Goal: Task Accomplishment & Management: Complete application form

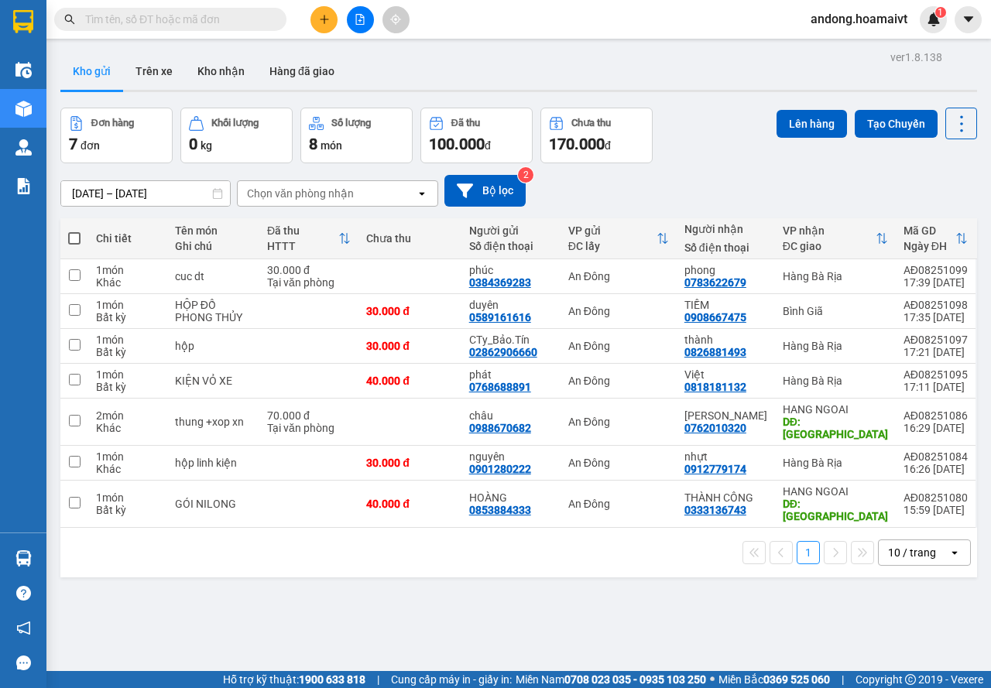
click at [891, 545] on div "10 / trang" at bounding box center [912, 552] width 48 height 15
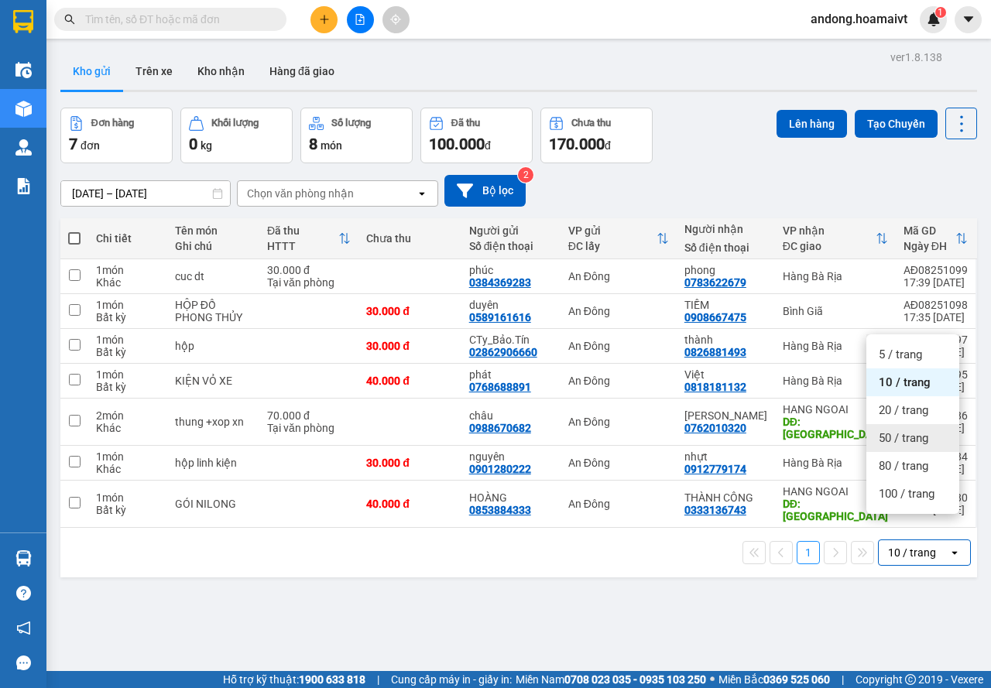
click at [892, 448] on div "50 / trang" at bounding box center [913, 438] width 93 height 28
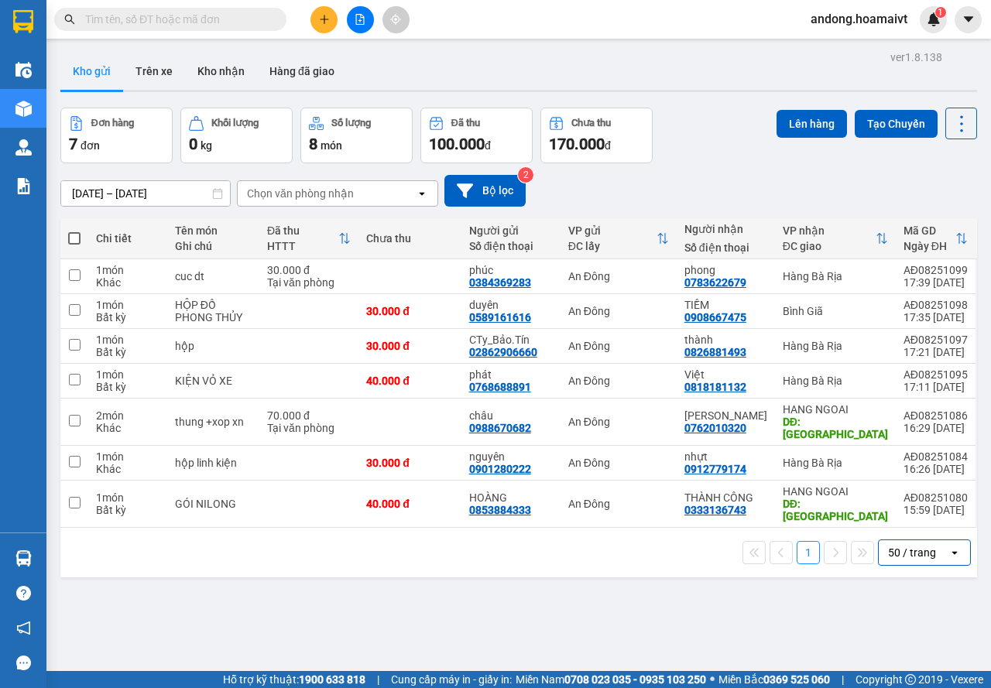
click at [359, 197] on div "Chọn văn phòng nhận" at bounding box center [327, 193] width 178 height 25
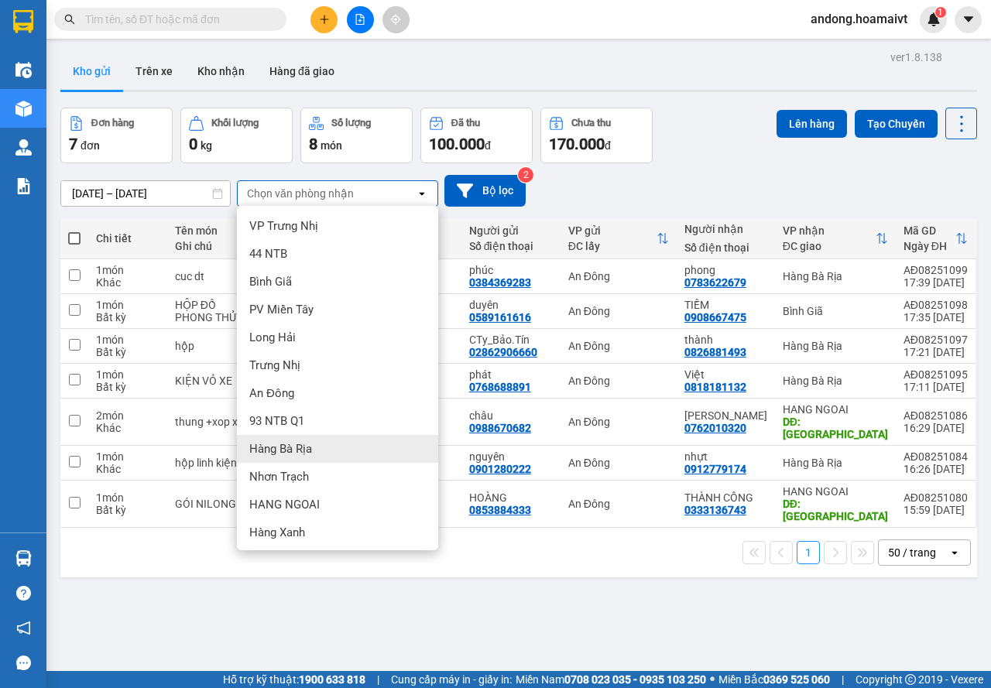
click at [335, 445] on div "Hàng Bà Rịa" at bounding box center [337, 449] width 201 height 28
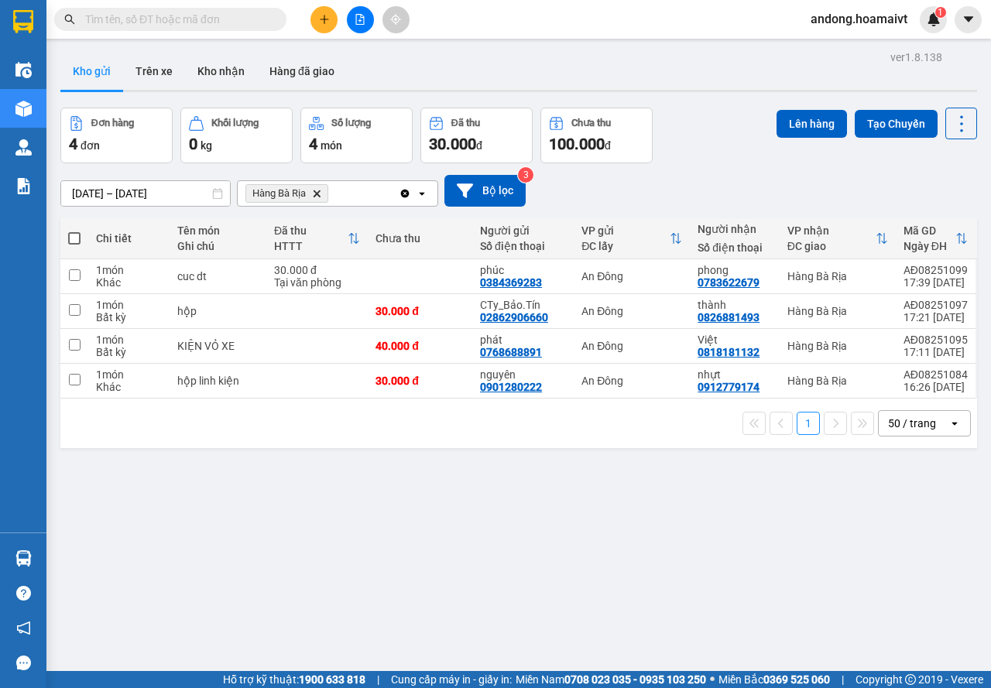
click at [72, 245] on label at bounding box center [74, 238] width 12 height 15
click at [74, 231] on input "checkbox" at bounding box center [74, 231] width 0 height 0
checkbox input "true"
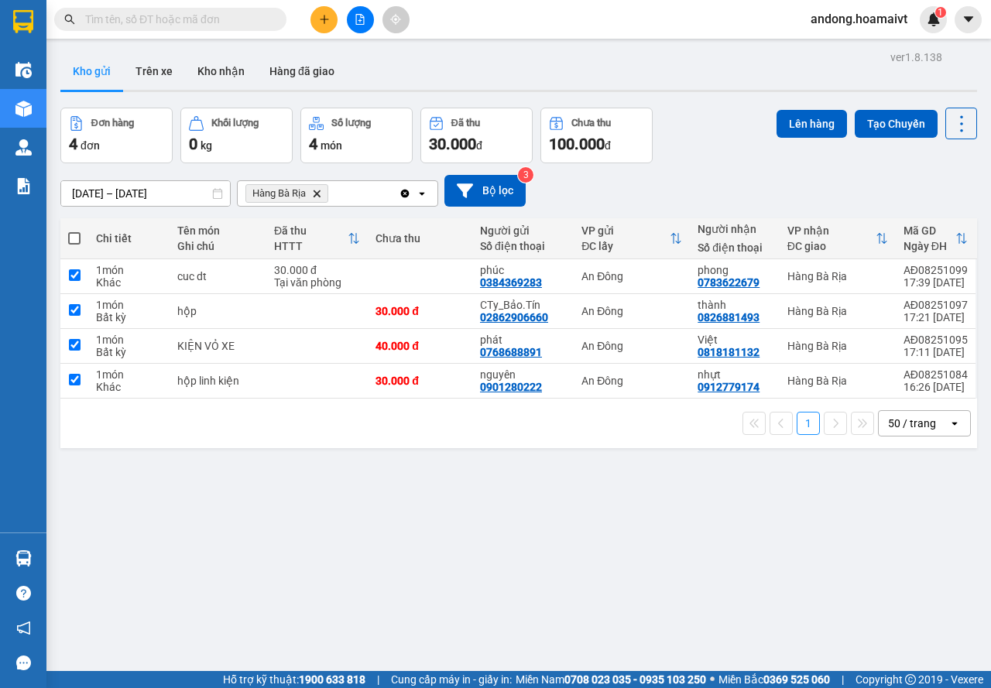
checkbox input "true"
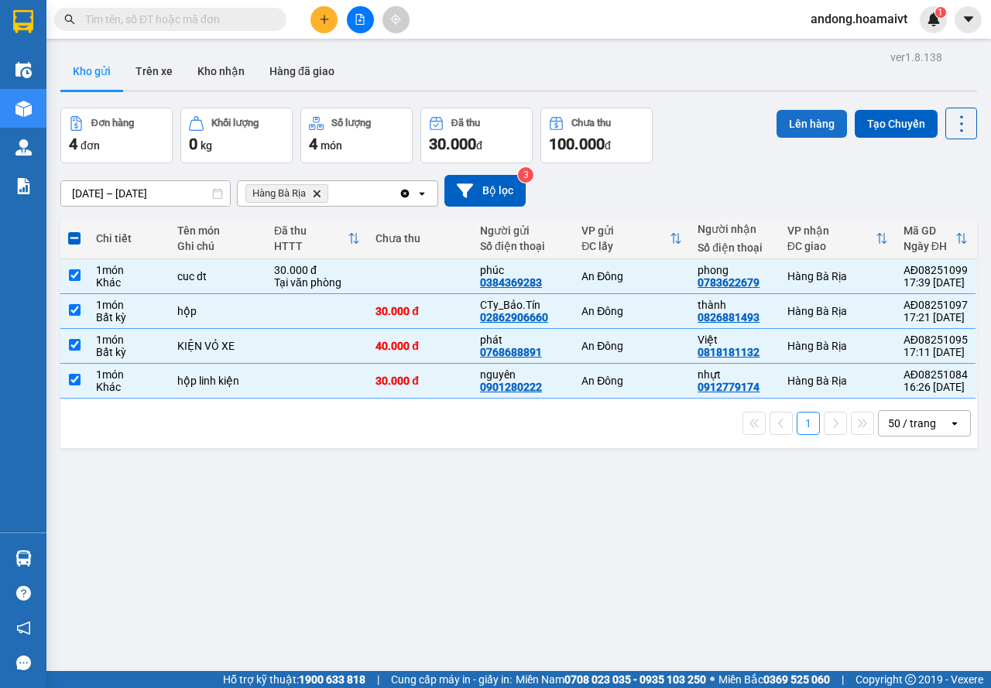
click at [781, 132] on button "Lên hàng" at bounding box center [812, 124] width 70 height 28
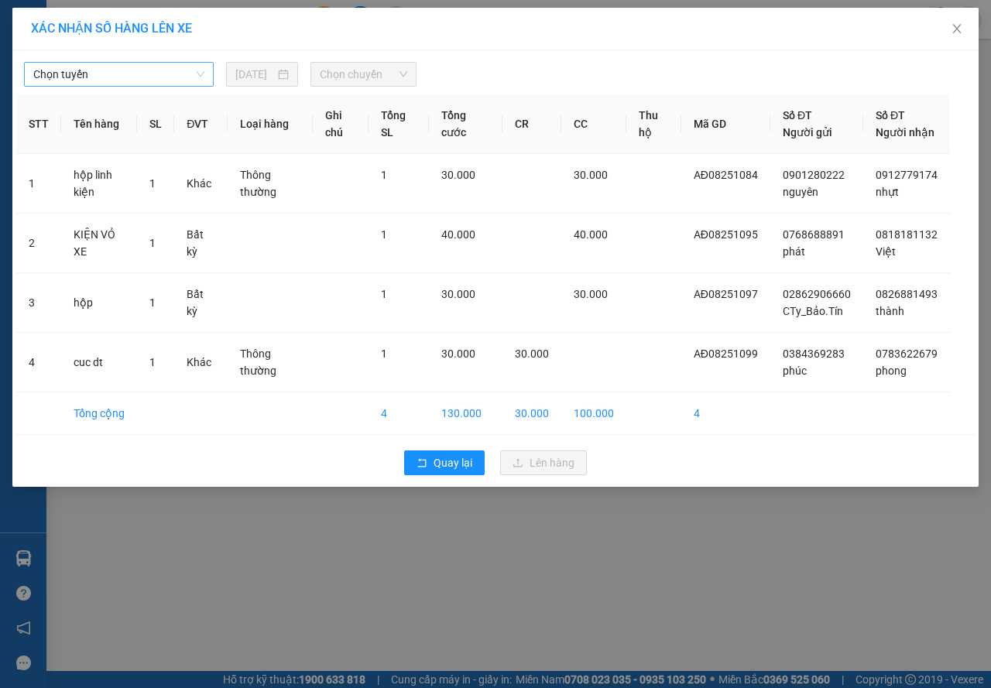
click at [109, 78] on span "Chọn tuyến" at bounding box center [118, 74] width 171 height 23
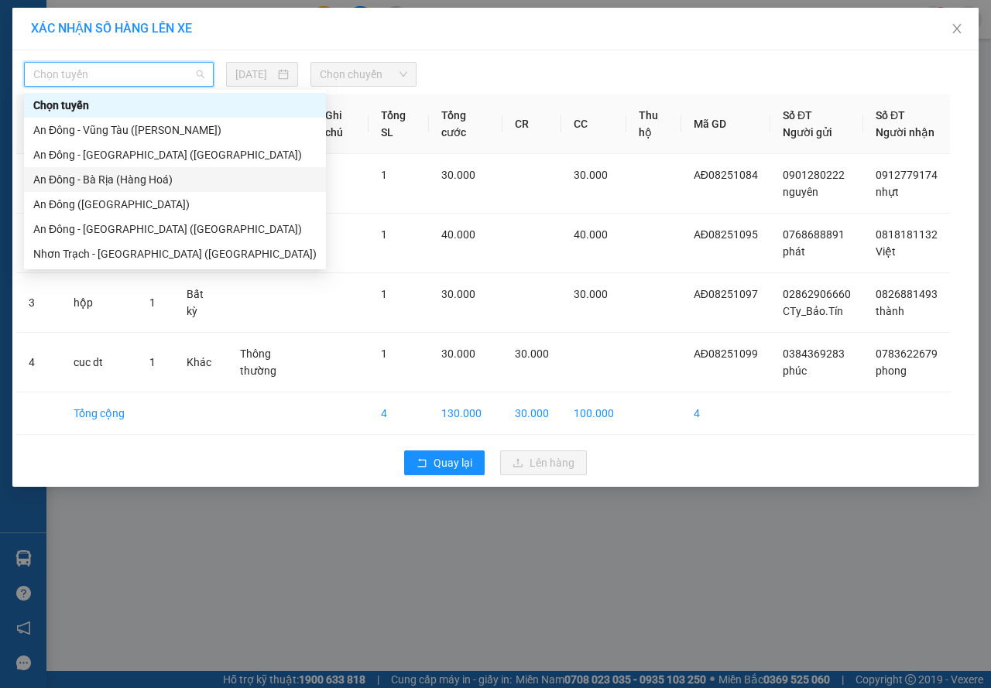
drag, startPoint x: 102, startPoint y: 173, endPoint x: 253, endPoint y: 118, distance: 160.4
click at [103, 173] on div "An Đông - Bà Rịa (Hàng Hoá)" at bounding box center [174, 179] width 283 height 17
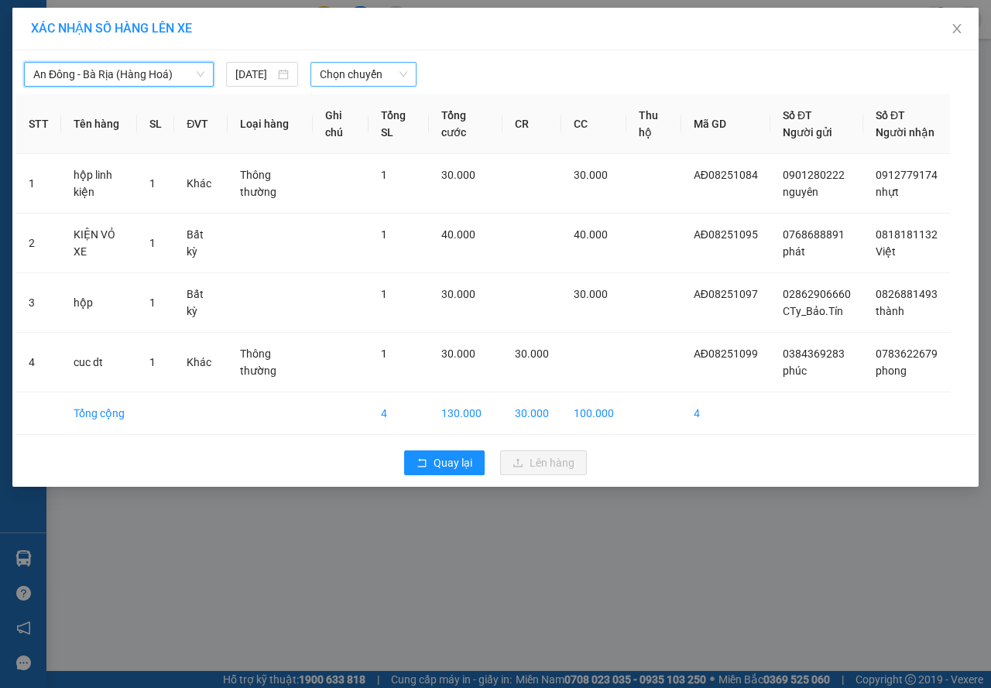
click at [342, 75] on span "Chọn chuyến" at bounding box center [363, 74] width 87 height 23
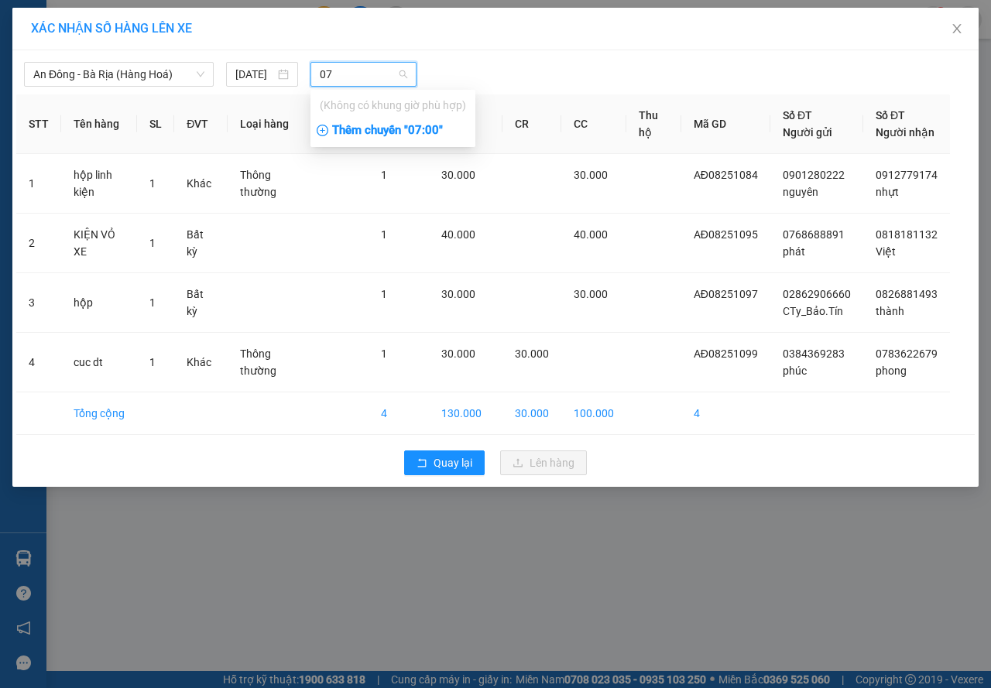
type input "07"
click at [396, 129] on div "Thêm chuyến " 07:00 "" at bounding box center [393, 131] width 165 height 26
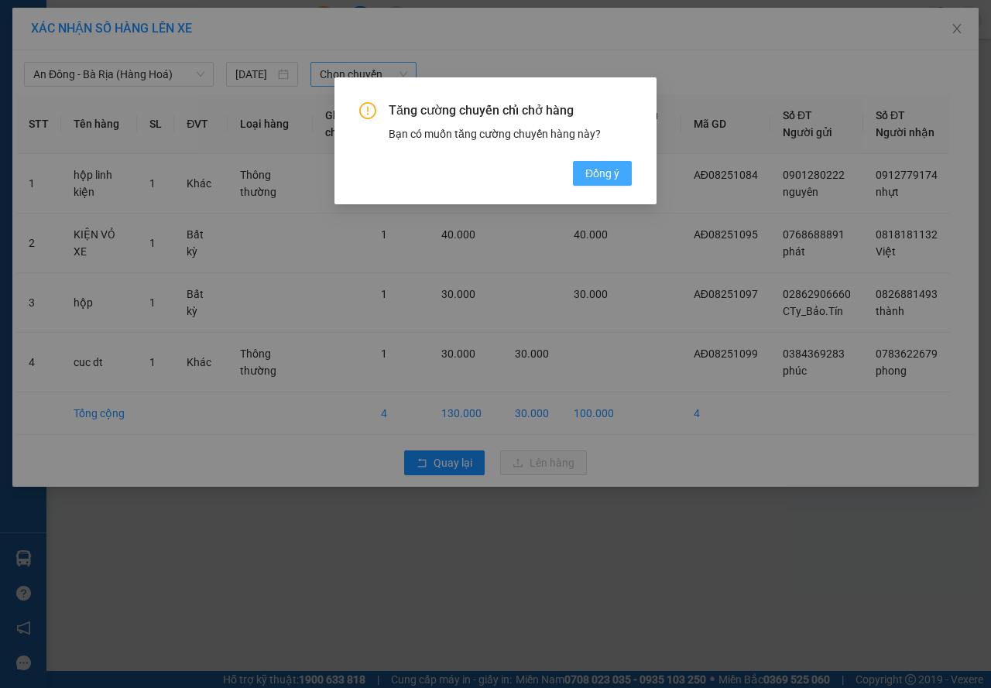
click at [610, 180] on span "Đồng ý" at bounding box center [602, 173] width 34 height 17
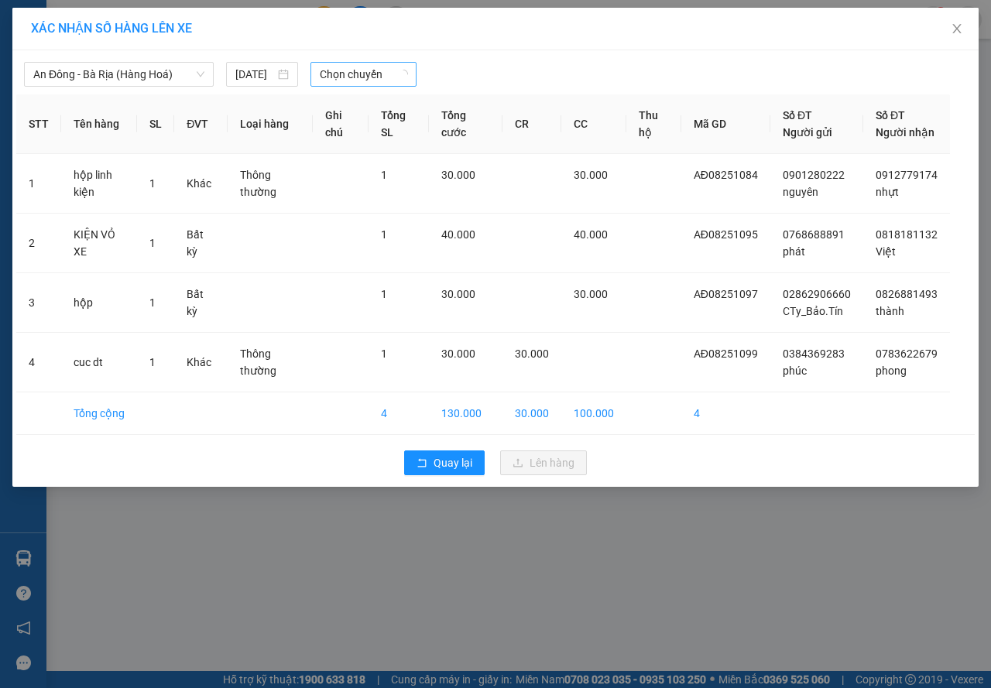
click at [515, 84] on div at bounding box center [618, 74] width 396 height 25
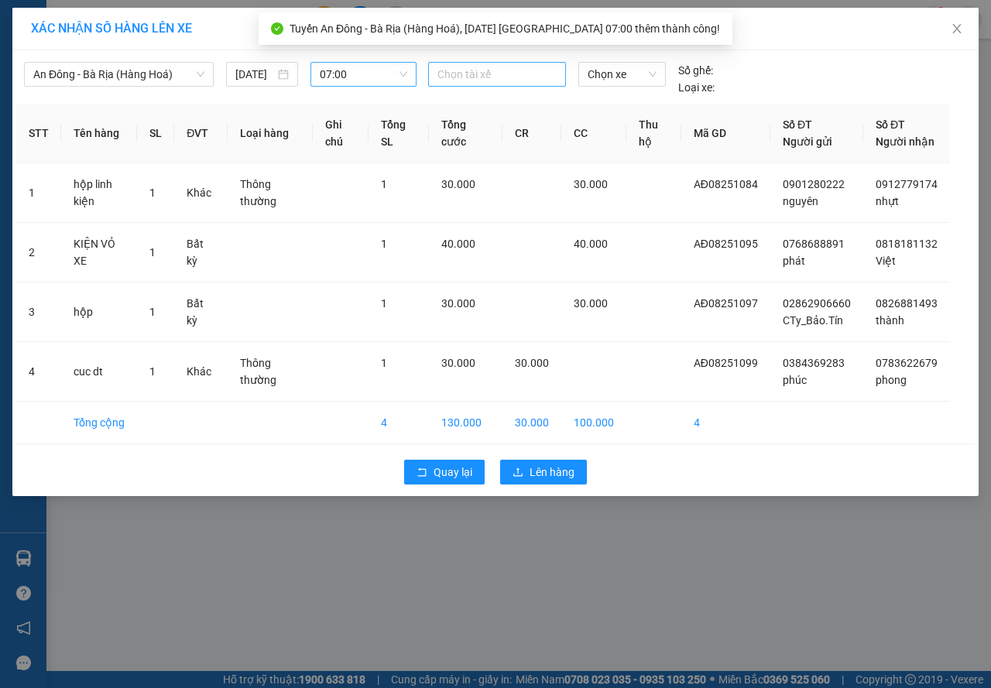
click at [513, 77] on div at bounding box center [497, 74] width 130 height 19
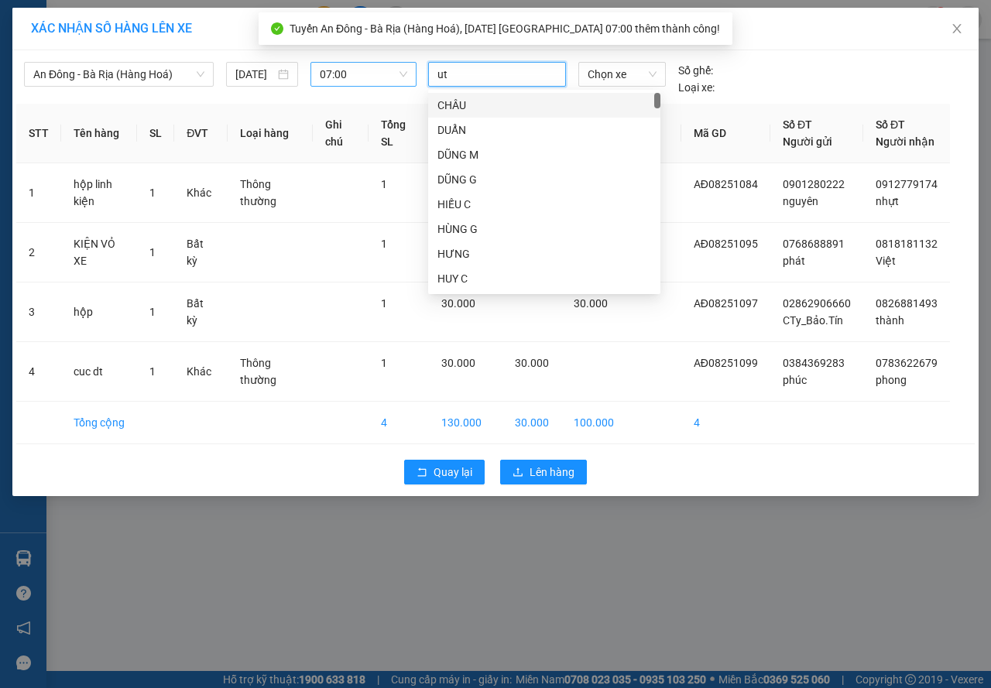
type input "u"
type input "út"
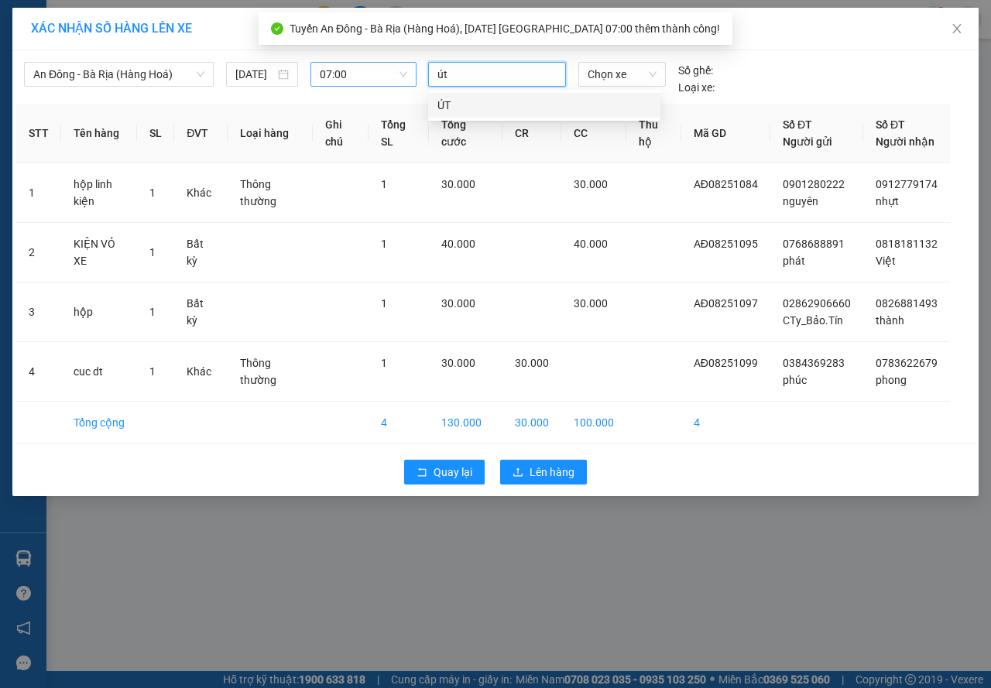
click at [520, 105] on div "ÚT" at bounding box center [545, 105] width 214 height 17
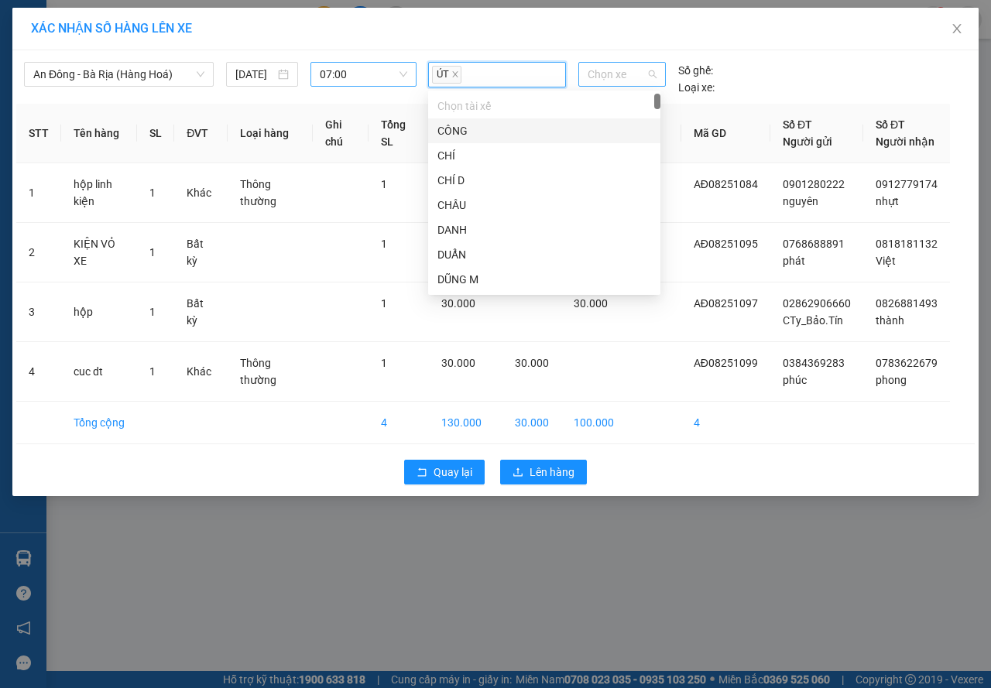
click at [620, 77] on span "Chọn xe" at bounding box center [622, 74] width 69 height 23
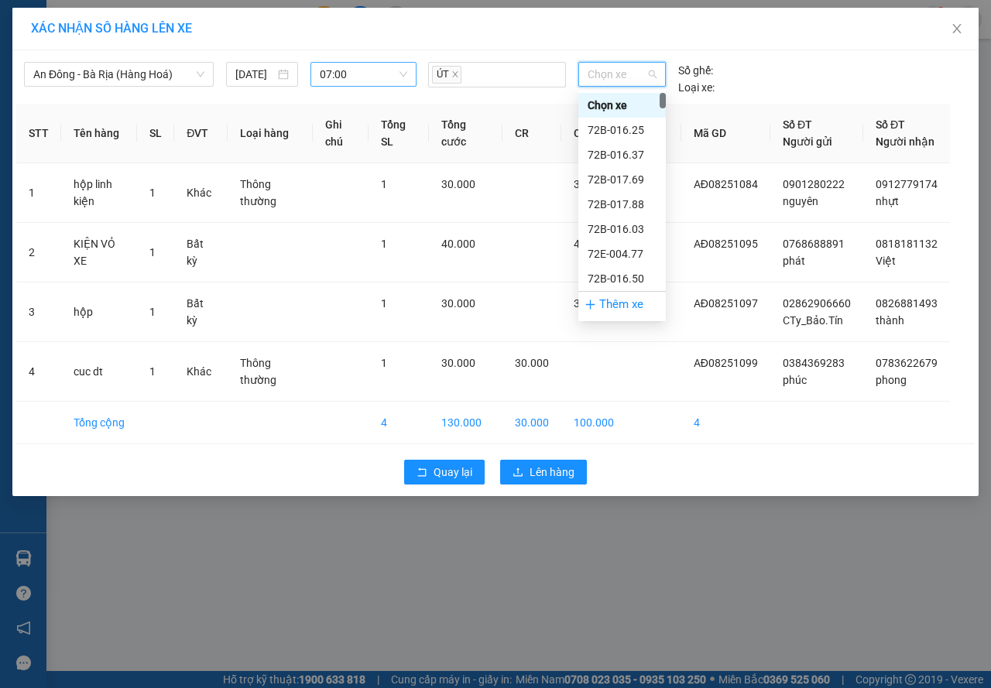
click at [609, 75] on span "Chọn xe" at bounding box center [622, 74] width 69 height 23
type input "430"
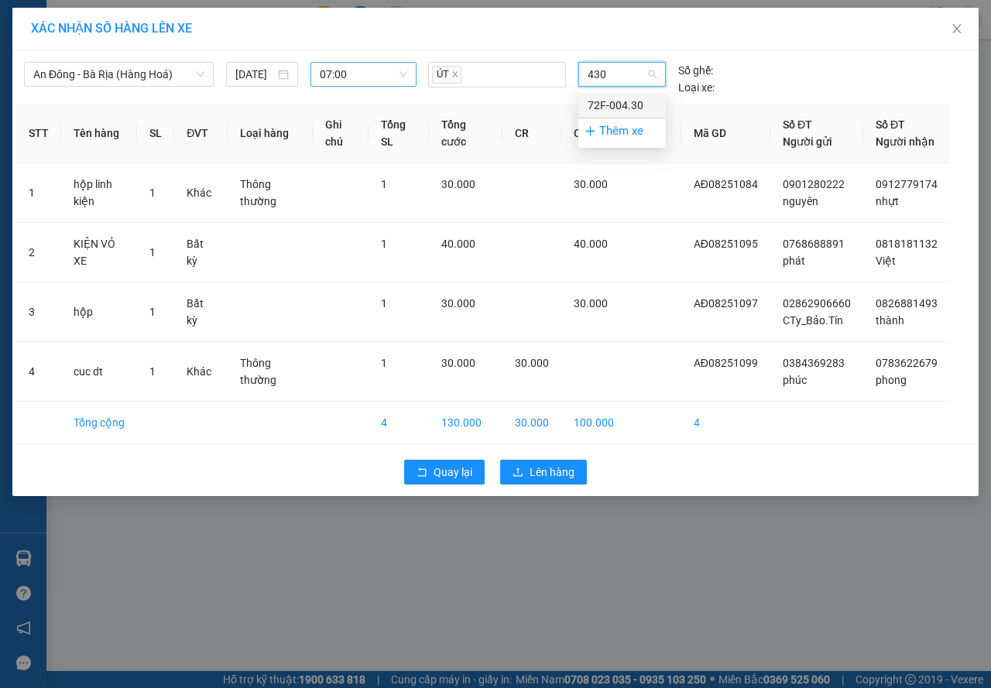
click at [632, 106] on div "72F-004.30" at bounding box center [622, 105] width 69 height 17
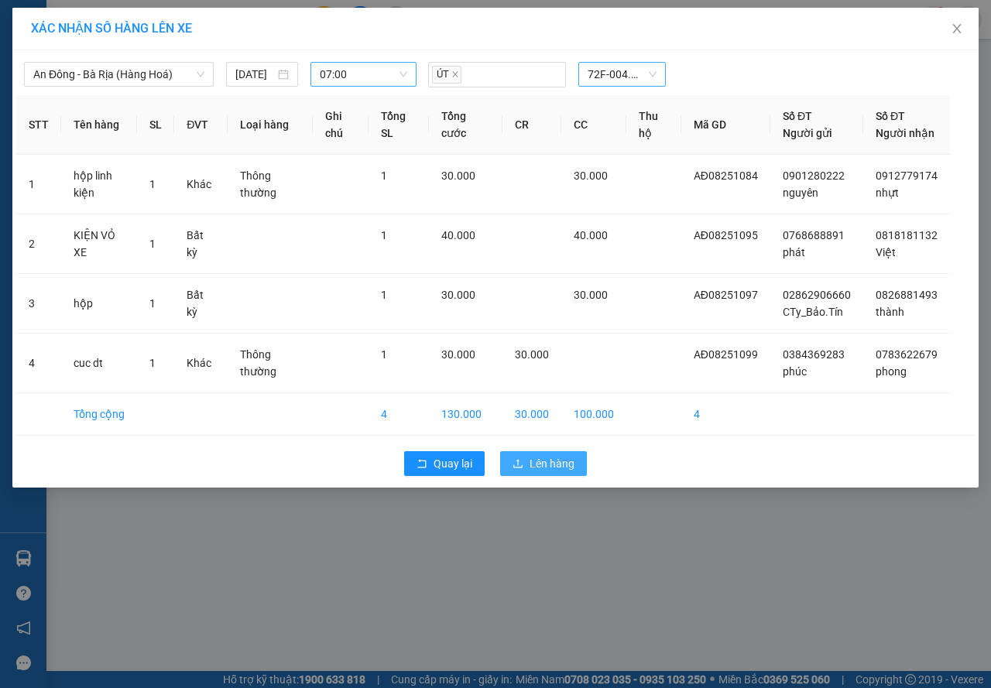
click at [568, 472] on span "Lên hàng" at bounding box center [552, 463] width 45 height 17
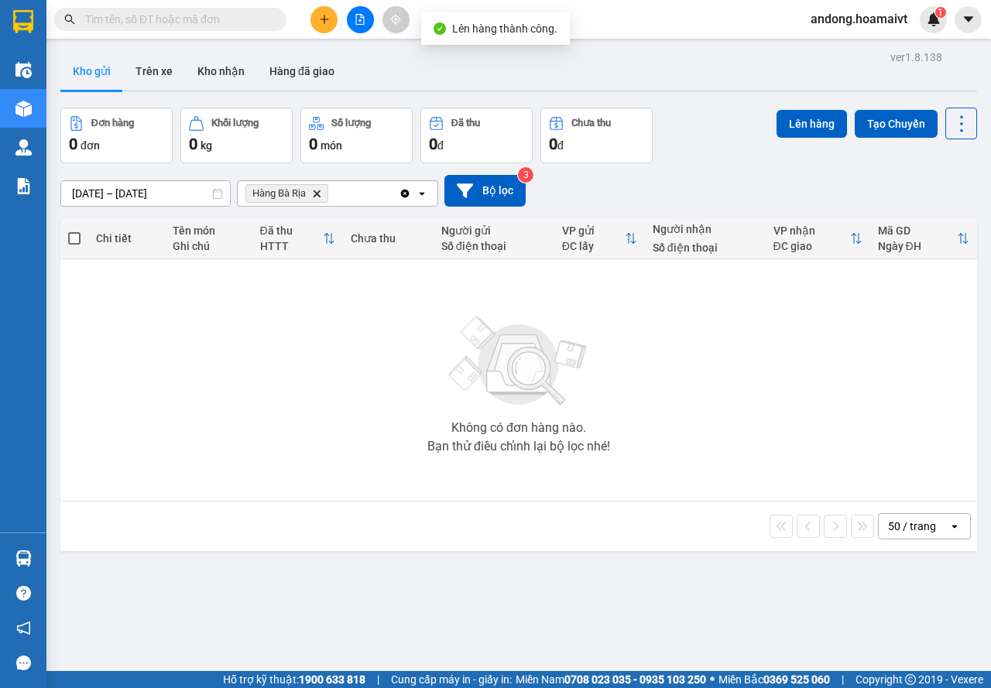
click at [319, 195] on icon "Hàng Bà Rịa, close by backspace" at bounding box center [317, 193] width 7 height 7
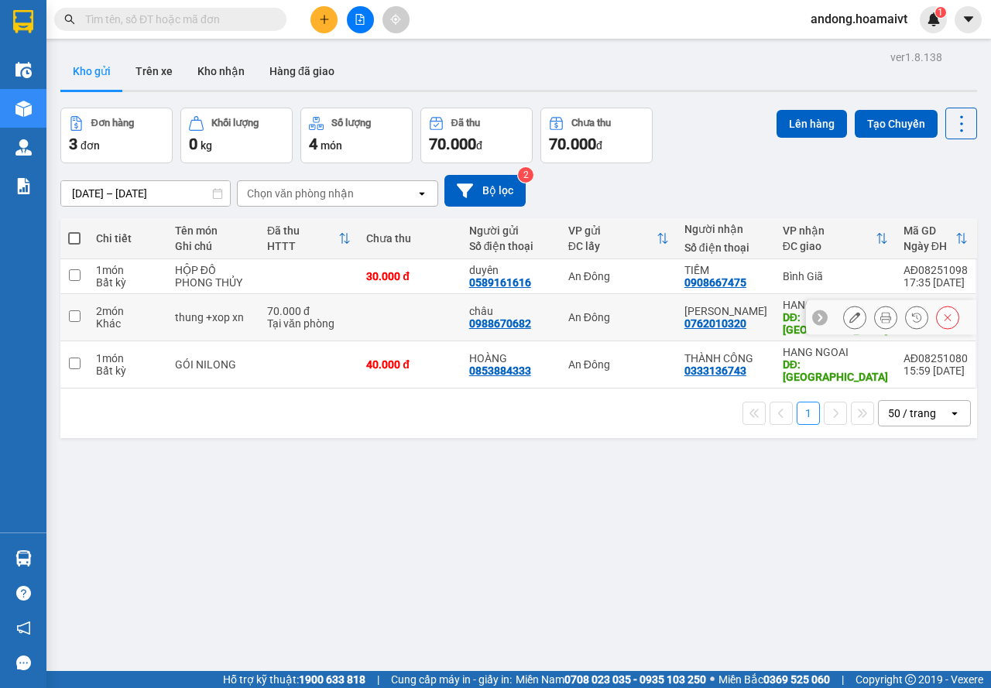
click at [105, 305] on div "2 món" at bounding box center [127, 311] width 63 height 12
checkbox input "true"
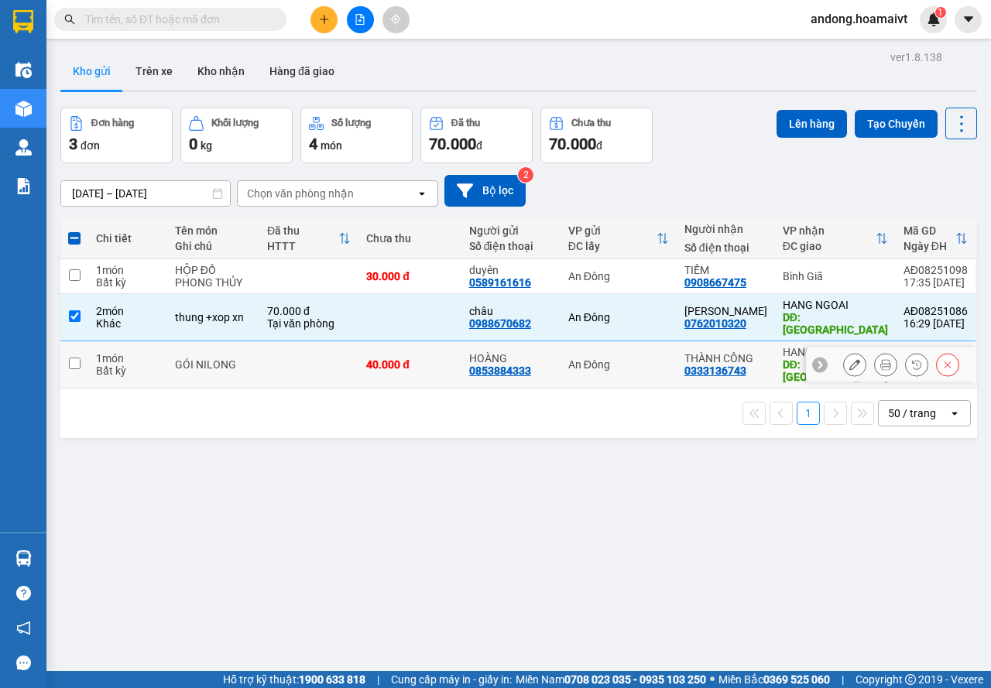
click at [134, 365] on div "Bất kỳ" at bounding box center [127, 371] width 63 height 12
checkbox input "true"
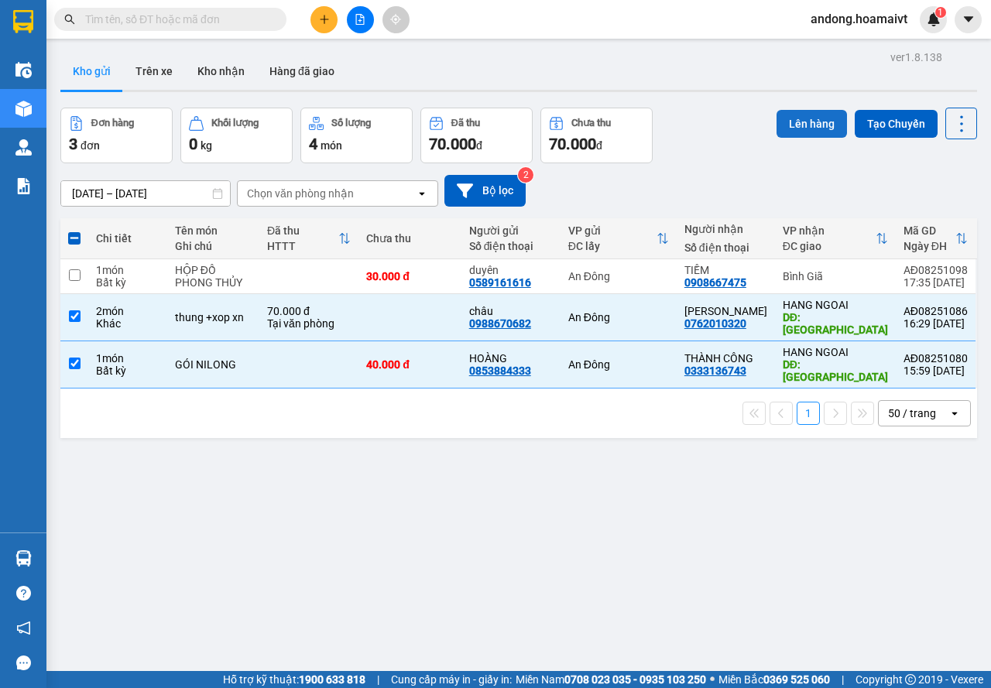
click at [798, 119] on button "Lên hàng" at bounding box center [812, 124] width 70 height 28
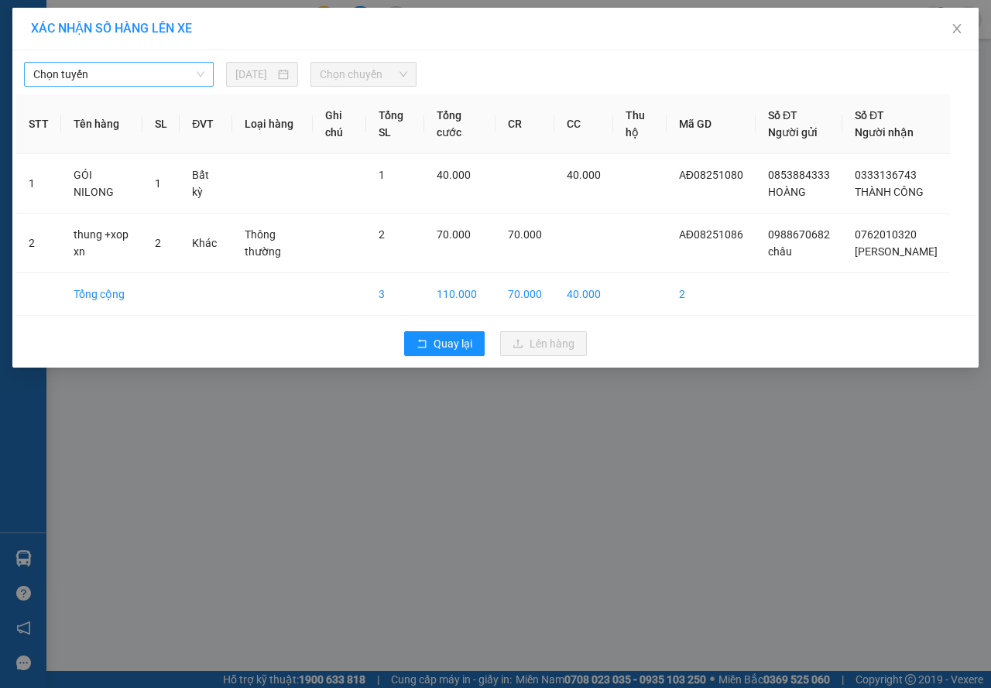
click at [136, 70] on span "Chọn tuyến" at bounding box center [118, 74] width 171 height 23
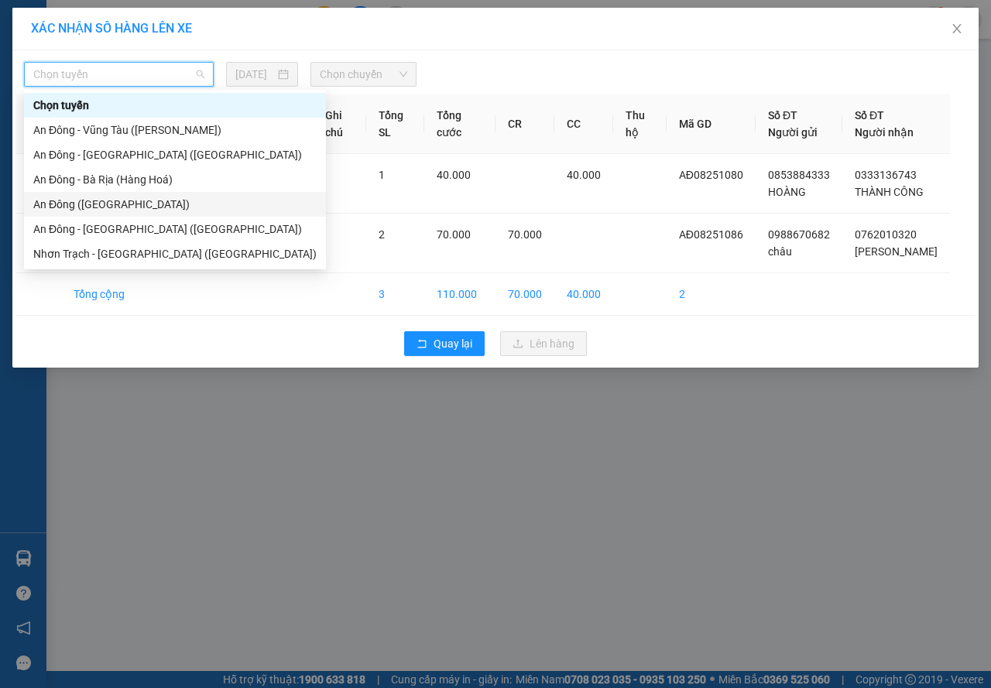
drag, startPoint x: 110, startPoint y: 204, endPoint x: 297, endPoint y: 95, distance: 216.5
click at [111, 204] on div "An Đông ([GEOGRAPHIC_DATA])" at bounding box center [174, 204] width 283 height 17
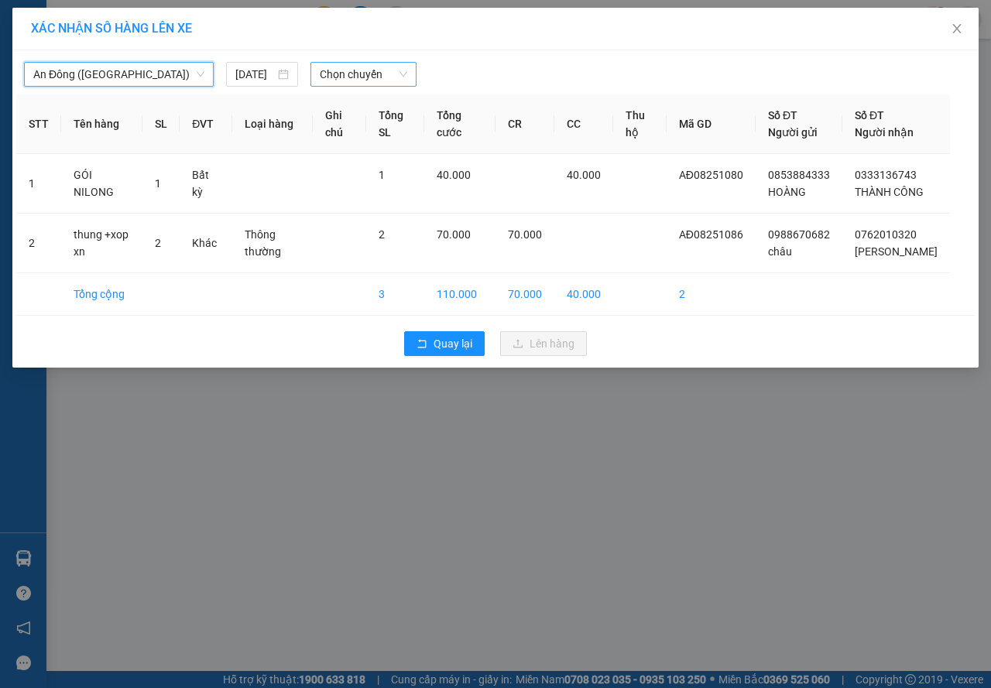
click at [372, 67] on span "Chọn chuyến" at bounding box center [363, 74] width 87 height 23
click at [259, 72] on input "[DATE]" at bounding box center [254, 74] width 39 height 17
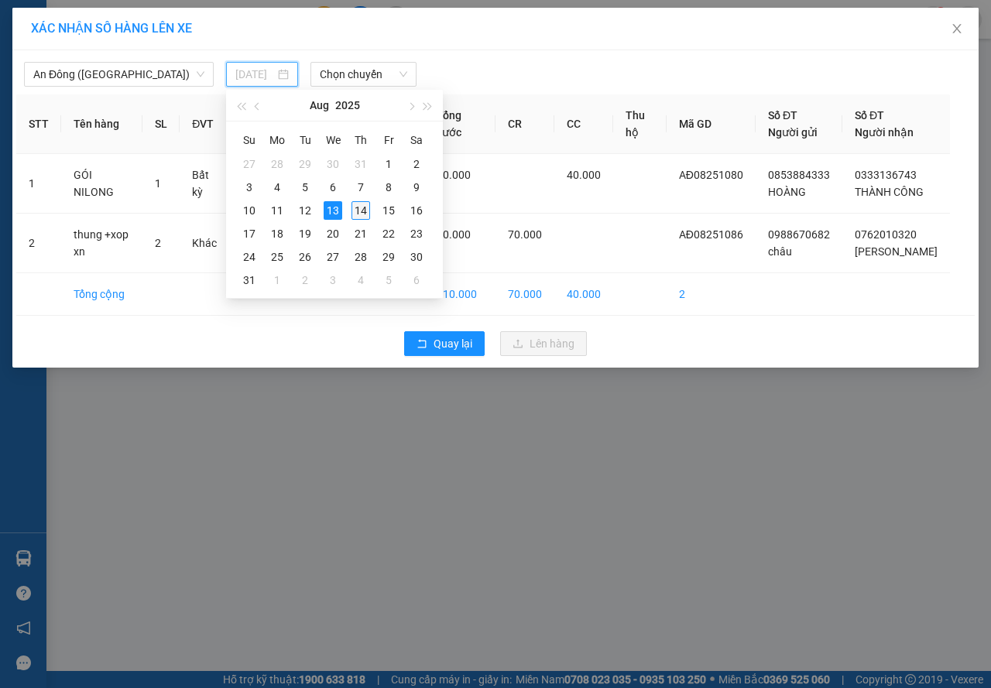
click at [362, 211] on div "14" at bounding box center [361, 210] width 19 height 19
type input "[DATE]"
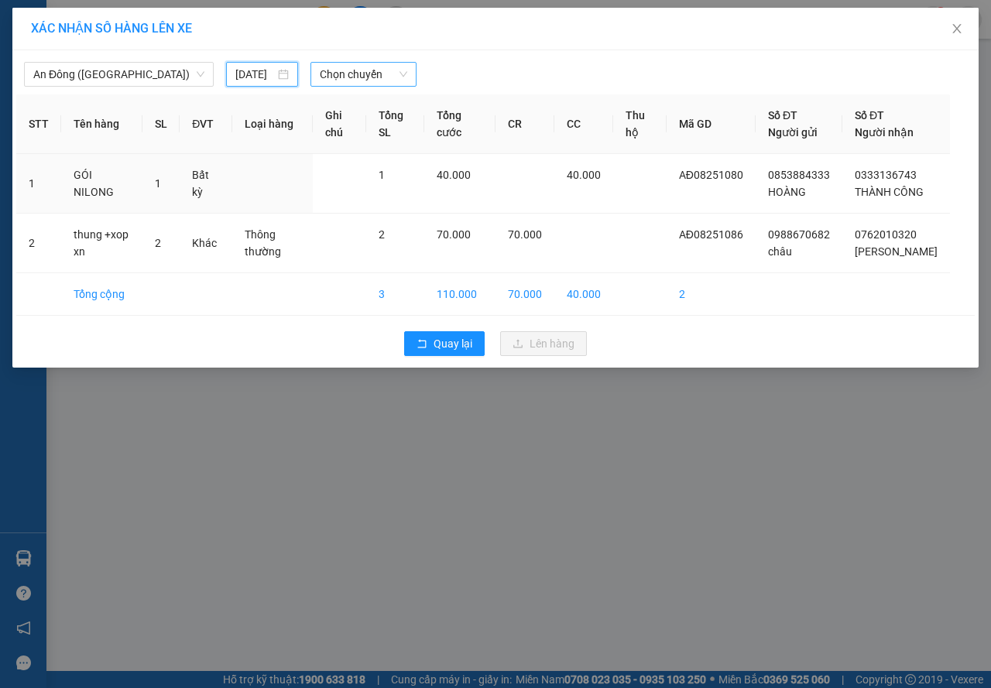
click at [328, 74] on span "Chọn chuyến" at bounding box center [363, 74] width 87 height 23
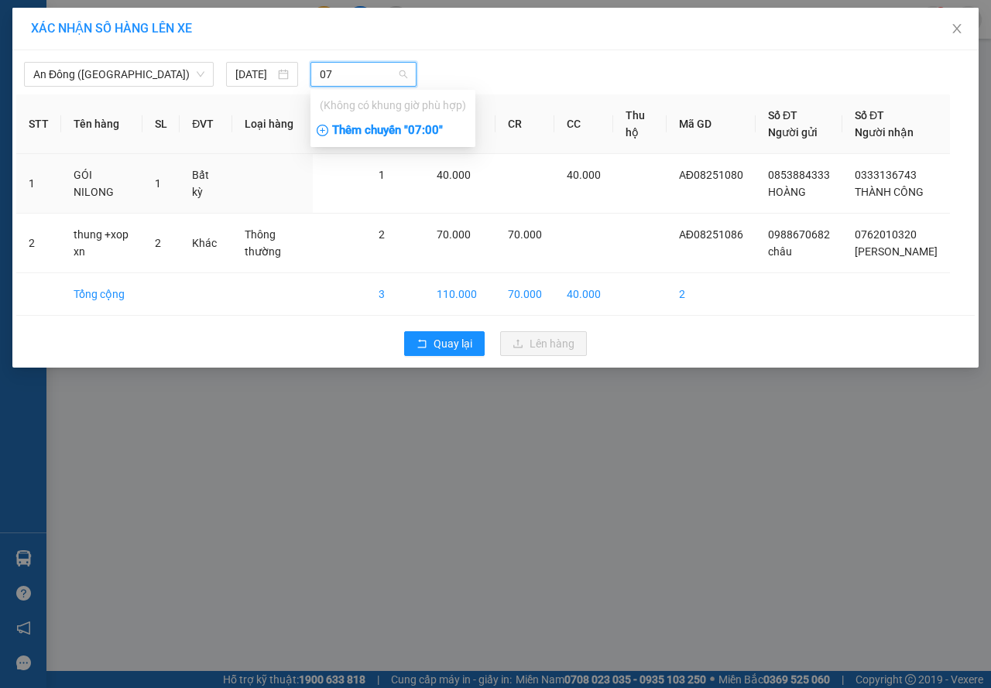
type input "07"
click at [352, 136] on div "Thêm chuyến " 07:00 "" at bounding box center [393, 131] width 165 height 26
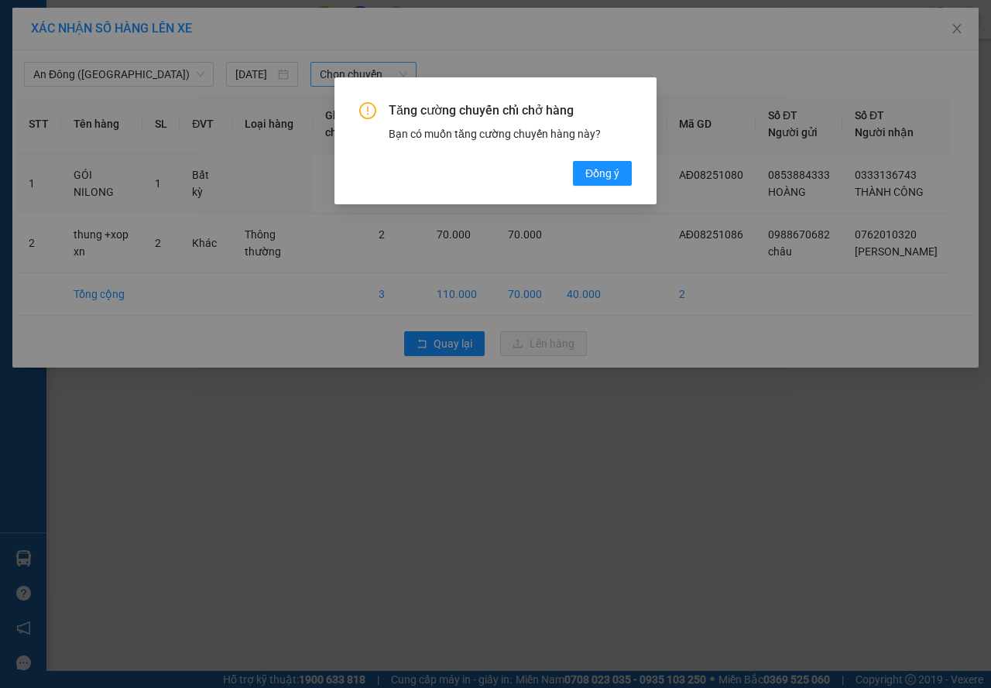
click at [595, 188] on div "Tăng cường chuyến chỉ chở hàng Bạn có muốn tăng cường chuyến hàng này? [GEOGRAP…" at bounding box center [496, 140] width 322 height 127
click at [594, 182] on span "Đồng ý" at bounding box center [602, 173] width 34 height 17
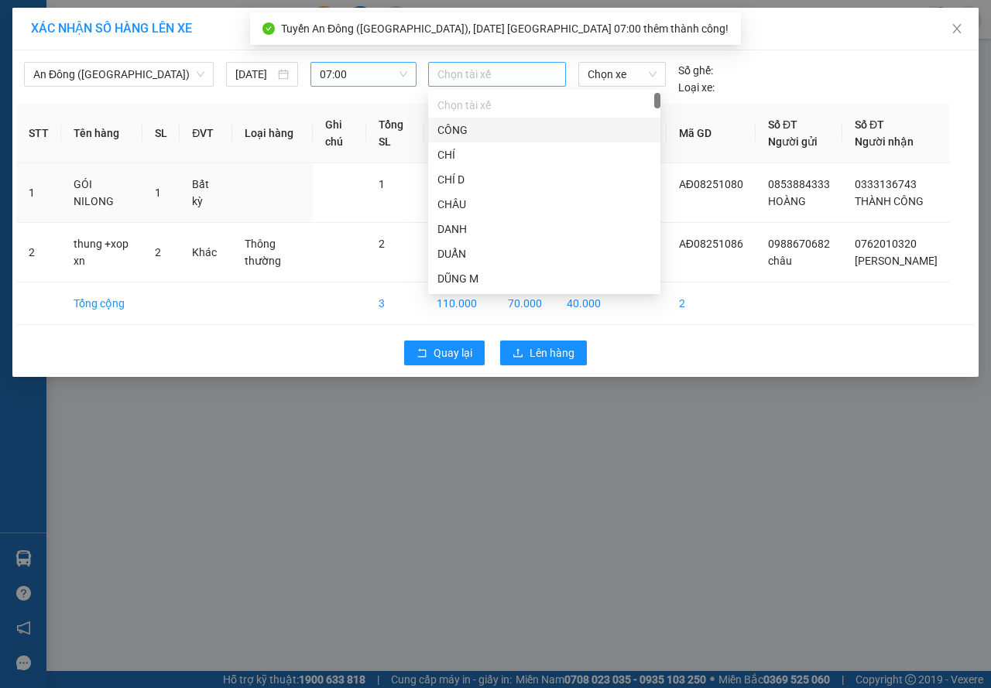
click at [458, 73] on div at bounding box center [497, 74] width 130 height 19
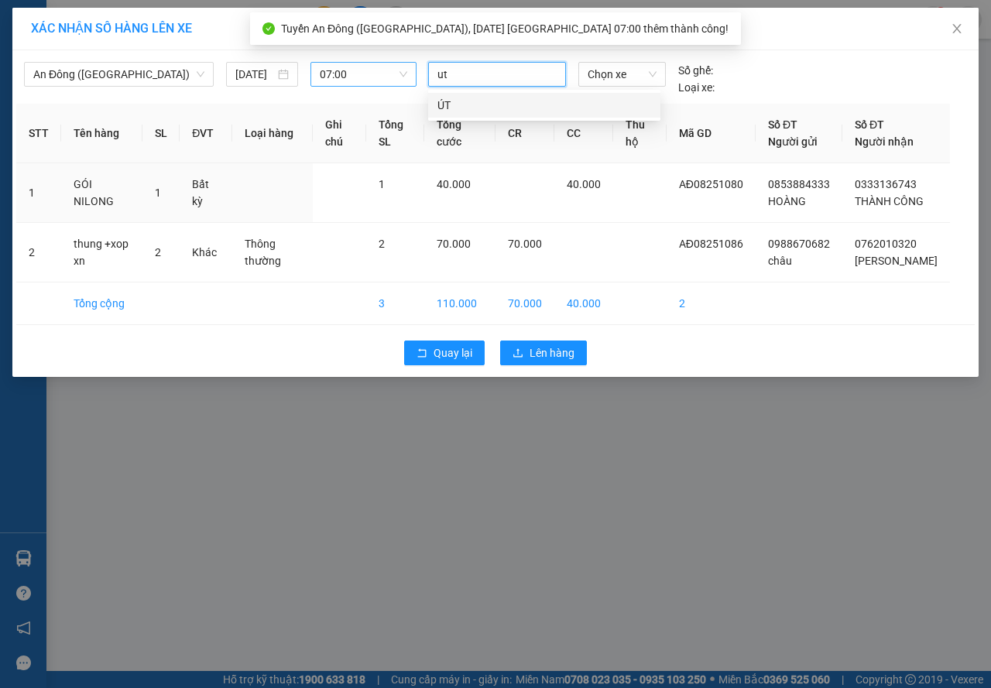
type input "u"
type input "út"
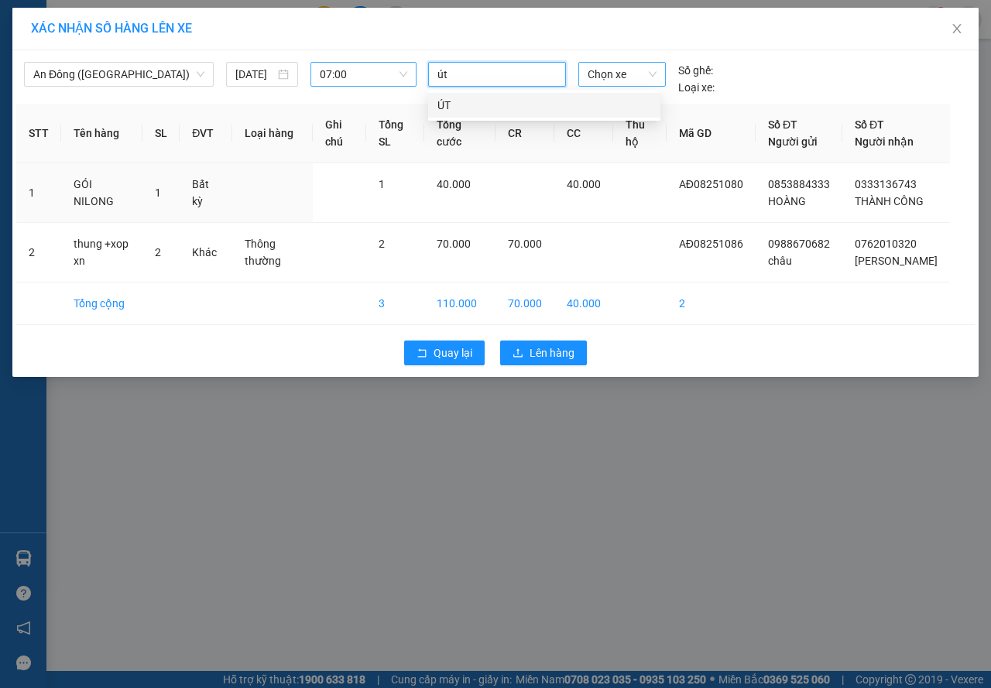
drag, startPoint x: 516, startPoint y: 110, endPoint x: 604, endPoint y: 78, distance: 93.1
click at [520, 106] on div "ÚT" at bounding box center [545, 105] width 214 height 17
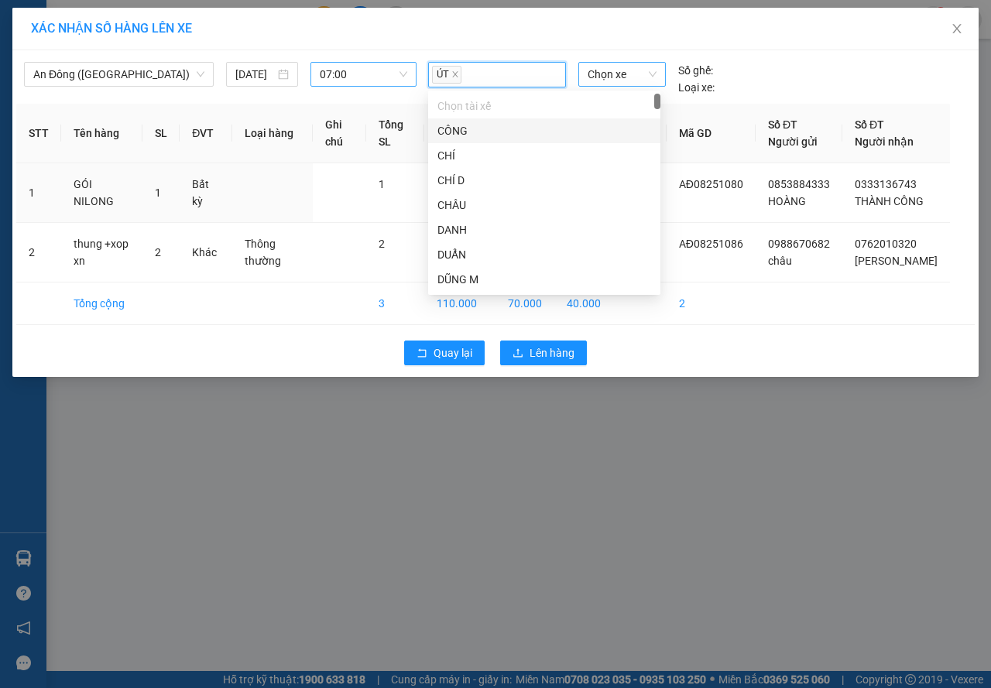
click at [615, 73] on span "Chọn xe" at bounding box center [622, 74] width 69 height 23
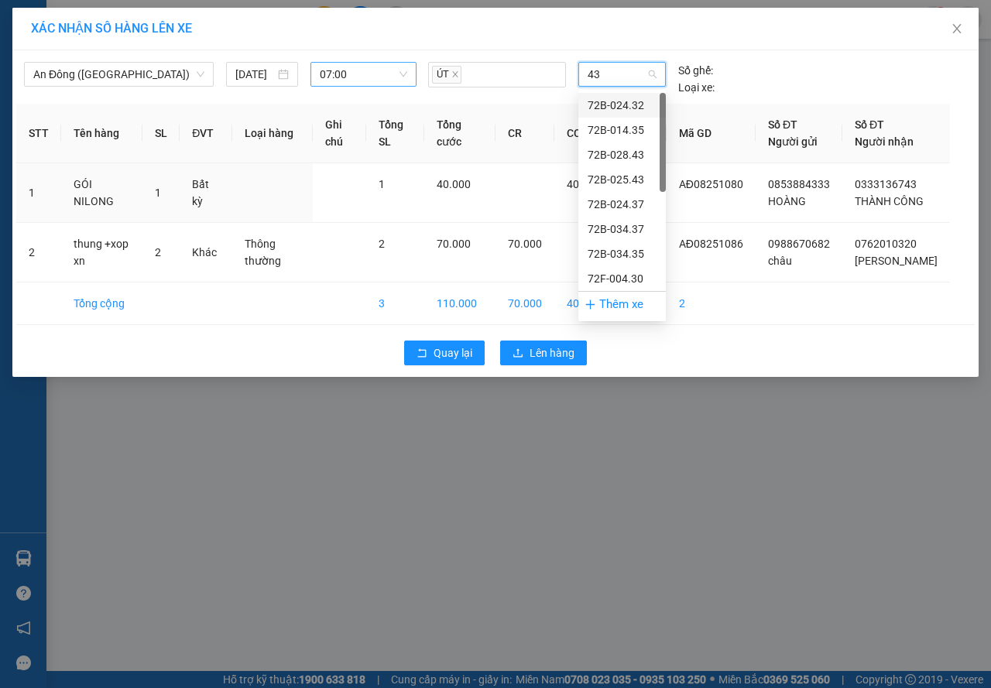
type input "430"
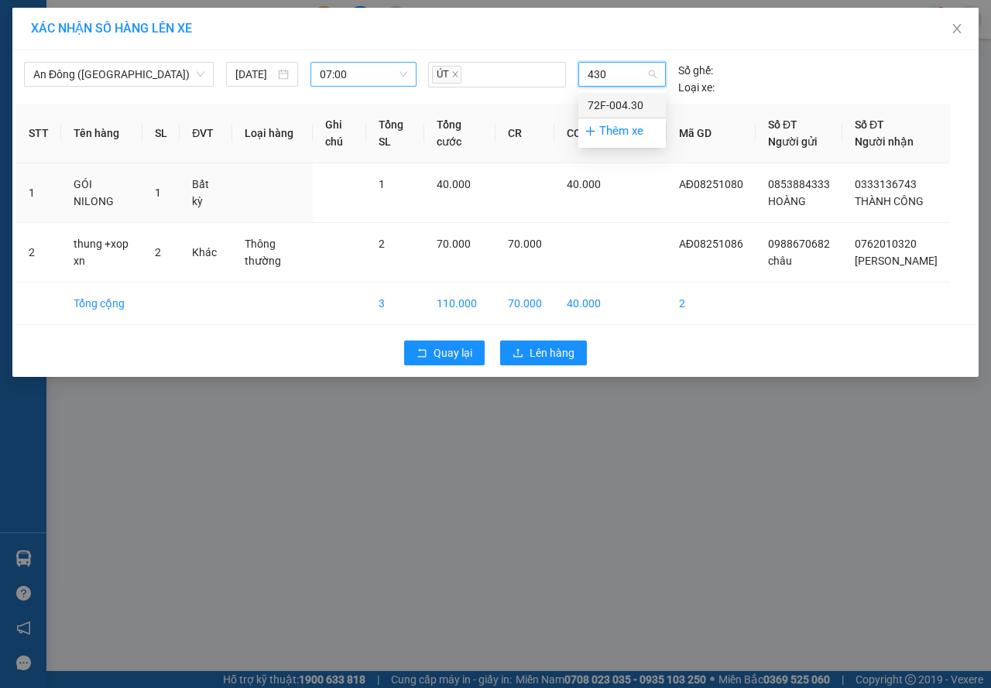
click at [629, 108] on div "72F-004.30" at bounding box center [622, 105] width 69 height 17
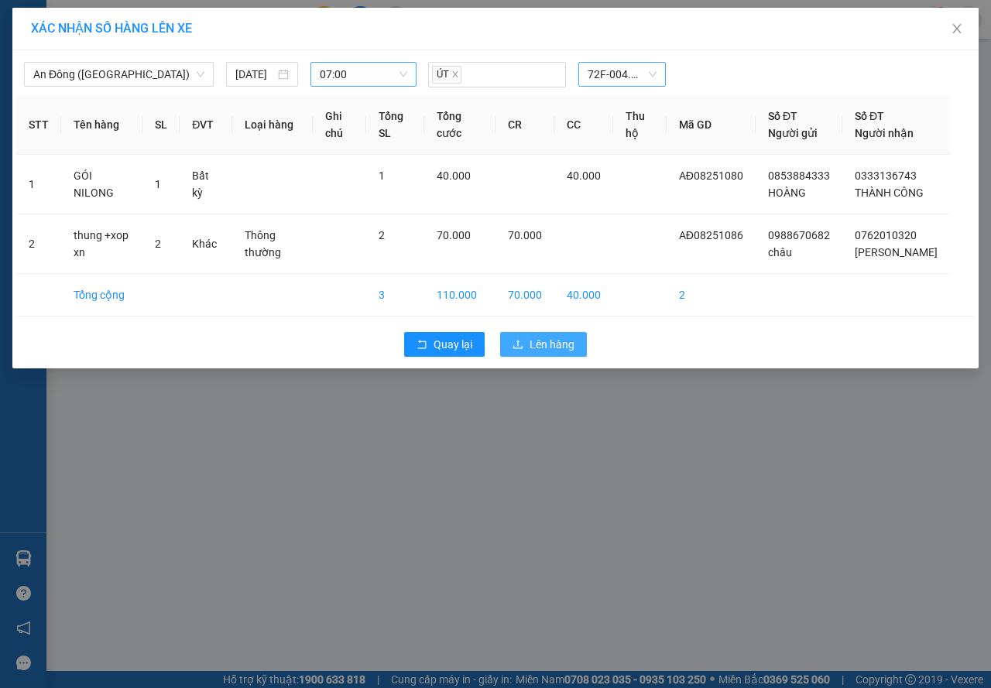
click at [559, 353] on span "Lên hàng" at bounding box center [552, 344] width 45 height 17
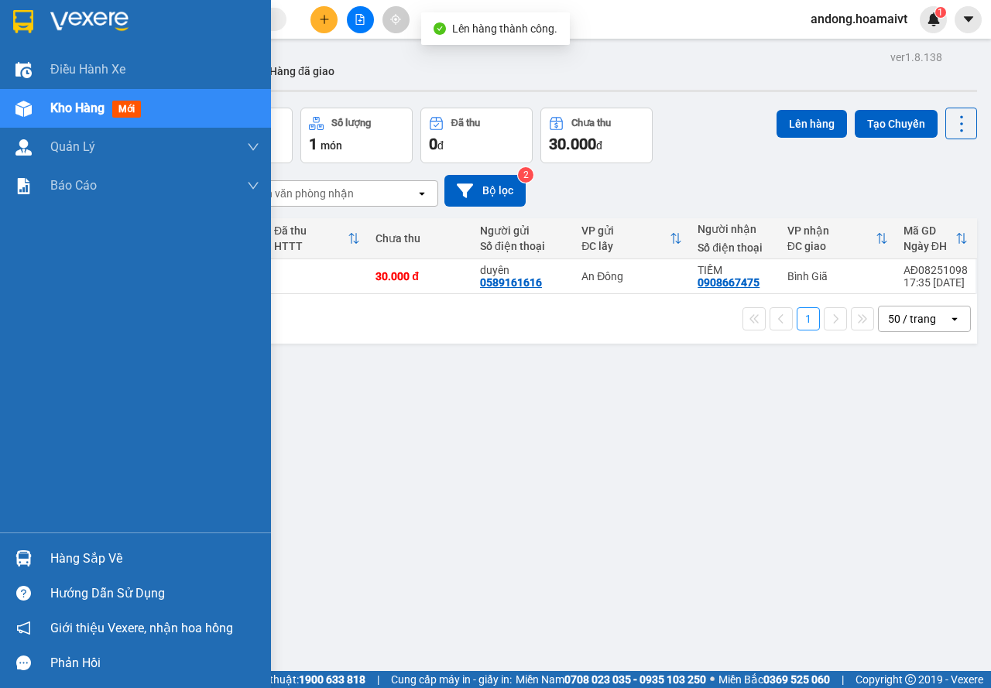
click at [21, 560] on img at bounding box center [23, 559] width 16 height 16
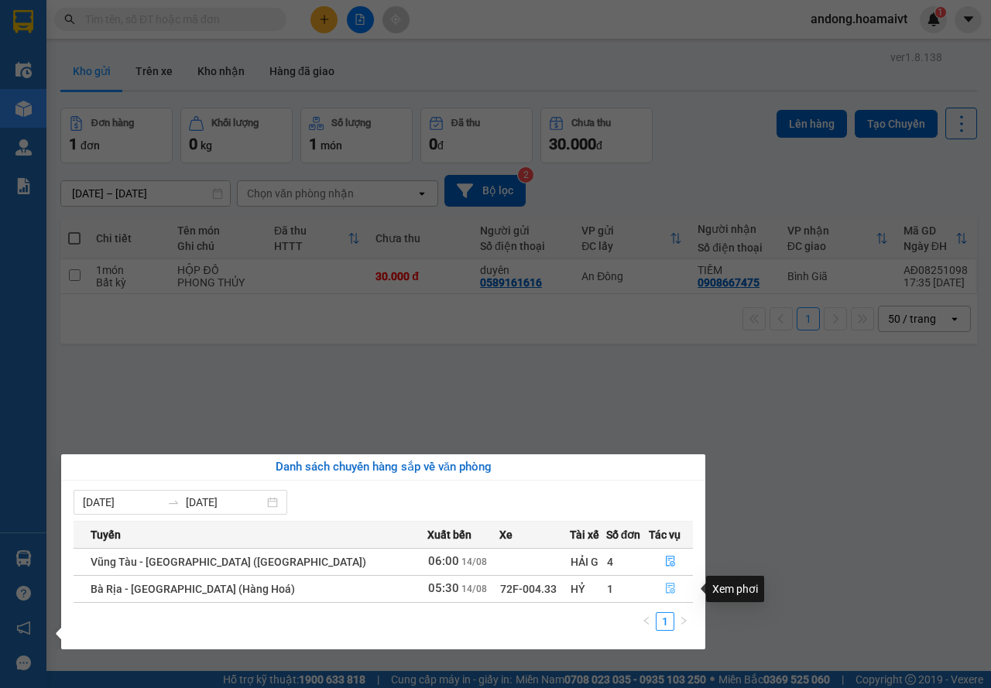
click at [667, 585] on icon "file-done" at bounding box center [670, 588] width 11 height 11
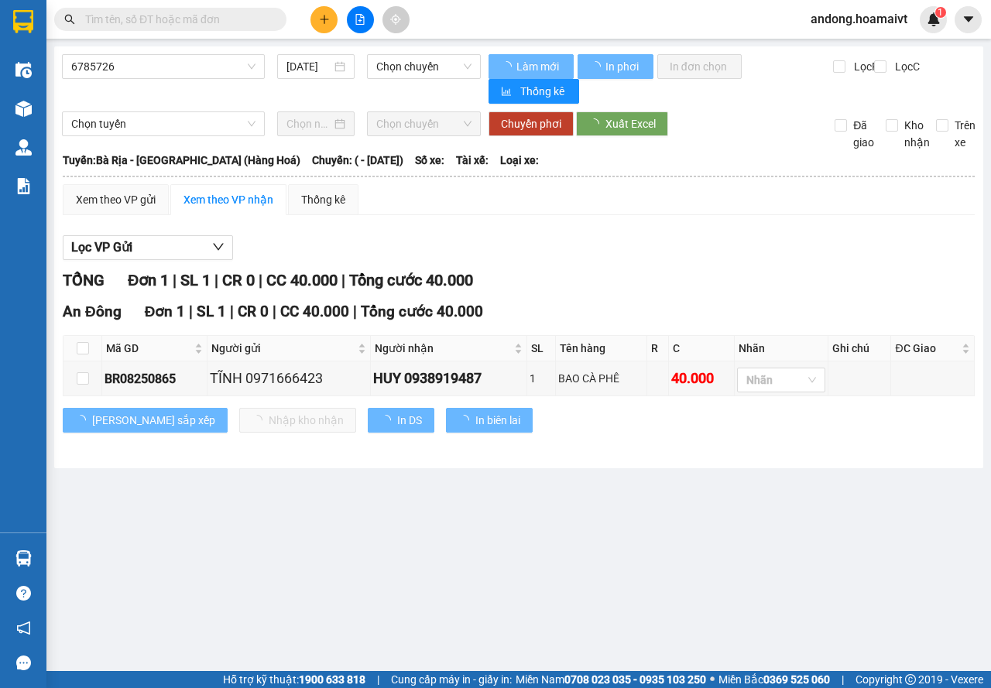
type input "[DATE]"
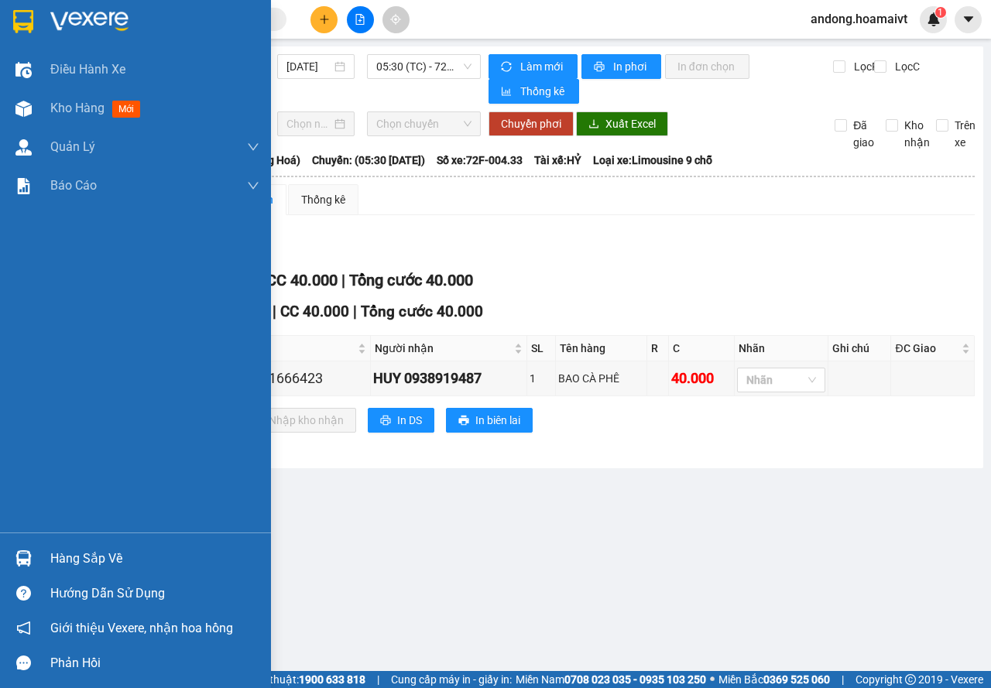
click at [21, 544] on div "Hàng sắp về" at bounding box center [135, 558] width 271 height 35
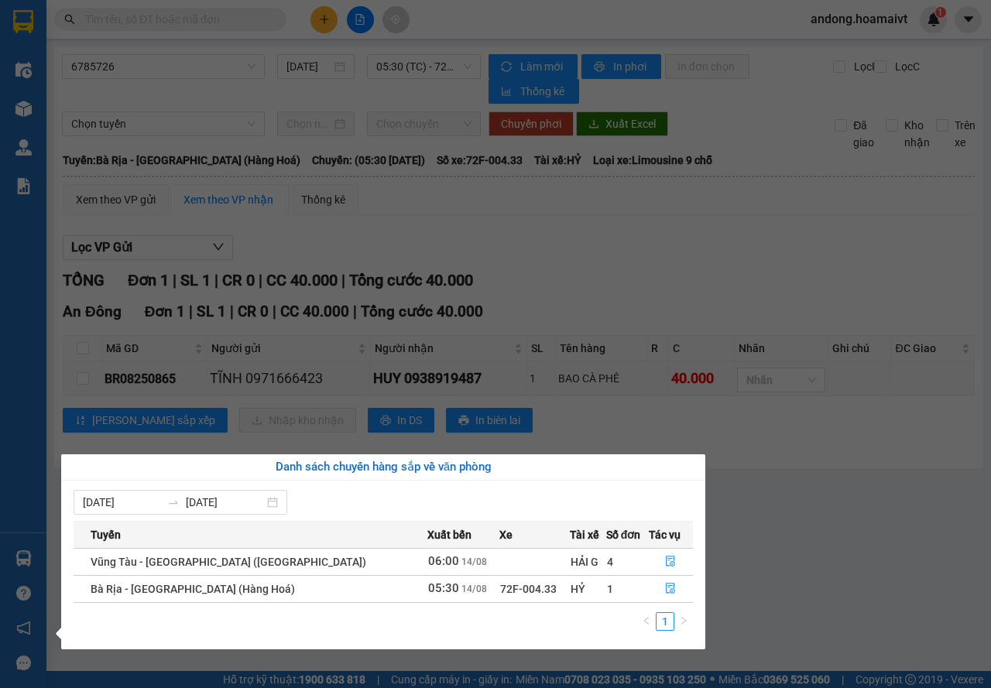
click at [558, 200] on section "Kết quả tìm kiếm ( 0 ) Bộ lọc No Data andong.hoamaivt 1 Điều hành xe Kho hàng m…" at bounding box center [495, 344] width 991 height 688
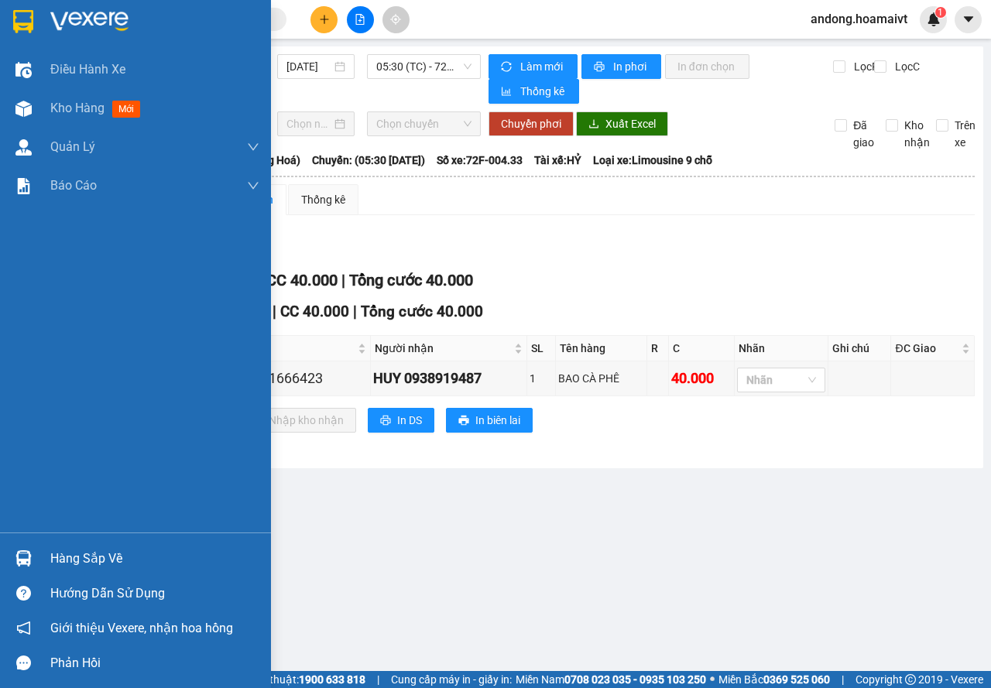
click at [11, 28] on div at bounding box center [23, 21] width 27 height 27
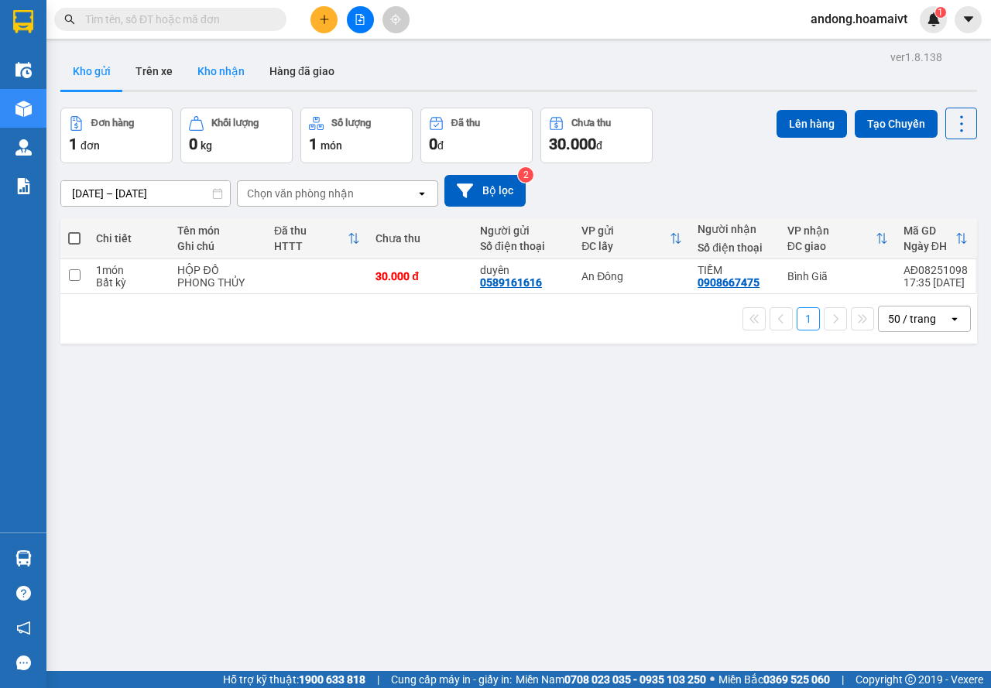
click at [221, 83] on button "Kho nhận" at bounding box center [221, 71] width 72 height 37
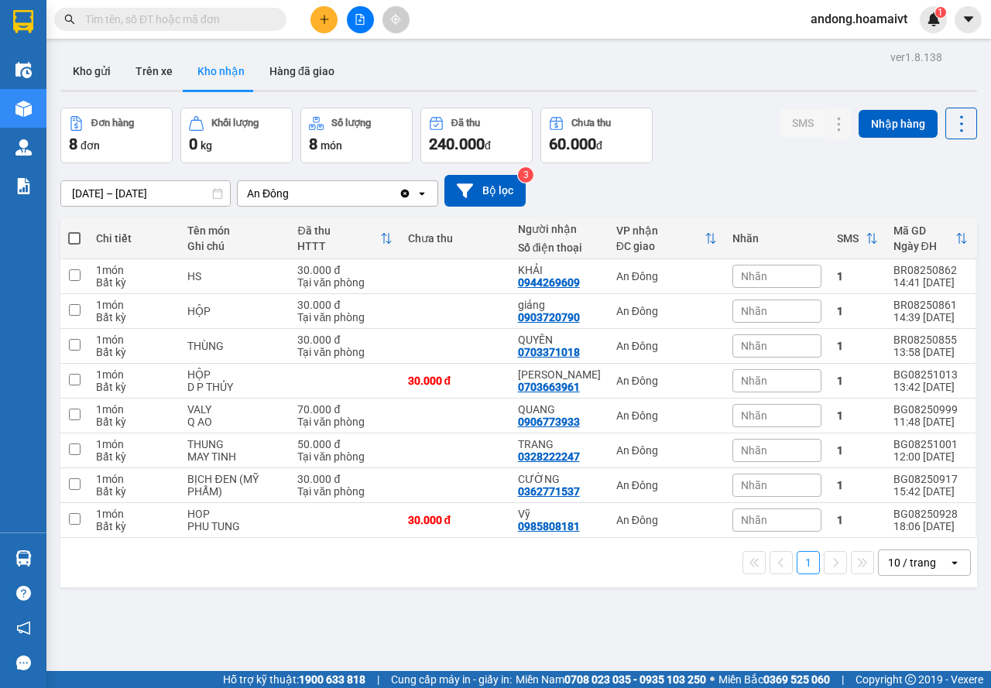
click at [924, 550] on div "10 / trang open" at bounding box center [924, 563] width 93 height 26
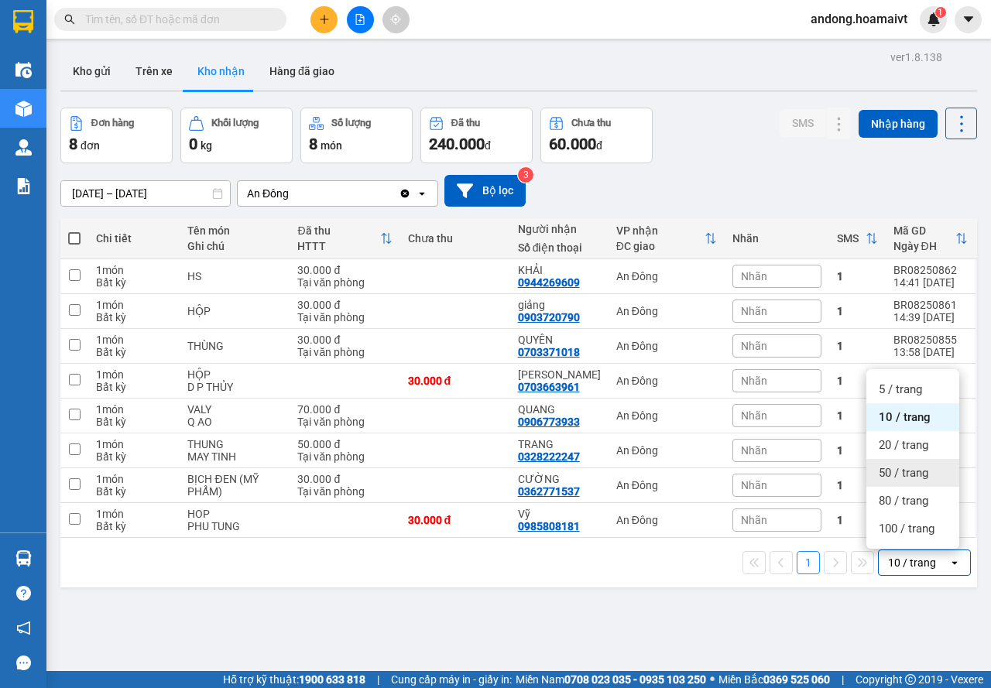
click at [888, 469] on span "50 / trang" at bounding box center [904, 472] width 50 height 15
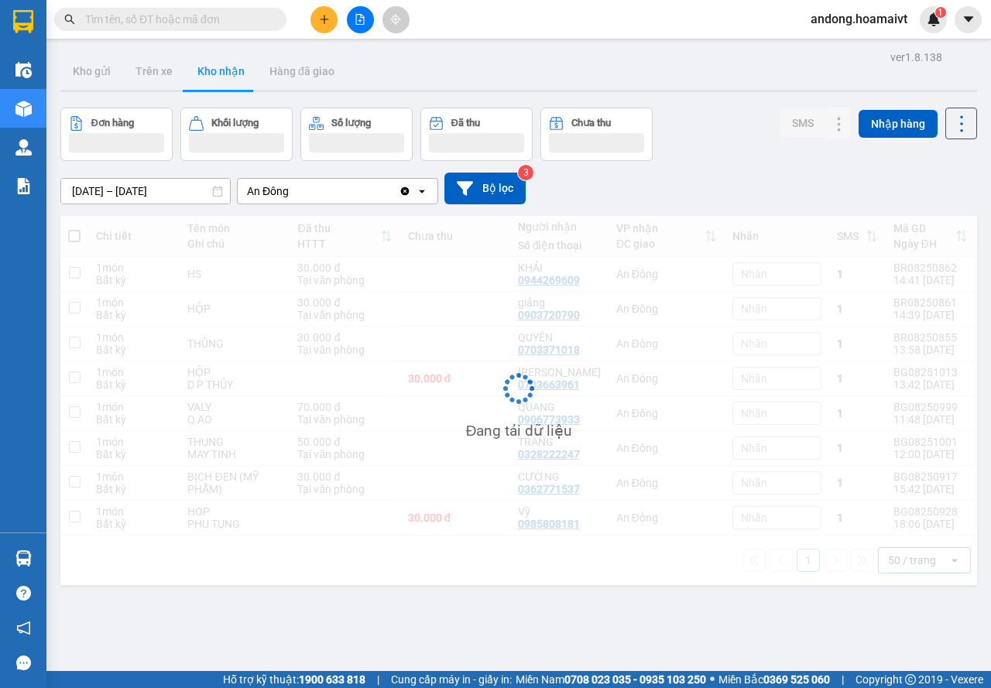
click at [112, 188] on input "[DATE] – [DATE]" at bounding box center [145, 191] width 169 height 25
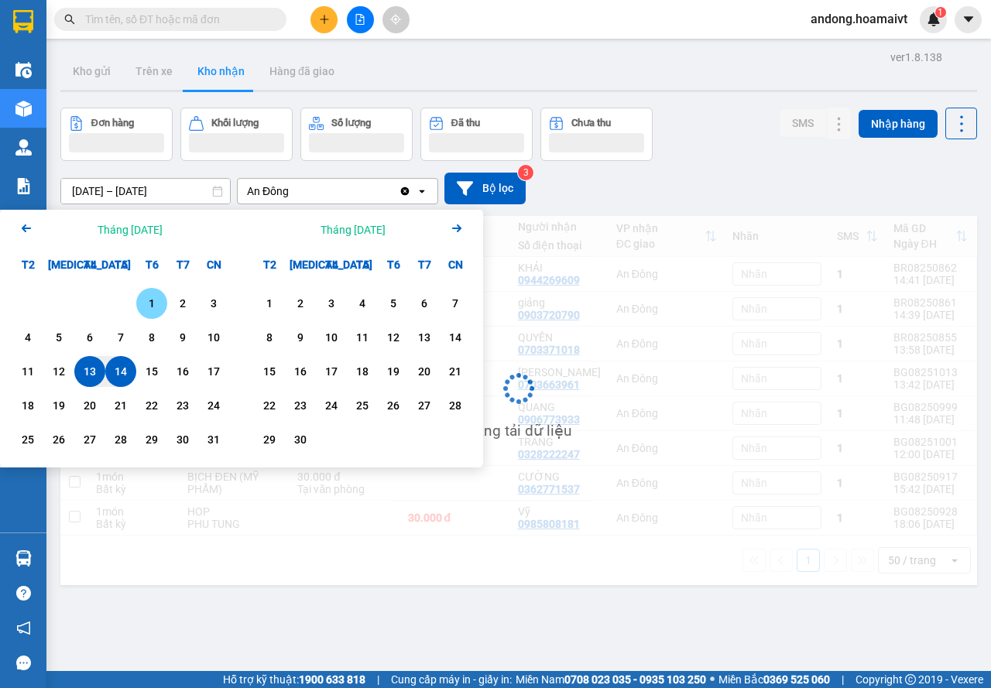
click at [149, 313] on div "1" at bounding box center [152, 303] width 22 height 19
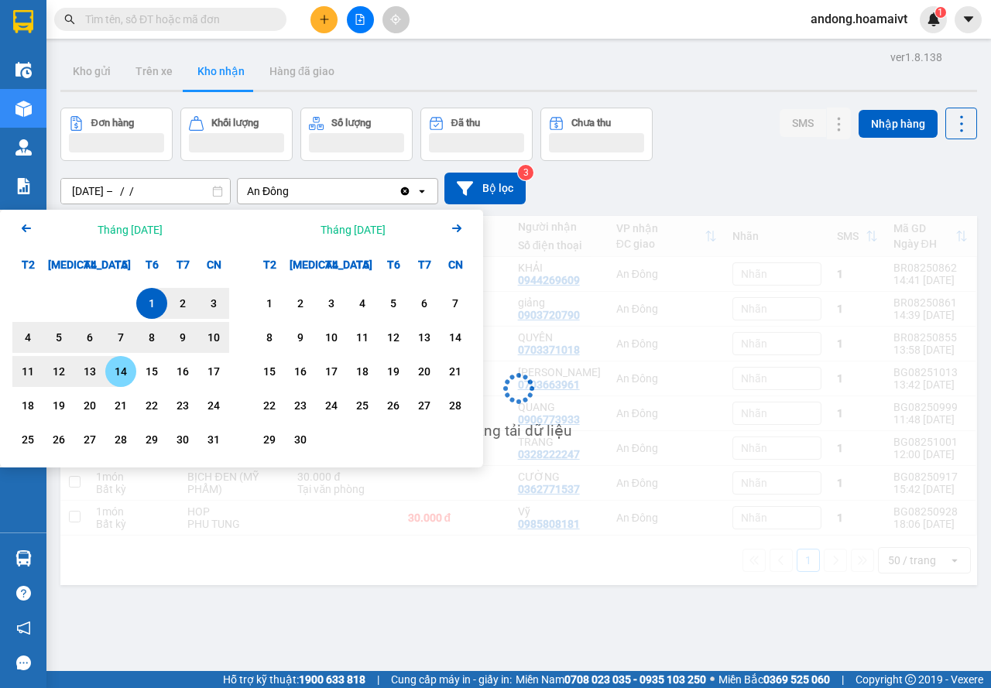
click at [120, 373] on div "14" at bounding box center [121, 371] width 22 height 19
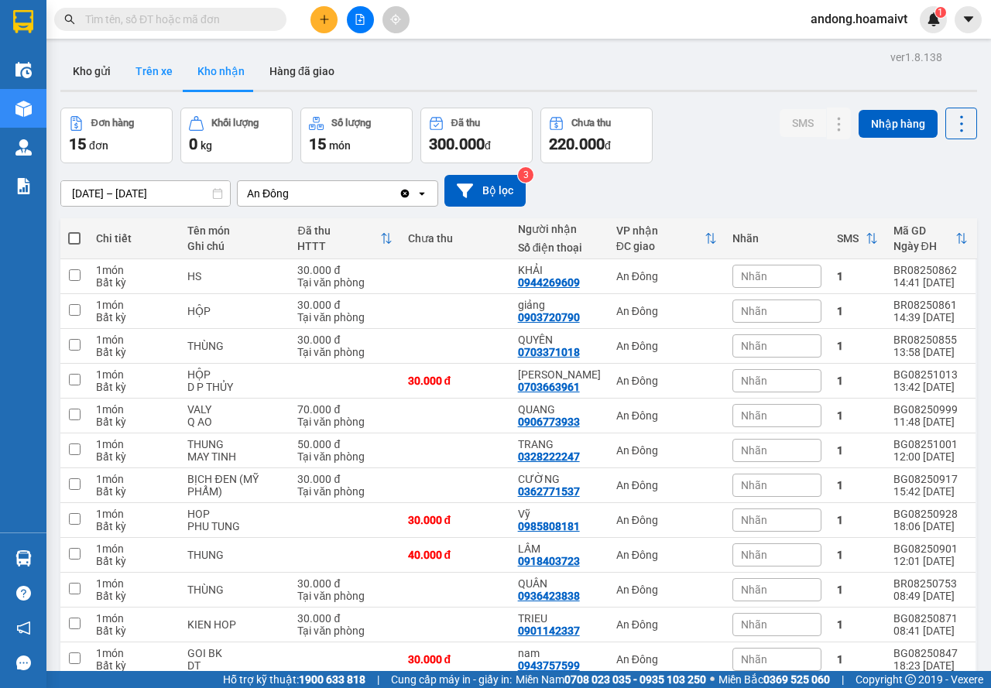
click at [123, 68] on button "Trên xe" at bounding box center [154, 71] width 62 height 37
type input "[DATE] – [DATE]"
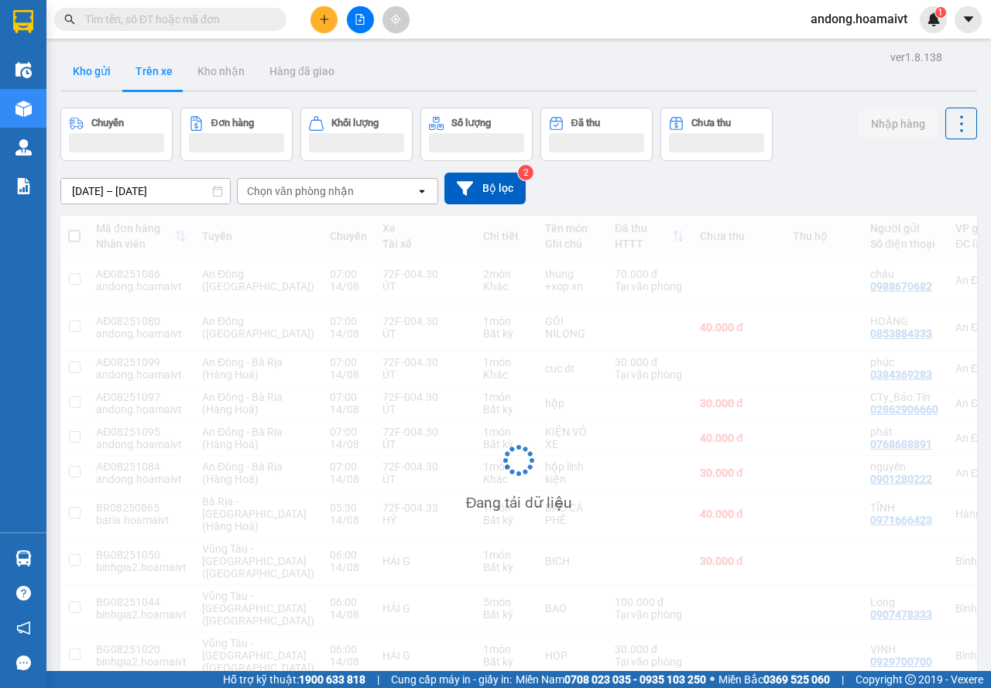
click at [104, 74] on button "Kho gửi" at bounding box center [91, 71] width 63 height 37
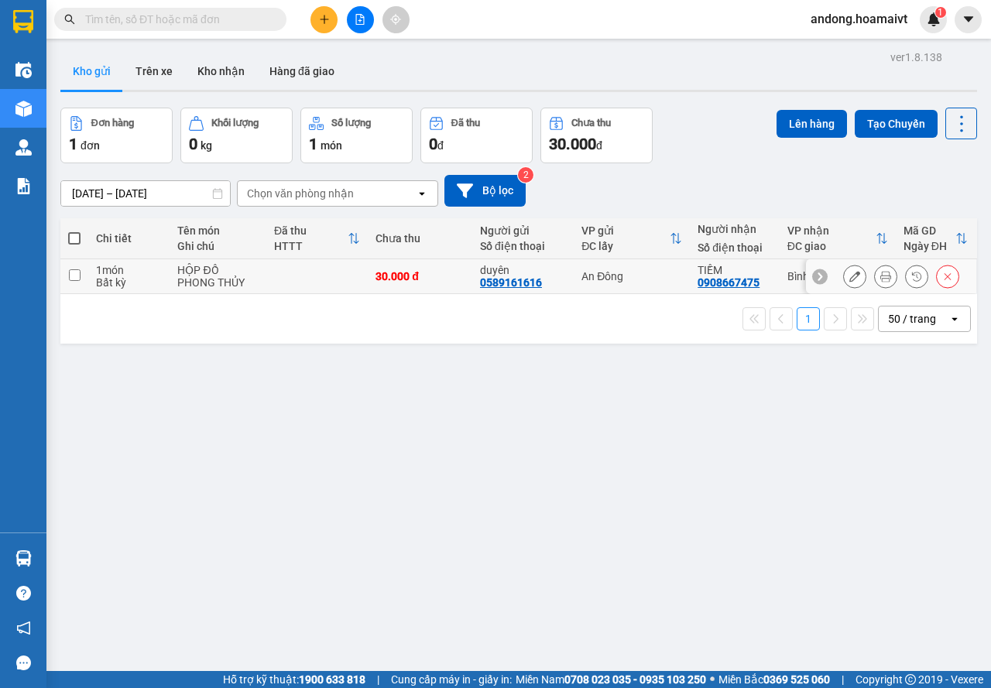
click at [211, 275] on div "HỘP ĐỒ PHONG THỦY" at bounding box center [217, 276] width 81 height 25
checkbox input "true"
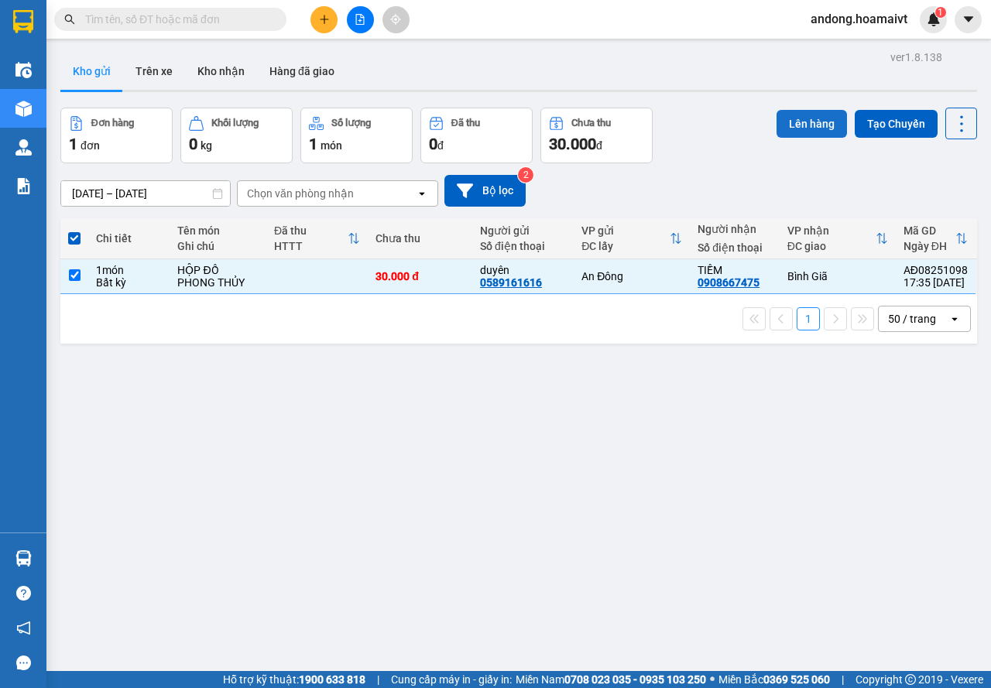
click at [795, 124] on button "Lên hàng" at bounding box center [812, 124] width 70 height 28
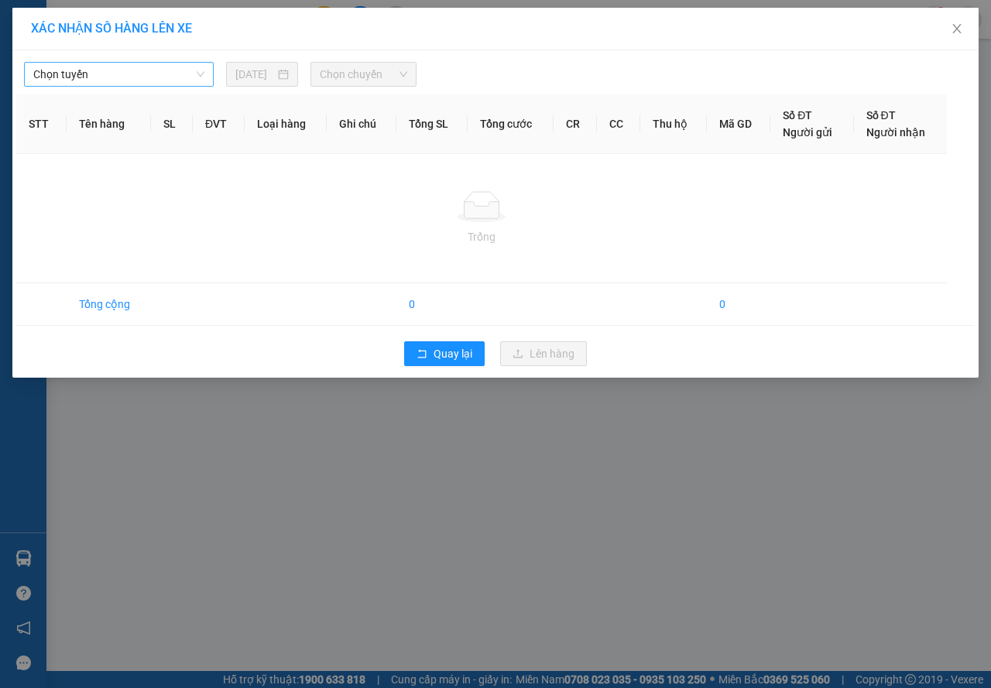
click at [144, 70] on span "Chọn tuyến" at bounding box center [118, 74] width 171 height 23
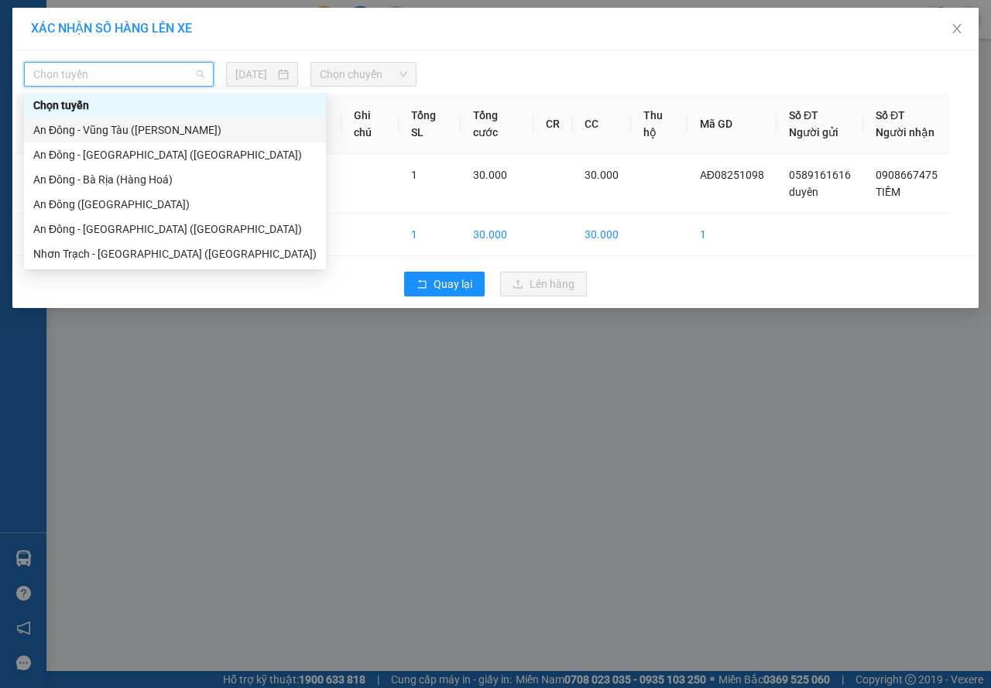
click at [132, 125] on div "An Đông - Vũng Tàu ([PERSON_NAME])" at bounding box center [174, 130] width 283 height 17
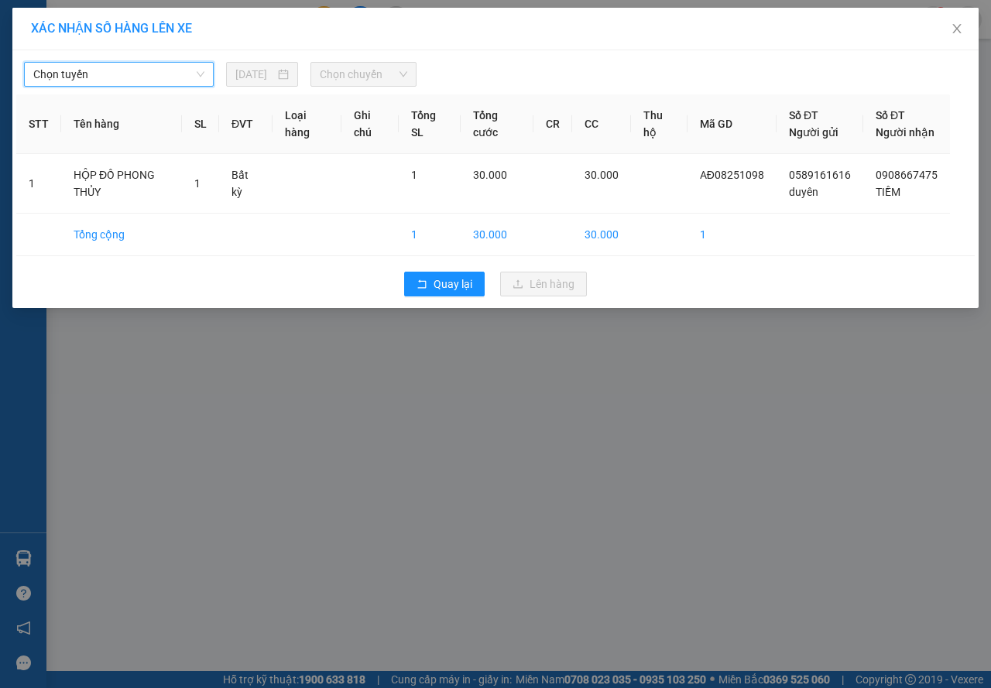
click at [275, 67] on input "[DATE]" at bounding box center [254, 74] width 39 height 17
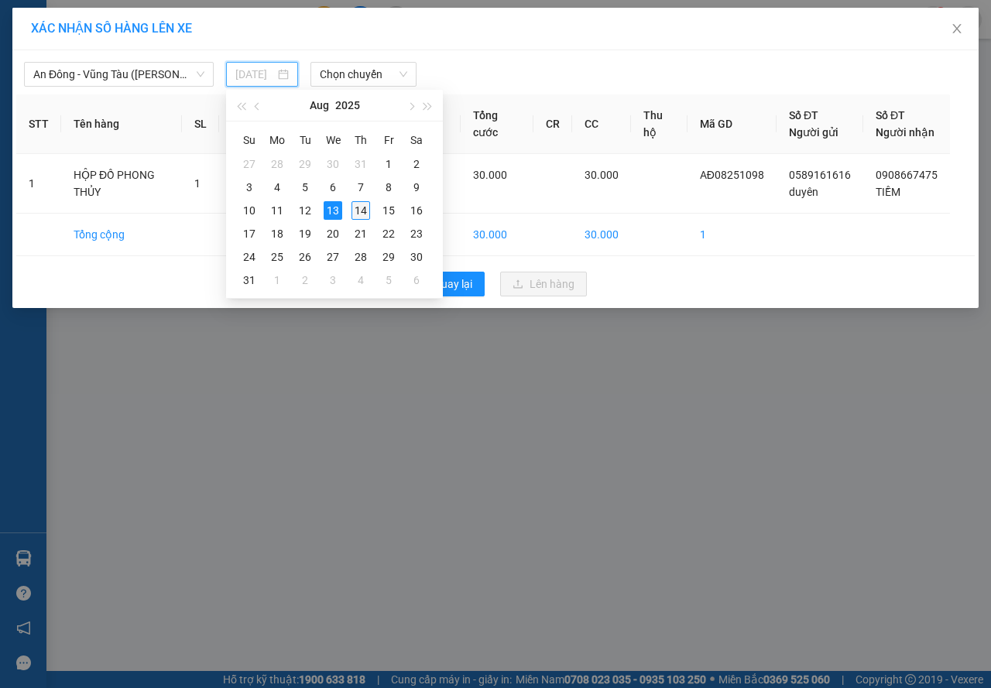
click at [352, 201] on div "14" at bounding box center [361, 210] width 19 height 19
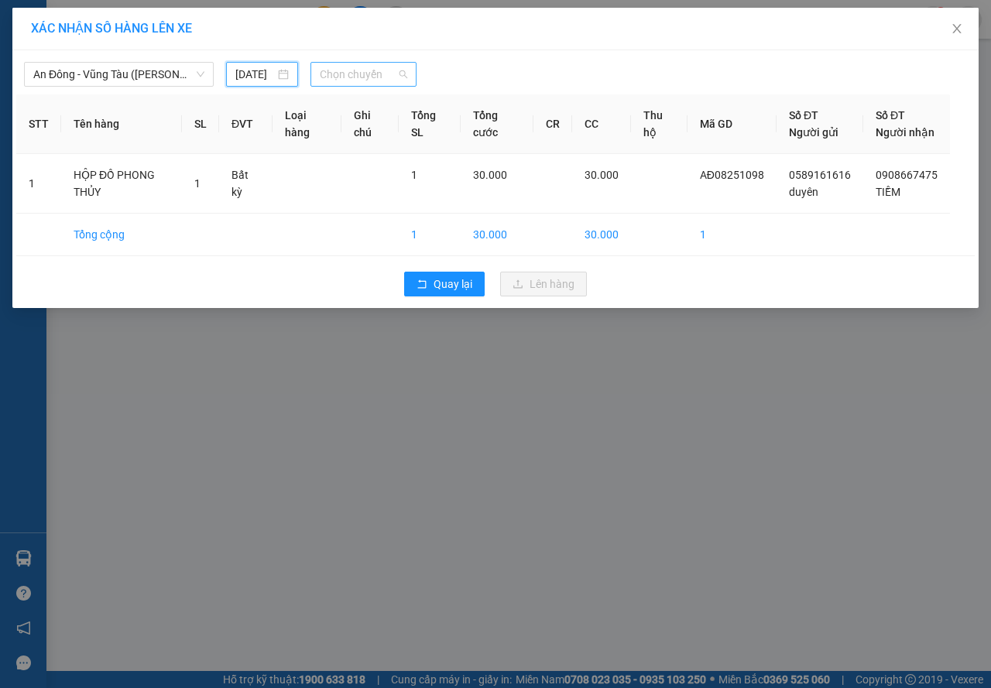
click at [333, 70] on span "Chọn chuyến" at bounding box center [363, 74] width 87 height 23
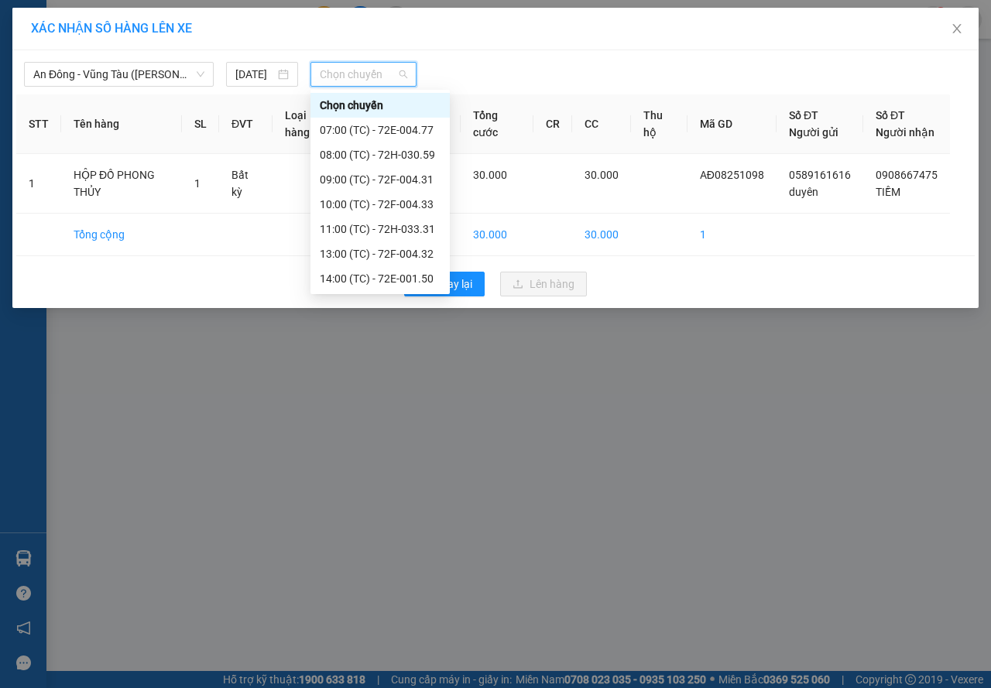
type input "[DATE]"
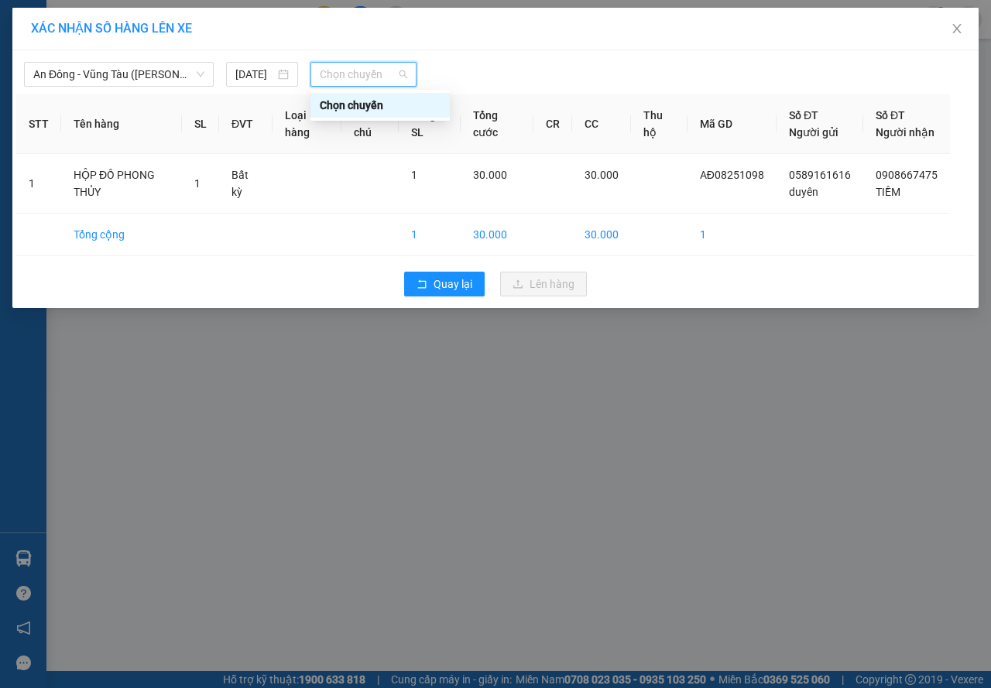
click at [326, 64] on span "Chọn chuyến" at bounding box center [363, 74] width 87 height 23
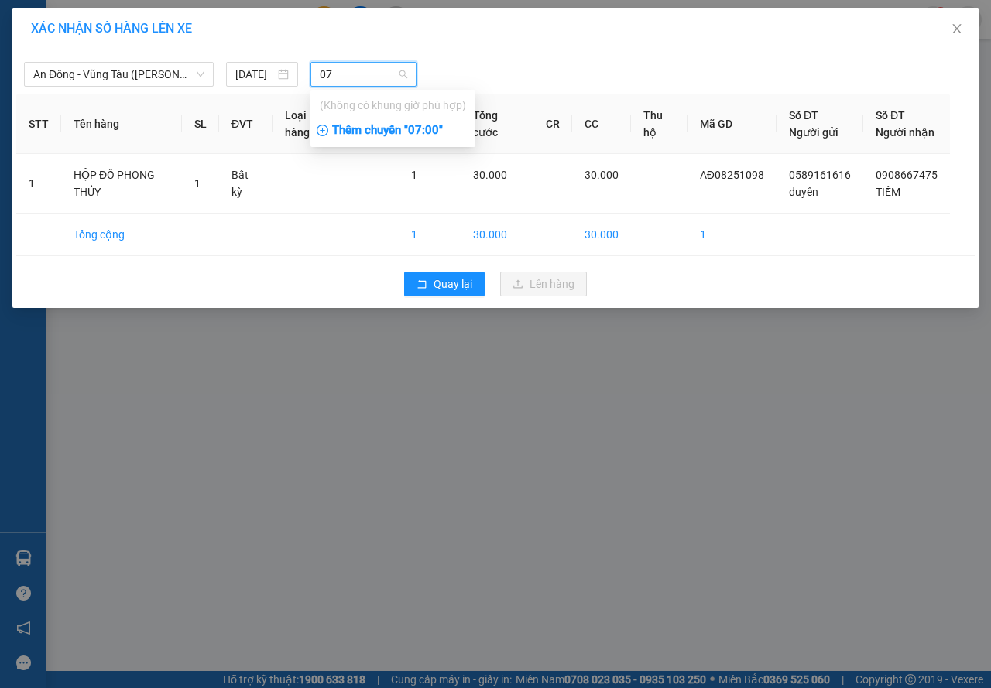
type input "07"
click at [366, 131] on div "Thêm chuyến " 07:00 "" at bounding box center [393, 131] width 165 height 26
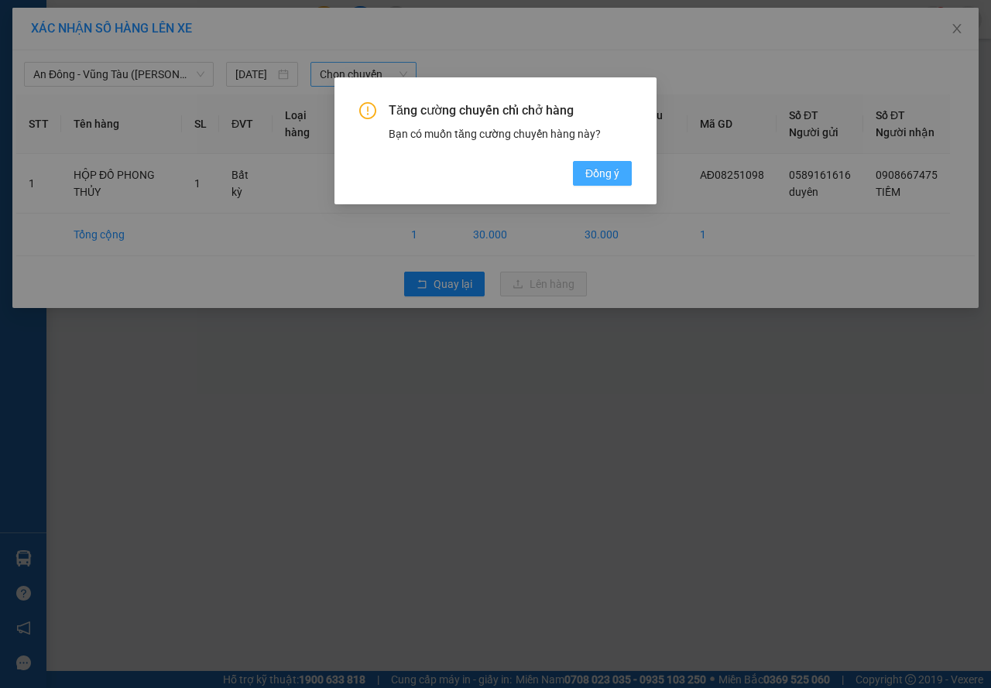
click at [595, 177] on span "Đồng ý" at bounding box center [602, 173] width 34 height 17
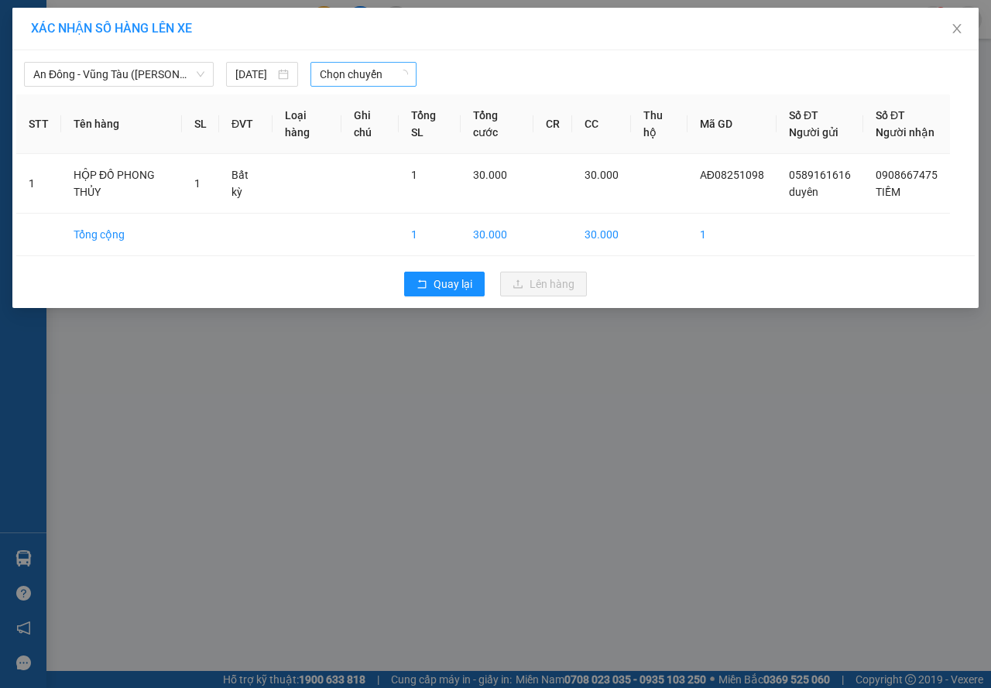
click at [466, 79] on div at bounding box center [618, 74] width 396 height 25
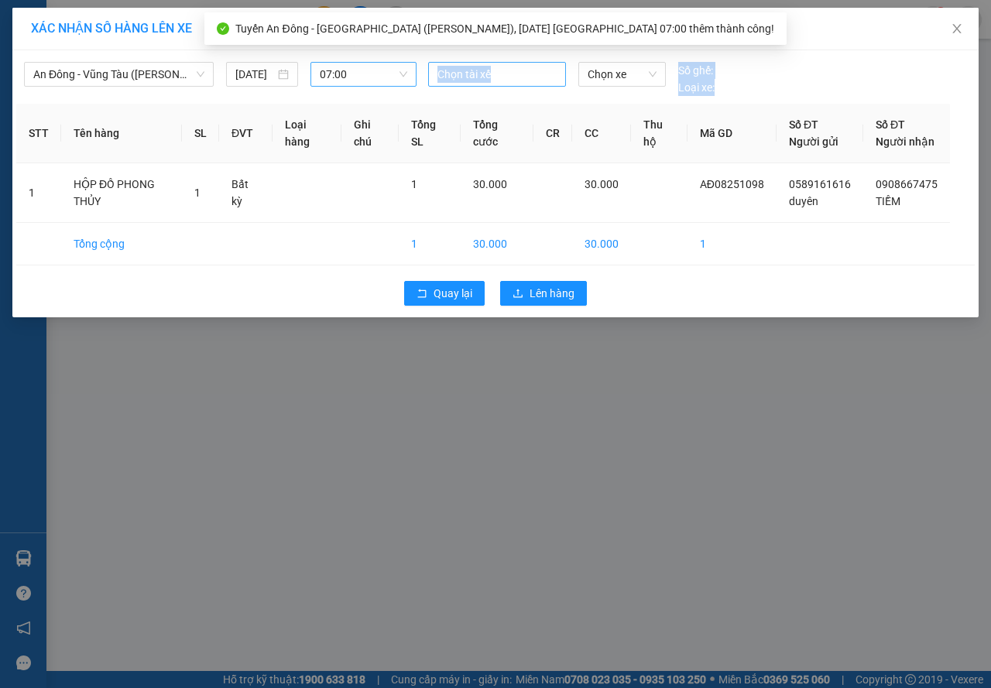
click at [465, 76] on div at bounding box center [497, 74] width 130 height 19
type input "u"
type input "út"
click at [484, 96] on div "ÚT" at bounding box center [544, 105] width 232 height 25
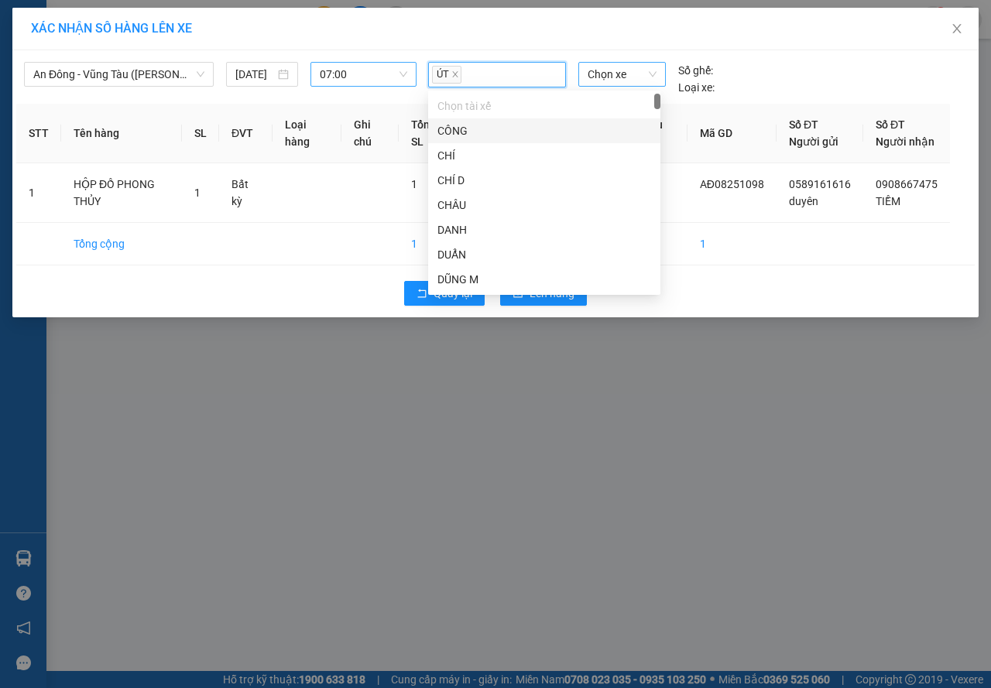
click at [617, 70] on span "Chọn xe" at bounding box center [622, 74] width 69 height 23
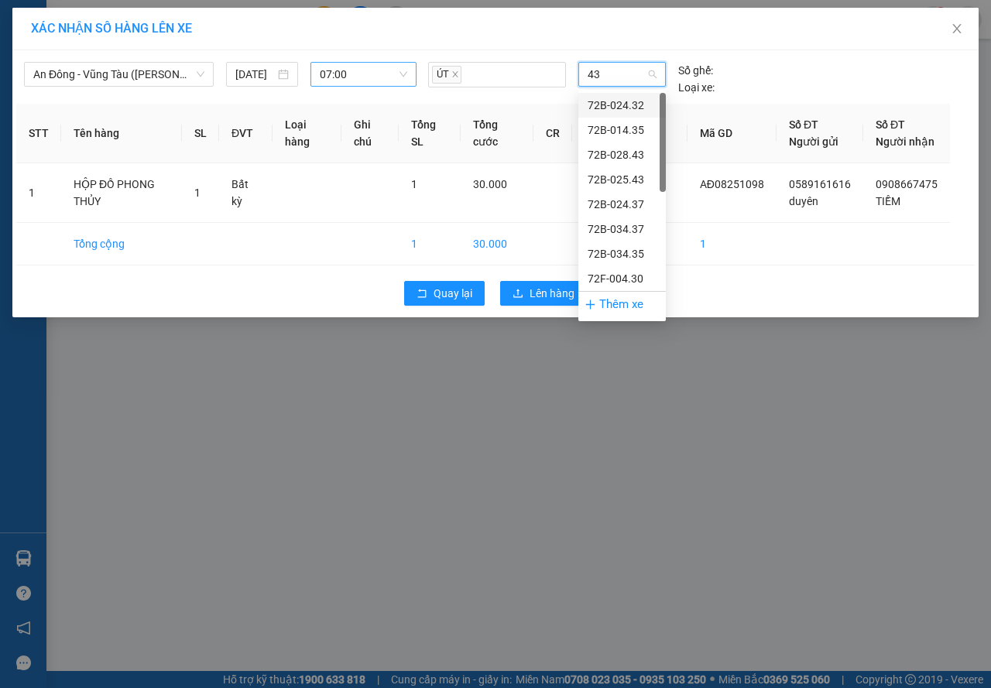
type input "430"
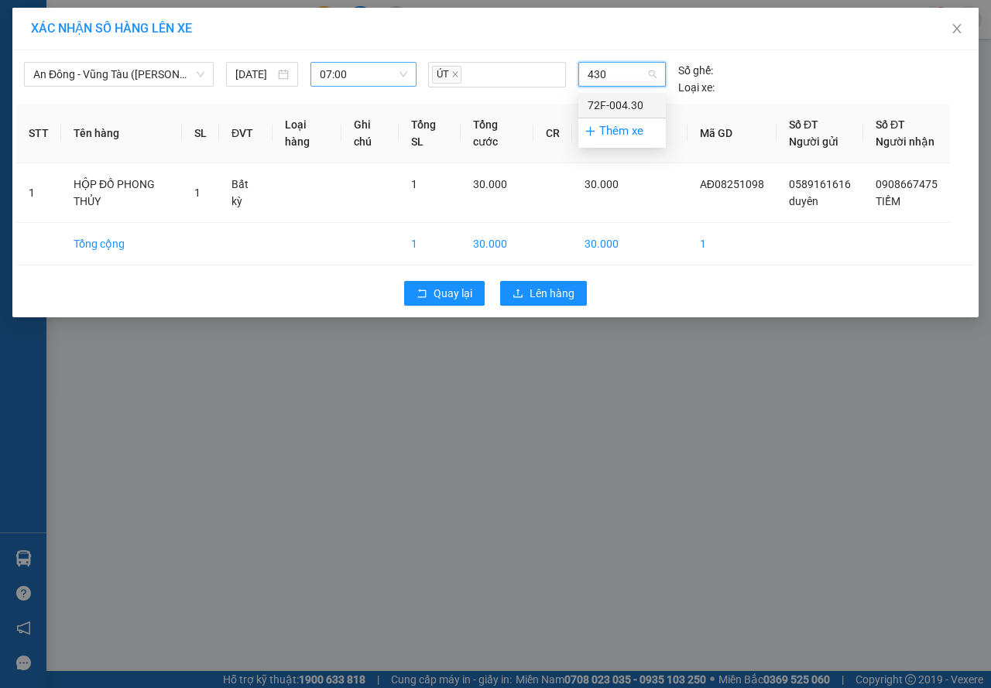
click at [615, 103] on div "72F-004.30" at bounding box center [622, 105] width 69 height 17
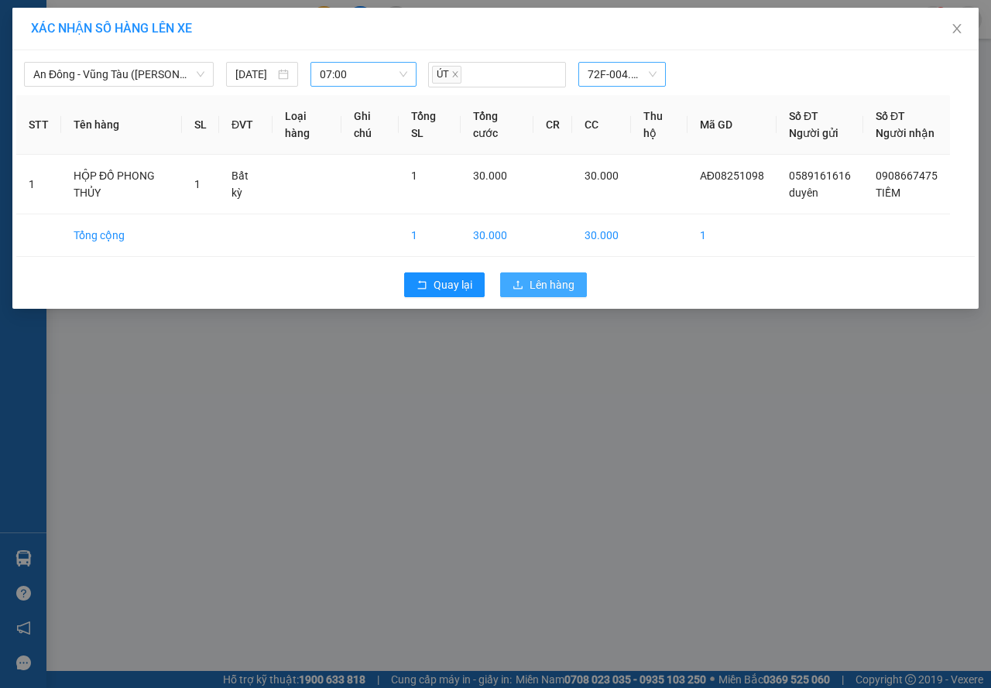
click at [554, 293] on span "Lên hàng" at bounding box center [552, 284] width 45 height 17
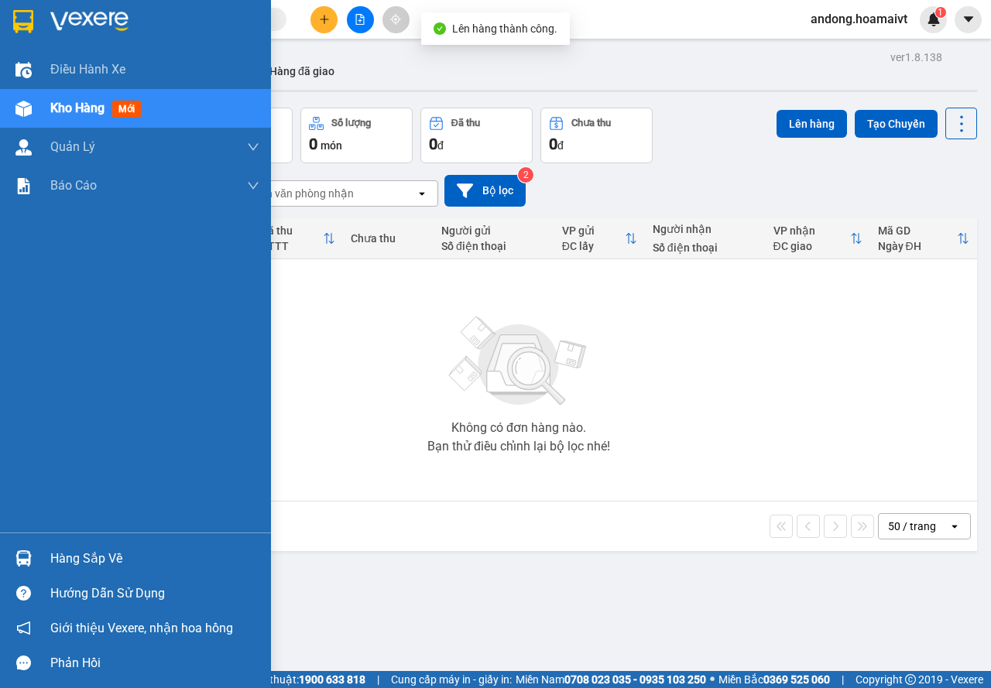
click at [9, 552] on div "Hàng sắp về" at bounding box center [135, 558] width 271 height 35
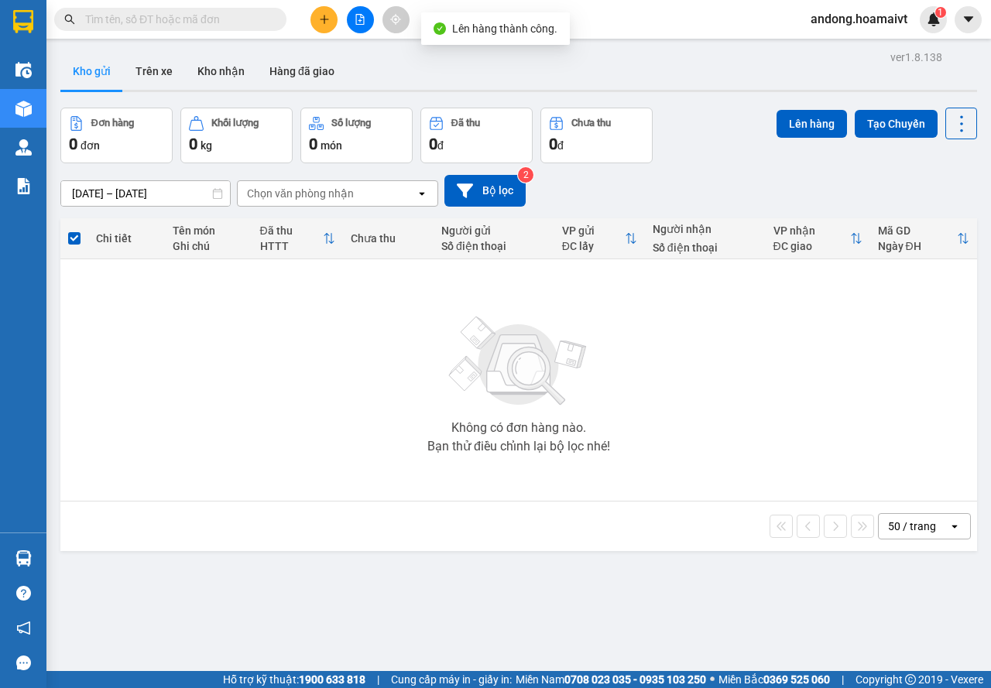
click at [218, 372] on section "Kết quả tìm kiếm ( 0 ) Bộ lọc No Data andong.hoamaivt 1 Điều hành xe Kho hàng m…" at bounding box center [495, 344] width 991 height 688
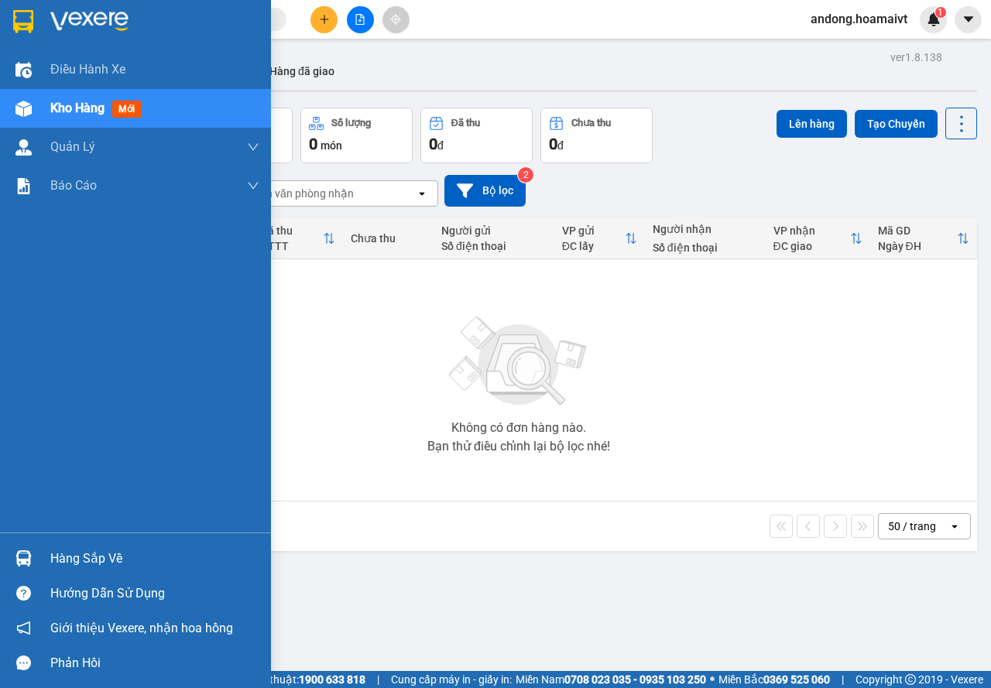
click at [61, 564] on div "Hàng sắp về" at bounding box center [154, 558] width 209 height 23
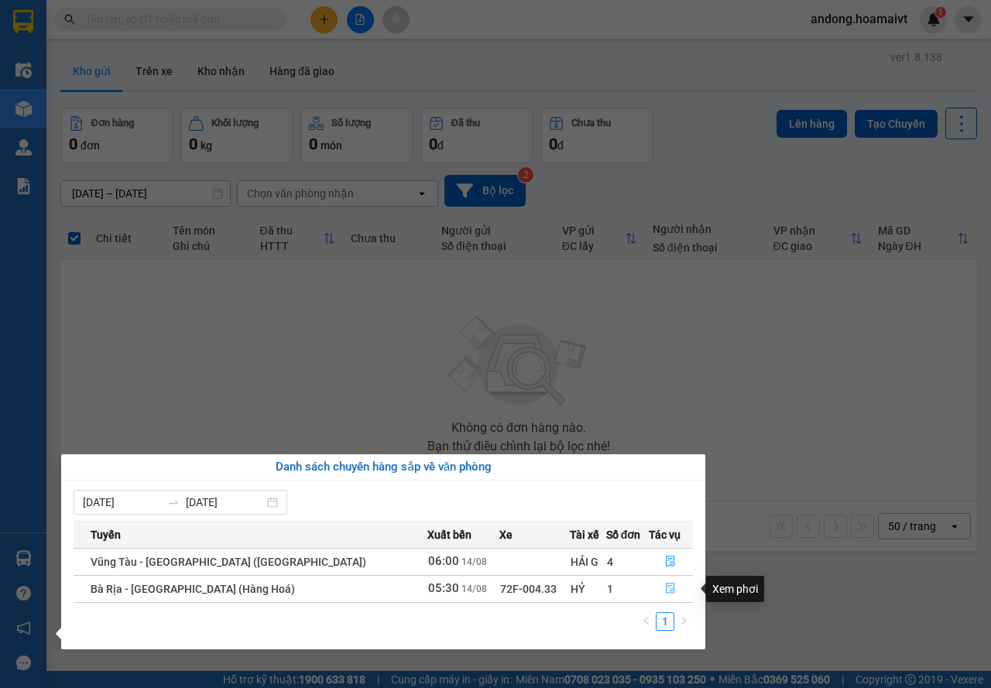
click at [665, 591] on icon "file-done" at bounding box center [670, 588] width 11 height 11
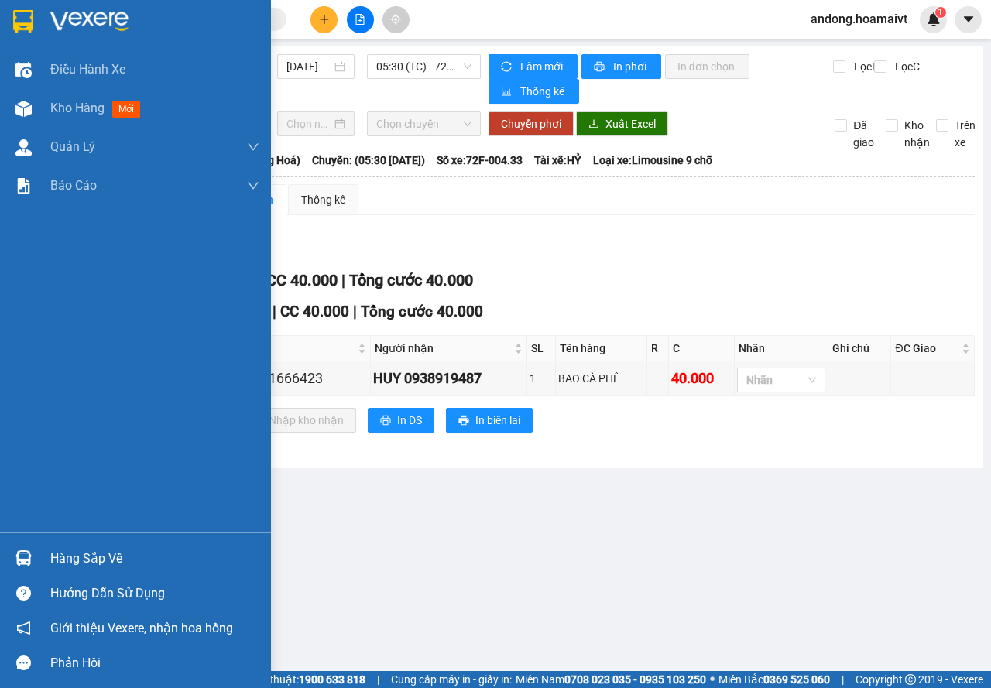
click at [40, 554] on div "Hàng sắp về" at bounding box center [135, 558] width 271 height 35
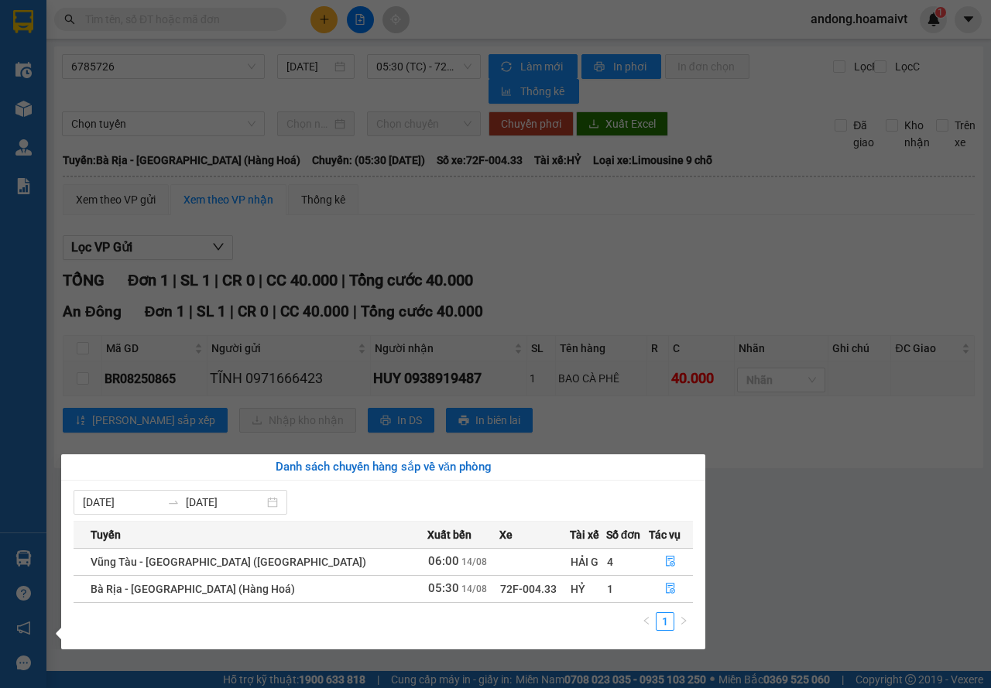
click at [657, 276] on section "Kết quả tìm kiếm ( 0 ) Bộ lọc No Data andong.hoamaivt 1 Điều hành xe Kho hàng m…" at bounding box center [495, 344] width 991 height 688
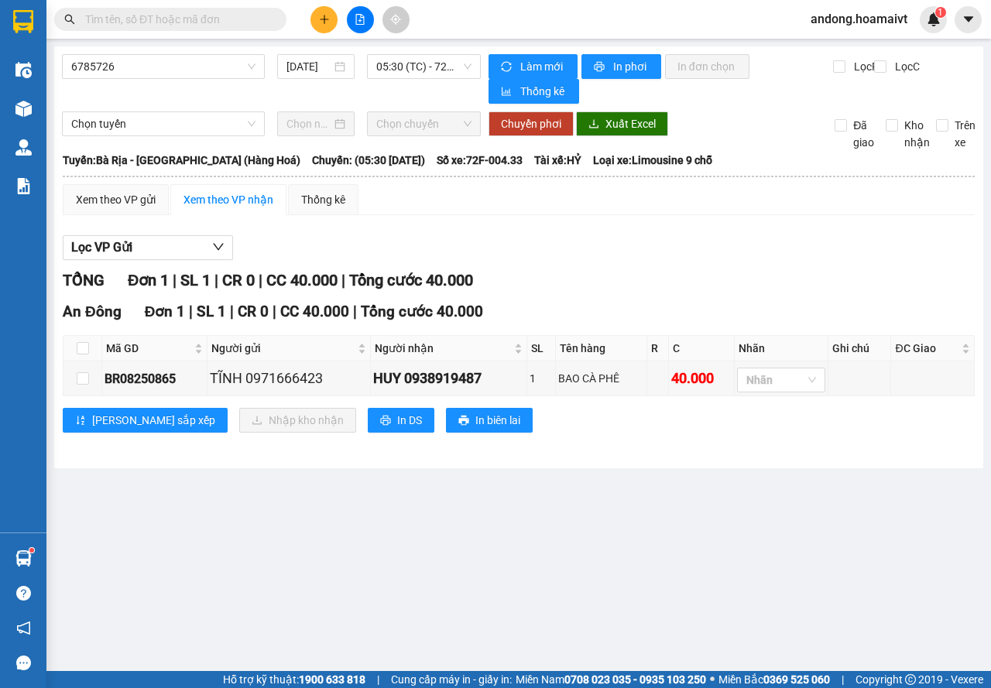
click at [240, 20] on input "text" at bounding box center [176, 19] width 183 height 17
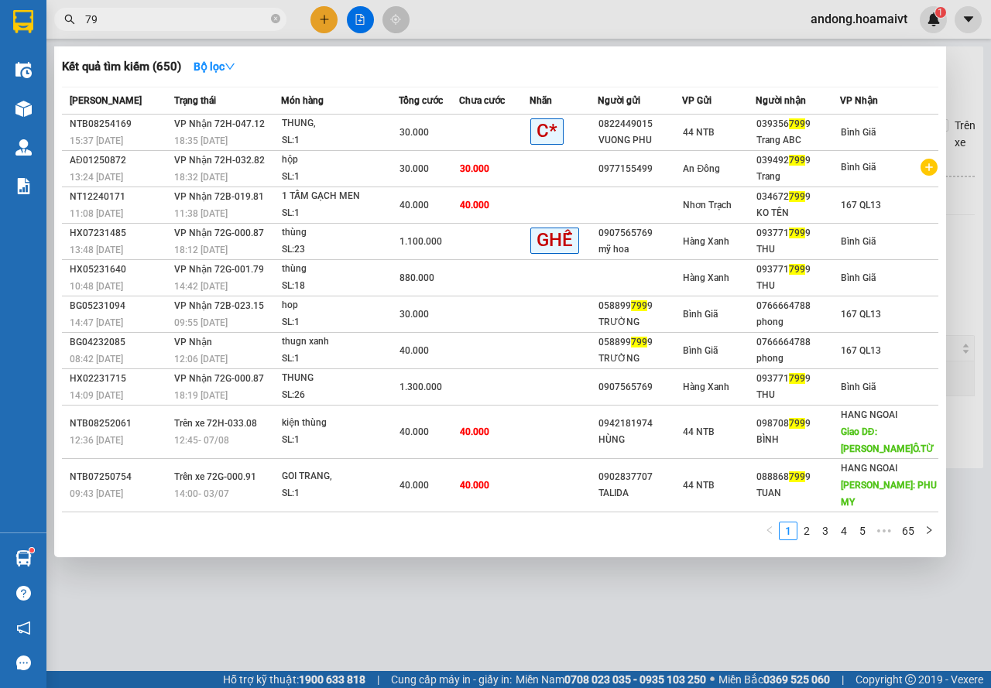
type input "7"
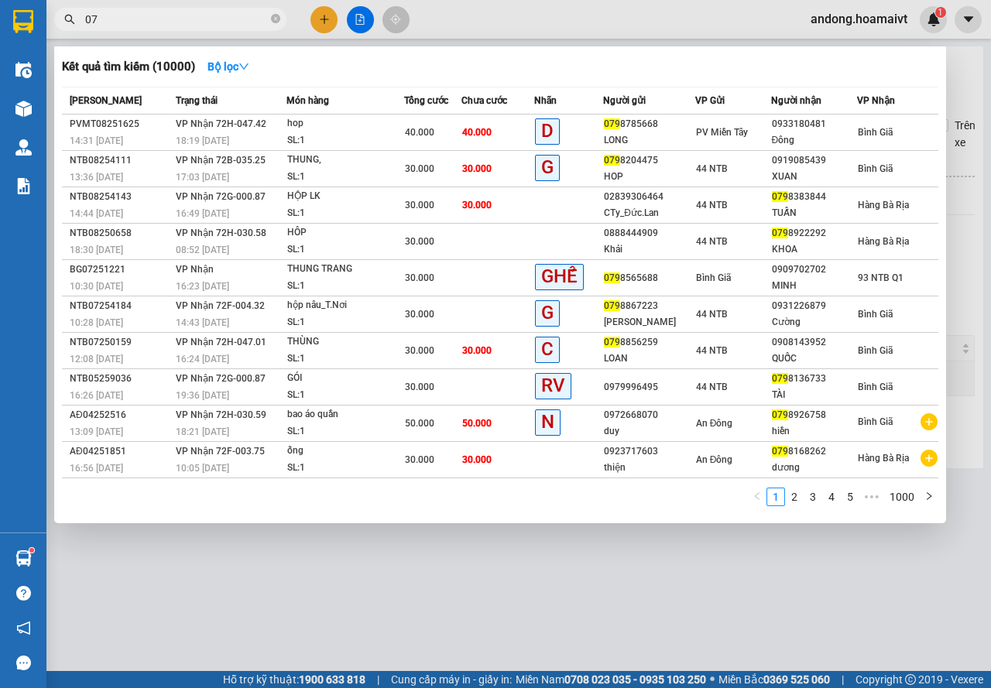
type input "0"
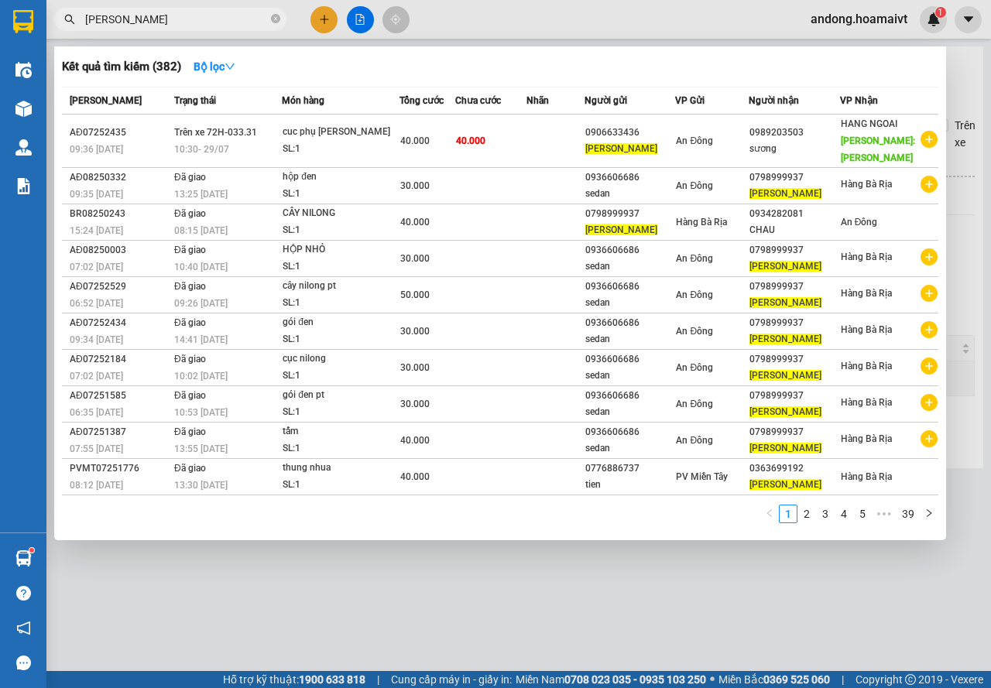
type input "[PERSON_NAME]"
click at [274, 22] on icon "close-circle" at bounding box center [275, 18] width 9 height 9
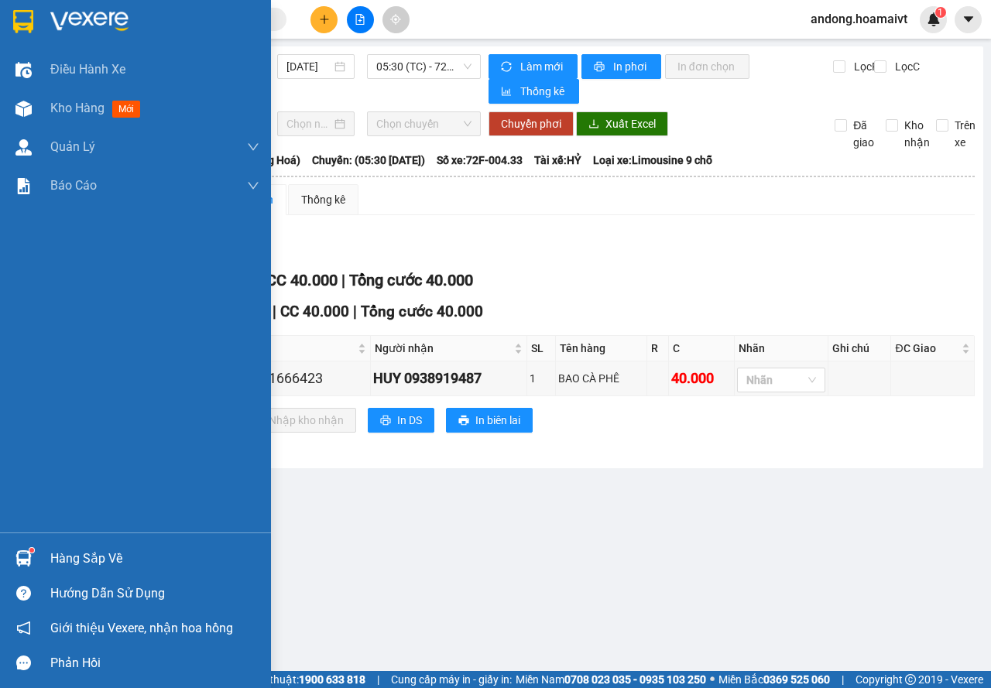
click at [29, 544] on div "Hàng sắp về" at bounding box center [135, 558] width 271 height 35
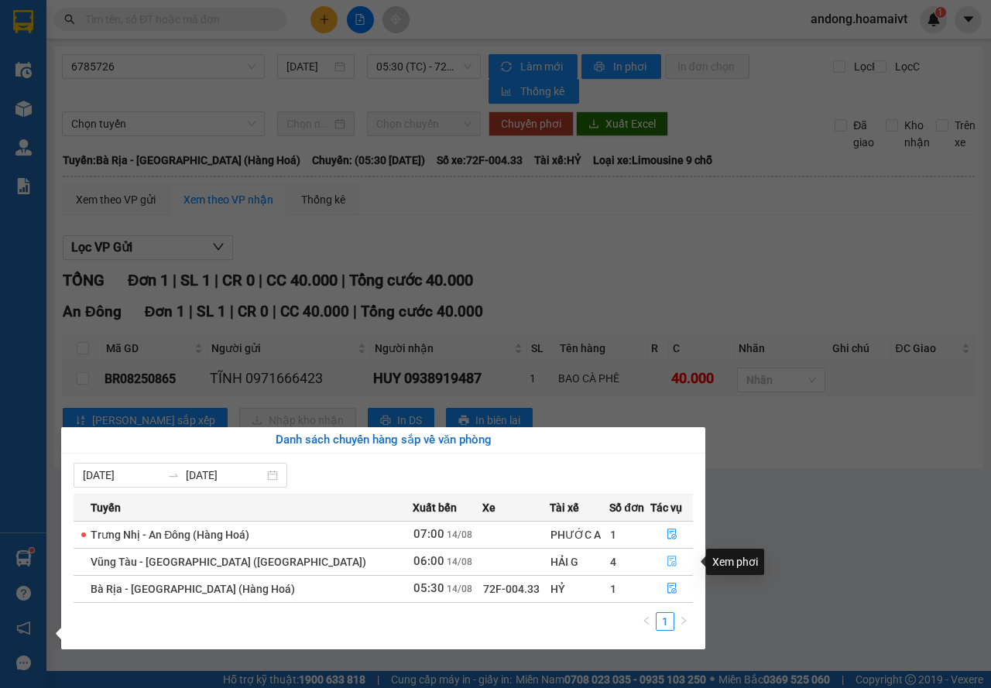
click at [654, 561] on button "button" at bounding box center [671, 562] width 41 height 25
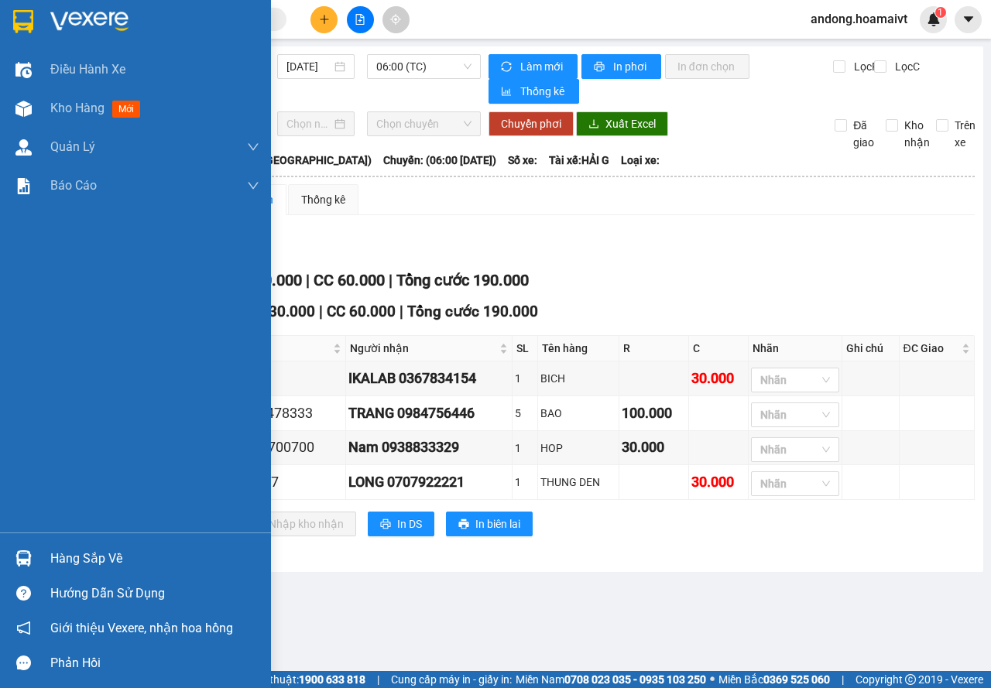
click at [27, 558] on img at bounding box center [23, 559] width 16 height 16
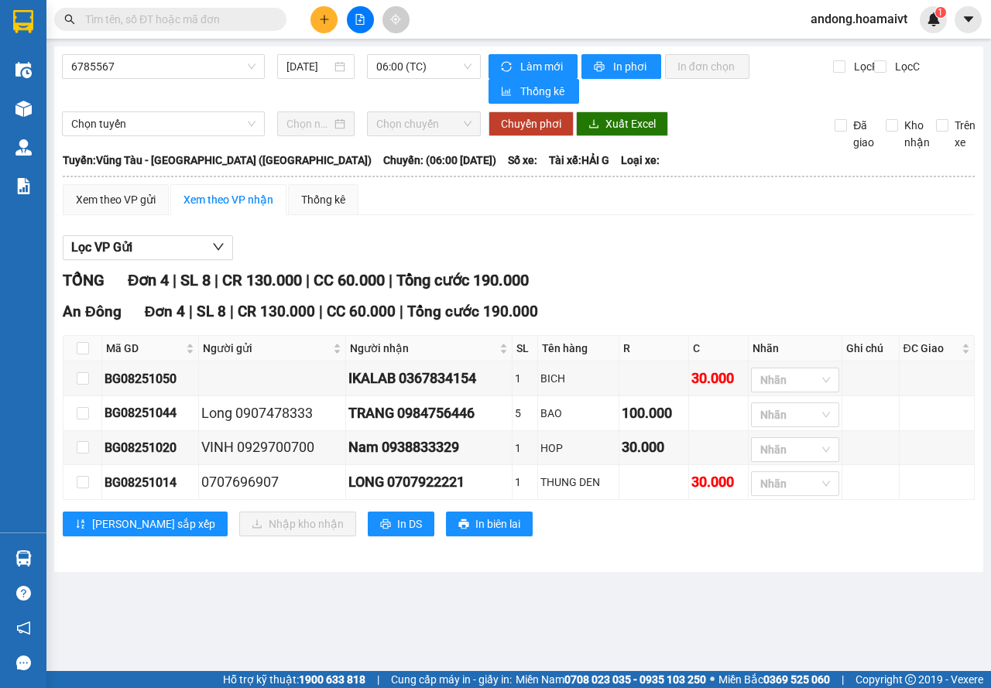
click at [931, 555] on section "Kết quả tìm kiếm ( 382 ) Bộ lọc Mã ĐH Trạng thái Món hàng Tổng cước Chưa cước N…" at bounding box center [495, 344] width 991 height 688
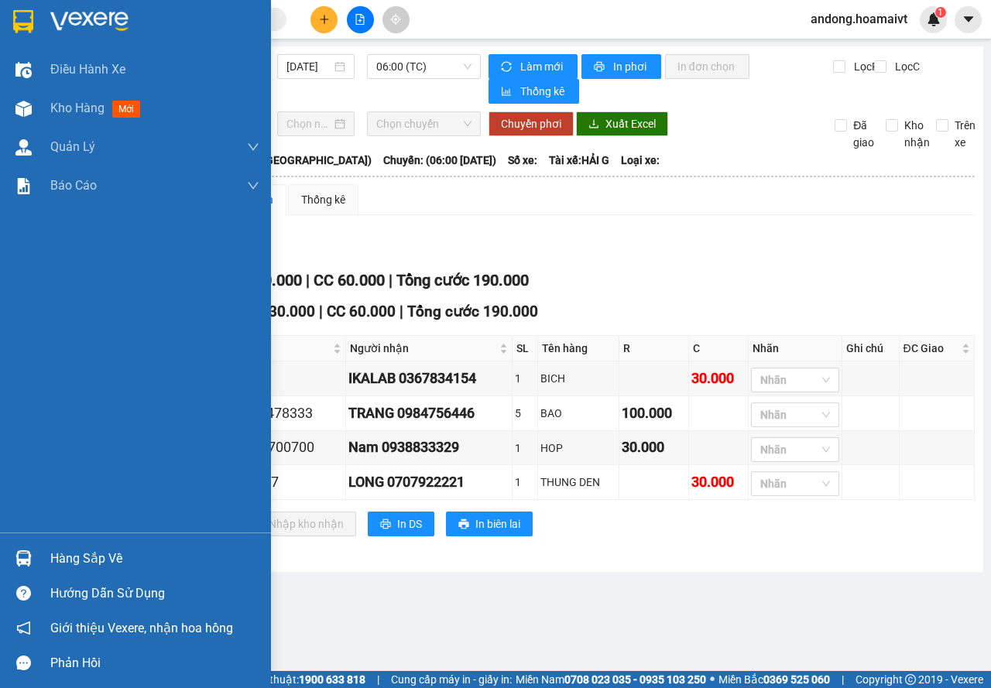
click at [13, 7] on div at bounding box center [135, 25] width 271 height 50
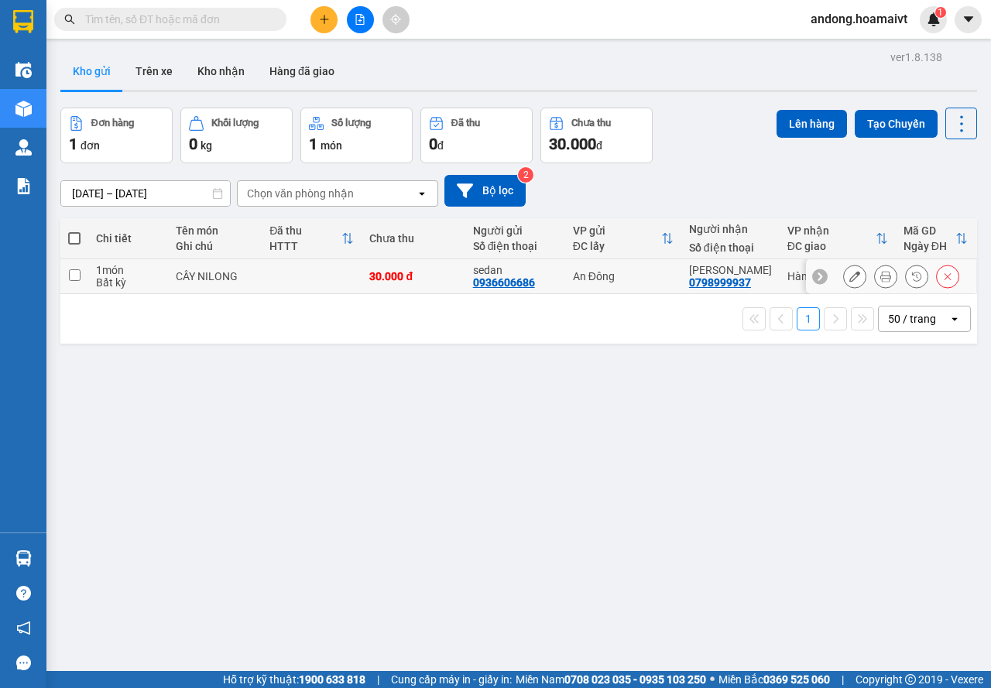
click at [315, 278] on td at bounding box center [312, 276] width 100 height 35
checkbox input "true"
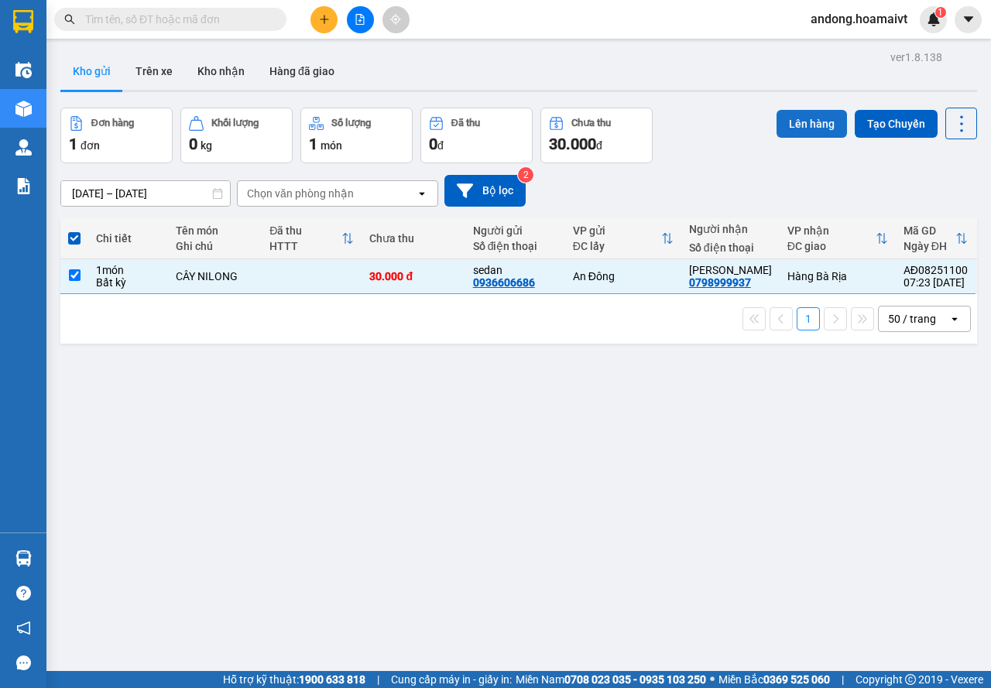
click at [792, 122] on button "Lên hàng" at bounding box center [812, 124] width 70 height 28
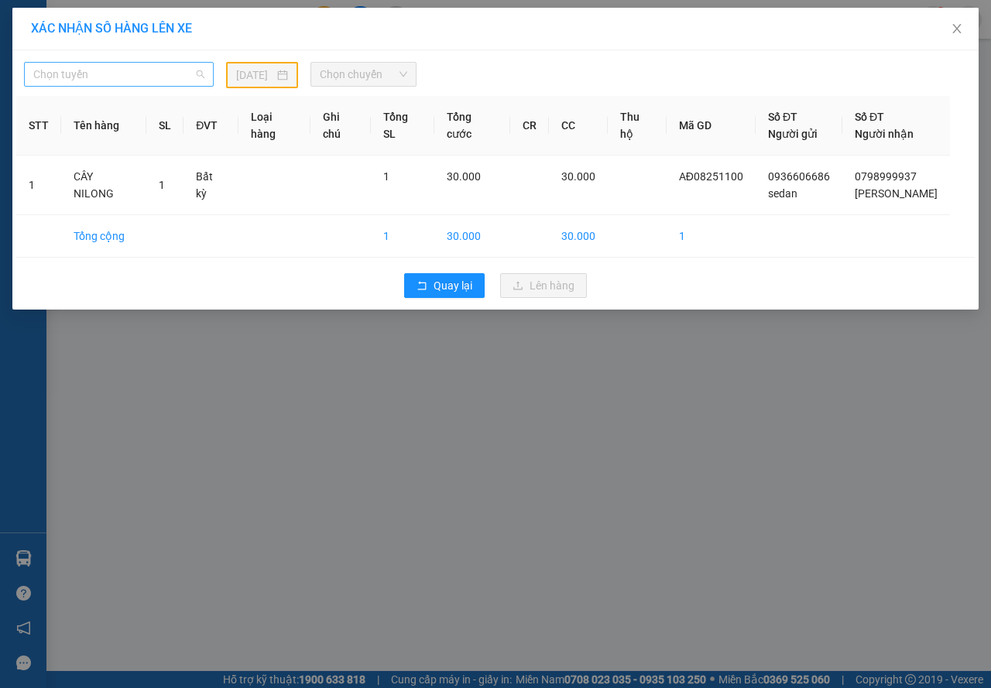
click at [169, 68] on span "Chọn tuyến" at bounding box center [118, 74] width 171 height 23
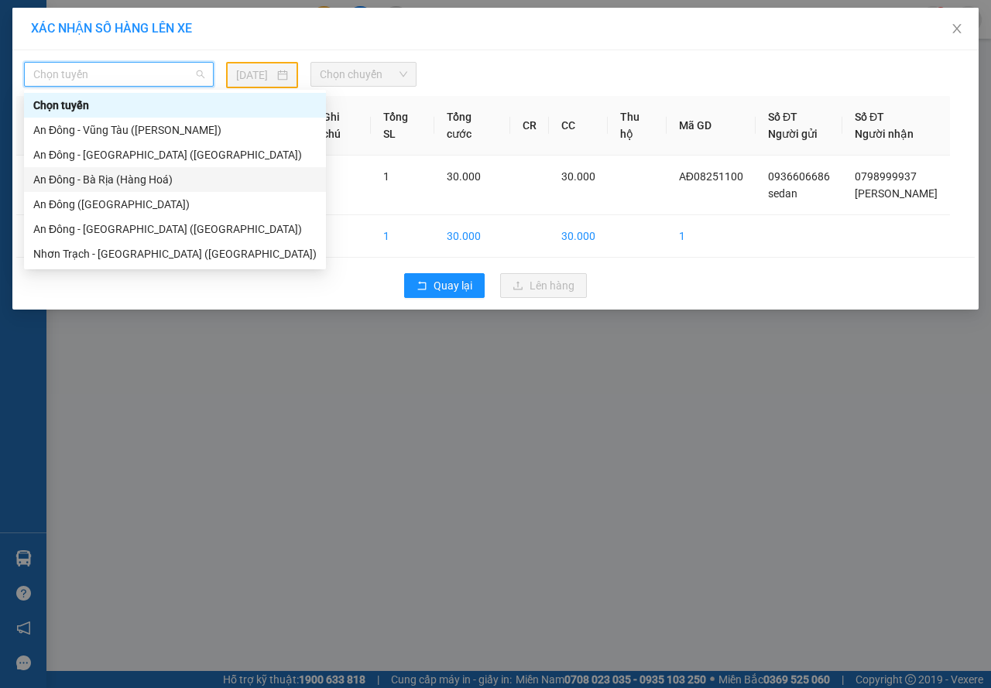
click at [106, 179] on div "An Đông - Bà Rịa (Hàng Hoá)" at bounding box center [174, 179] width 283 height 17
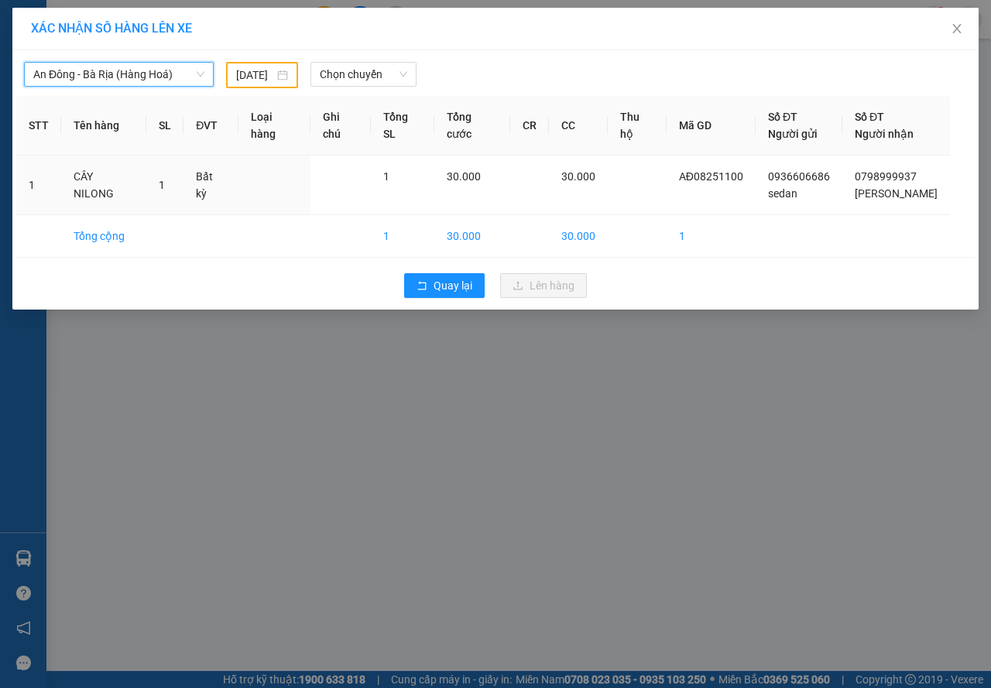
click at [254, 74] on input "[DATE]" at bounding box center [255, 75] width 38 height 17
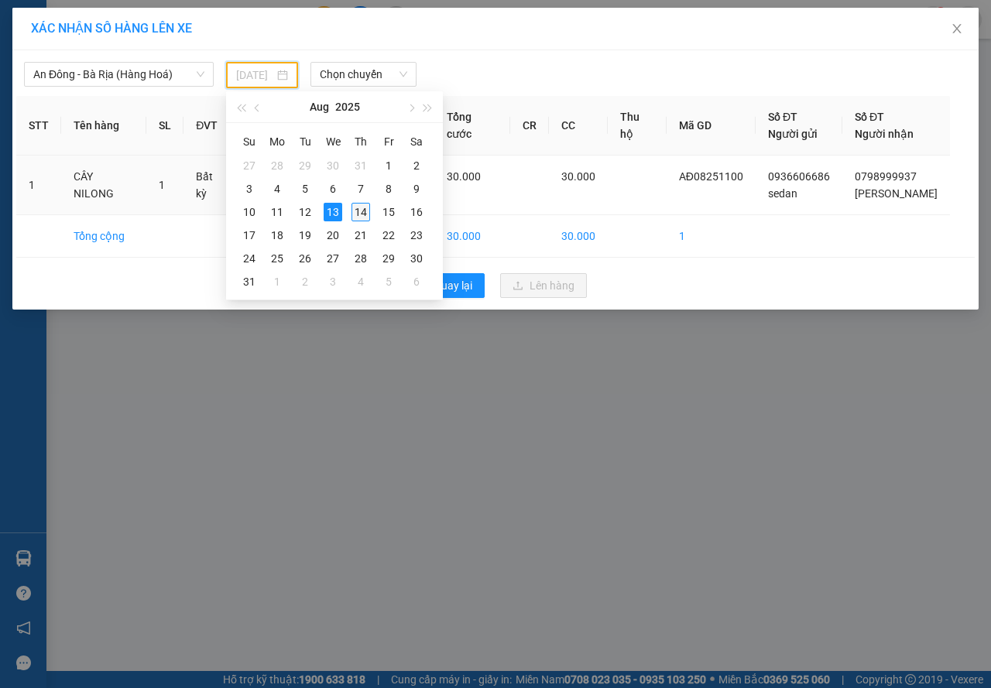
click at [360, 207] on div "14" at bounding box center [361, 212] width 19 height 19
type input "[DATE]"
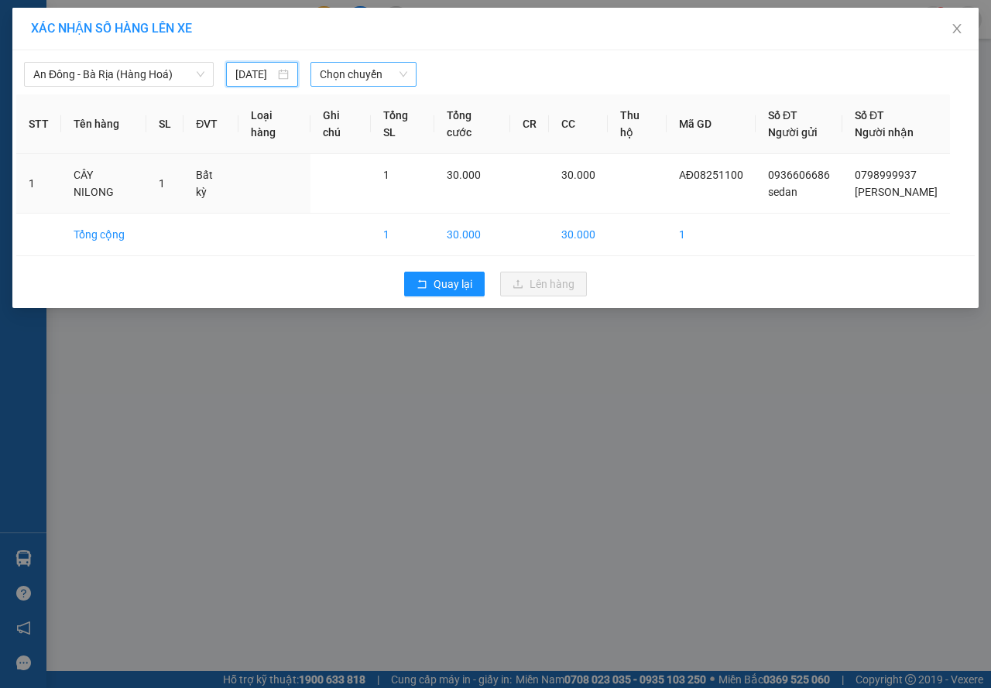
click at [344, 74] on span "Chọn chuyến" at bounding box center [363, 74] width 87 height 23
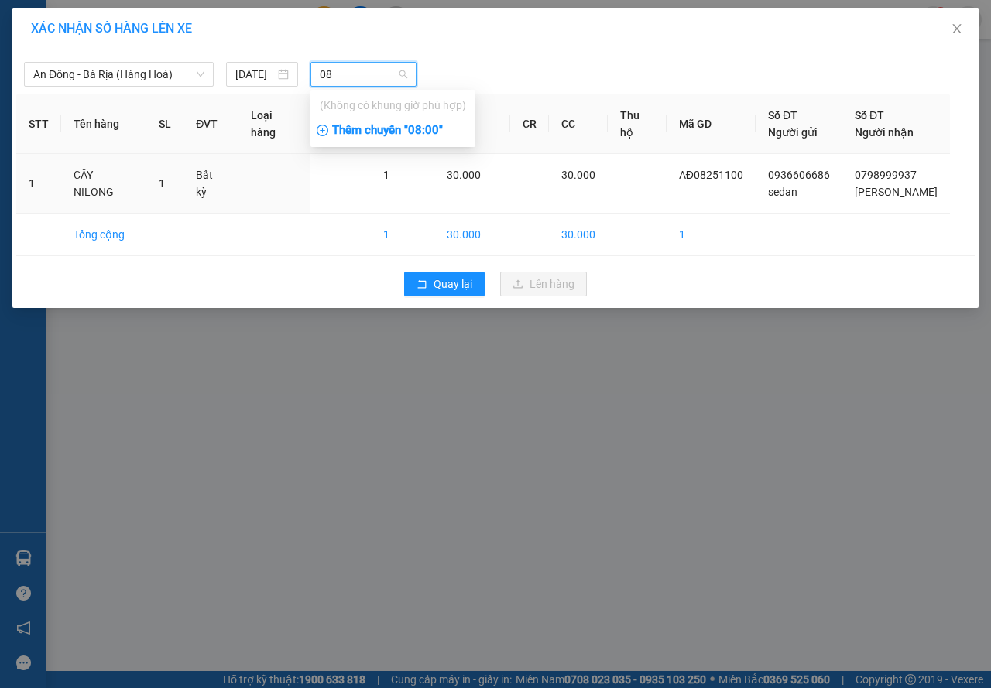
type input "08"
click at [360, 133] on div "Thêm chuyến " 08:00 "" at bounding box center [393, 131] width 165 height 26
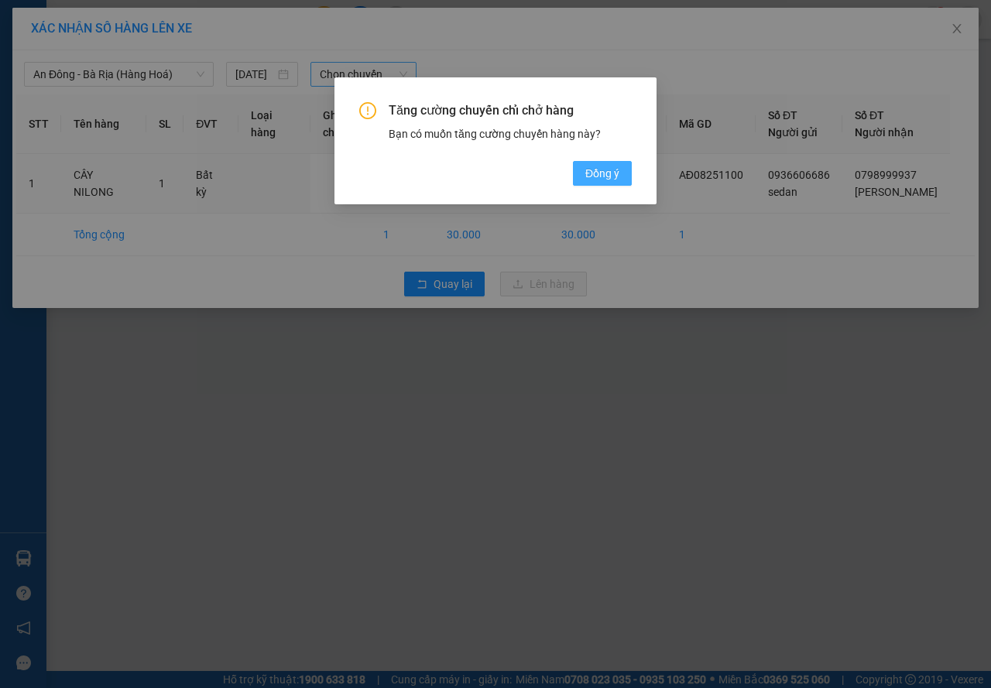
drag, startPoint x: 589, startPoint y: 180, endPoint x: 583, endPoint y: 173, distance: 8.8
click at [589, 180] on span "Đồng ý" at bounding box center [602, 173] width 34 height 17
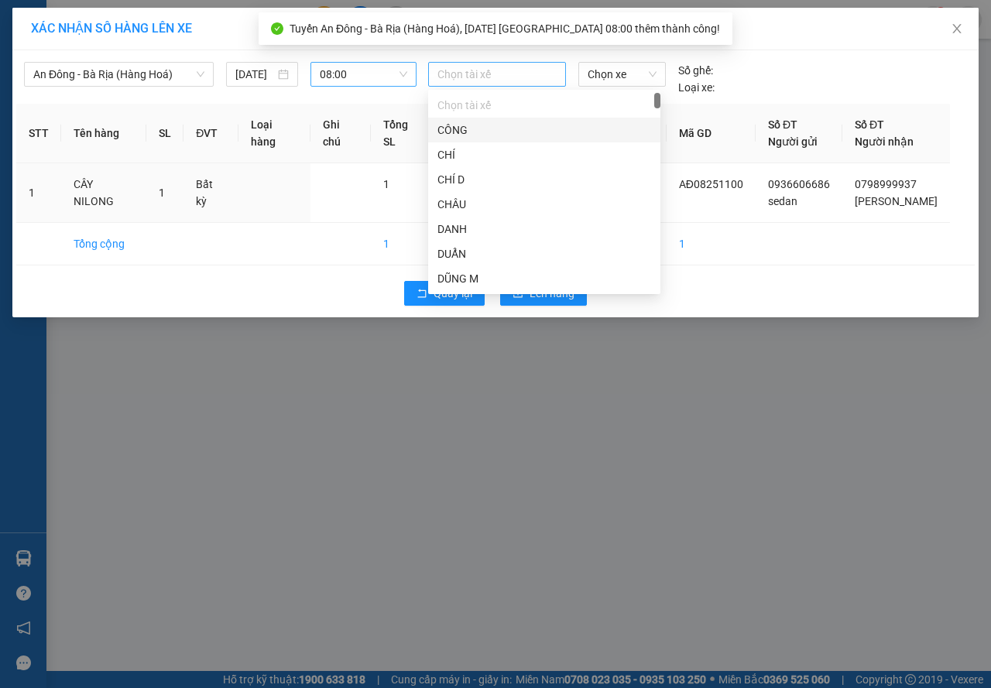
click at [456, 66] on div at bounding box center [497, 74] width 130 height 19
type input "HY"
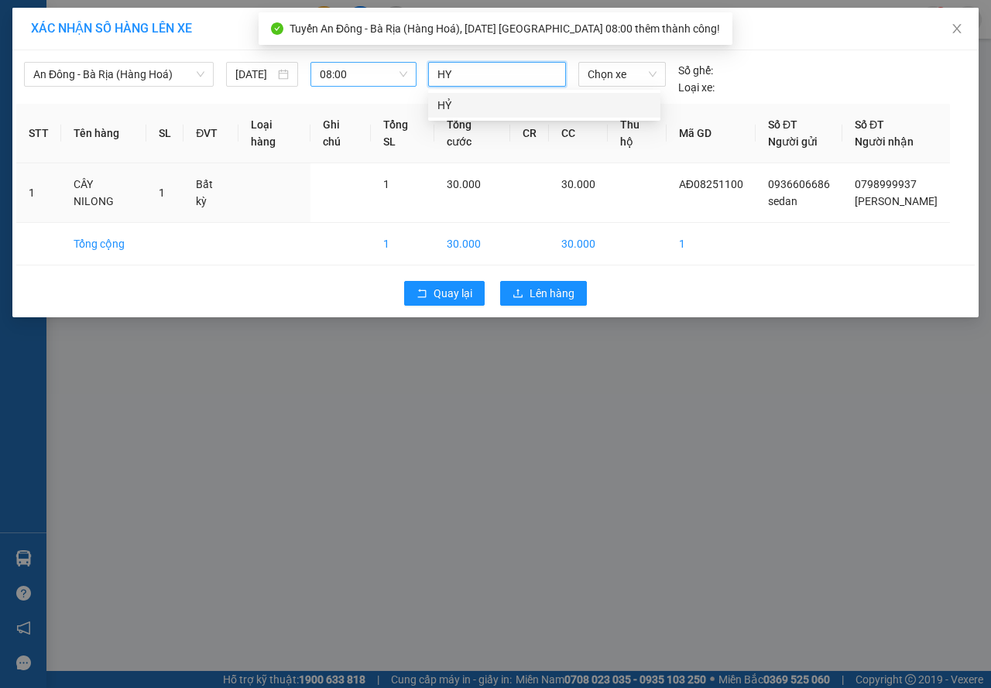
click at [455, 108] on div "HỶ" at bounding box center [545, 105] width 214 height 17
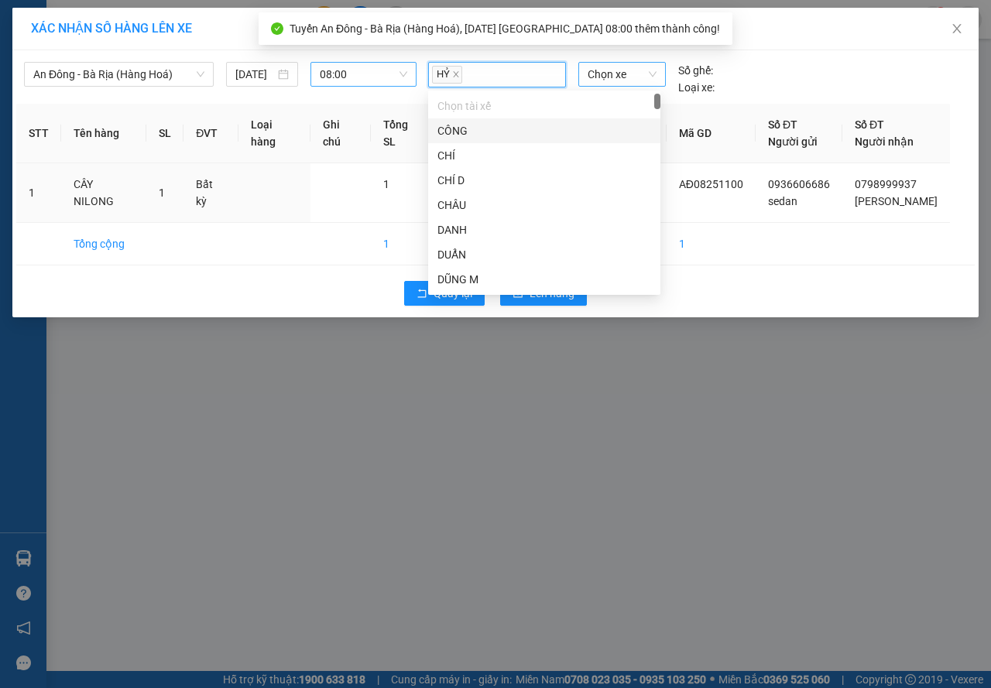
click at [593, 74] on span "Chọn xe" at bounding box center [622, 74] width 69 height 23
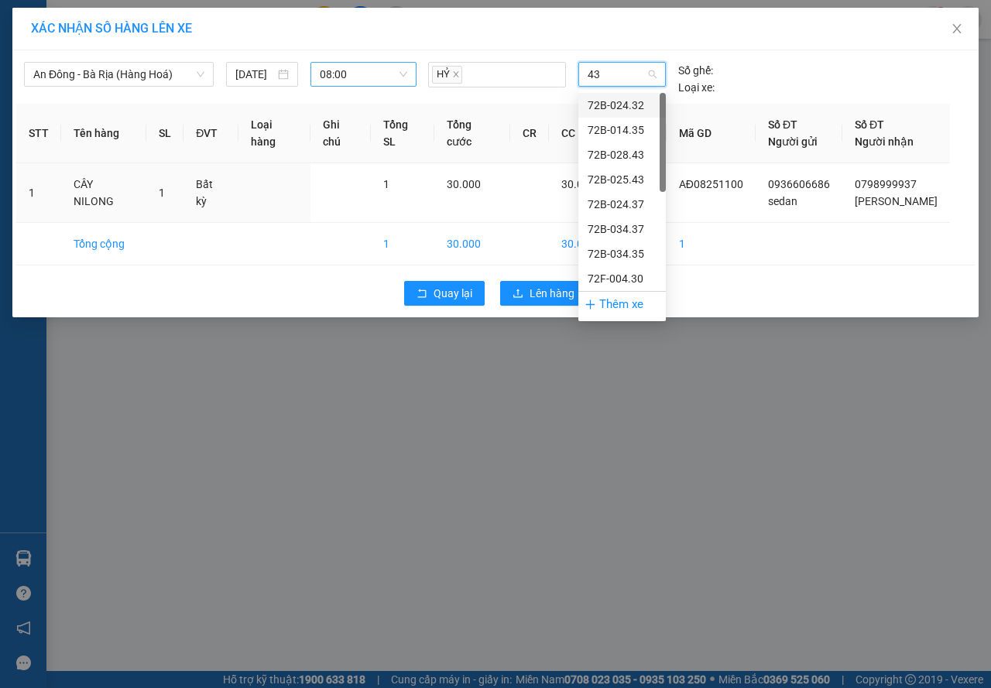
type input "433"
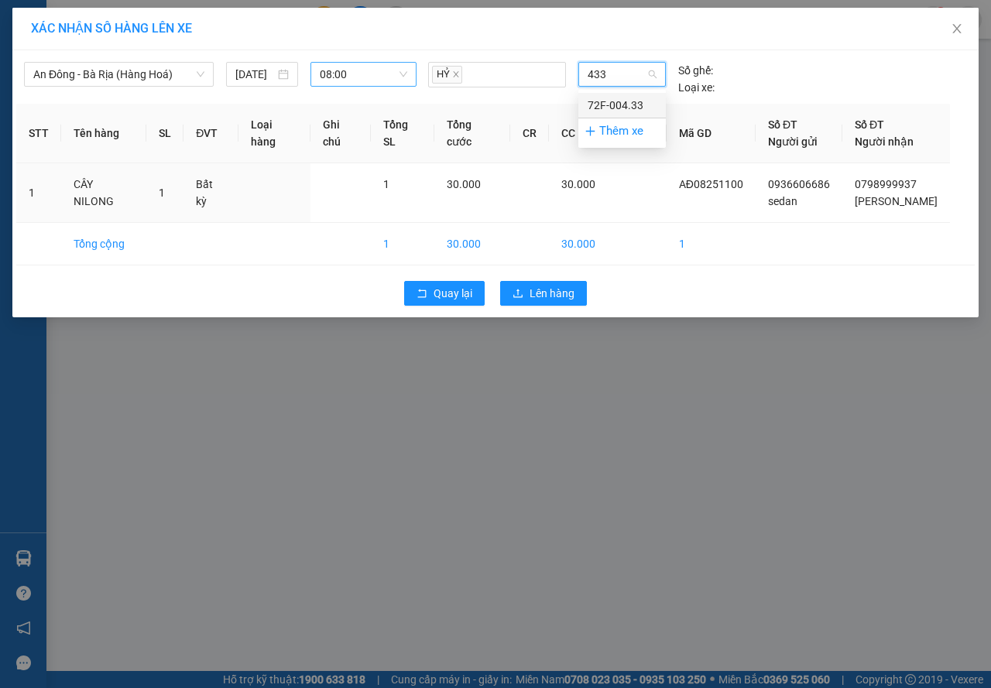
click at [626, 105] on div "72F-004.33" at bounding box center [622, 105] width 69 height 17
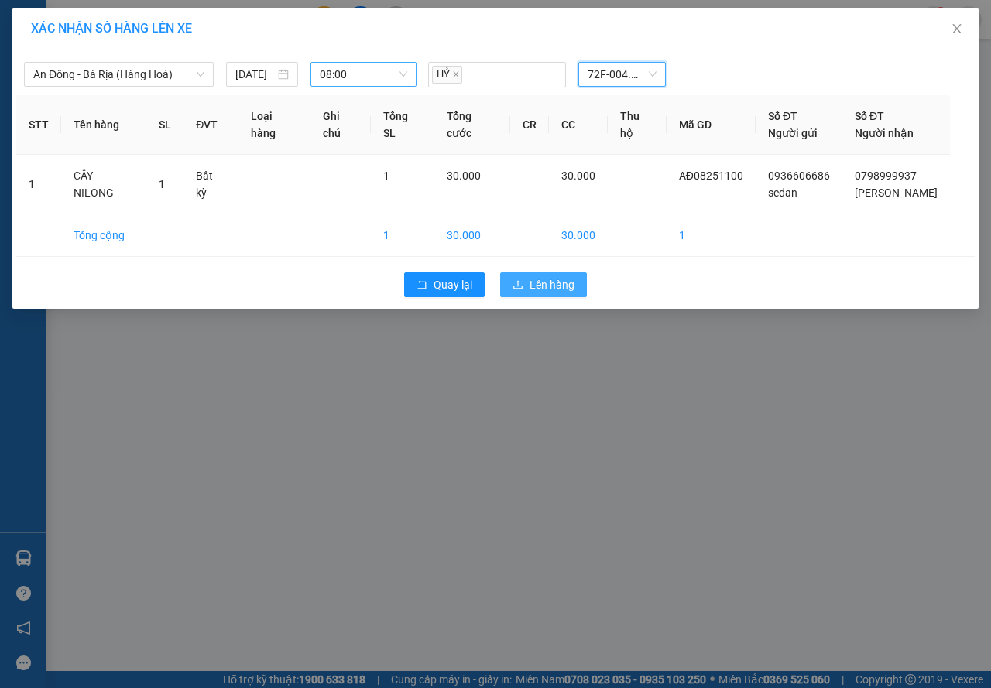
click at [536, 282] on span "Lên hàng" at bounding box center [552, 284] width 45 height 17
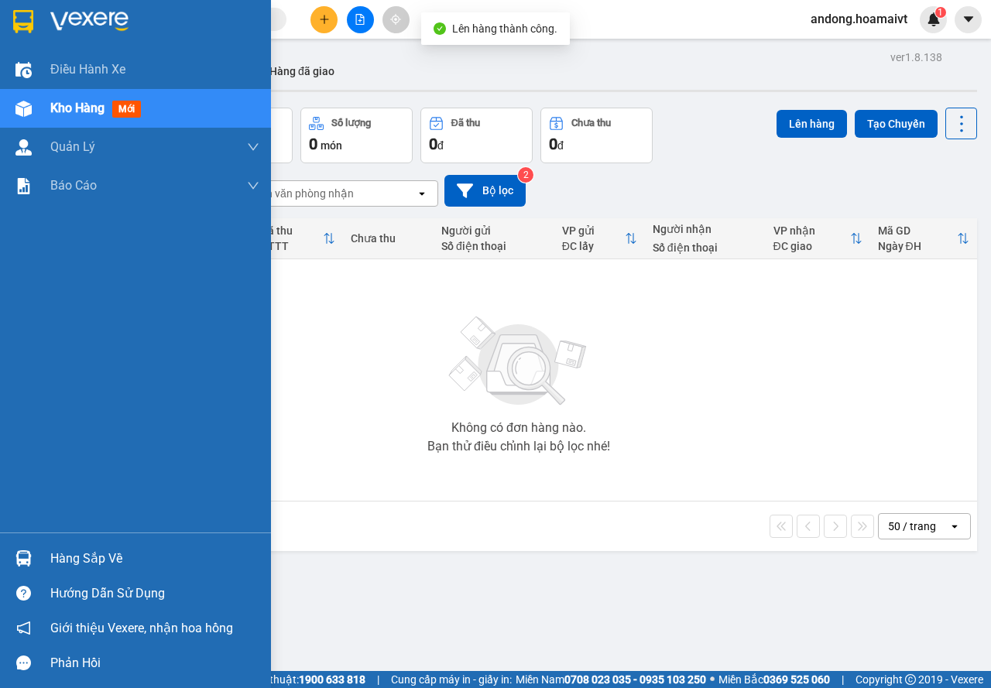
click at [15, 565] on img at bounding box center [23, 559] width 16 height 16
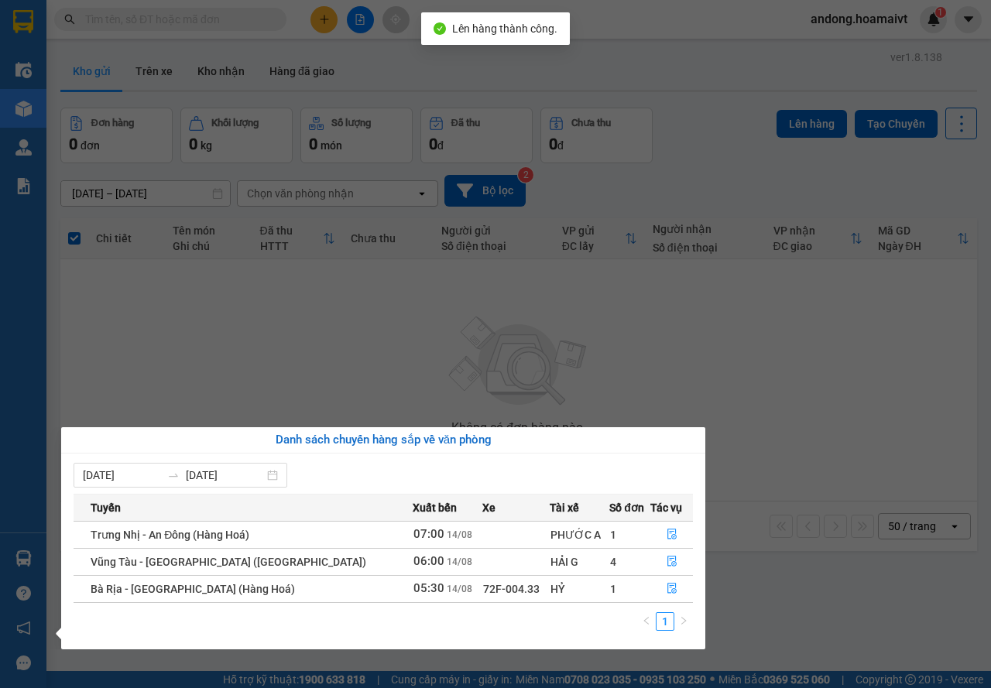
click at [768, 540] on section "Kết quả tìm kiếm ( 382 ) Bộ lọc Mã ĐH Trạng thái Món hàng Tổng cước Chưa cước N…" at bounding box center [495, 344] width 991 height 688
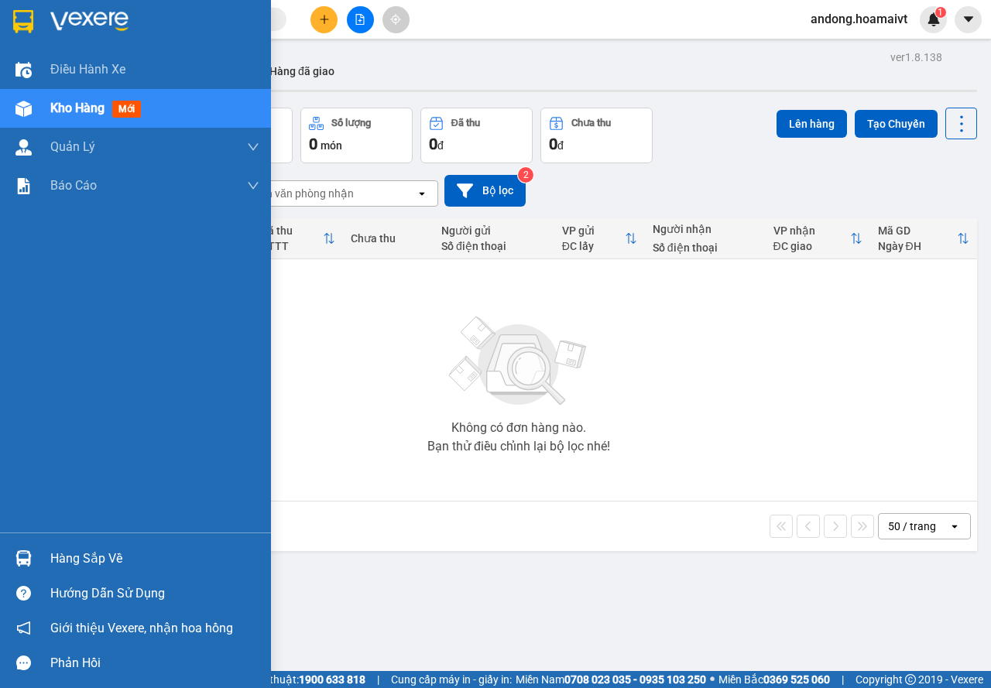
click at [40, 561] on div "Hàng sắp về" at bounding box center [135, 558] width 271 height 35
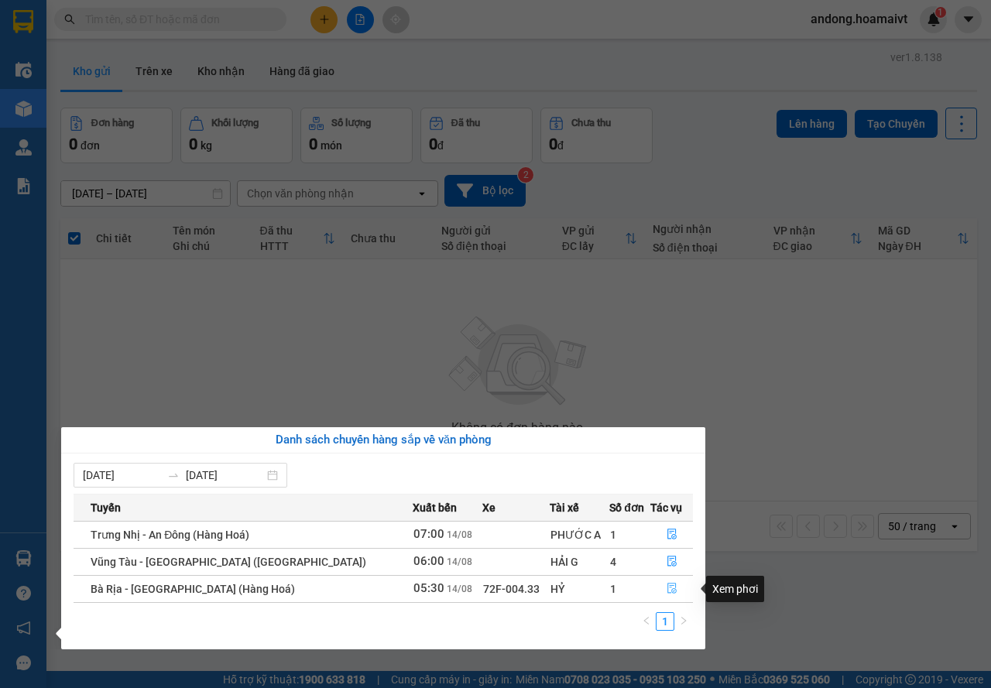
click at [667, 586] on icon "file-done" at bounding box center [672, 588] width 11 height 11
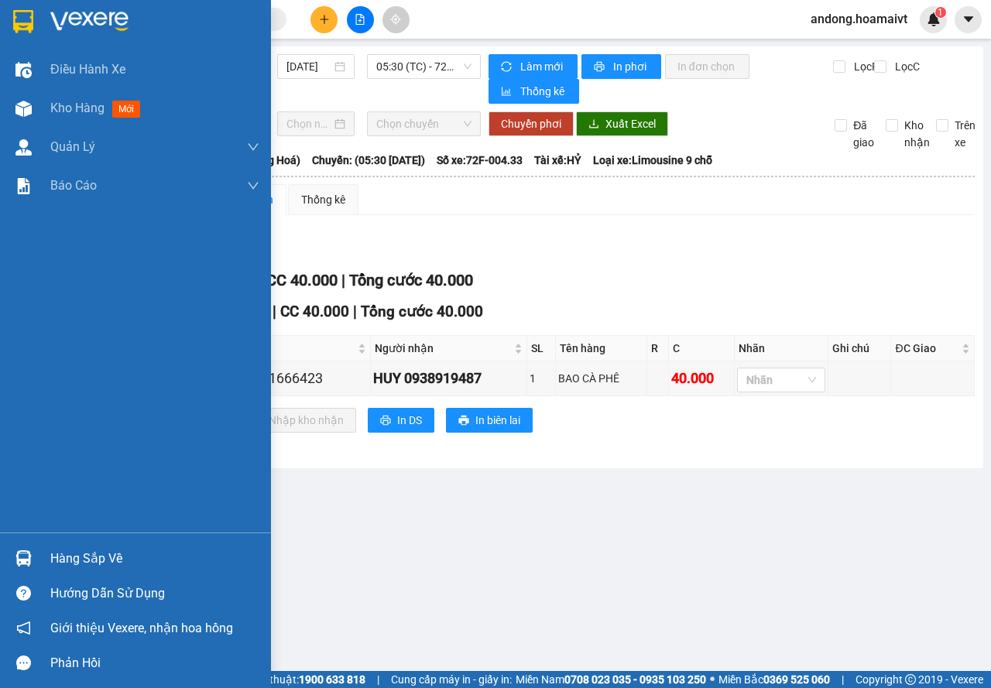
click at [28, 558] on img at bounding box center [23, 559] width 16 height 16
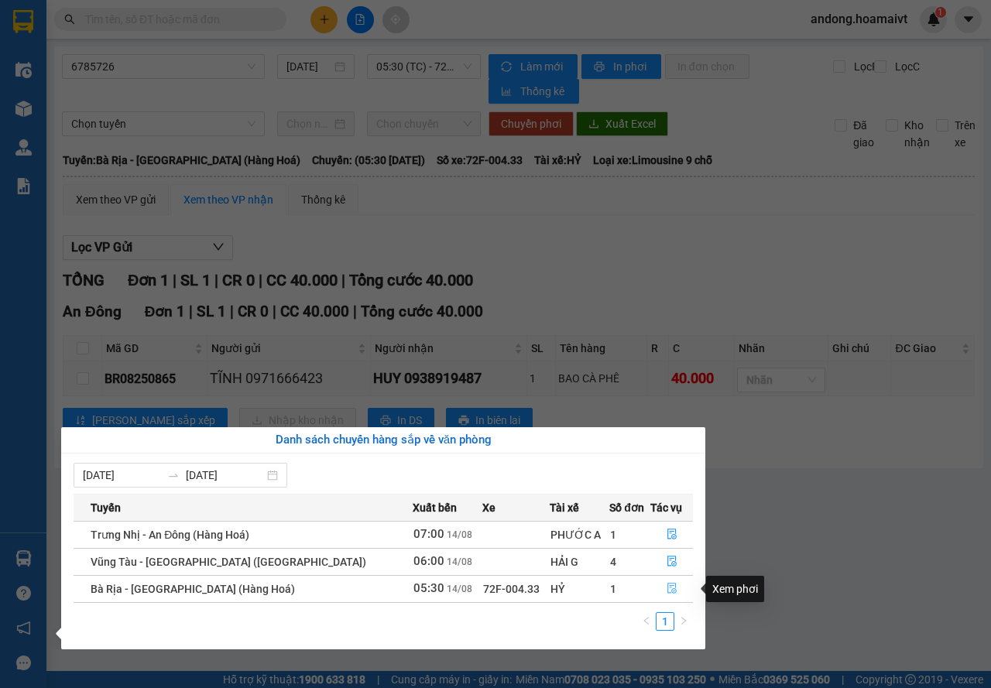
click at [667, 585] on icon "file-done" at bounding box center [672, 588] width 11 height 11
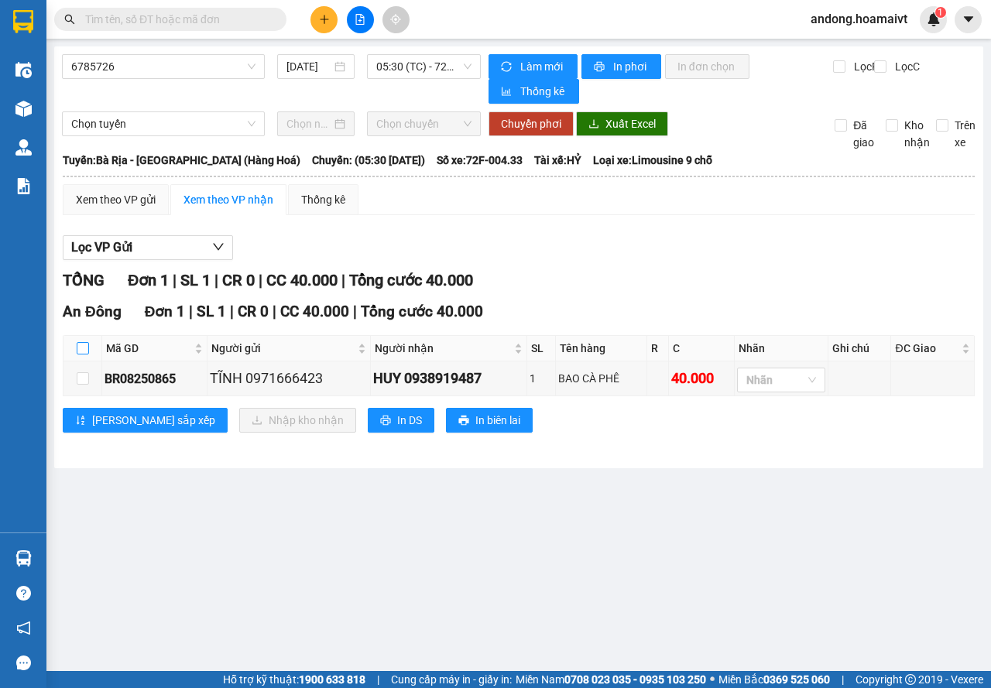
drag, startPoint x: 80, startPoint y: 344, endPoint x: 91, endPoint y: 348, distance: 11.8
click at [81, 344] on input "checkbox" at bounding box center [83, 348] width 12 height 12
checkbox input "true"
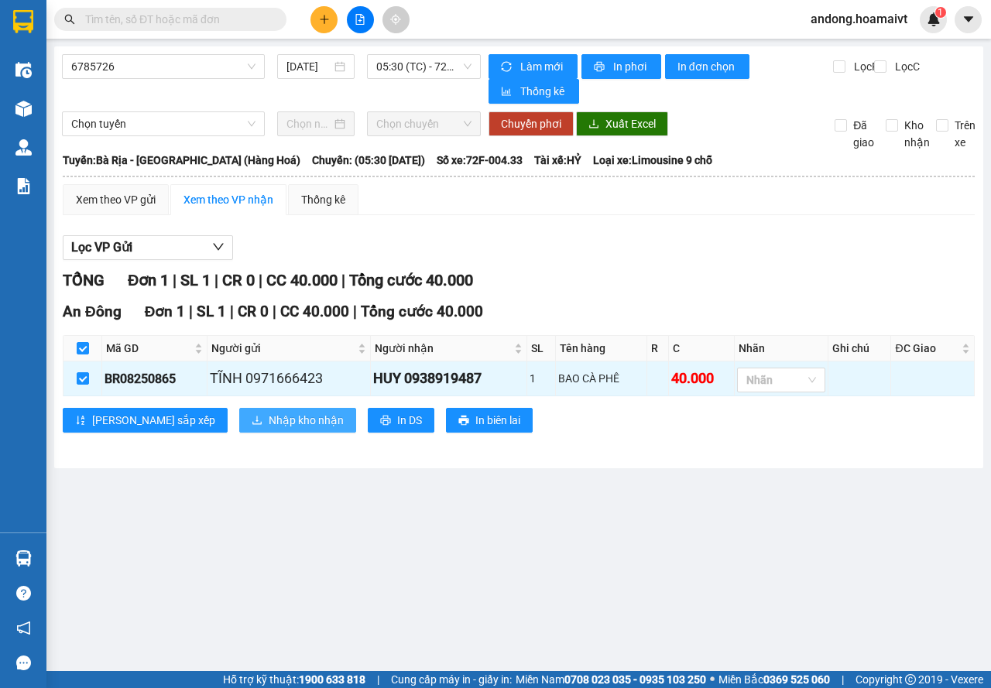
click at [242, 410] on button "Nhập kho nhận" at bounding box center [297, 420] width 117 height 25
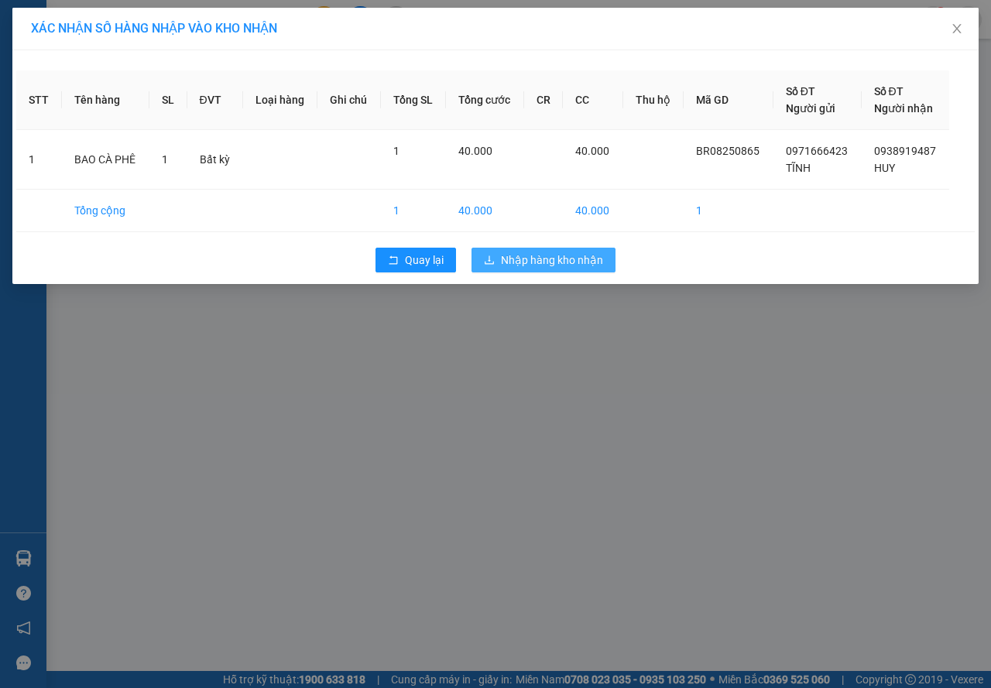
click at [544, 269] on button "Nhập hàng kho nhận" at bounding box center [544, 260] width 144 height 25
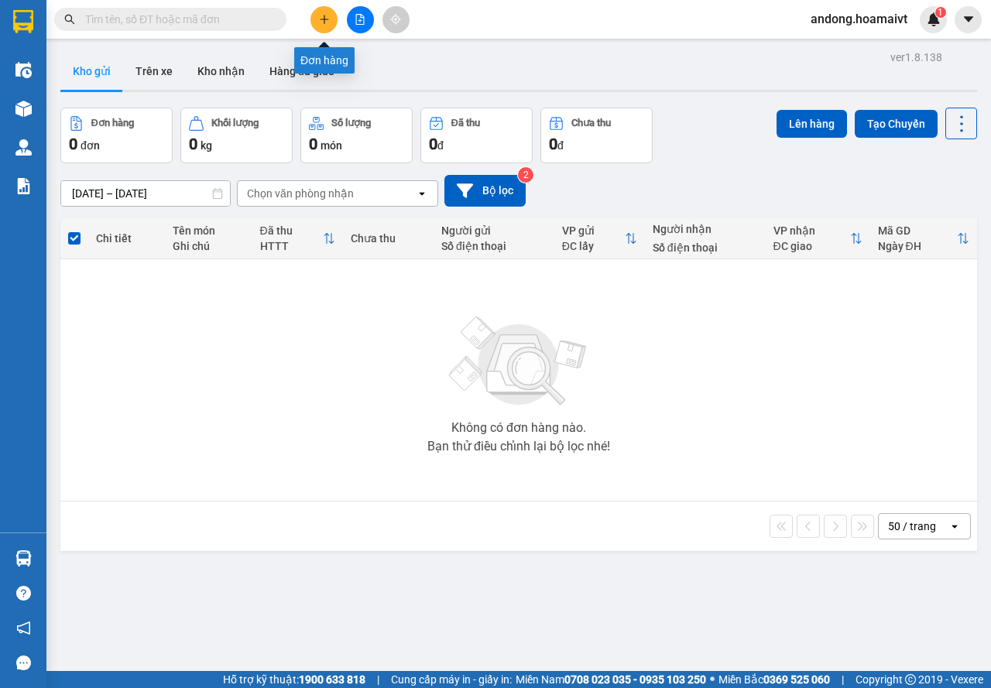
click at [335, 17] on button at bounding box center [324, 19] width 27 height 27
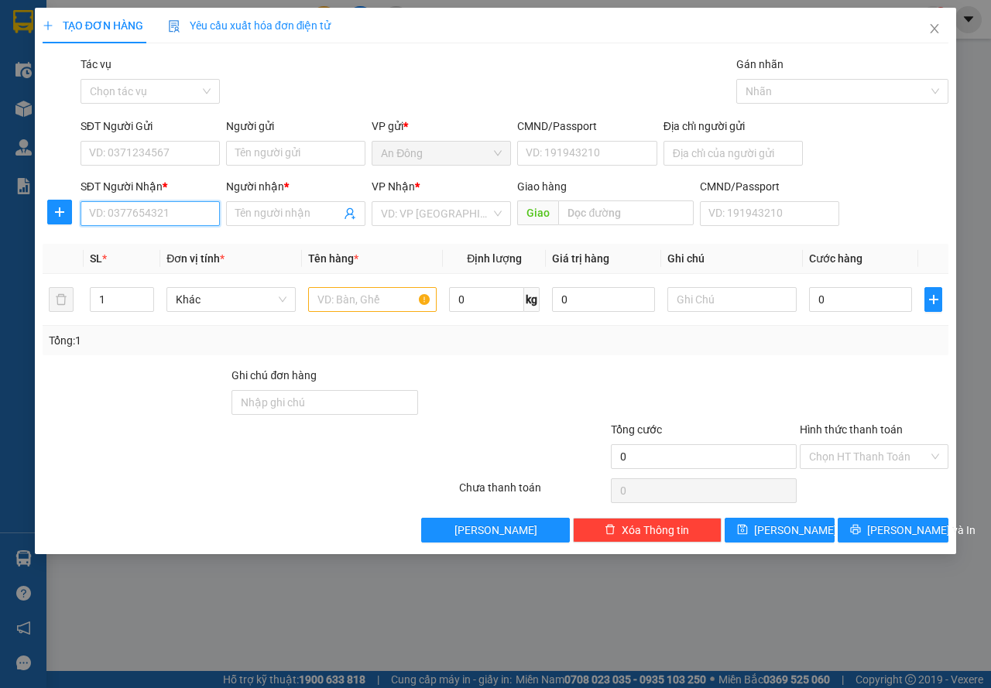
click at [121, 209] on input "SĐT Người Nhận *" at bounding box center [150, 213] width 139 height 25
drag, startPoint x: 156, startPoint y: 241, endPoint x: 163, endPoint y: 166, distance: 75.4
click at [156, 223] on body "Kết quả tìm kiếm ( 382 ) Bộ lọc Mã ĐH Trạng thái Món hàng Tổng cước Chưa cước N…" at bounding box center [495, 344] width 991 height 688
type input "7455"
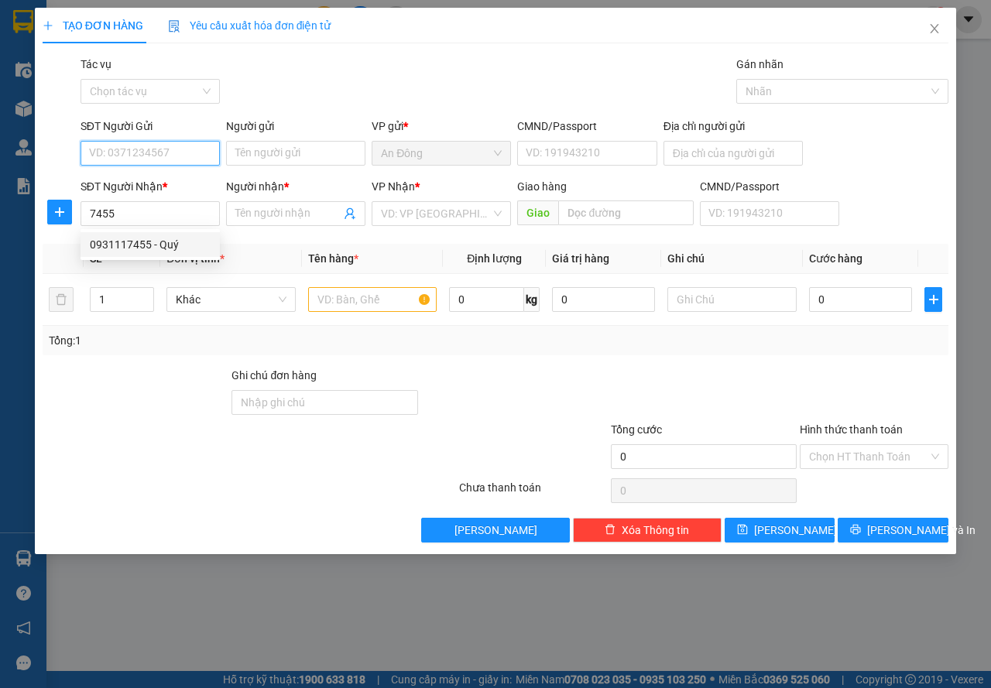
click at [163, 157] on input "SĐT Người Gửi" at bounding box center [150, 153] width 139 height 25
click at [184, 180] on div "0938323493 - TUẤN" at bounding box center [150, 184] width 121 height 17
type input "0938323493"
type input "TUẤN"
type input "079097035685"
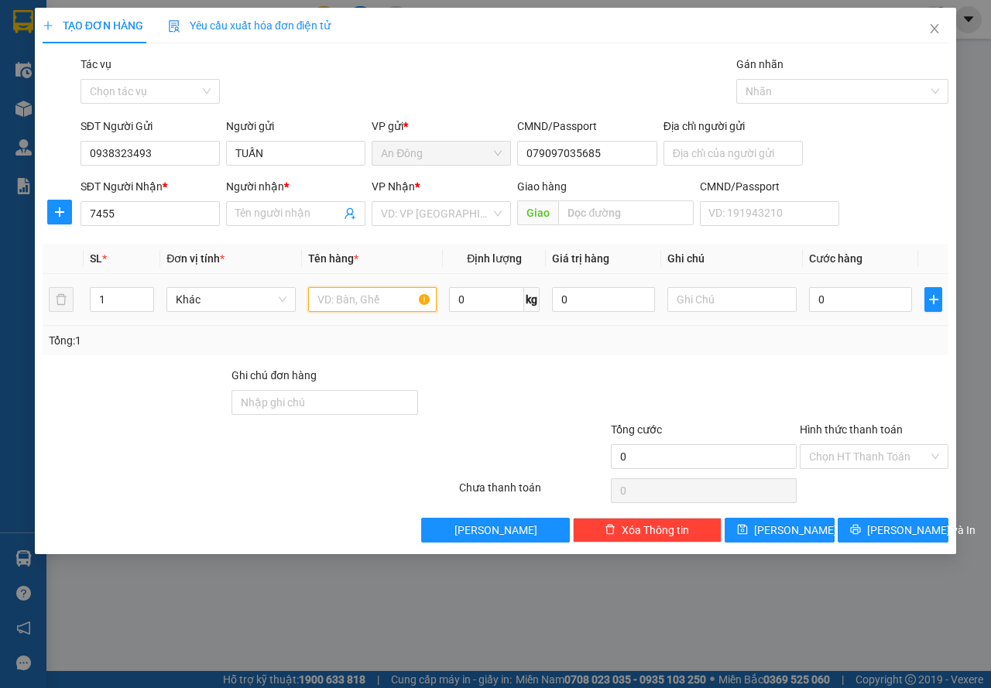
click at [383, 298] on input "text" at bounding box center [372, 299] width 129 height 25
type input "TÉP"
drag, startPoint x: 193, startPoint y: 190, endPoint x: 188, endPoint y: 206, distance: 16.2
click at [193, 191] on div "SĐT Người Nhận *" at bounding box center [150, 186] width 139 height 17
click at [193, 201] on input "7455" at bounding box center [150, 213] width 139 height 25
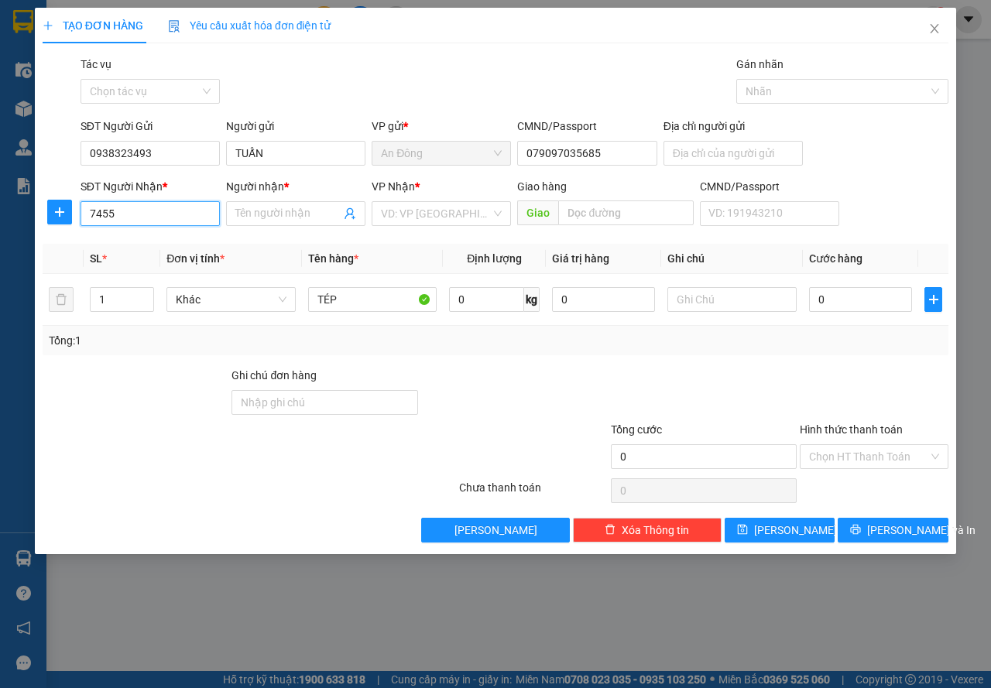
click at [188, 208] on input "7455" at bounding box center [150, 213] width 139 height 25
drag, startPoint x: 175, startPoint y: 239, endPoint x: 209, endPoint y: 248, distance: 35.1
click at [175, 240] on div "0931117455 - Quý" at bounding box center [150, 244] width 121 height 17
type input "0931117455"
type input "Quý"
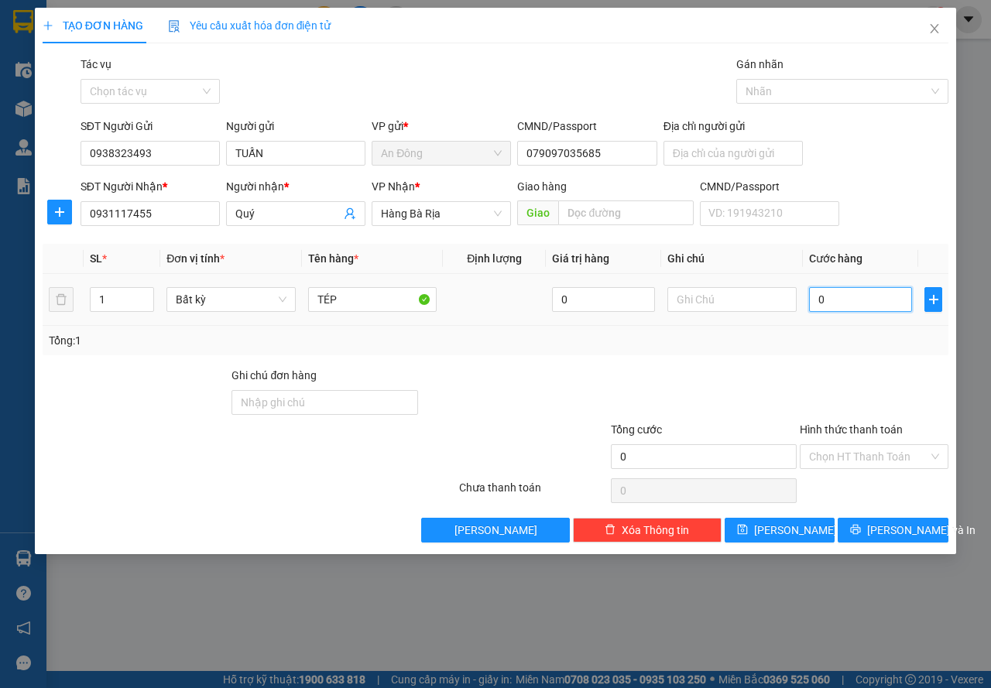
click at [822, 305] on input "0" at bounding box center [860, 299] width 103 height 25
type input "3"
type input "30"
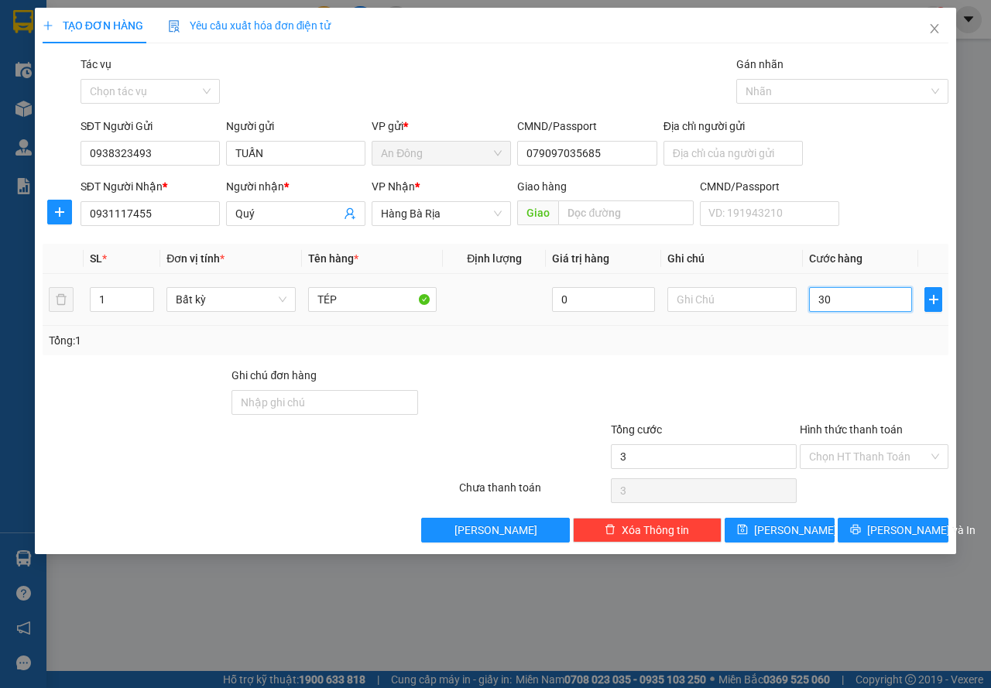
type input "30"
type input "30.000"
click at [853, 456] on input "Hình thức thanh toán" at bounding box center [868, 456] width 119 height 23
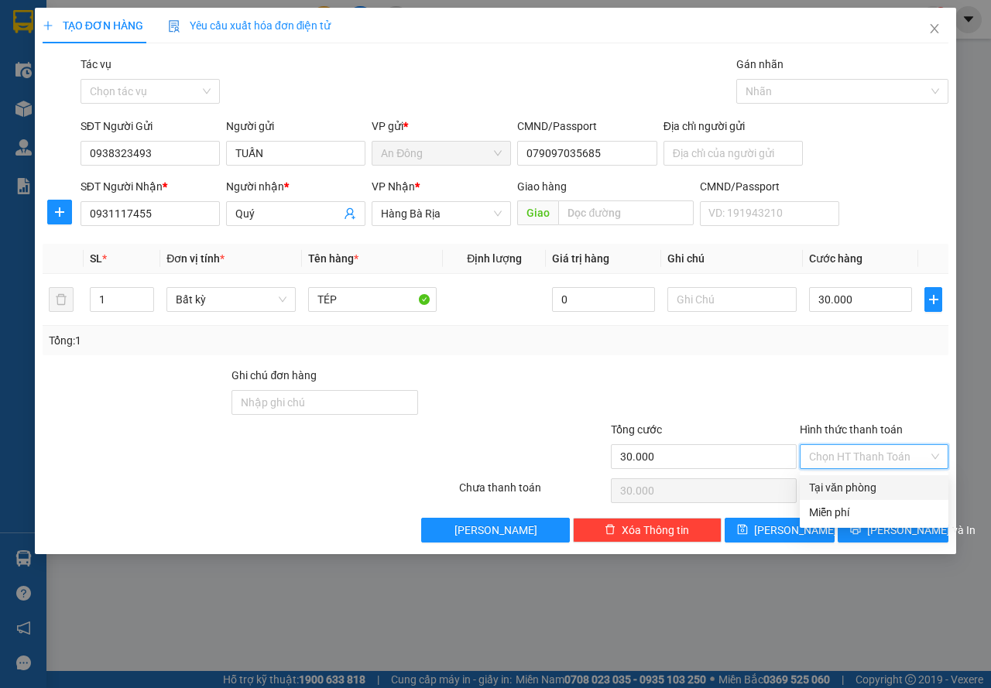
click at [858, 476] on div "Tại văn phòng" at bounding box center [874, 487] width 149 height 25
type input "0"
click at [882, 532] on span "[PERSON_NAME] và In" at bounding box center [921, 530] width 108 height 17
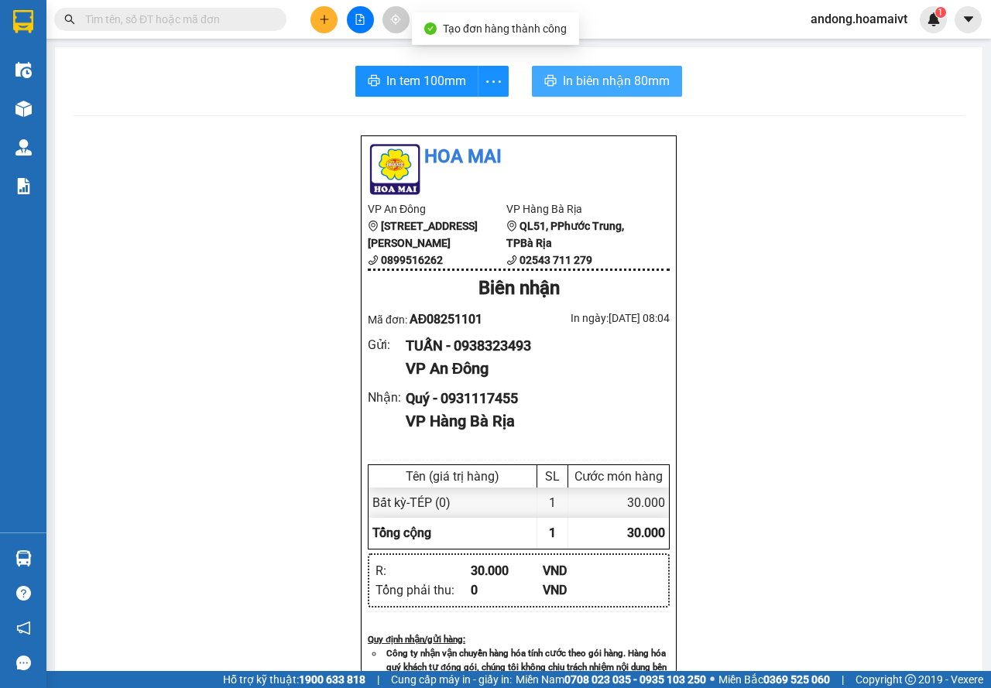
click at [637, 70] on button "In biên nhận 80mm" at bounding box center [607, 81] width 150 height 31
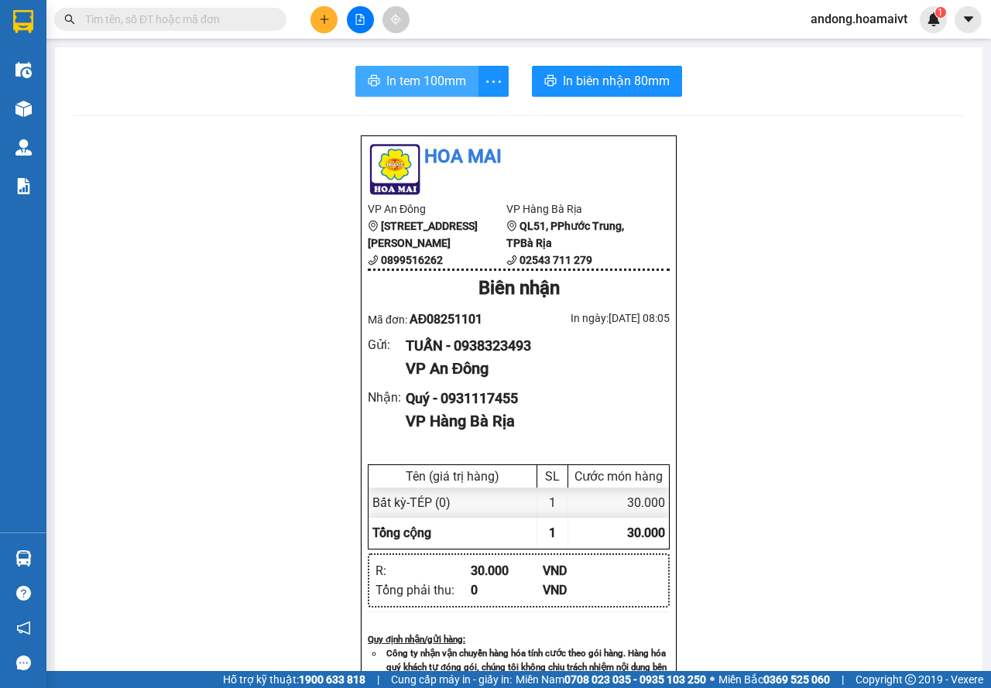
click at [402, 73] on span "In tem 100mm" at bounding box center [426, 80] width 80 height 19
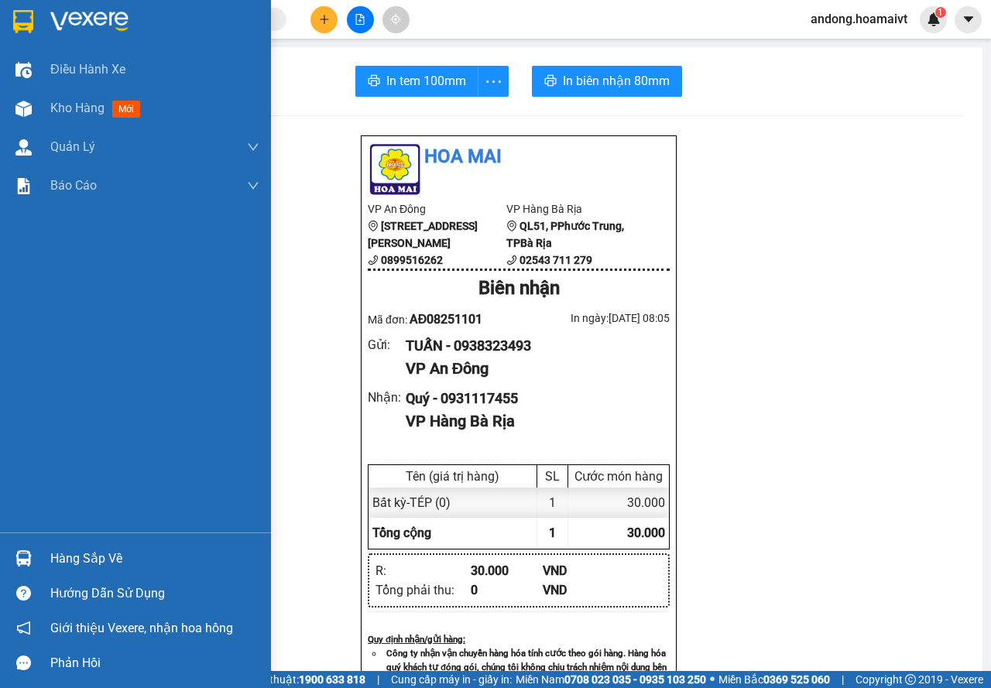
click at [22, 22] on img at bounding box center [23, 21] width 20 height 23
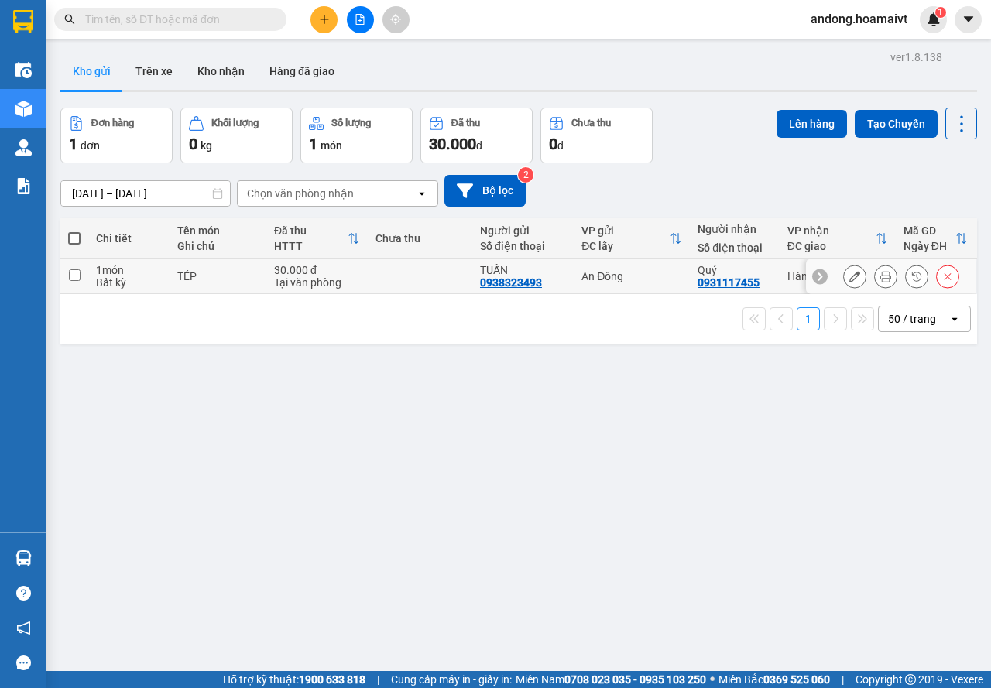
click at [362, 263] on td "30.000 đ Tại văn phòng" at bounding box center [316, 276] width 101 height 35
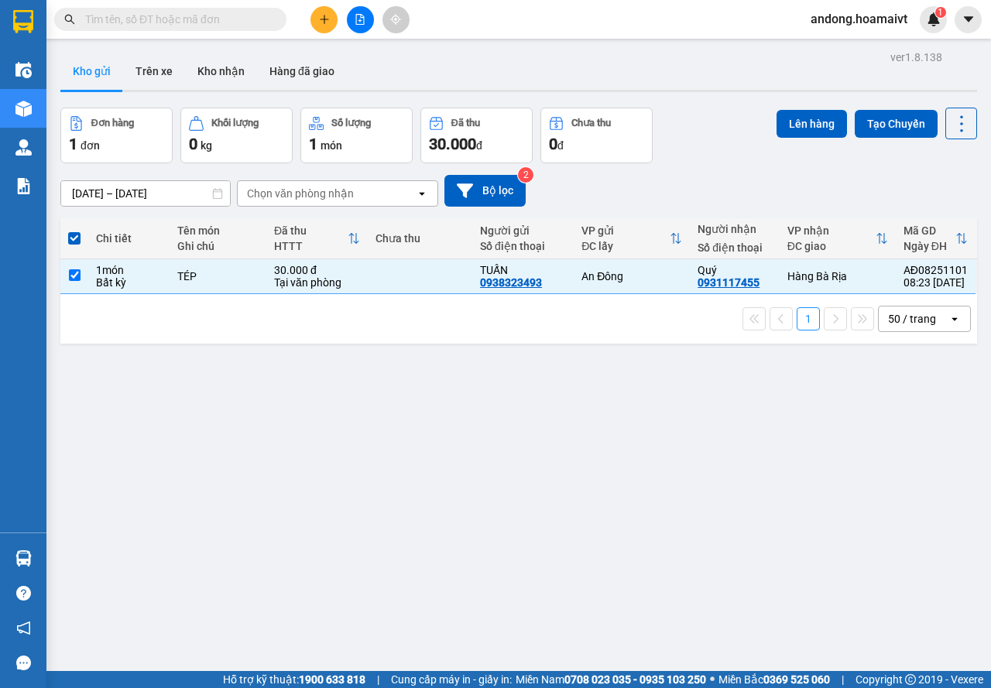
click at [447, 242] on div "Chưa thu" at bounding box center [420, 238] width 89 height 12
drag, startPoint x: 75, startPoint y: 237, endPoint x: 119, endPoint y: 4, distance: 237.2
click at [75, 235] on span at bounding box center [74, 238] width 12 height 12
click at [74, 231] on input "checkbox" at bounding box center [74, 231] width 0 height 0
checkbox input "false"
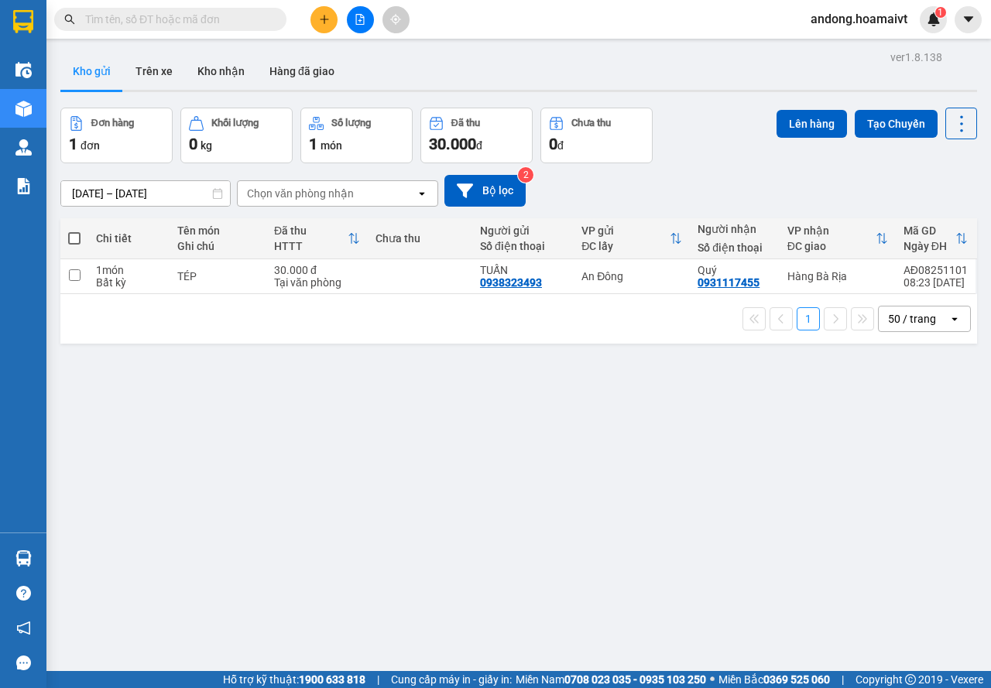
click at [323, 15] on icon "plus" at bounding box center [324, 19] width 11 height 11
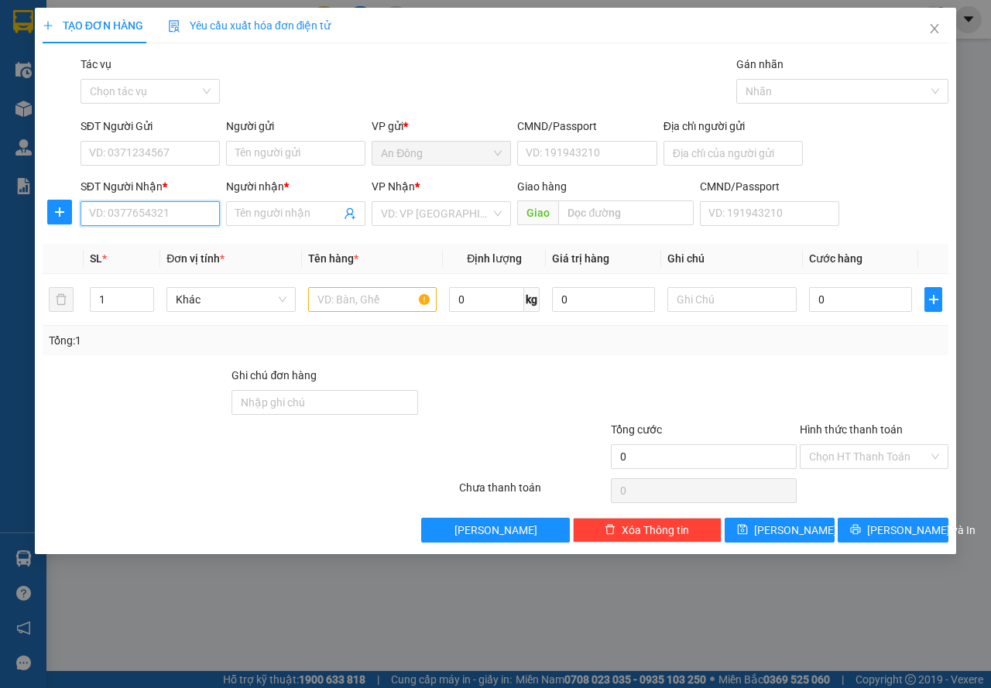
click at [151, 212] on input "SĐT Người Nhận *" at bounding box center [150, 213] width 139 height 25
type input "0932718852"
click at [263, 218] on input "Người nhận *" at bounding box center [287, 213] width 105 height 17
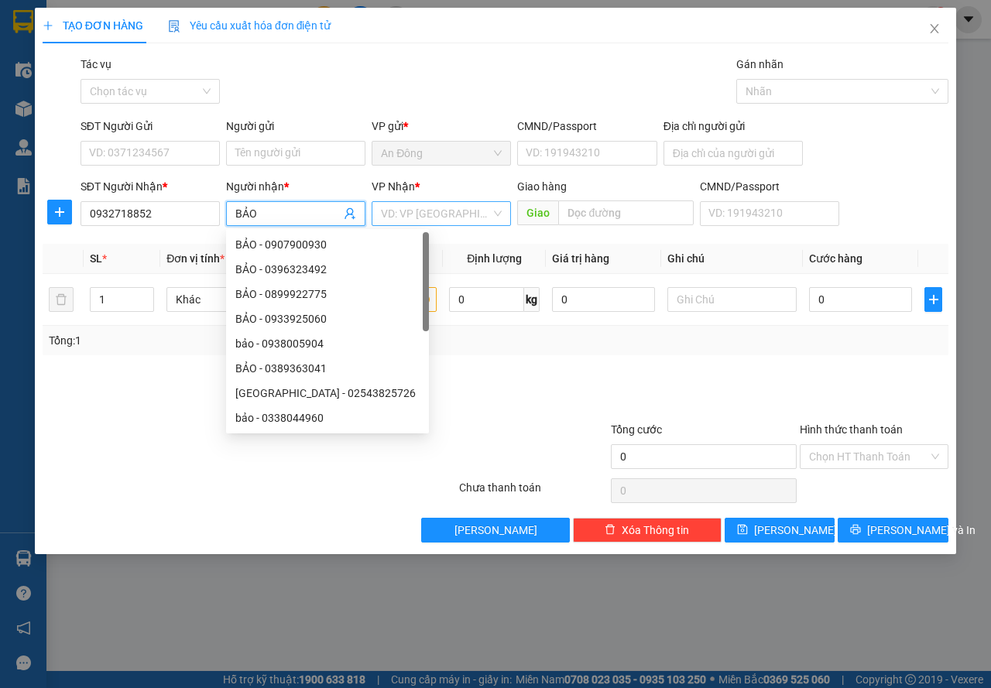
type input "BẢO"
click at [452, 211] on input "search" at bounding box center [436, 213] width 110 height 23
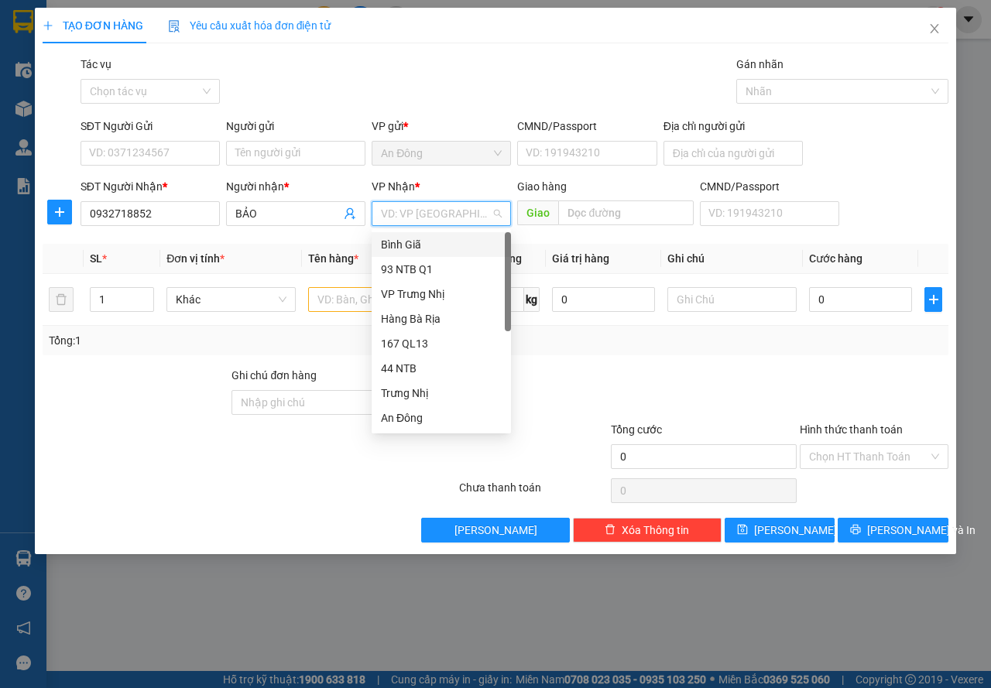
drag, startPoint x: 419, startPoint y: 244, endPoint x: 224, endPoint y: 183, distance: 204.5
click at [418, 244] on div "Bình Giã" at bounding box center [441, 244] width 121 height 17
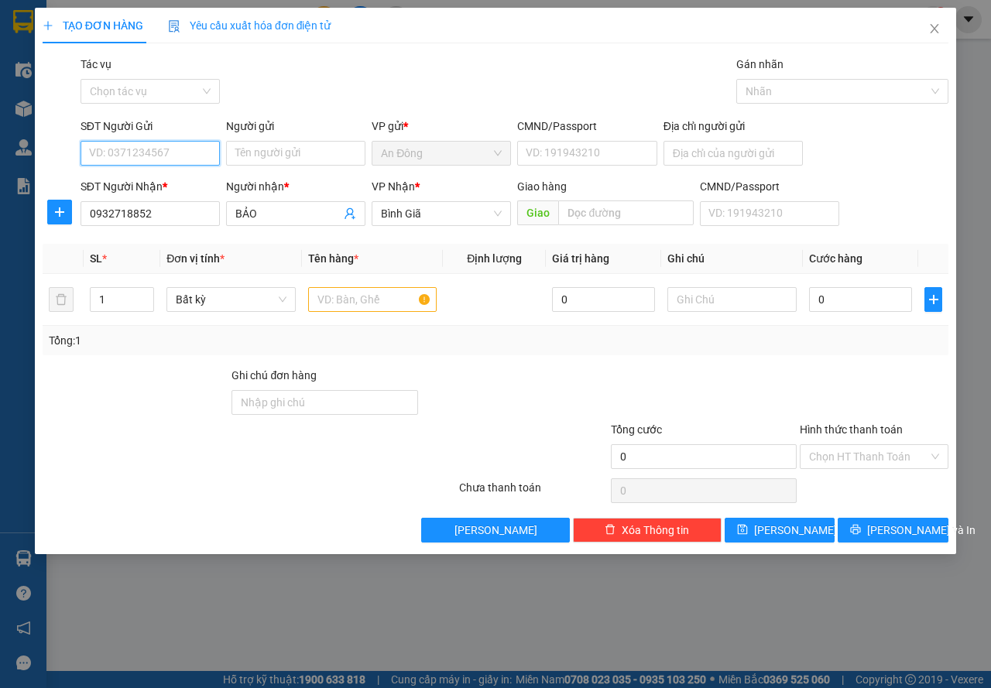
click at [182, 156] on input "SĐT Người Gửi" at bounding box center [150, 153] width 139 height 25
click at [258, 147] on input "Người gửi" at bounding box center [295, 153] width 139 height 25
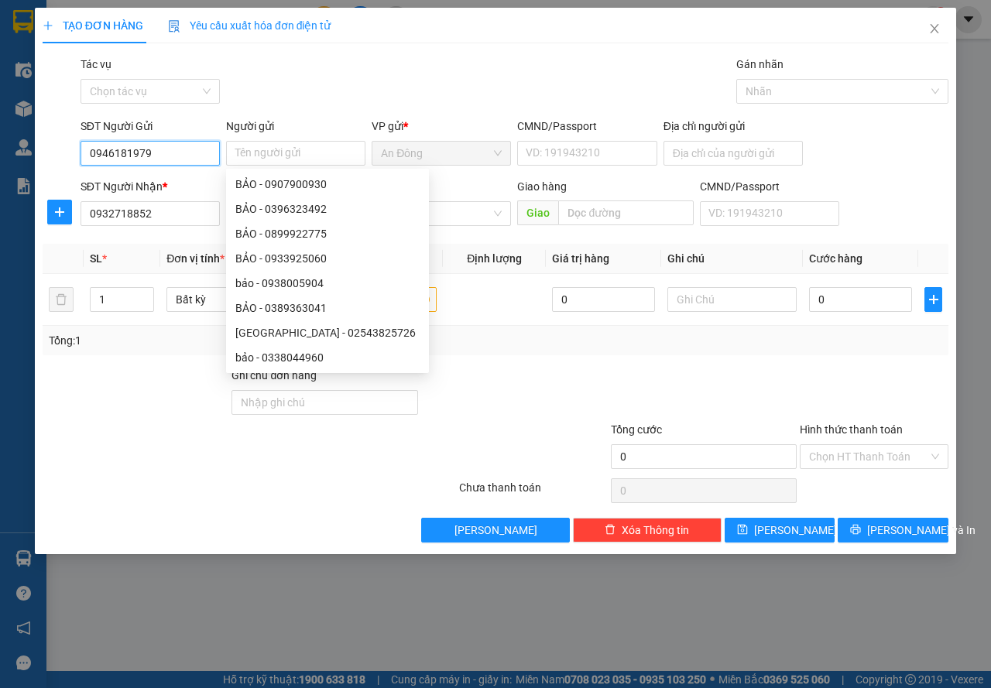
click at [101, 147] on input "0946181979" at bounding box center [150, 153] width 139 height 25
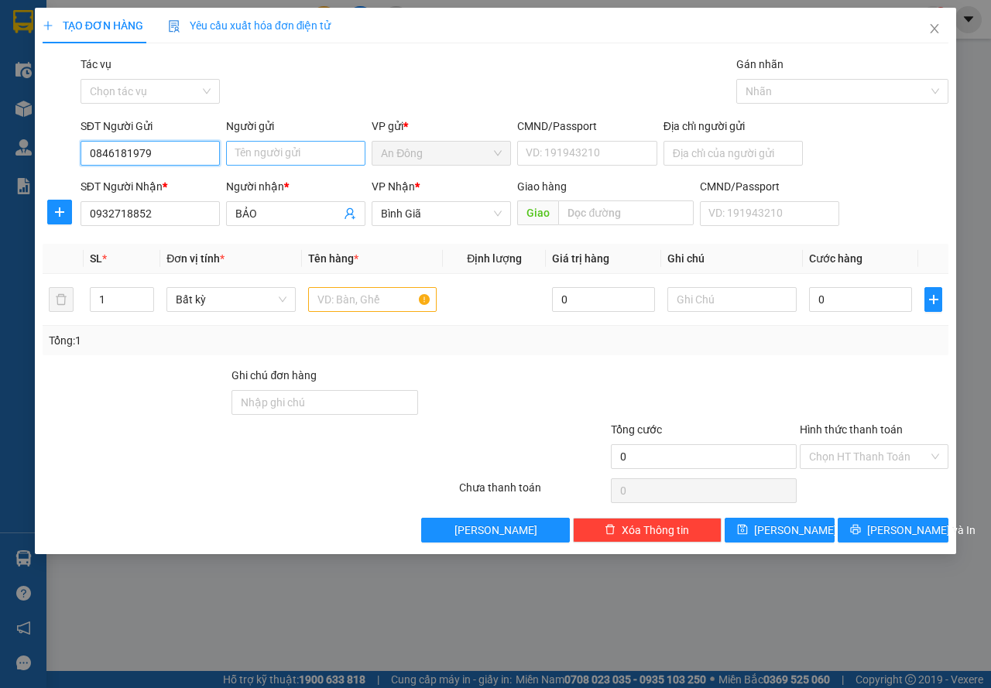
type input "0846181979"
click at [245, 154] on input "Người gửi" at bounding box center [295, 153] width 139 height 25
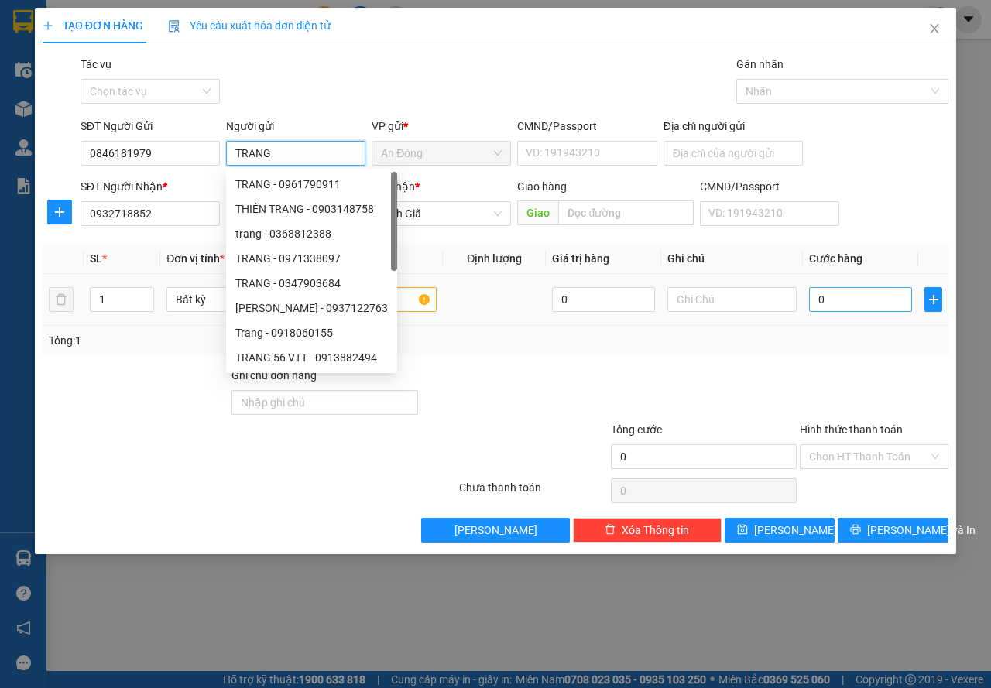
type input "TRANG"
click at [832, 289] on input "0" at bounding box center [860, 299] width 103 height 25
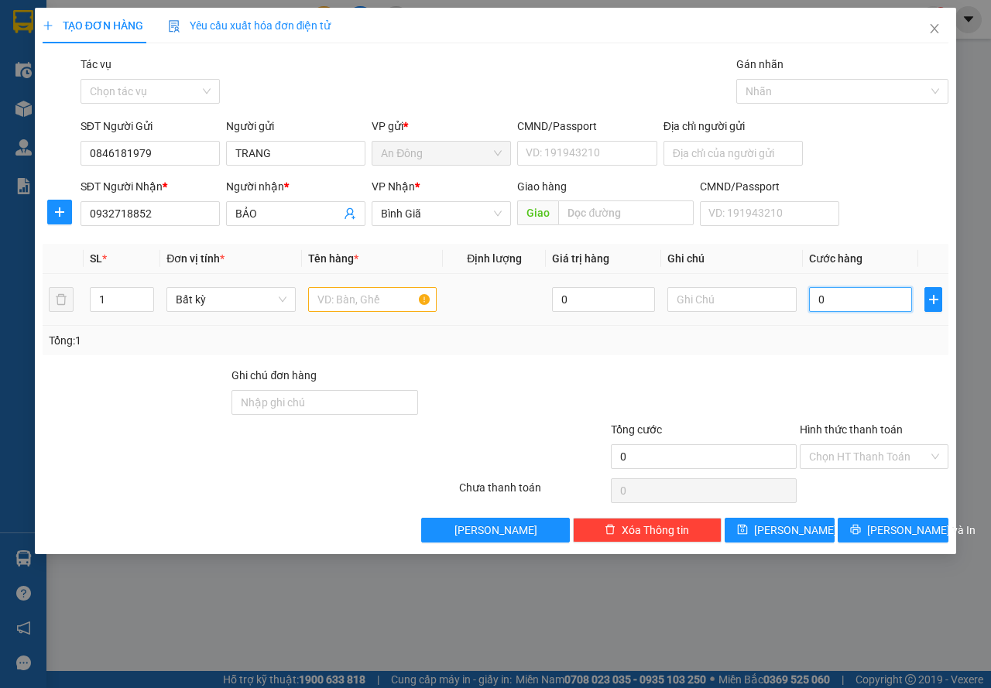
type input "3"
type input "30"
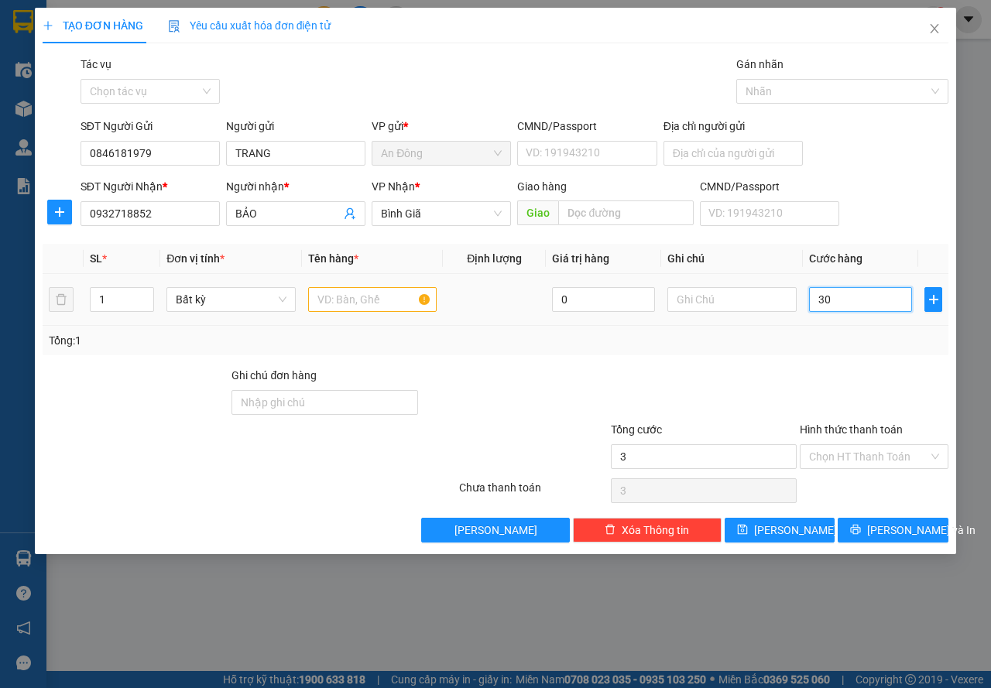
type input "30"
type input "30.000"
drag, startPoint x: 345, startPoint y: 321, endPoint x: 348, endPoint y: 311, distance: 10.1
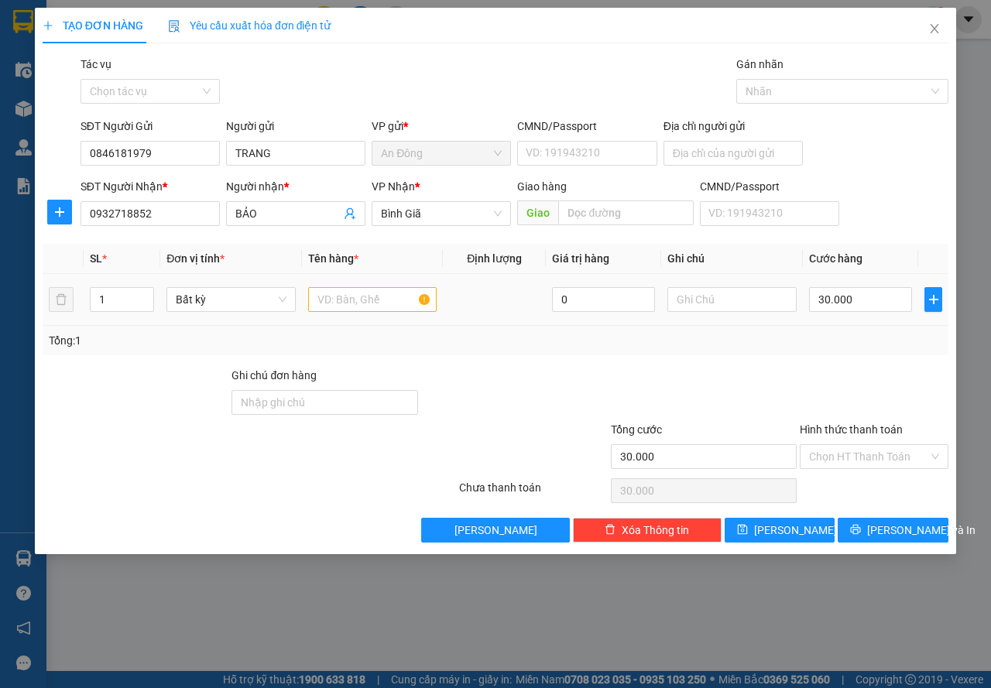
click at [345, 320] on td at bounding box center [373, 300] width 142 height 52
click at [352, 300] on input "text" at bounding box center [372, 299] width 129 height 25
type input "TÚI TRẮNG THUỐC"
click at [871, 458] on input "Hình thức thanh toán" at bounding box center [868, 456] width 119 height 23
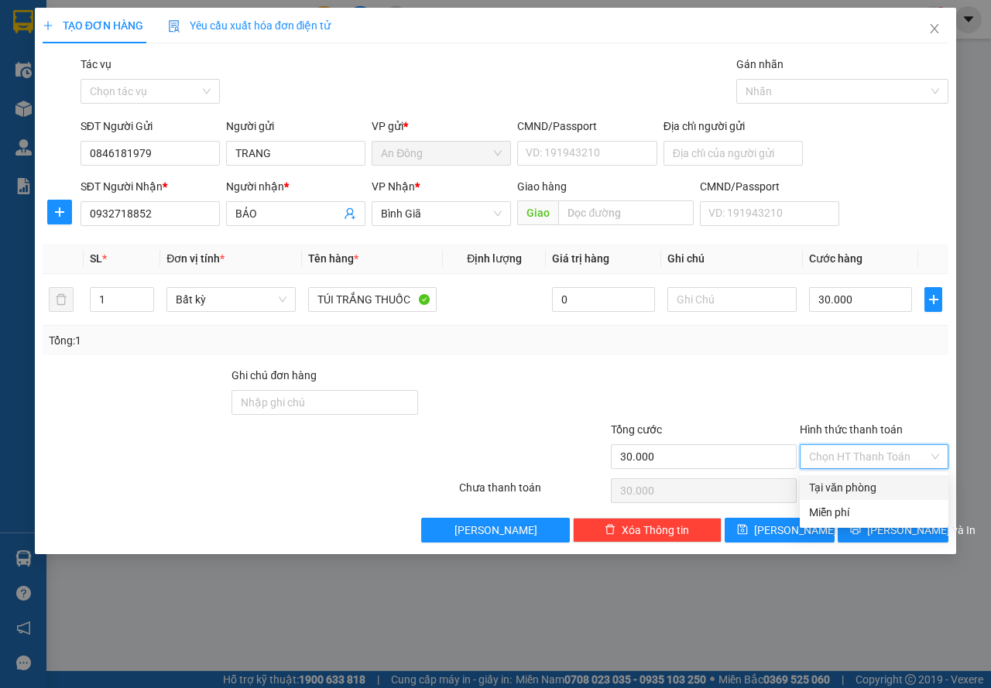
click at [862, 484] on div "Tại văn phòng" at bounding box center [874, 487] width 130 height 17
type input "0"
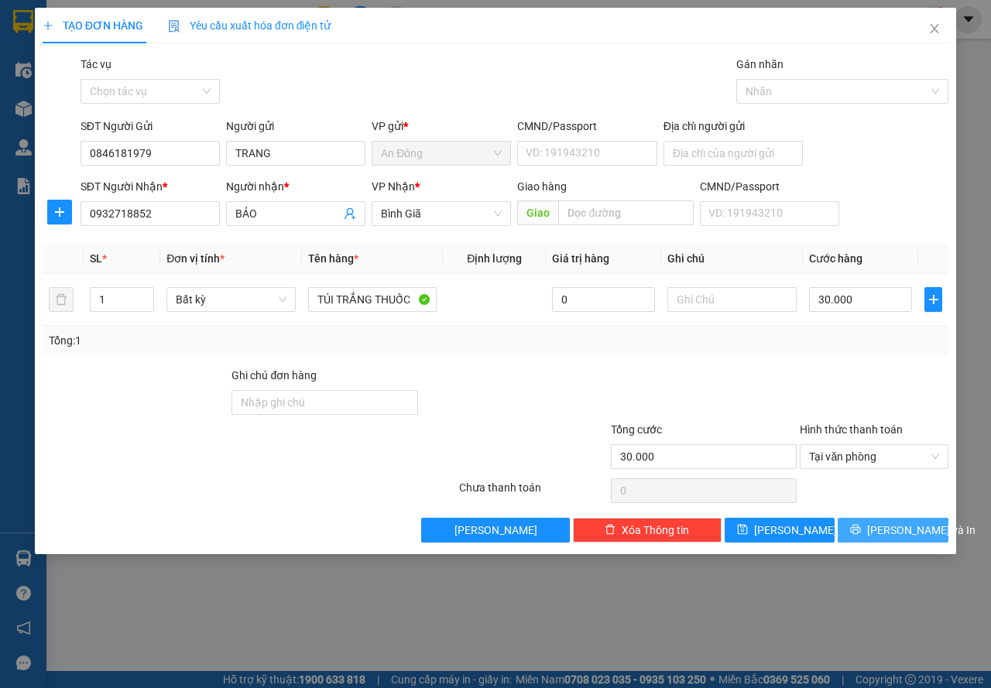
click at [861, 524] on icon "printer" at bounding box center [855, 529] width 11 height 11
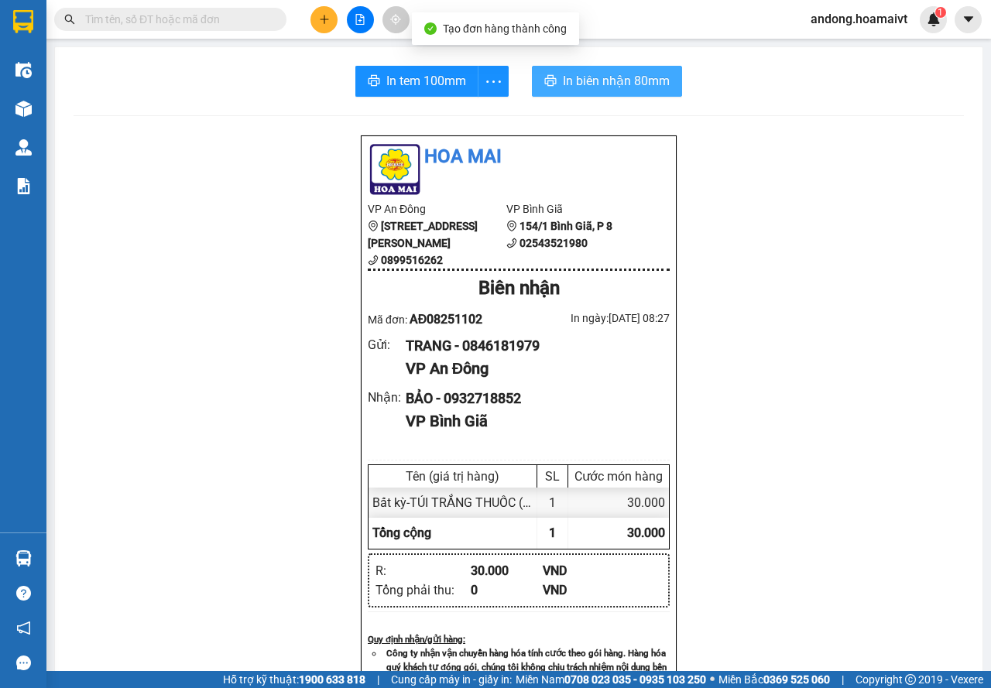
click at [595, 86] on span "In biên nhận 80mm" at bounding box center [616, 80] width 107 height 19
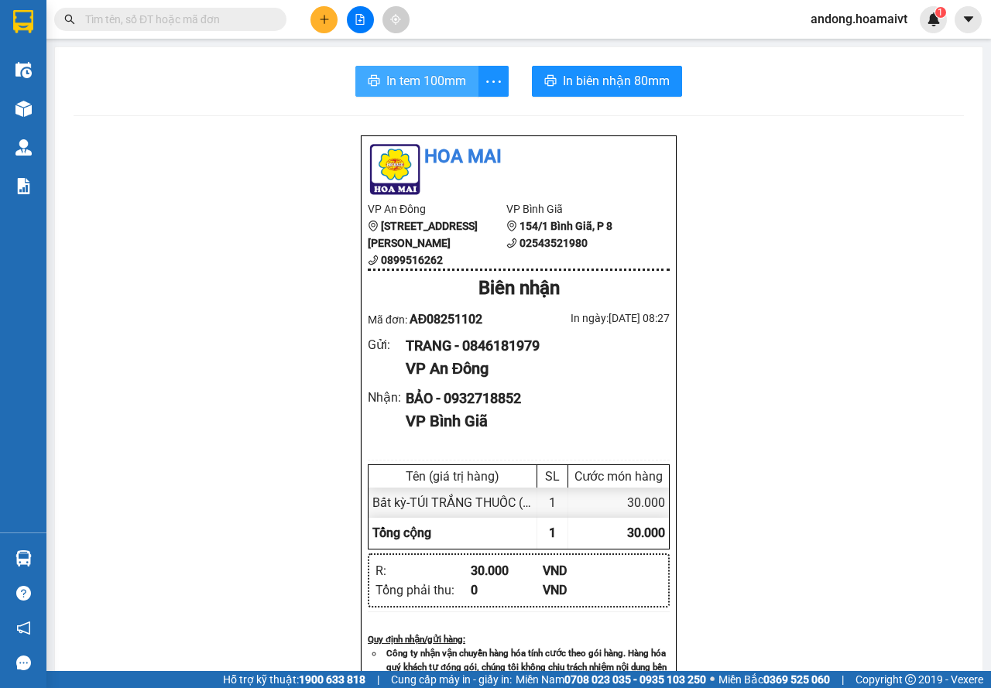
click at [440, 82] on span "In tem 100mm" at bounding box center [426, 80] width 80 height 19
click at [328, 26] on button at bounding box center [324, 19] width 27 height 27
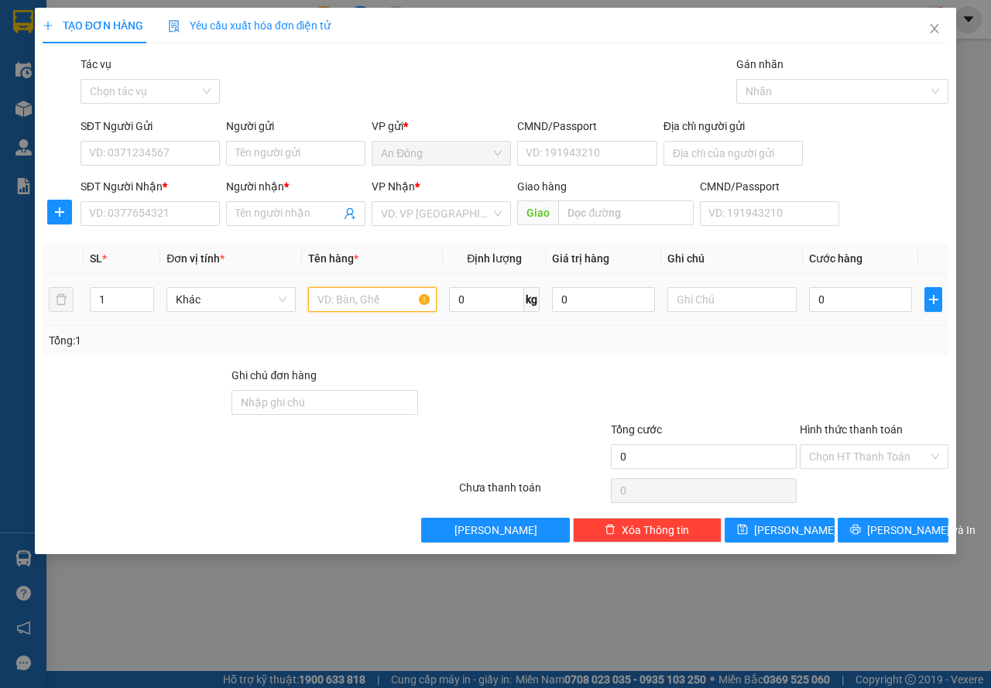
click at [347, 299] on input "text" at bounding box center [372, 299] width 129 height 25
type input "THÙNG"
click at [170, 221] on input "SĐT Người Nhận *" at bounding box center [150, 213] width 139 height 25
click at [160, 221] on input "SĐT Người Nhận *" at bounding box center [150, 213] width 139 height 25
type input "0908817889"
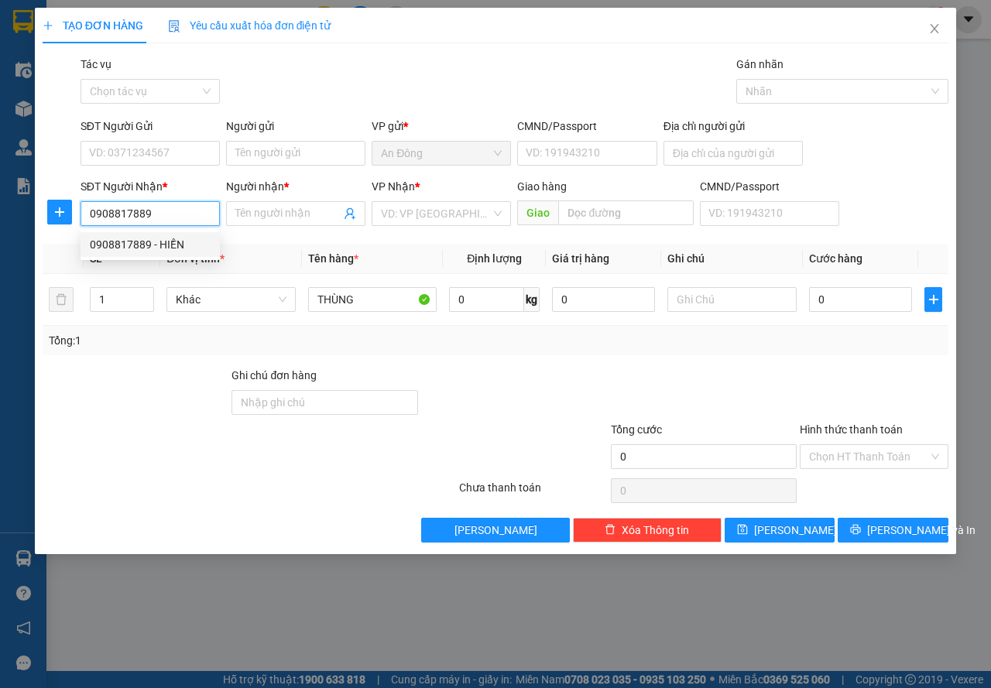
drag, startPoint x: 193, startPoint y: 243, endPoint x: 208, endPoint y: 200, distance: 46.0
click at [193, 242] on div "0908817889 - HIỀN" at bounding box center [150, 244] width 121 height 17
type input "HIỀN"
type input "0908817889"
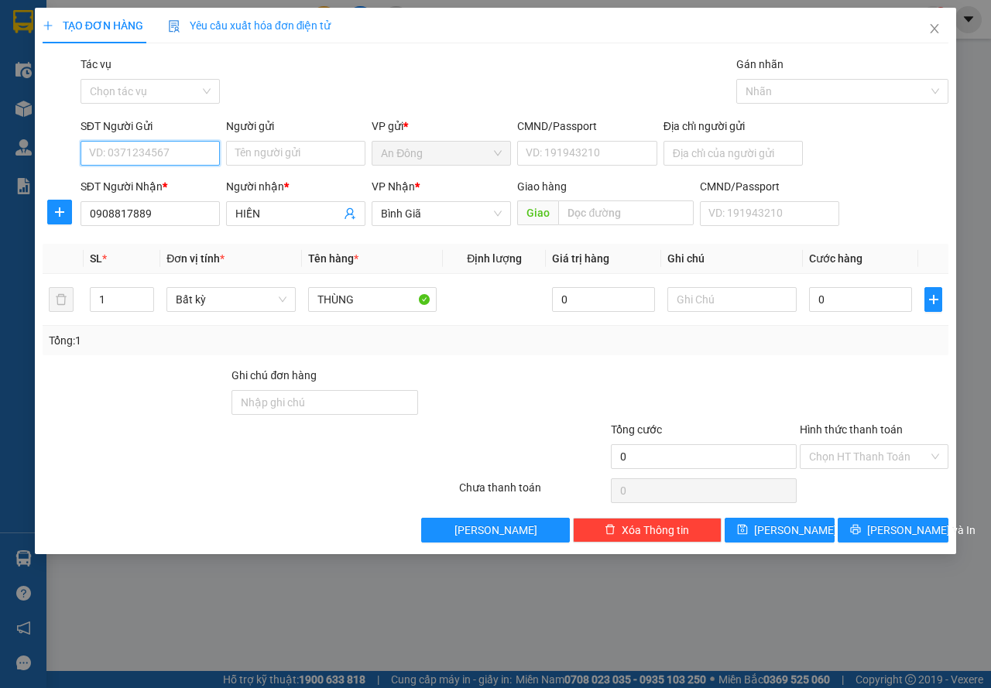
click at [201, 149] on input "SĐT Người Gửi" at bounding box center [150, 153] width 139 height 25
click at [194, 186] on div "0902585526 - [PERSON_NAME]" at bounding box center [166, 184] width 153 height 17
type input "0902585526"
type input "[PERSON_NAME]"
type input "052075015516"
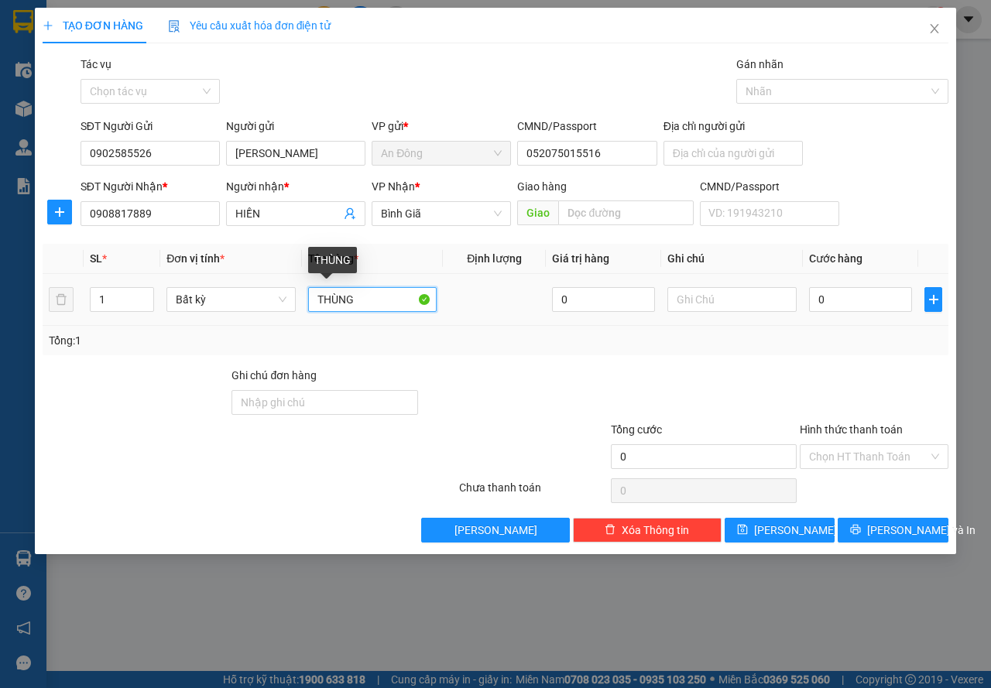
drag, startPoint x: 357, startPoint y: 301, endPoint x: 251, endPoint y: 328, distance: 109.3
click at [251, 328] on div "SL * Đơn vị tính * Tên hàng * Định lượng Giá trị hàng Ghi chú Cước hàng 1 Bất k…" at bounding box center [496, 300] width 906 height 112
type input "KIỆN"
click at [743, 300] on input "text" at bounding box center [731, 299] width 129 height 25
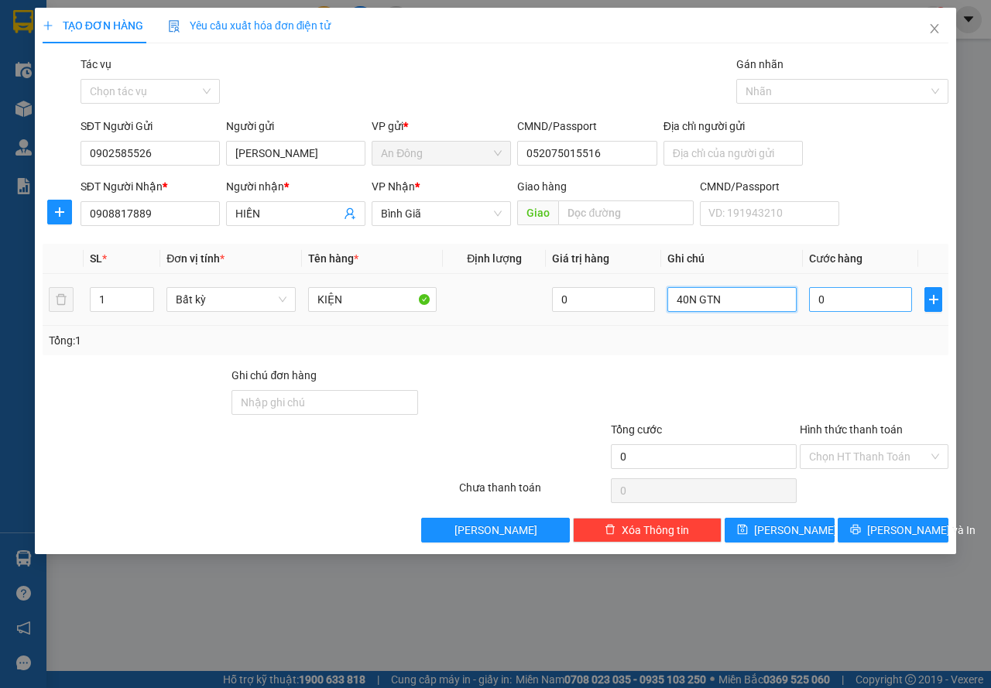
type input "40N GTN"
click at [850, 300] on input "0" at bounding box center [860, 299] width 103 height 25
type input "4"
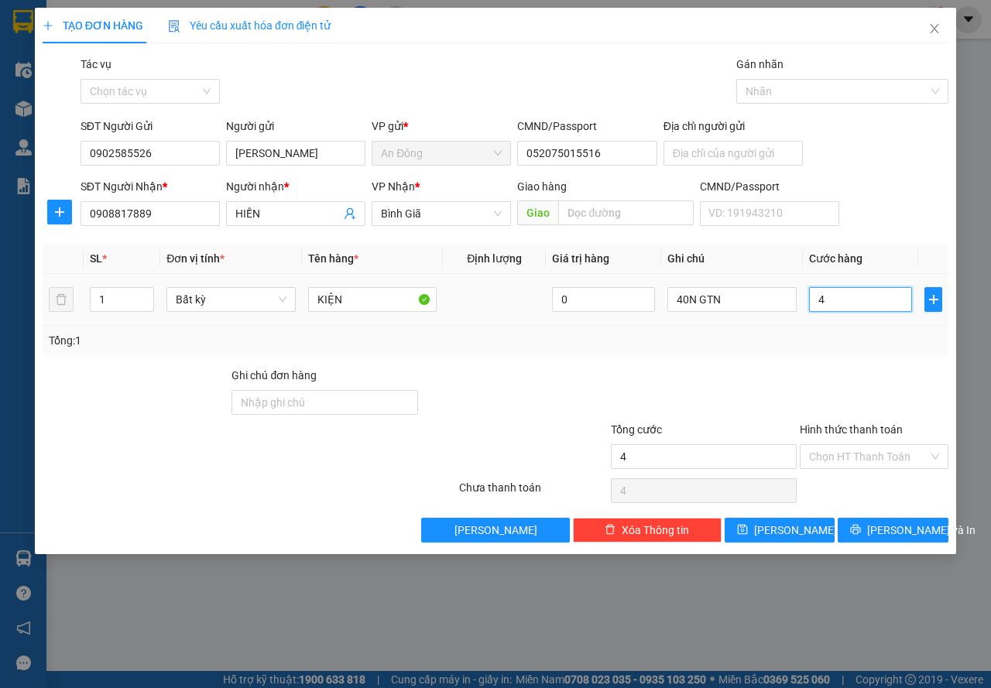
type input "40"
type input "40.000"
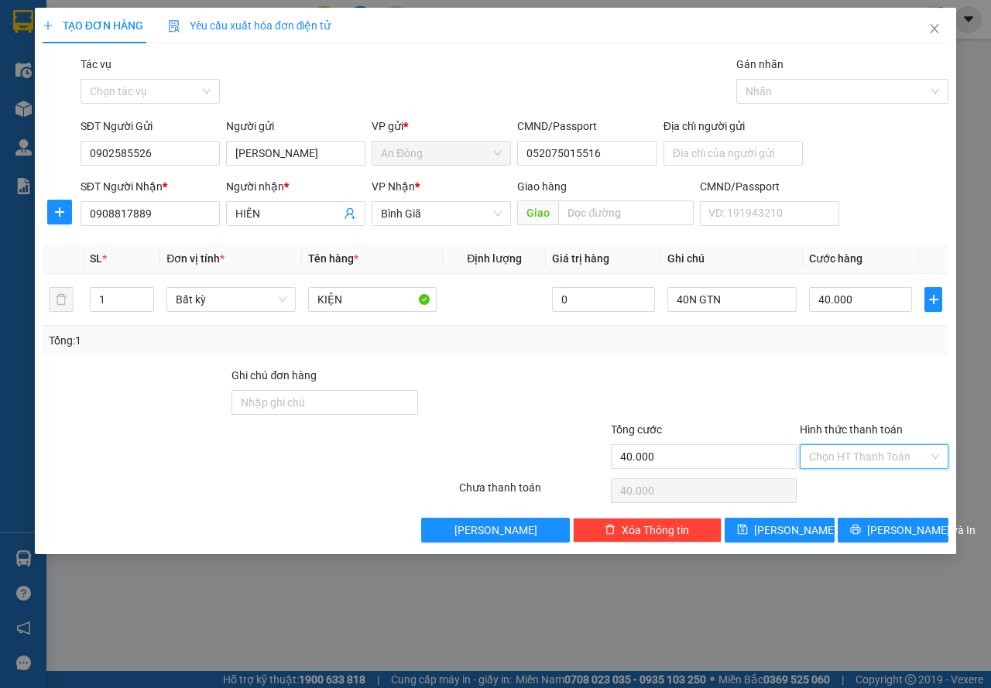
click at [894, 455] on input "Hình thức thanh toán" at bounding box center [868, 456] width 119 height 23
click at [877, 476] on div "Tại văn phòng" at bounding box center [874, 487] width 149 height 25
type input "0"
click at [880, 522] on span "[PERSON_NAME] và In" at bounding box center [921, 530] width 108 height 17
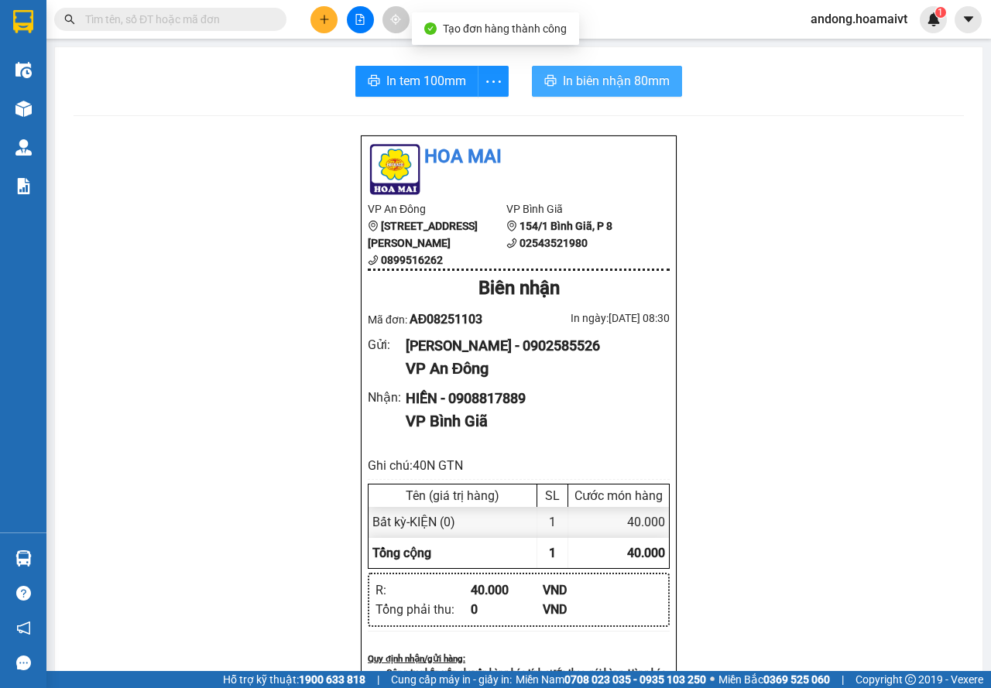
click at [563, 91] on span "In biên nhận 80mm" at bounding box center [616, 80] width 107 height 19
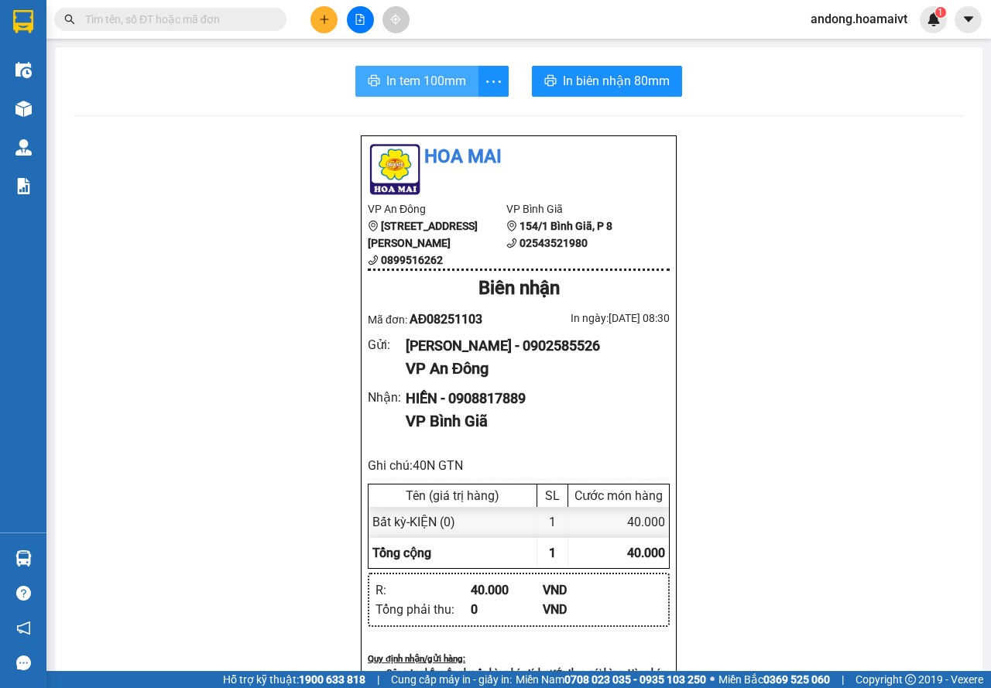
click at [420, 88] on span "In tem 100mm" at bounding box center [426, 80] width 80 height 19
click at [338, 12] on div at bounding box center [360, 19] width 116 height 27
click at [321, 14] on icon "plus" at bounding box center [324, 19] width 11 height 11
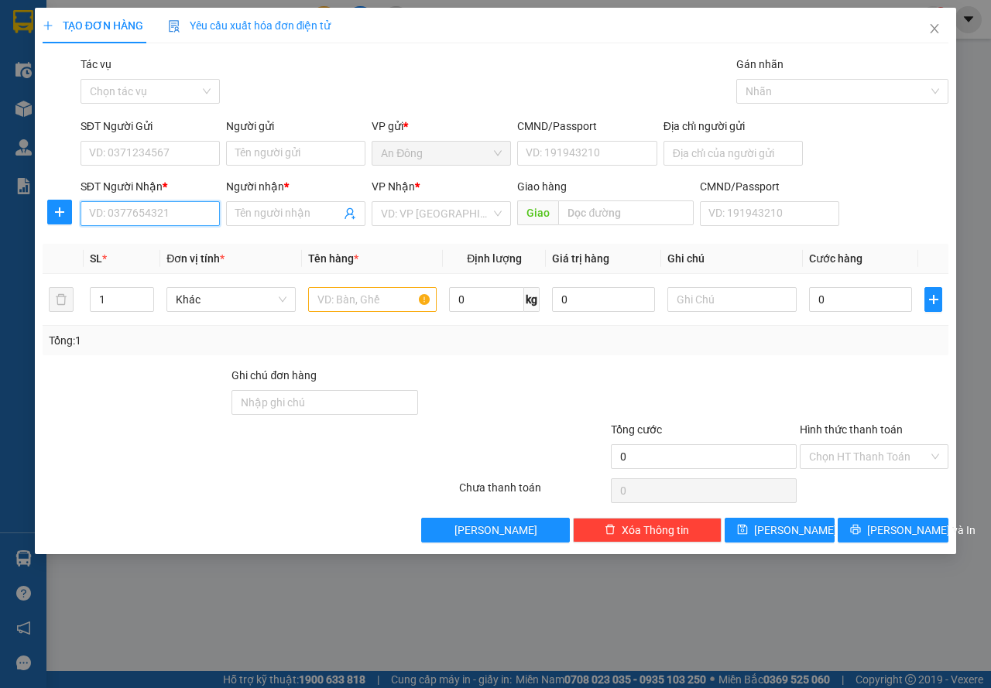
click at [166, 219] on input "SĐT Người Nhận *" at bounding box center [150, 213] width 139 height 25
type input "0932765299"
drag, startPoint x: 177, startPoint y: 244, endPoint x: 173, endPoint y: 236, distance: 9.0
click at [177, 249] on div "0932765299 - tuyền" at bounding box center [150, 244] width 121 height 17
type input "tuyền"
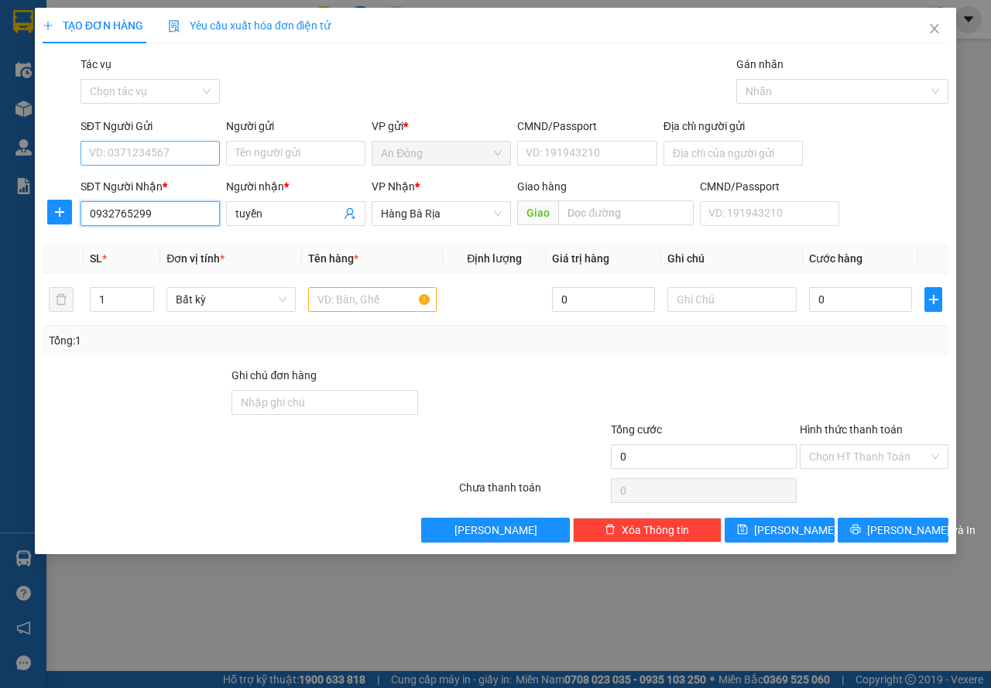
type input "0932765299"
click at [169, 144] on input "SĐT Người Gửi" at bounding box center [150, 153] width 139 height 25
click at [170, 180] on div "0903967138 - HOÀI" at bounding box center [150, 184] width 121 height 17
type input "0903967138"
type input "HOÀI"
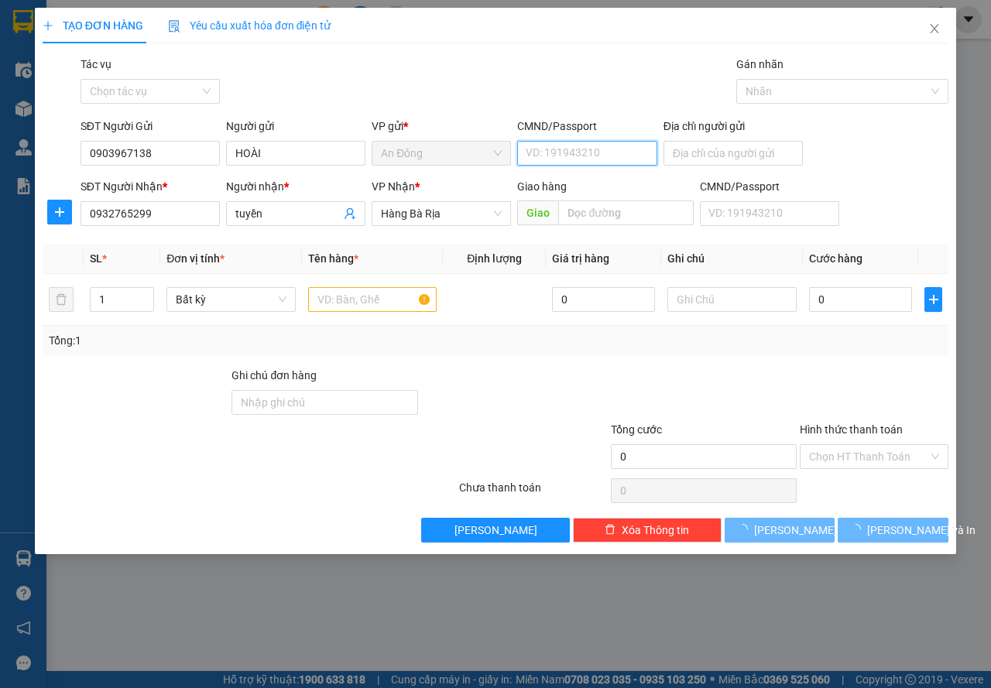
click at [560, 159] on input "CMND/Passport" at bounding box center [586, 153] width 139 height 25
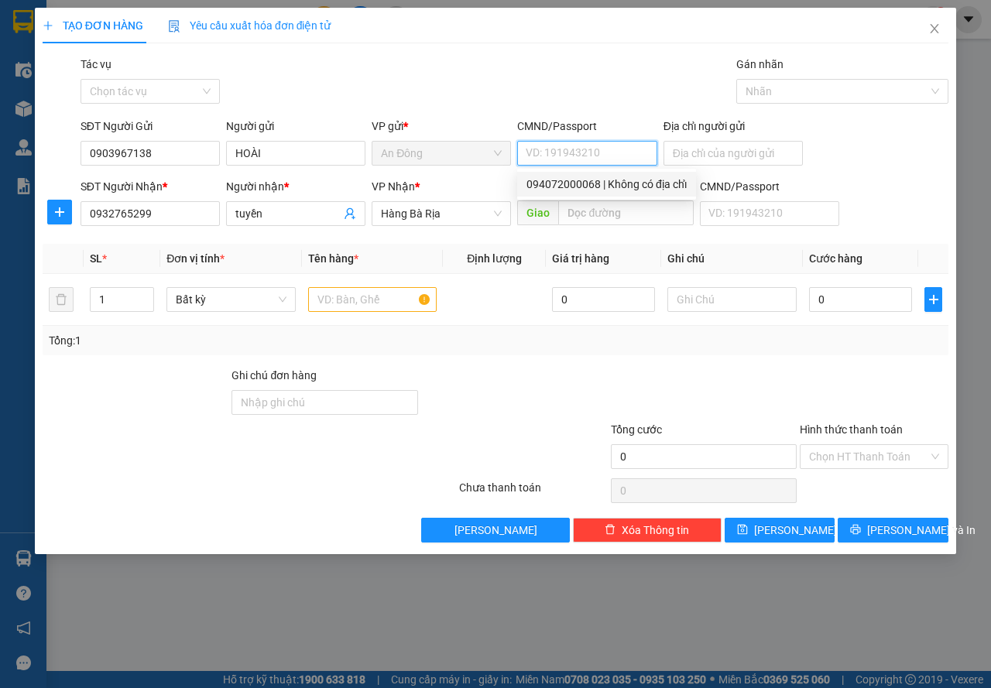
click at [550, 184] on div "094072000068 | Không có địa chỉ" at bounding box center [607, 184] width 160 height 17
type input "094072000068"
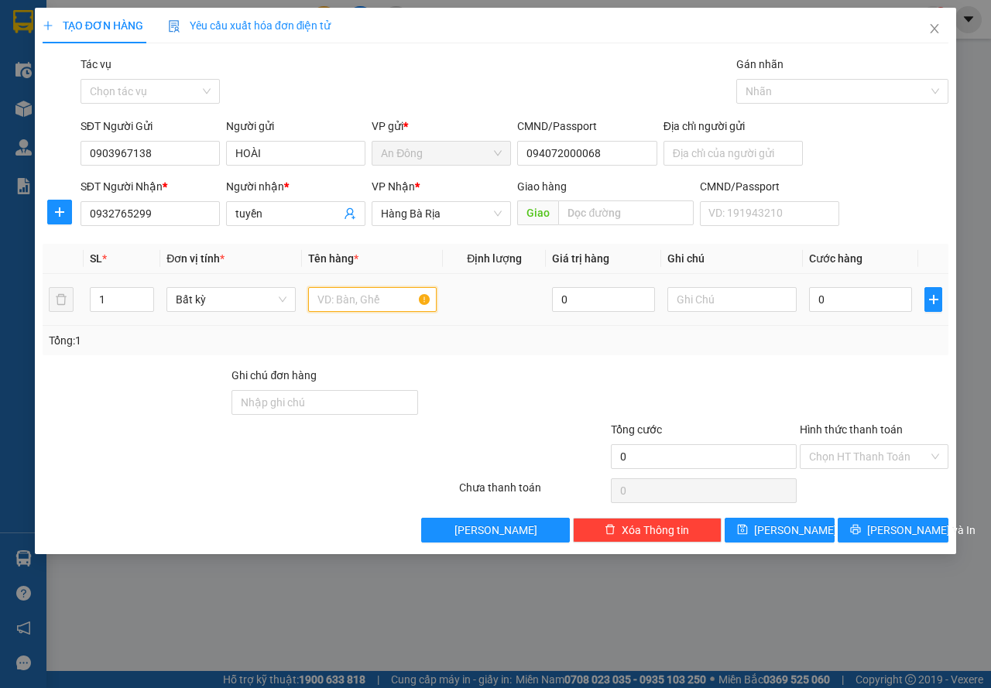
click at [396, 296] on input "text" at bounding box center [372, 299] width 129 height 25
type input "HỘP PT"
click at [816, 319] on td "0" at bounding box center [860, 300] width 115 height 52
click at [821, 311] on input "0" at bounding box center [860, 299] width 103 height 25
type input "3"
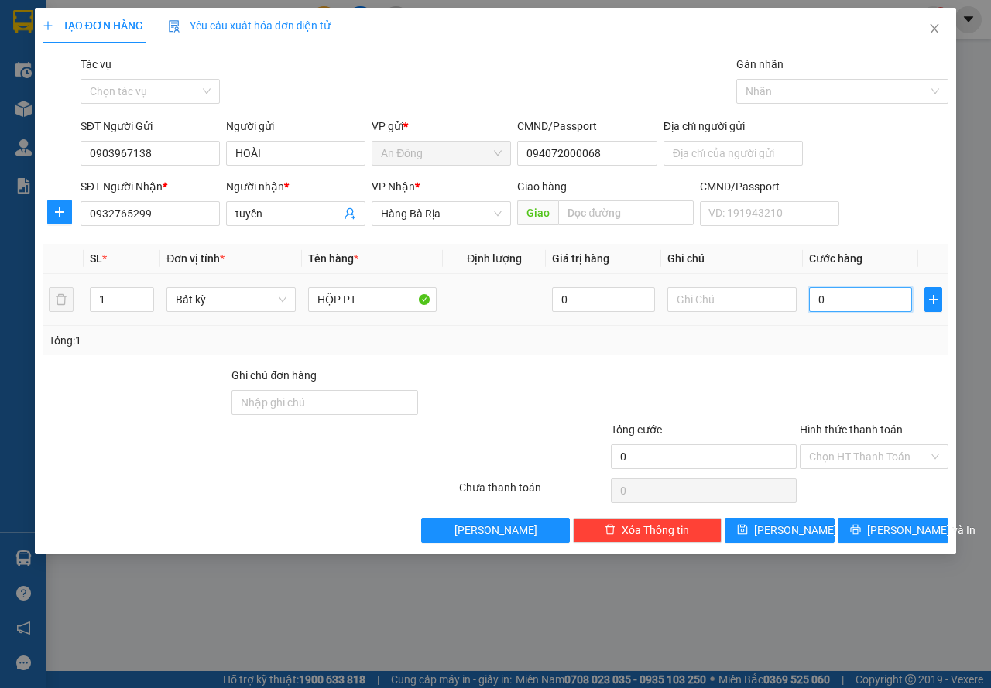
type input "3"
type input "30"
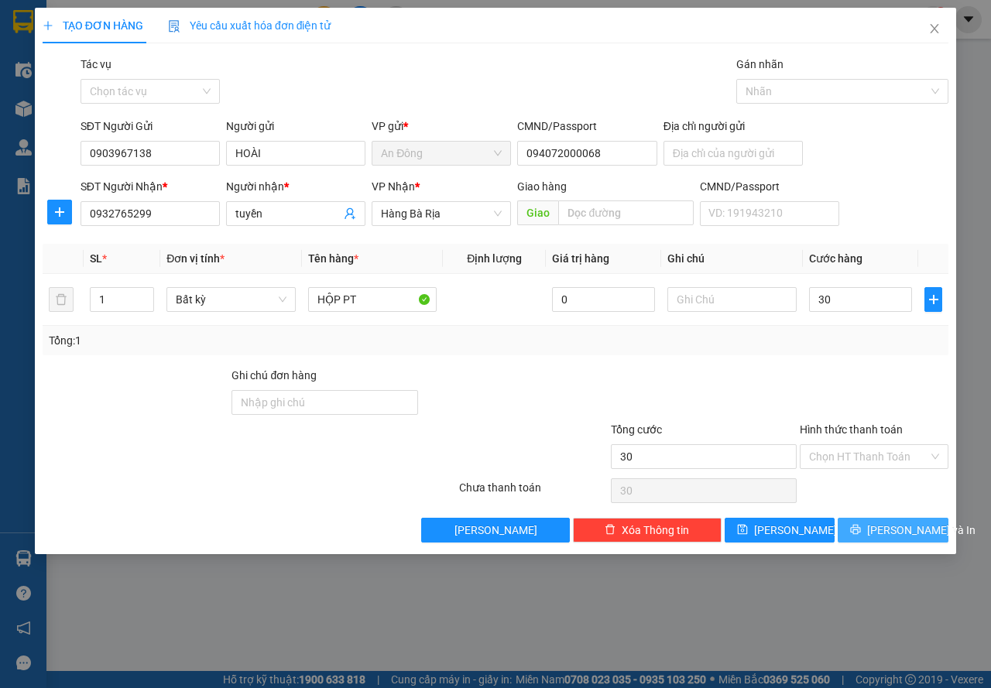
type input "30.000"
click at [907, 522] on span "[PERSON_NAME] và In" at bounding box center [921, 530] width 108 height 17
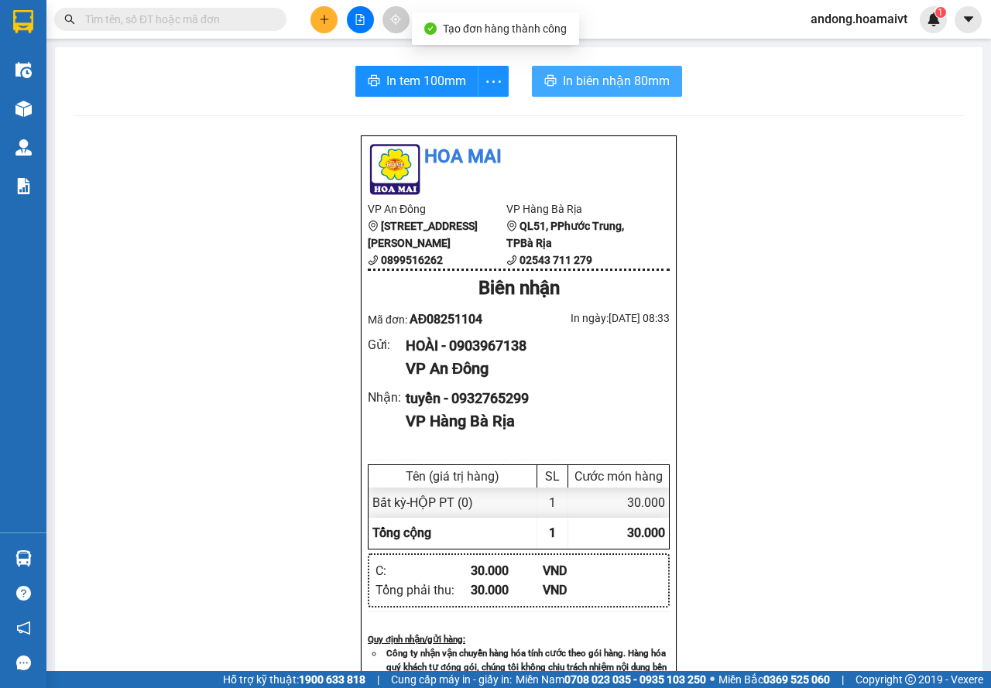
click at [626, 85] on span "In biên nhận 80mm" at bounding box center [616, 80] width 107 height 19
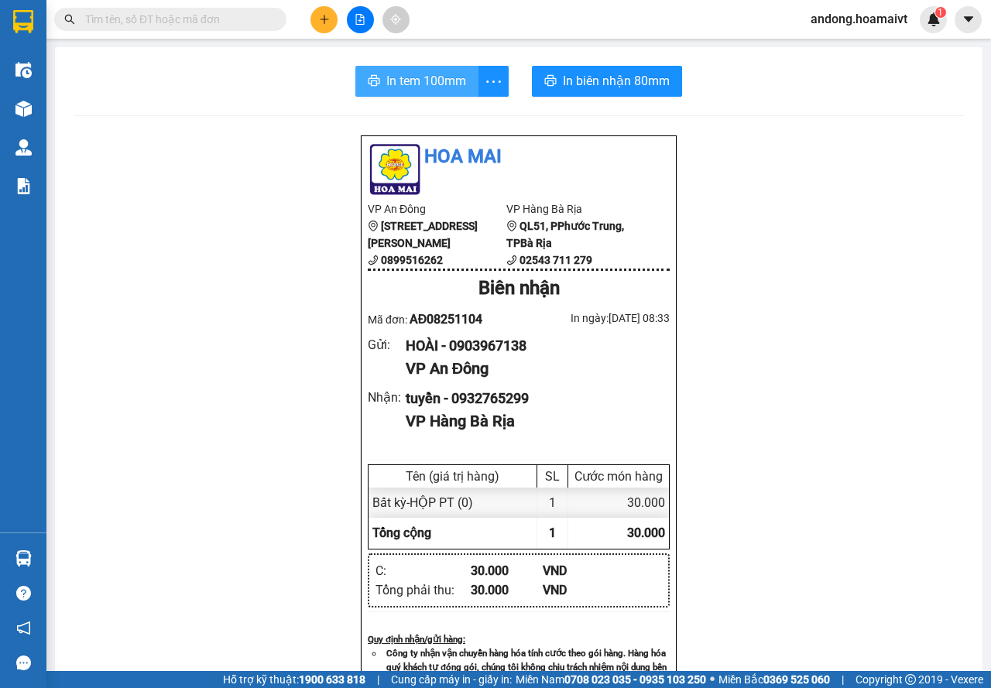
click at [436, 93] on button "In tem 100mm" at bounding box center [416, 81] width 123 height 31
click at [33, 28] on img at bounding box center [23, 21] width 20 height 23
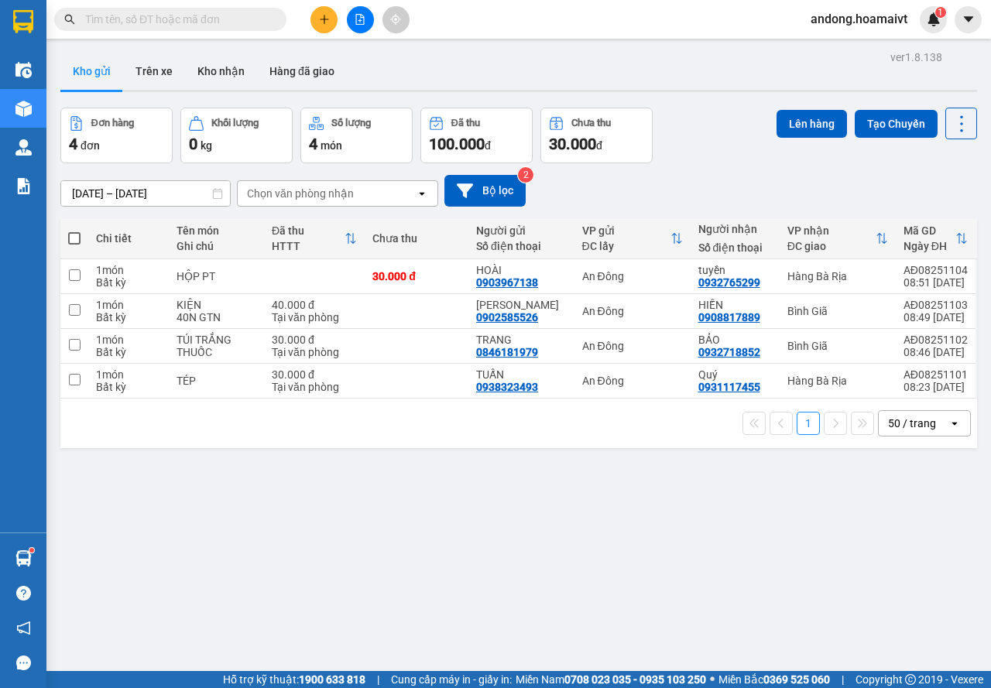
click at [354, 198] on div "Chọn văn phòng nhận" at bounding box center [327, 193] width 178 height 25
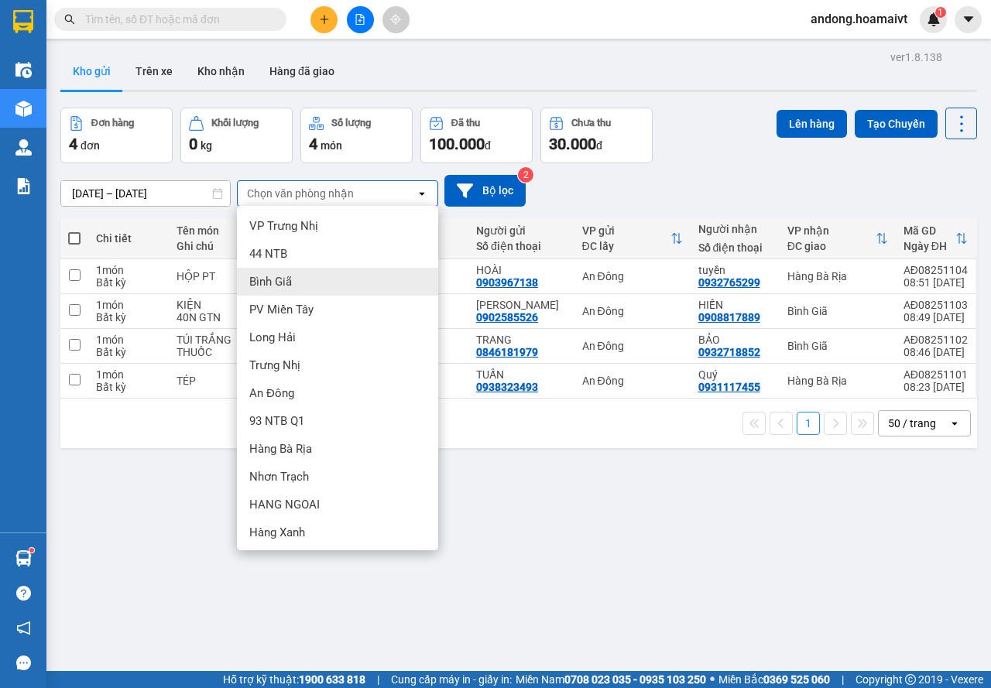
click at [307, 277] on div "Bình Giã" at bounding box center [337, 282] width 201 height 28
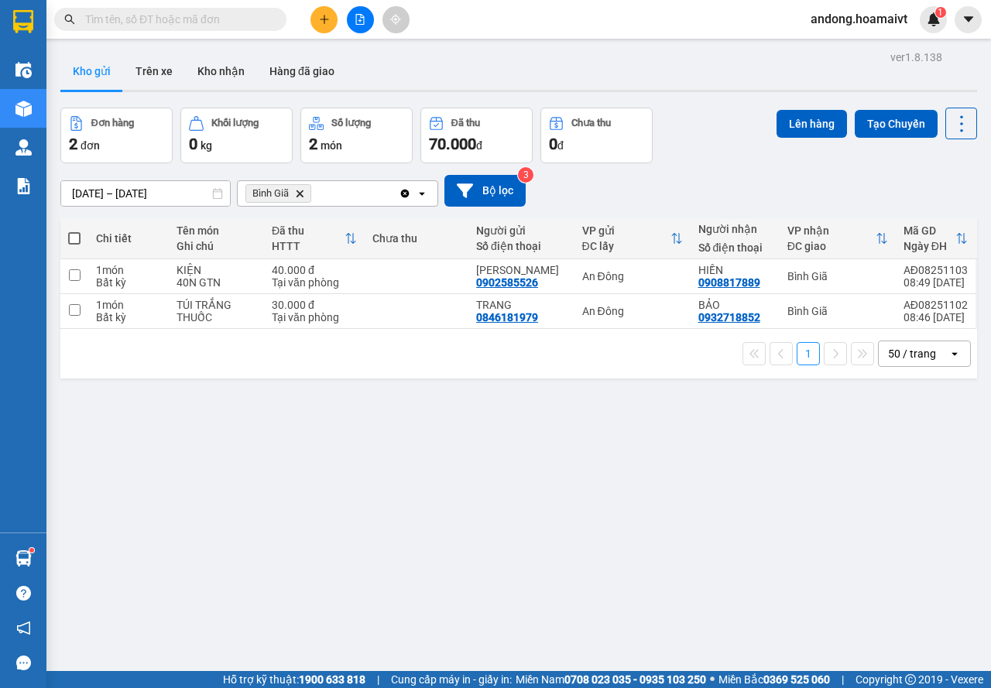
click at [303, 193] on icon "Delete" at bounding box center [299, 193] width 9 height 9
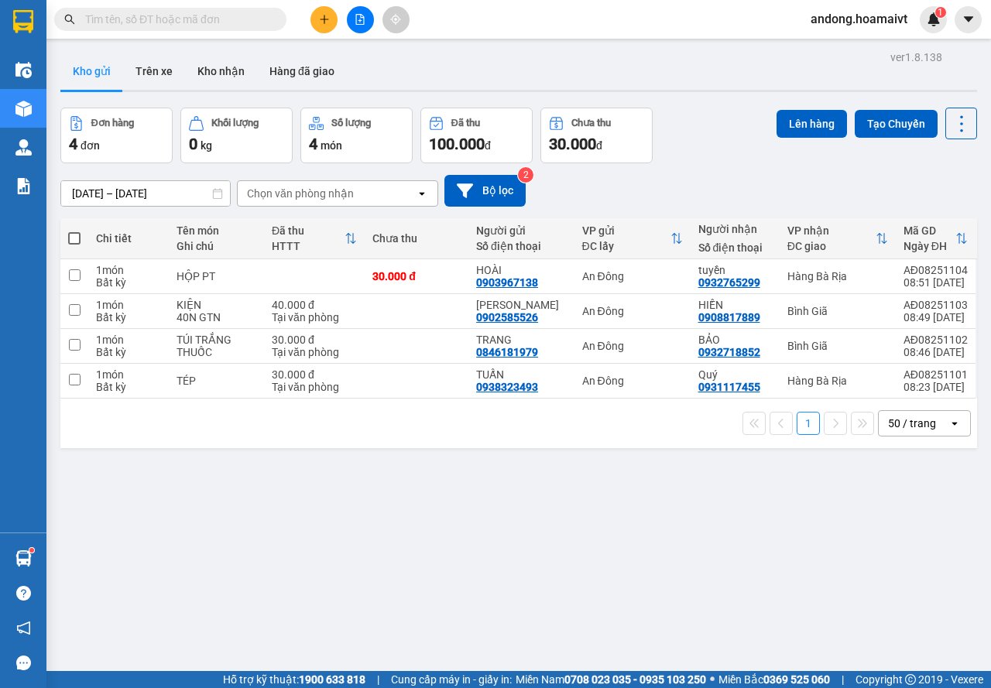
click at [303, 193] on div "Chọn văn phòng nhận" at bounding box center [300, 193] width 107 height 15
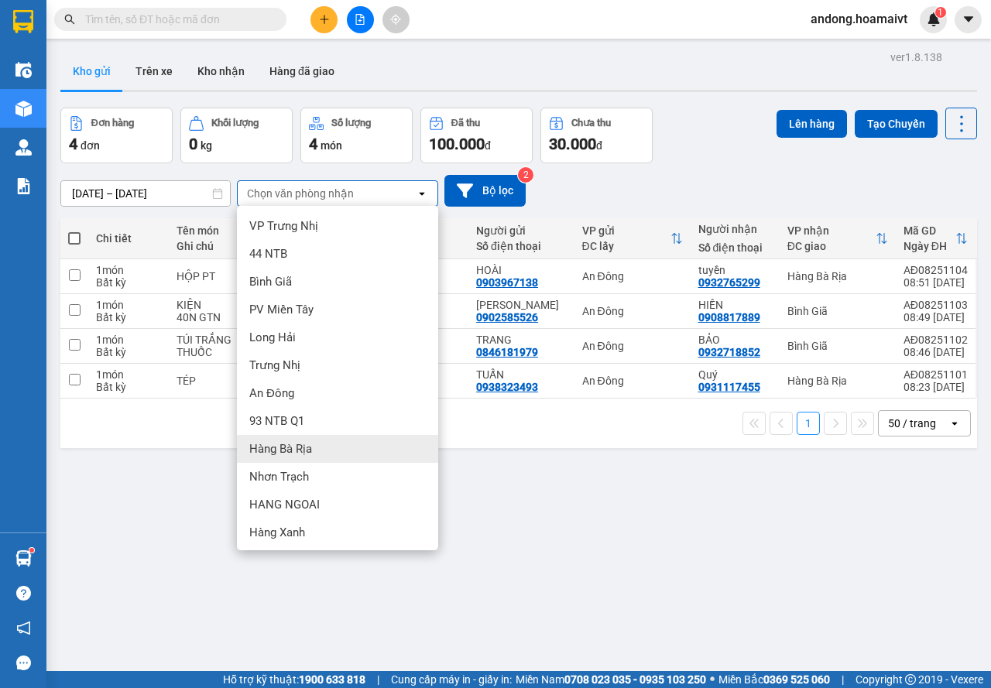
click at [292, 451] on span "Hàng Bà Rịa" at bounding box center [280, 448] width 63 height 15
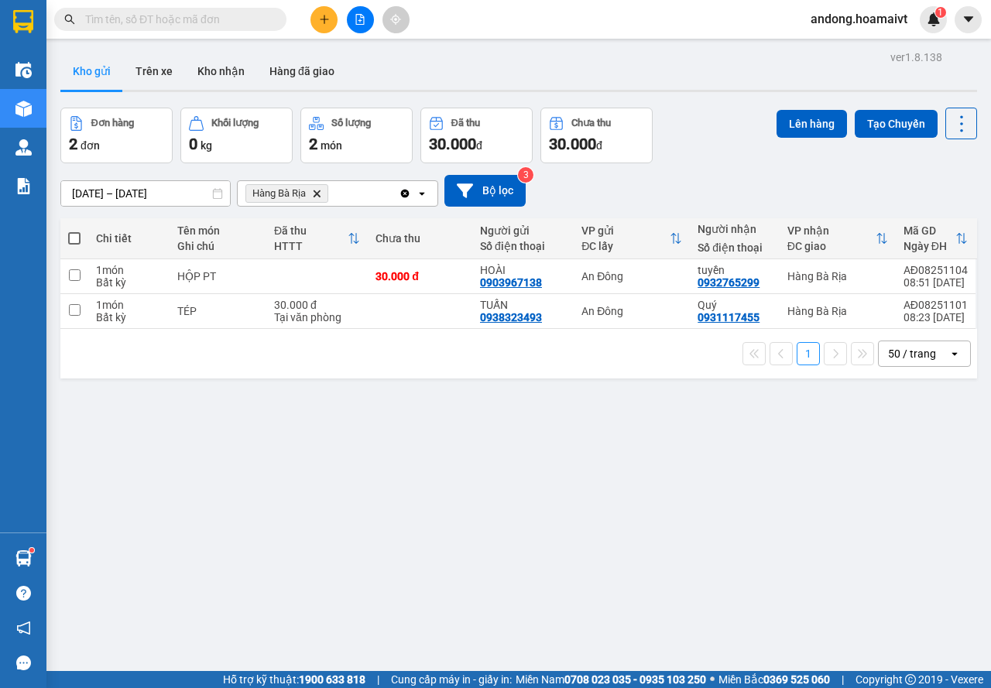
click at [322, 17] on icon "plus" at bounding box center [324, 19] width 11 height 11
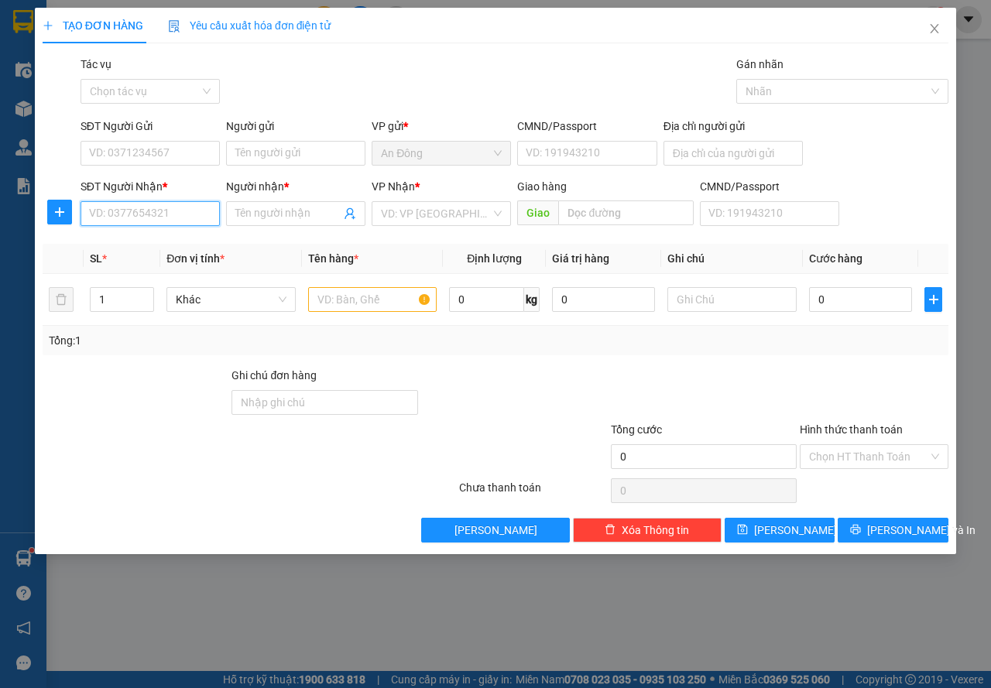
click at [190, 221] on input "SĐT Người Nhận *" at bounding box center [150, 213] width 139 height 25
type input "0792551938"
click at [256, 201] on span at bounding box center [295, 213] width 139 height 25
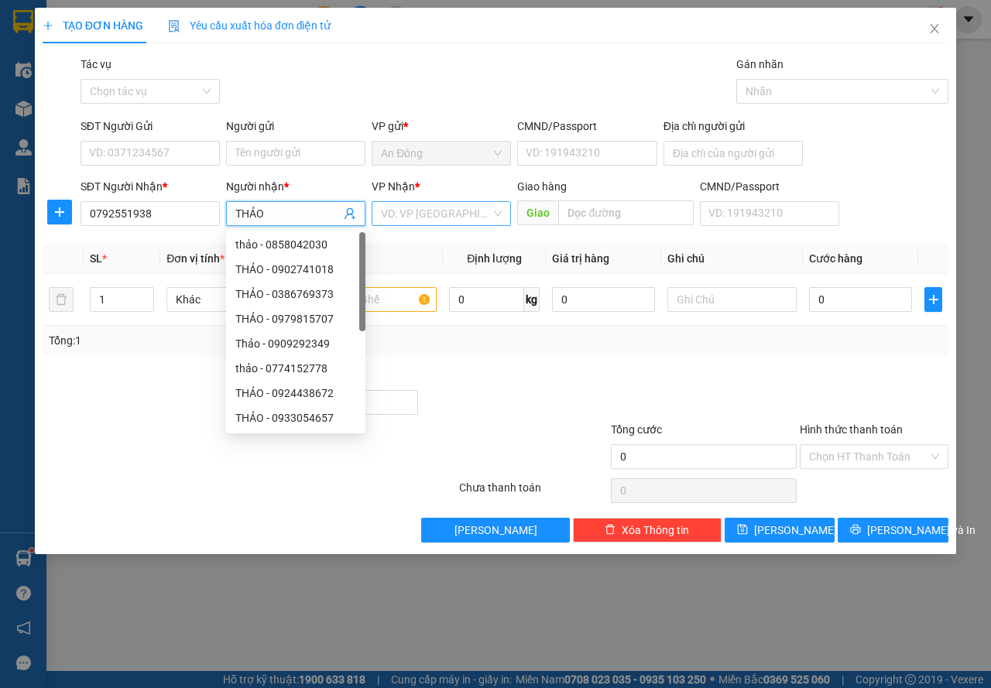
type input "THẢO"
click at [410, 209] on input "search" at bounding box center [436, 213] width 110 height 23
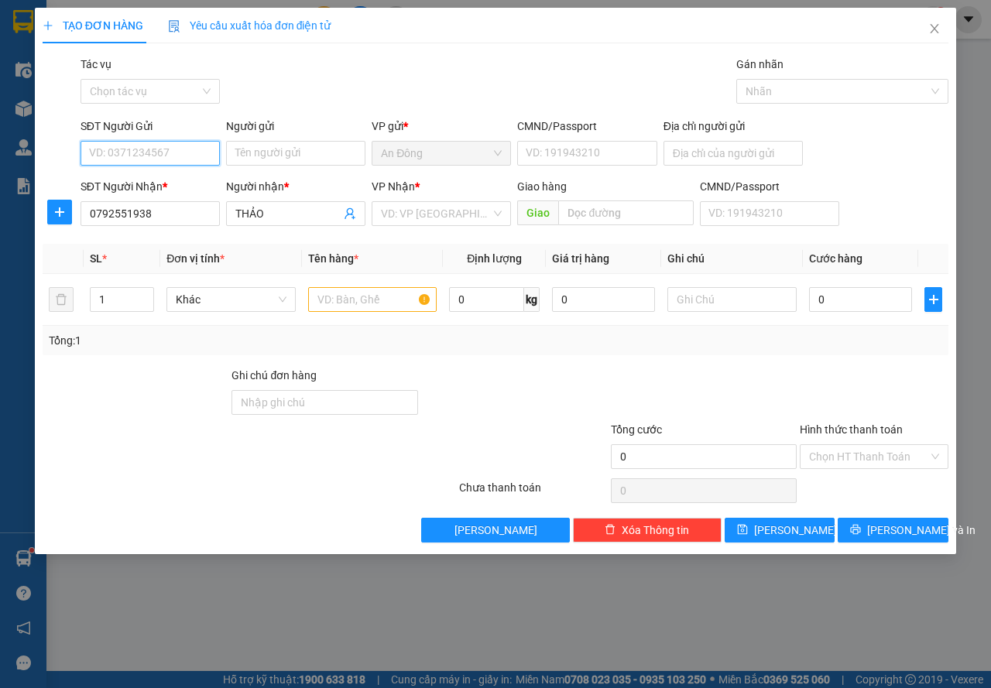
click at [139, 143] on input "SĐT Người Gửi" at bounding box center [150, 153] width 139 height 25
type input "0827935663"
click at [274, 139] on div "Người gửi" at bounding box center [295, 129] width 139 height 23
click at [276, 144] on input "Người gửi" at bounding box center [295, 153] width 139 height 25
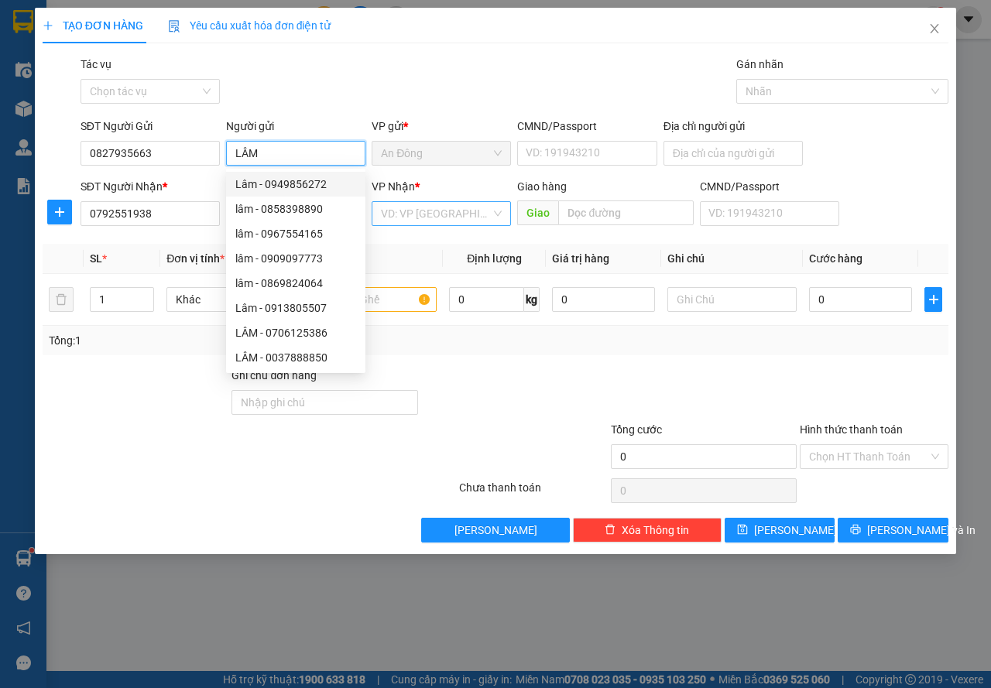
type input "LÂM"
click at [386, 215] on input "search" at bounding box center [436, 213] width 110 height 23
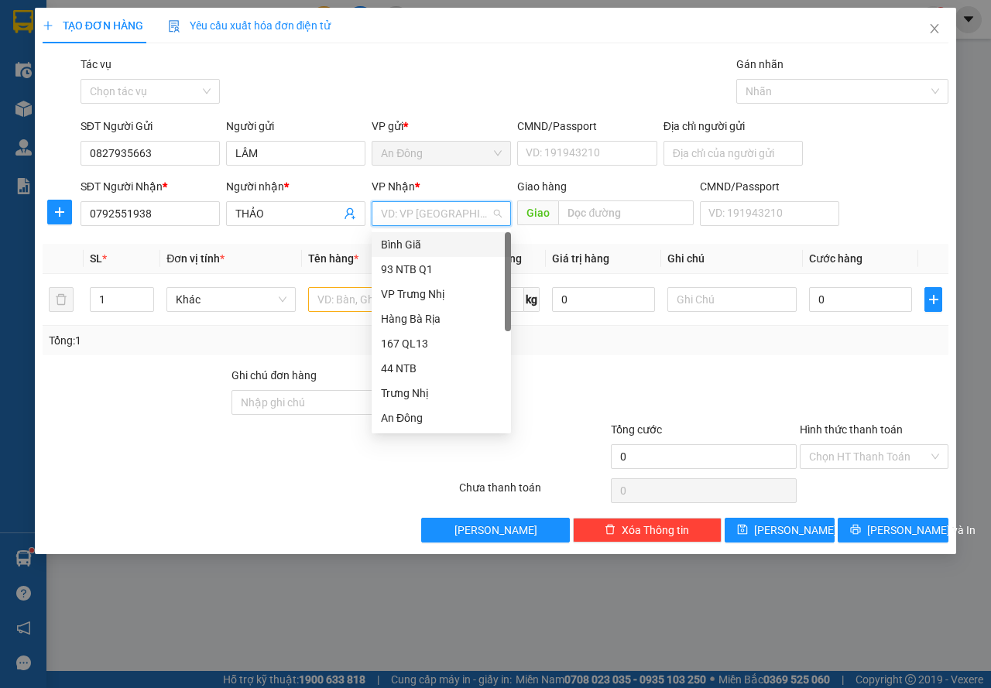
click at [400, 239] on div "Bình Giã" at bounding box center [441, 244] width 121 height 17
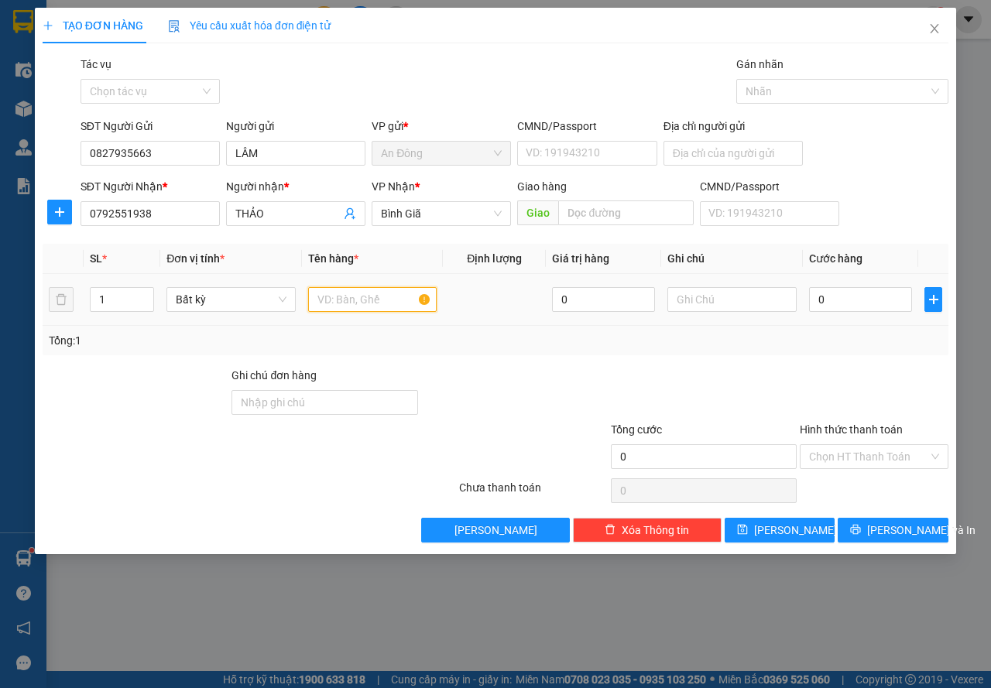
click at [358, 296] on input "text" at bounding box center [372, 299] width 129 height 25
type input "[PERSON_NAME]"
click at [827, 297] on input "0" at bounding box center [860, 299] width 103 height 25
type input "3"
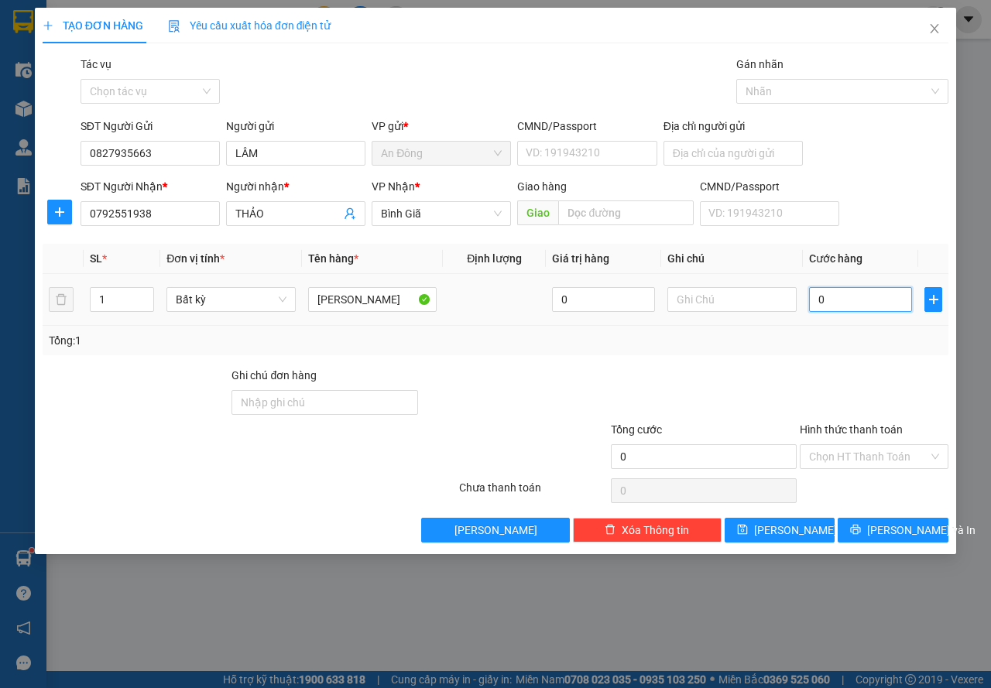
type input "3"
type input "30"
type input "30.000"
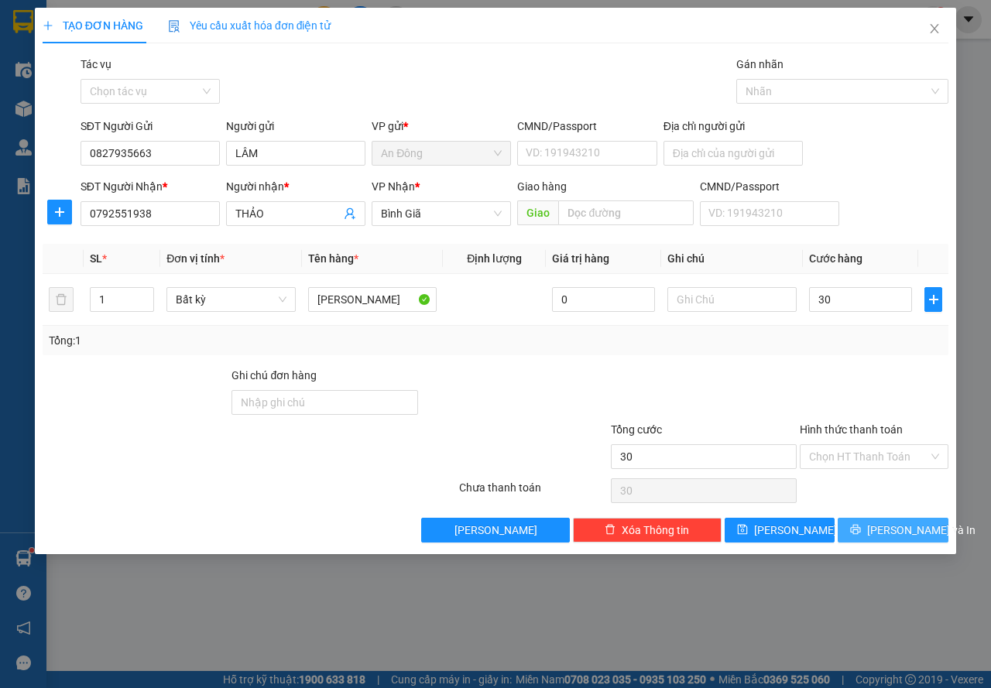
type input "30.000"
click at [891, 533] on span "[PERSON_NAME] và In" at bounding box center [921, 530] width 108 height 17
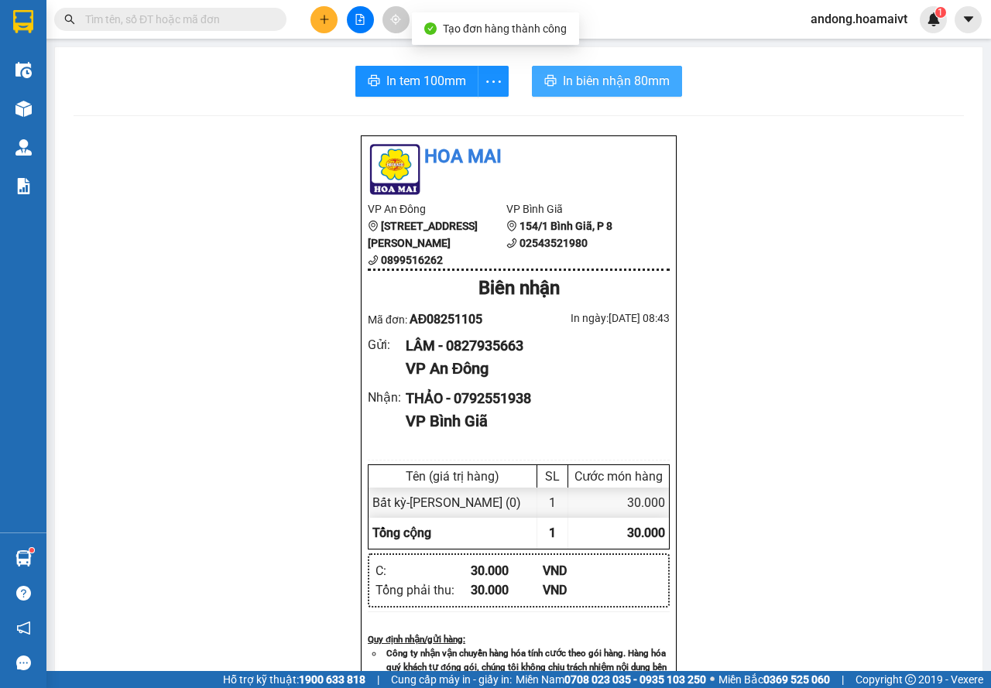
click at [592, 81] on span "In biên nhận 80mm" at bounding box center [616, 80] width 107 height 19
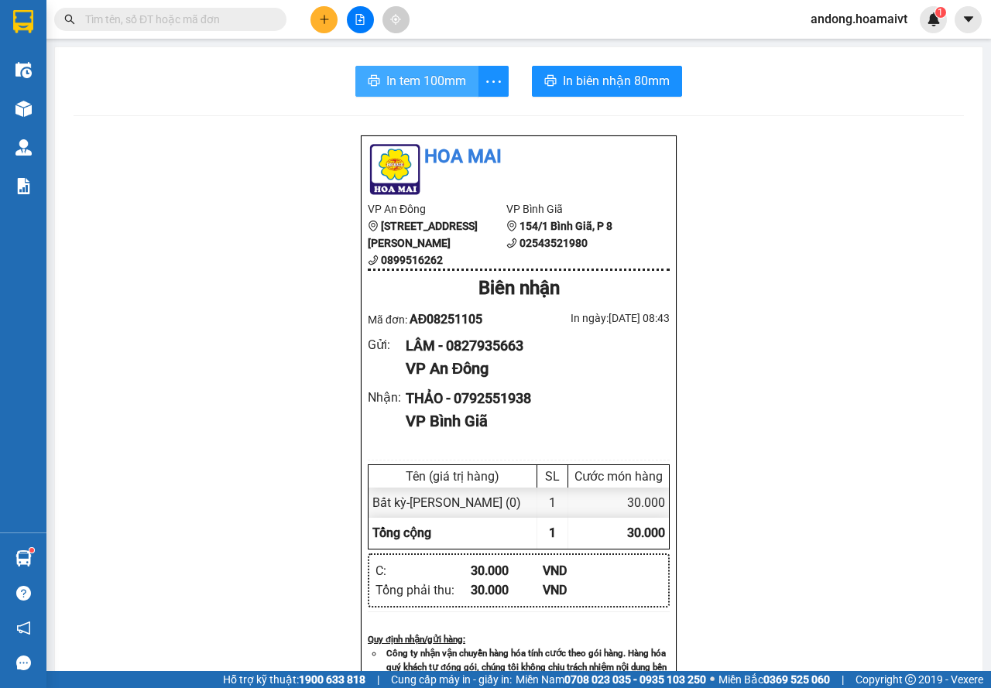
click at [397, 67] on button "In tem 100mm" at bounding box center [416, 81] width 123 height 31
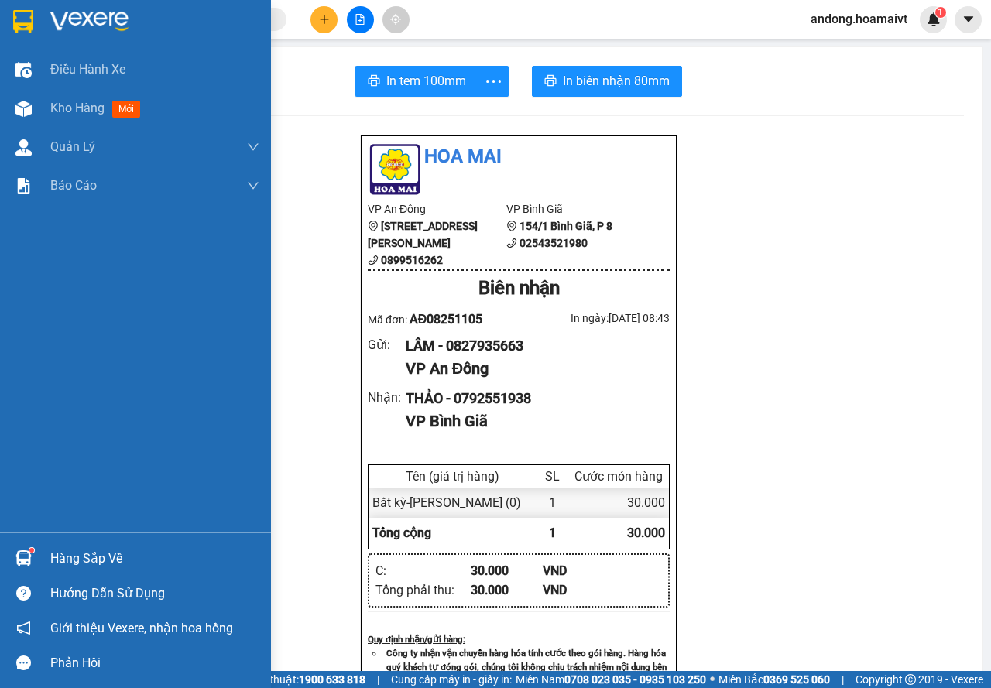
click at [14, 32] on img at bounding box center [23, 21] width 20 height 23
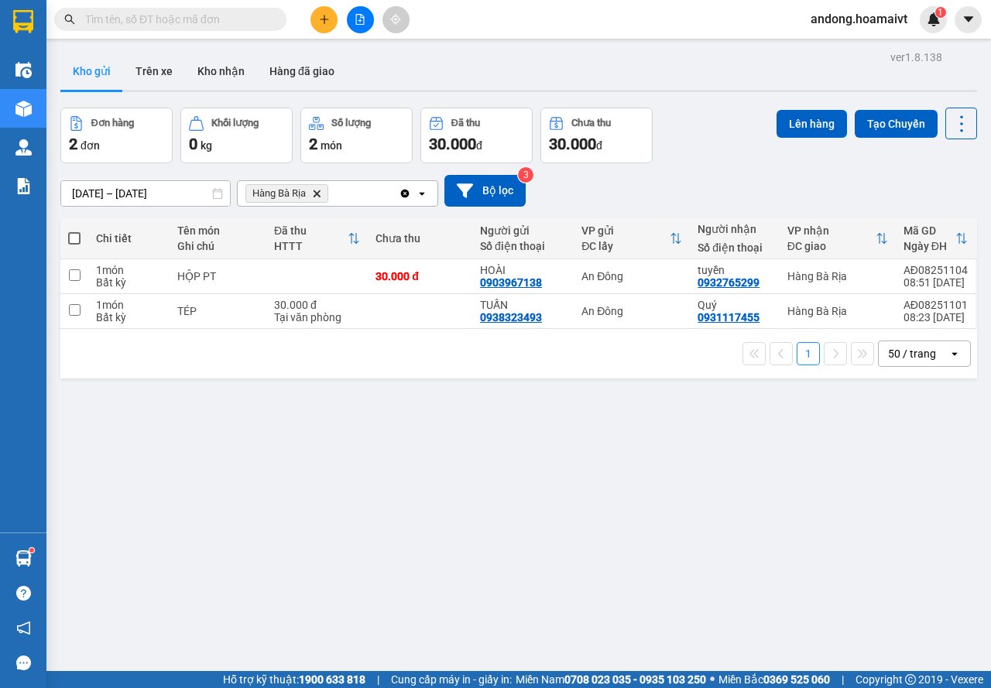
click at [317, 198] on span "Hàng Bà Rịa Delete" at bounding box center [286, 193] width 83 height 19
click at [317, 192] on icon "Hàng Bà Rịa, close by backspace" at bounding box center [317, 193] width 7 height 7
click at [317, 192] on div "Chọn văn phòng nhận" at bounding box center [300, 193] width 107 height 15
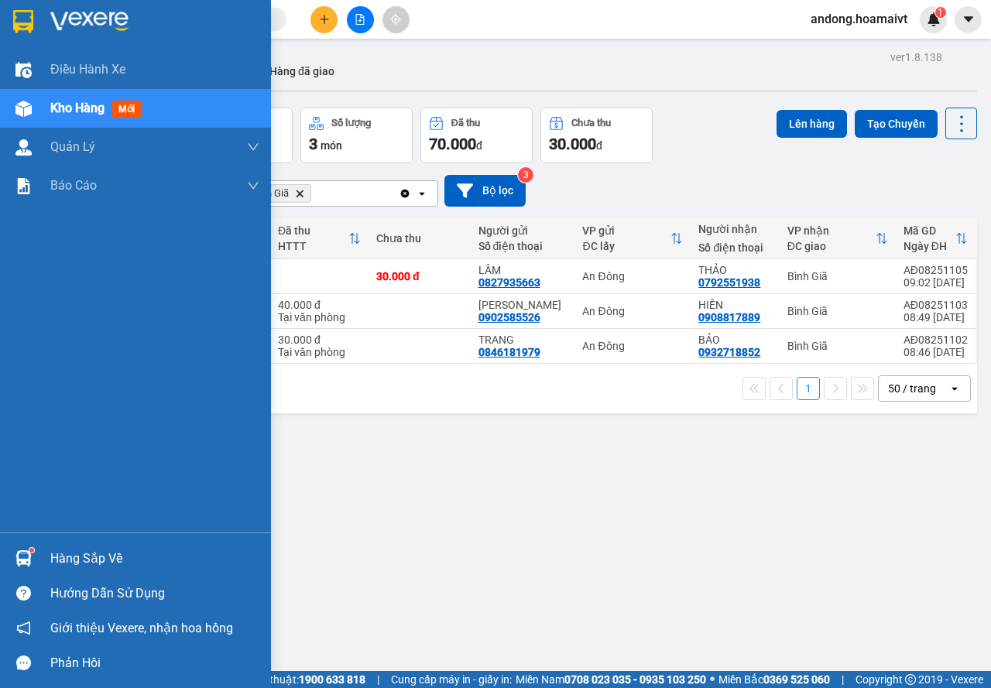
click at [13, 567] on div at bounding box center [23, 558] width 27 height 27
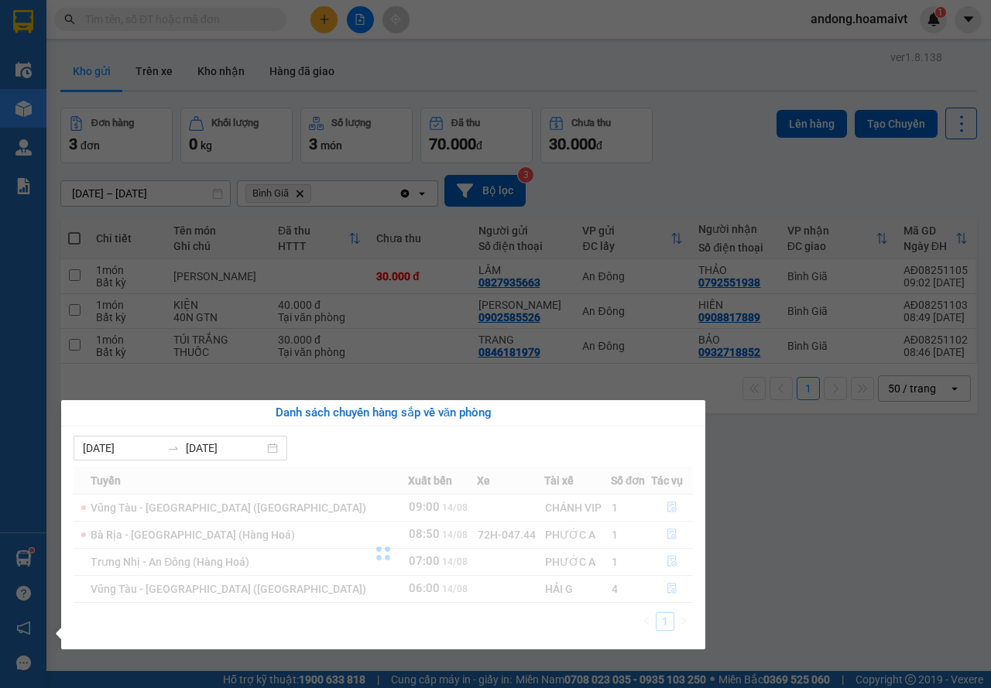
click at [897, 537] on section "Kết quả tìm kiếm ( 382 ) Bộ lọc Mã ĐH Trạng thái Món hàng Tổng cước Chưa cước N…" at bounding box center [495, 344] width 991 height 688
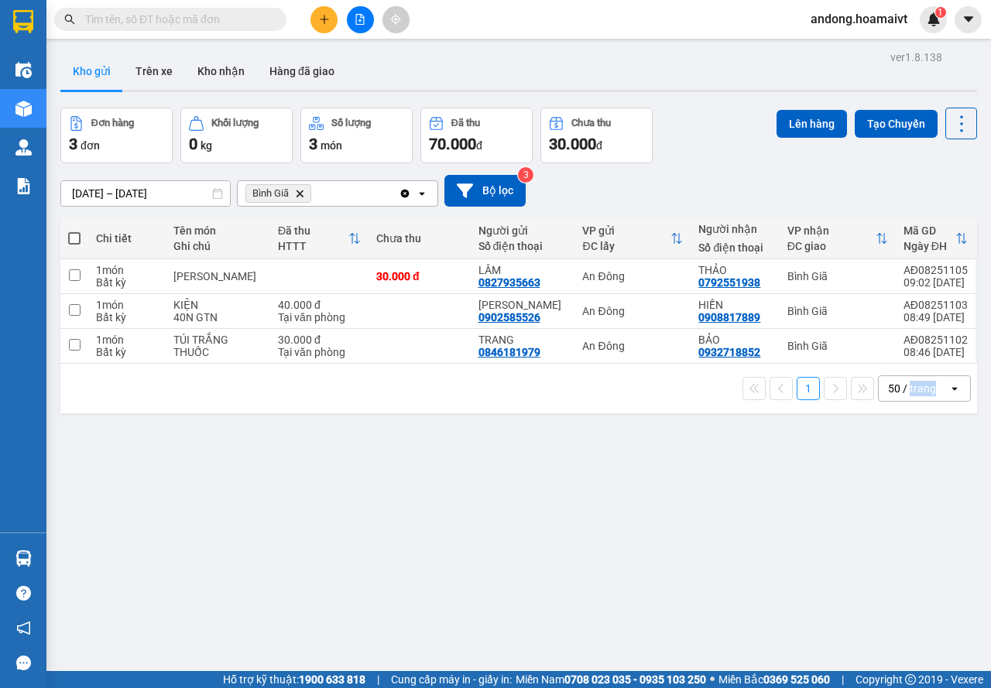
click at [897, 537] on div "ver 1.8.138 Kho gửi Trên xe Kho nhận Hàng đã giao Đơn hàng 3 đơn Khối lượng 0 k…" at bounding box center [518, 390] width 929 height 688
click at [71, 235] on span at bounding box center [74, 238] width 12 height 12
click at [74, 231] on input "checkbox" at bounding box center [74, 231] width 0 height 0
checkbox input "true"
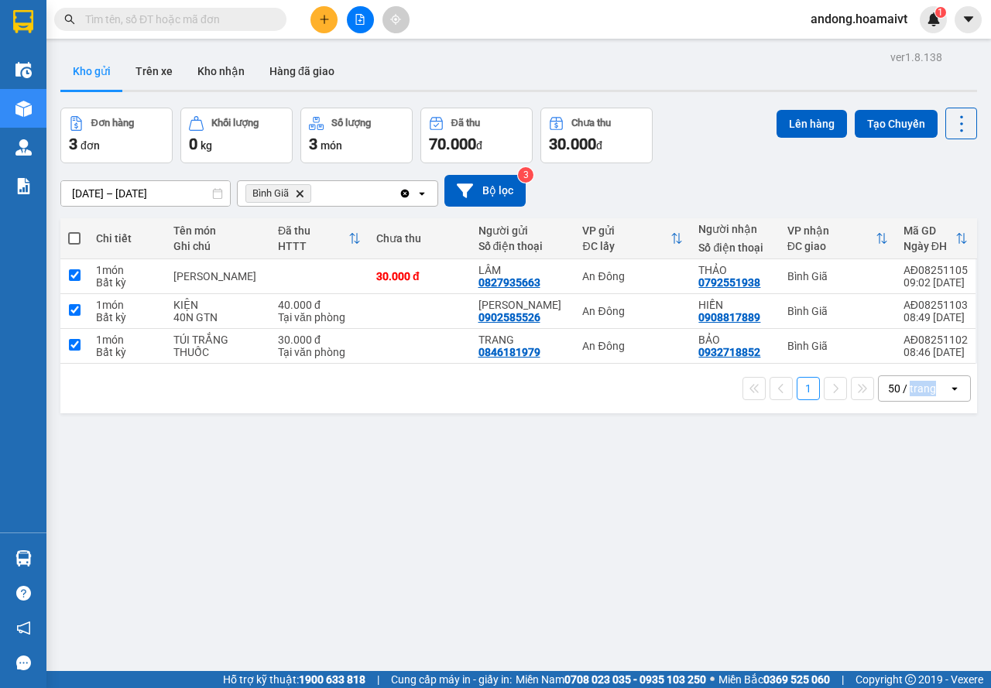
checkbox input "true"
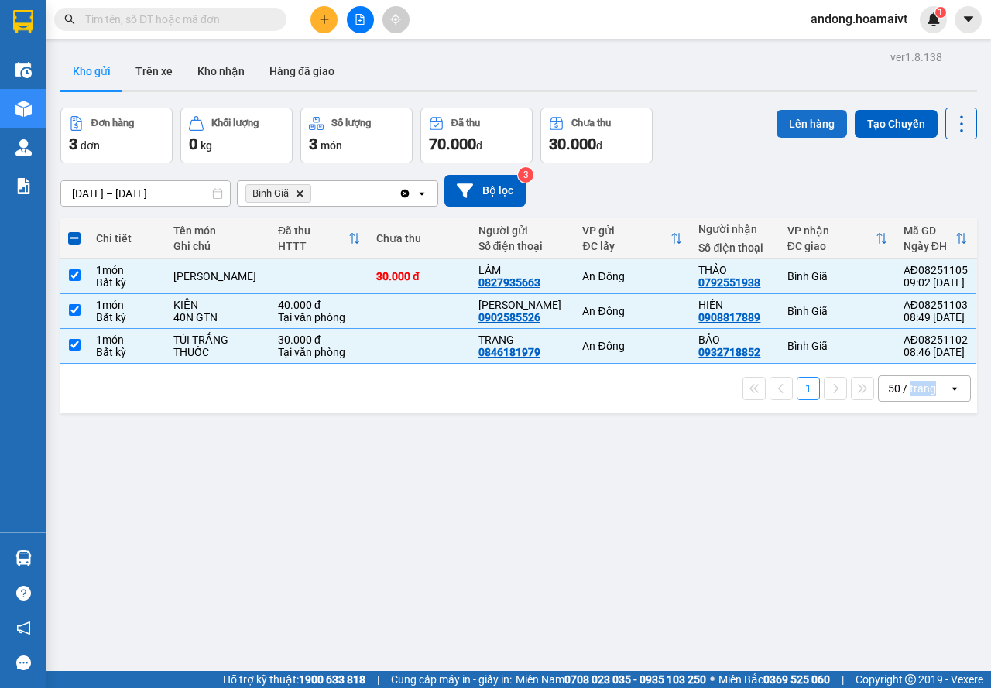
click at [797, 125] on button "Lên hàng" at bounding box center [812, 124] width 70 height 28
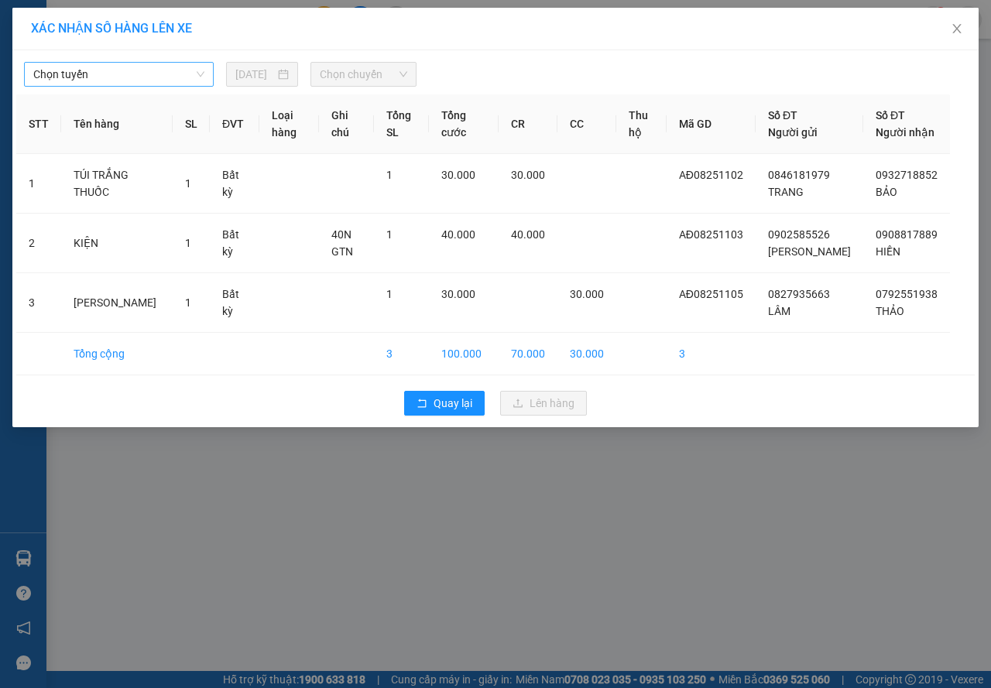
click at [70, 75] on span "Chọn tuyến" at bounding box center [118, 74] width 171 height 23
click at [958, 30] on icon "close" at bounding box center [956, 28] width 9 height 9
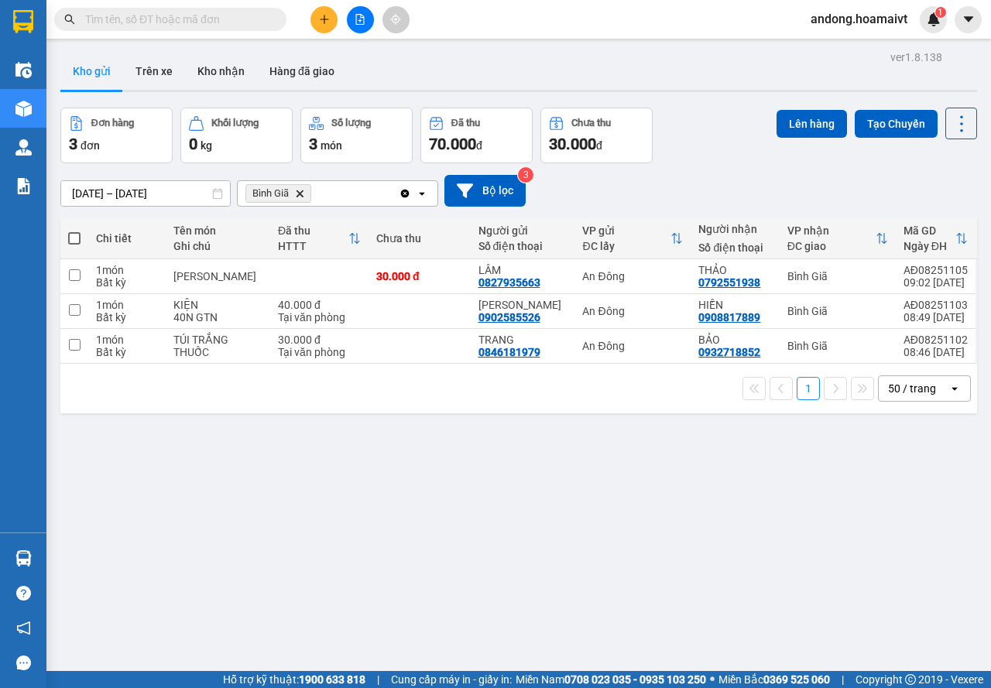
click at [327, 17] on icon "plus" at bounding box center [324, 19] width 11 height 11
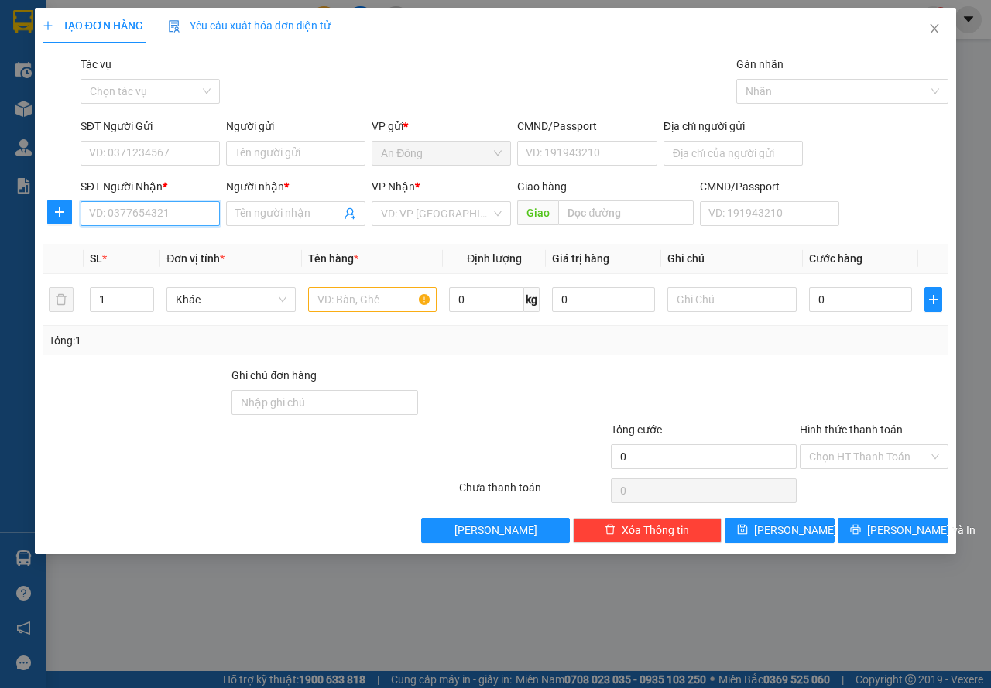
click at [154, 214] on input "SĐT Người Nhận *" at bounding box center [150, 213] width 139 height 25
type input "0908443500"
click at [263, 216] on input "Người nhận *" at bounding box center [287, 213] width 105 height 17
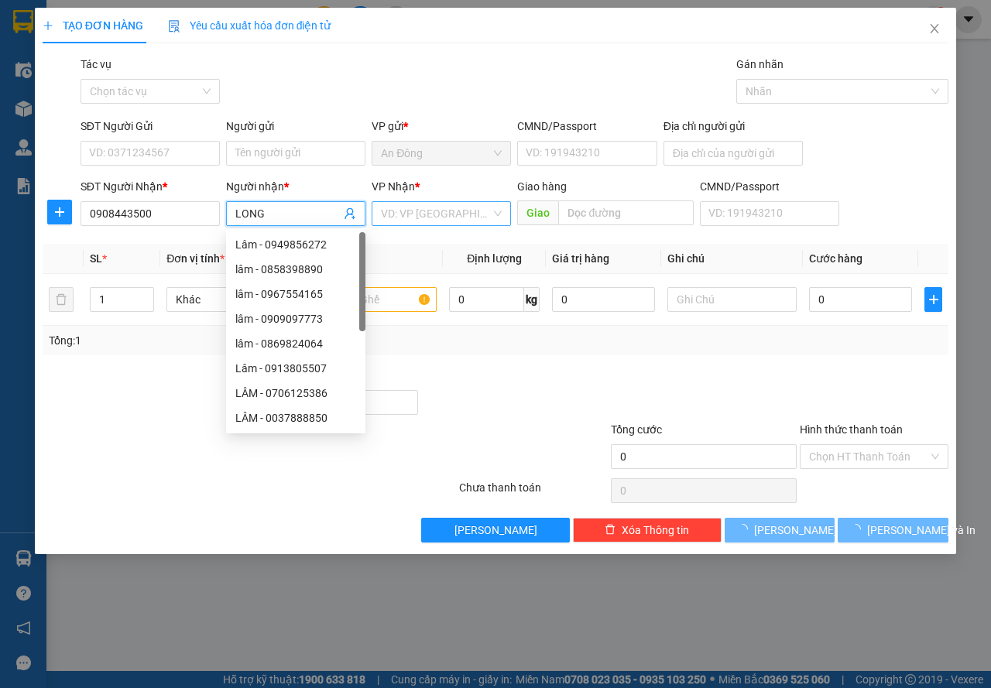
type input "LONG"
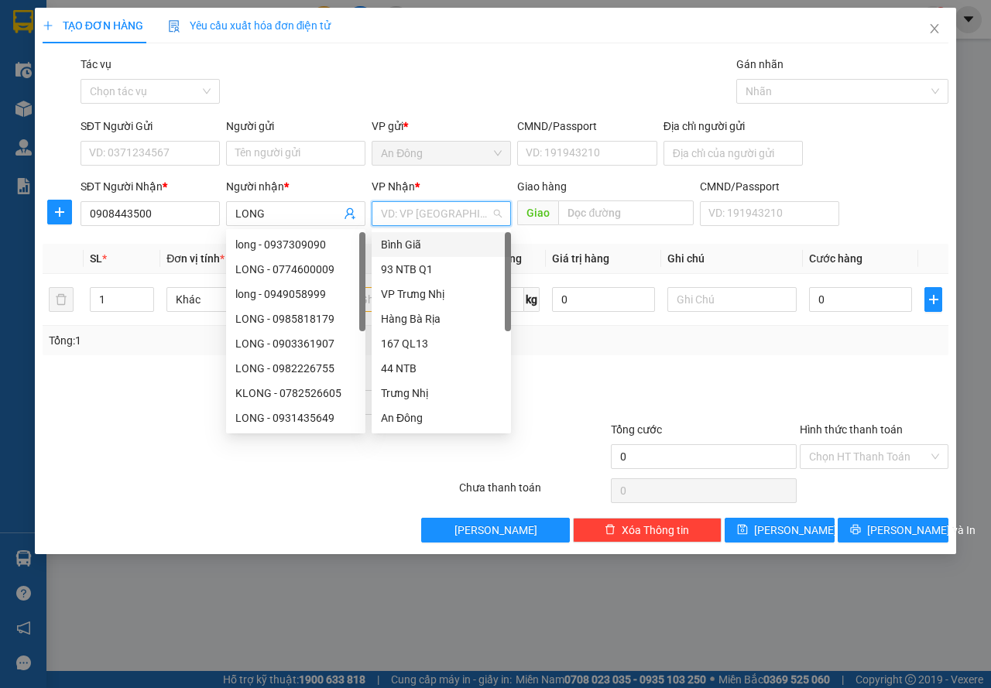
click at [426, 204] on input "search" at bounding box center [436, 213] width 110 height 23
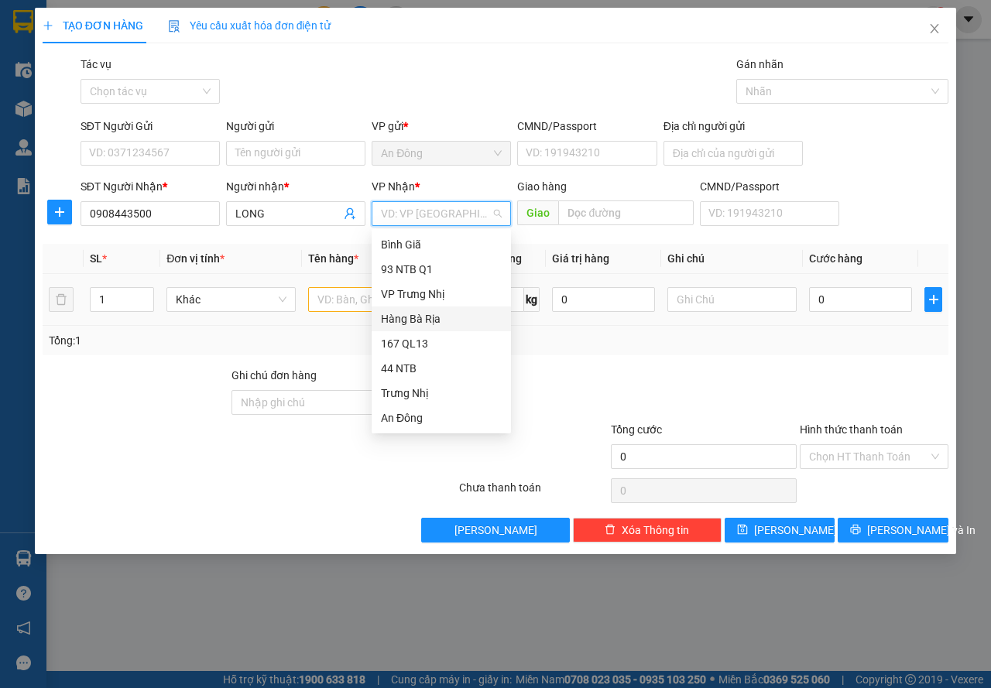
click at [405, 314] on div "Hàng Bà Rịa" at bounding box center [441, 319] width 121 height 17
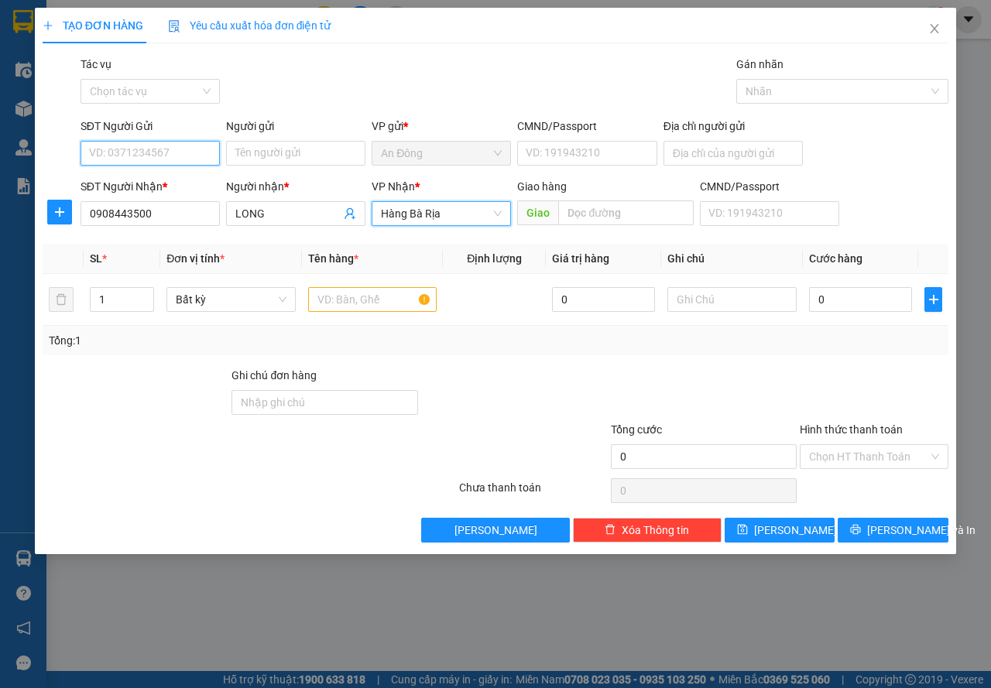
click at [175, 159] on input "SĐT Người Gửi" at bounding box center [150, 153] width 139 height 25
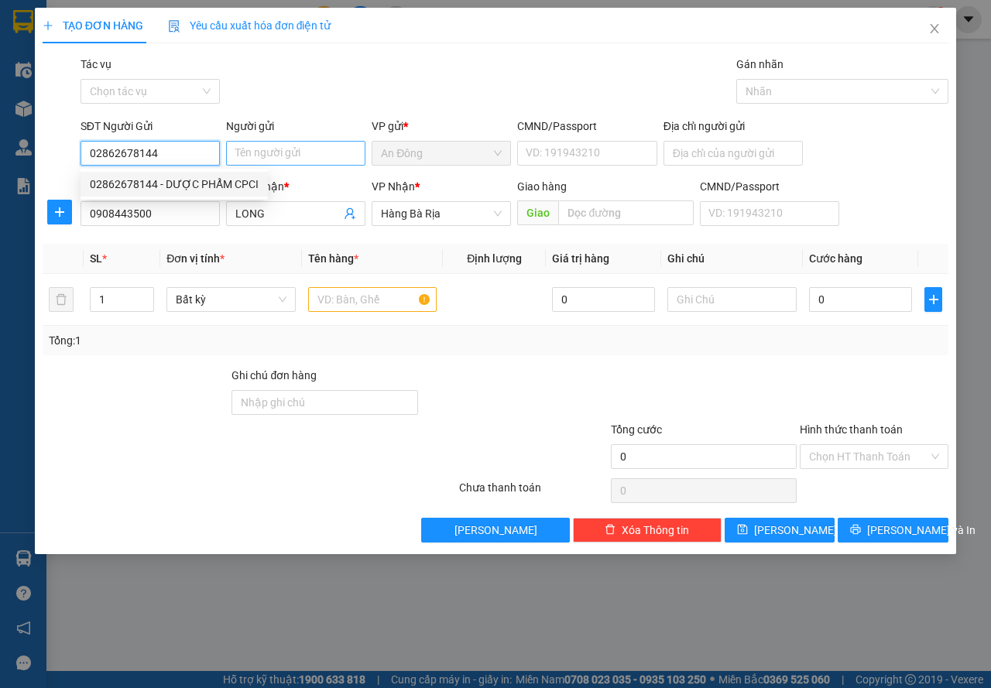
type input "02862678144"
click at [260, 156] on input "Người gửi" at bounding box center [295, 153] width 139 height 25
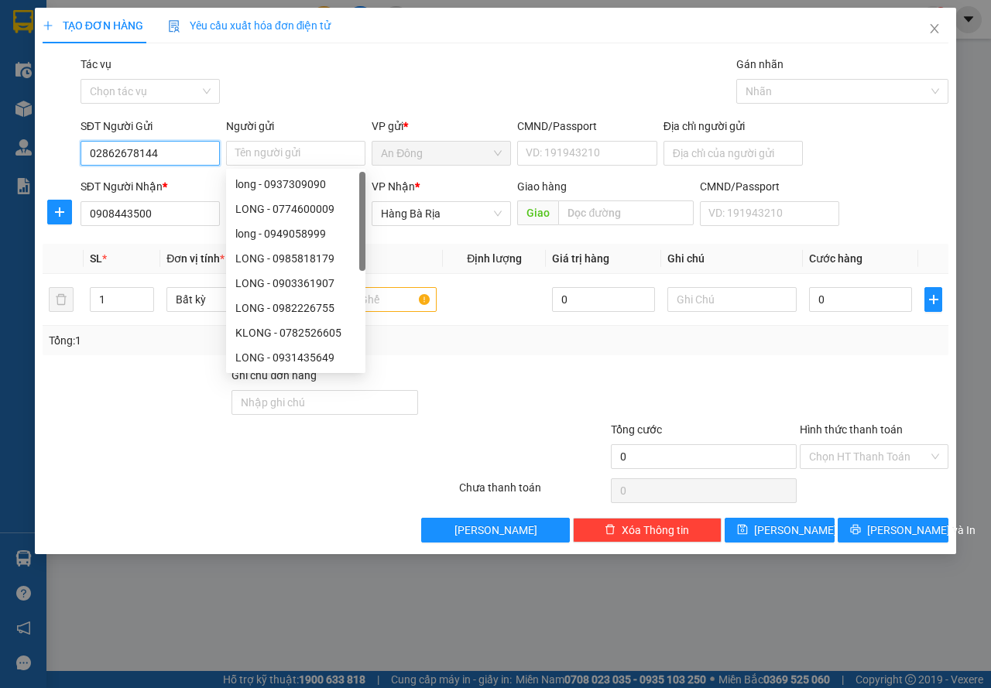
click at [195, 150] on input "02862678144" at bounding box center [150, 153] width 139 height 25
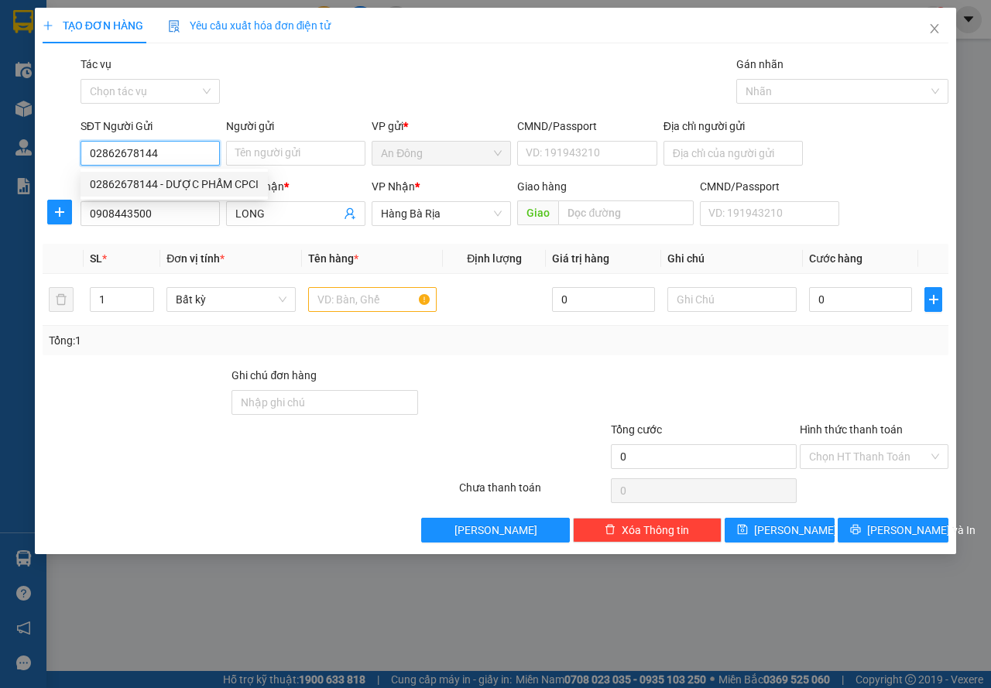
click at [194, 184] on div "02862678144 - DƯỢC PHẨM CPCI" at bounding box center [174, 184] width 169 height 17
type input "DƯỢC PHẨM CPCI"
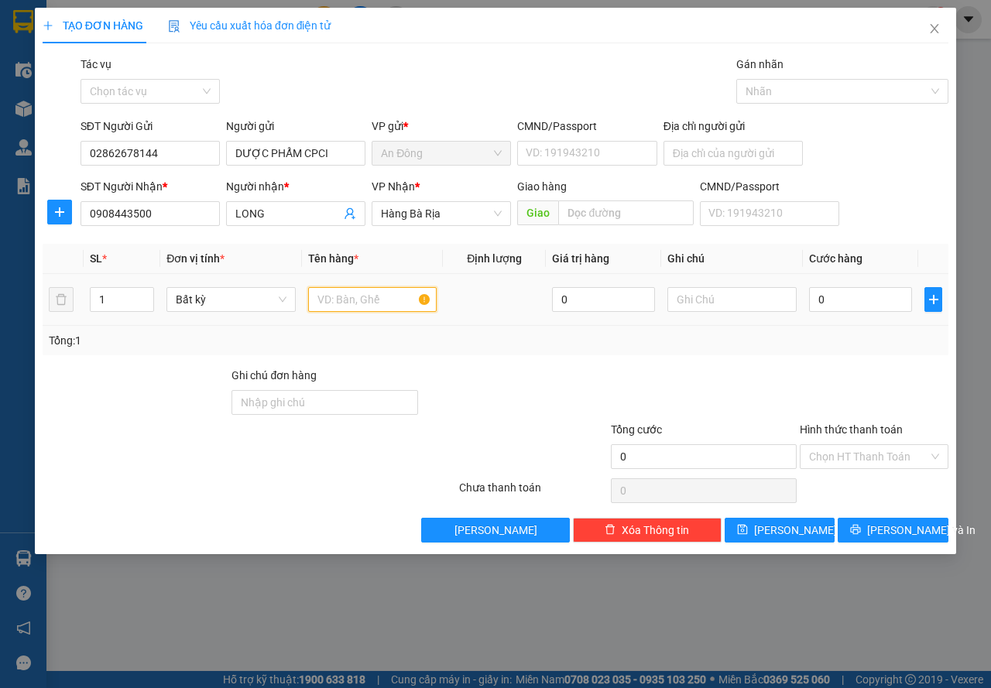
click at [377, 294] on input "text" at bounding box center [372, 299] width 129 height 25
type input "THÙNG THUỐC"
click at [843, 307] on input "0" at bounding box center [860, 299] width 103 height 25
type input "3"
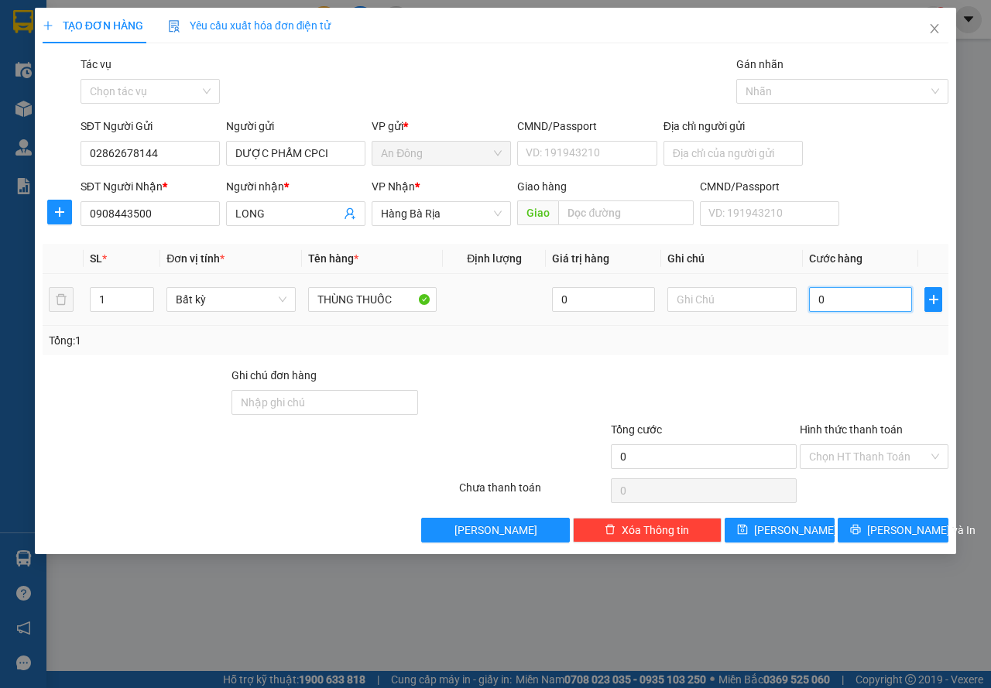
type input "3"
type input "30"
type input "30.000"
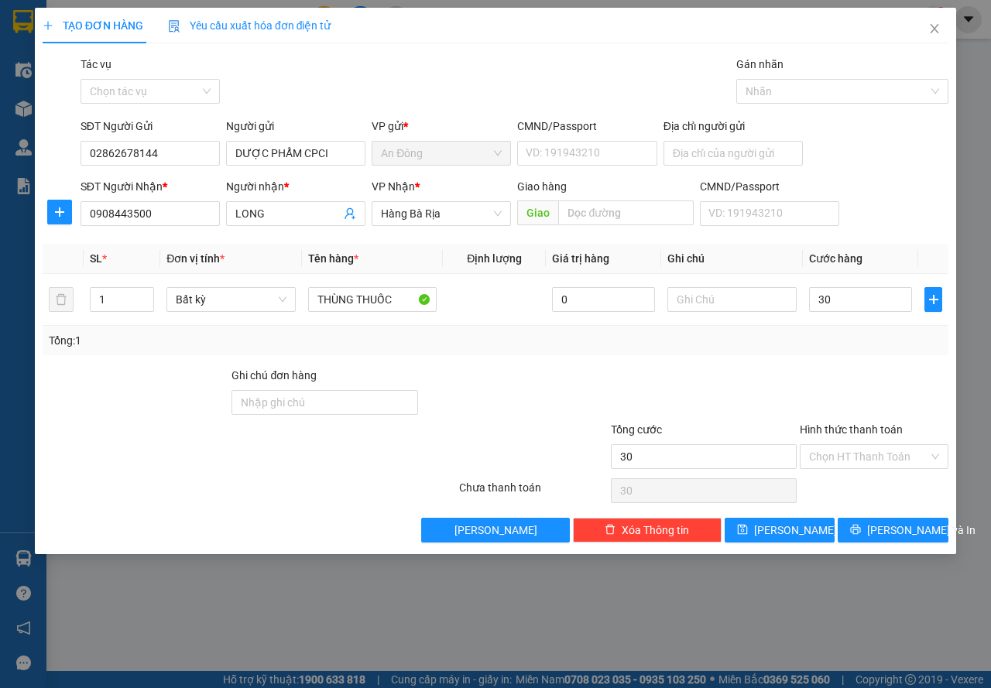
type input "30.000"
click at [877, 516] on div "Transit Pickup Surcharge Ids Transit Deliver Surcharge Ids Transit Deliver Surc…" at bounding box center [496, 299] width 906 height 487
click at [863, 521] on button "[PERSON_NAME] và In" at bounding box center [893, 530] width 111 height 25
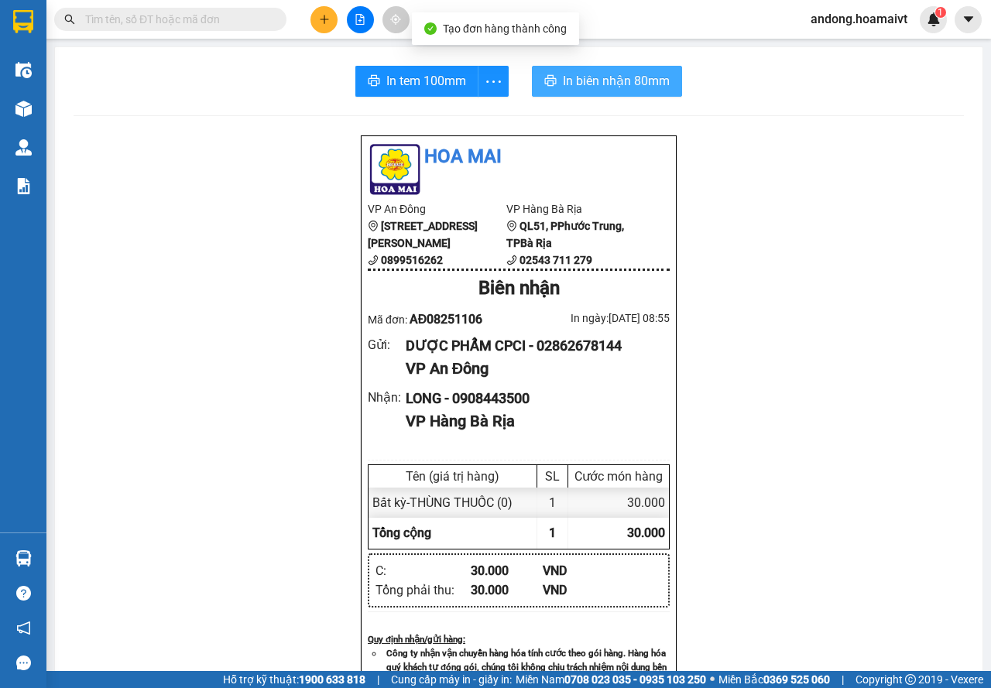
click at [602, 74] on span "In biên nhận 80mm" at bounding box center [616, 80] width 107 height 19
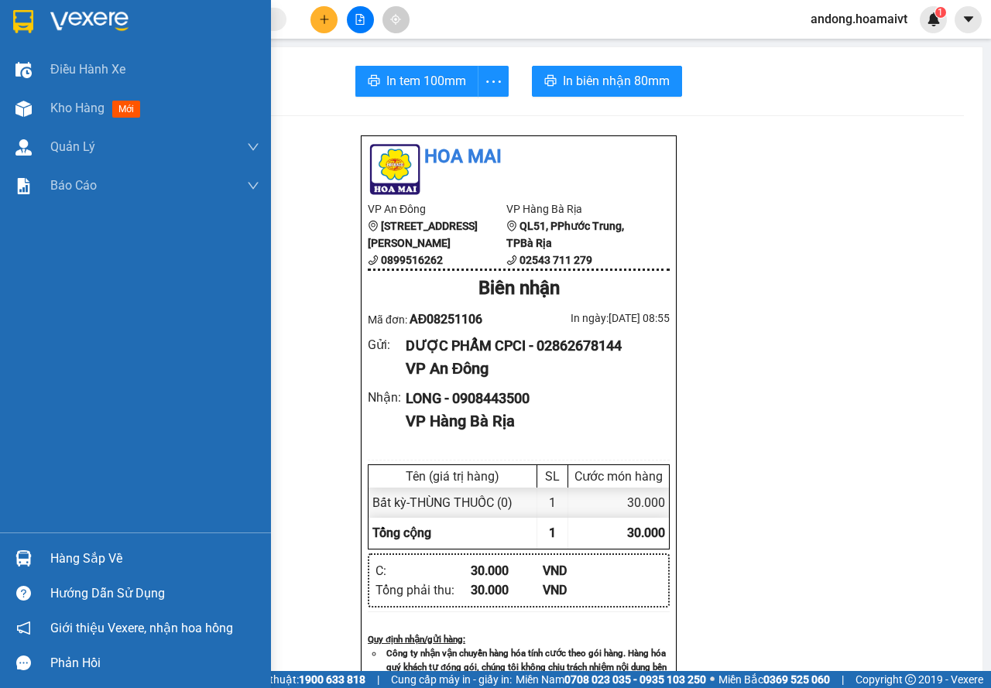
click at [29, 11] on img at bounding box center [23, 21] width 20 height 23
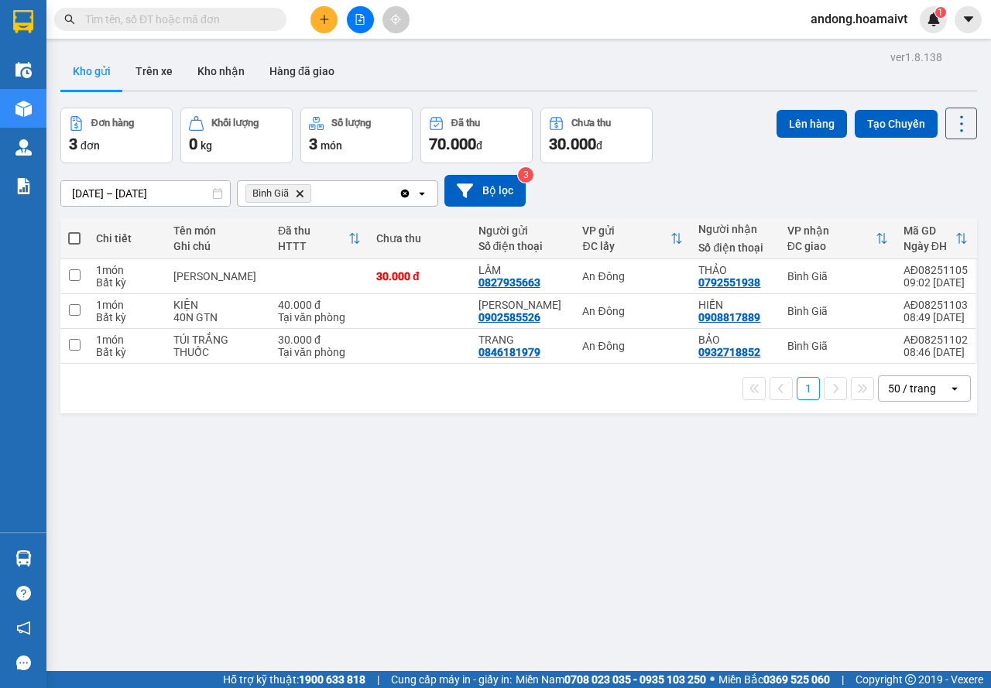
click at [74, 239] on span at bounding box center [74, 238] width 12 height 12
click at [74, 231] on input "checkbox" at bounding box center [74, 231] width 0 height 0
checkbox input "true"
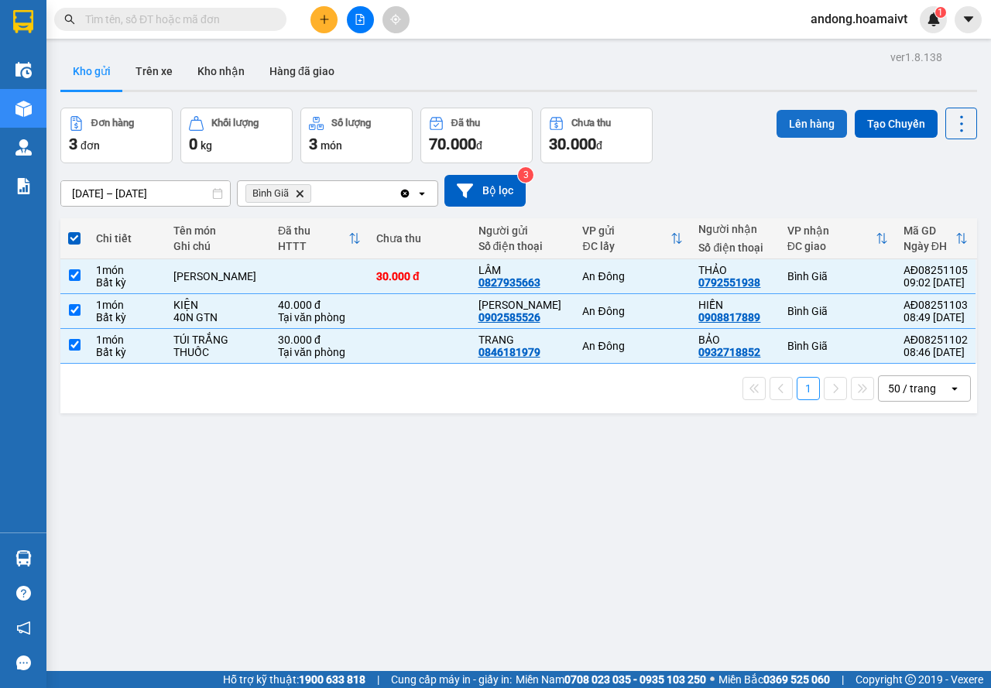
click at [783, 116] on button "Lên hàng" at bounding box center [812, 124] width 70 height 28
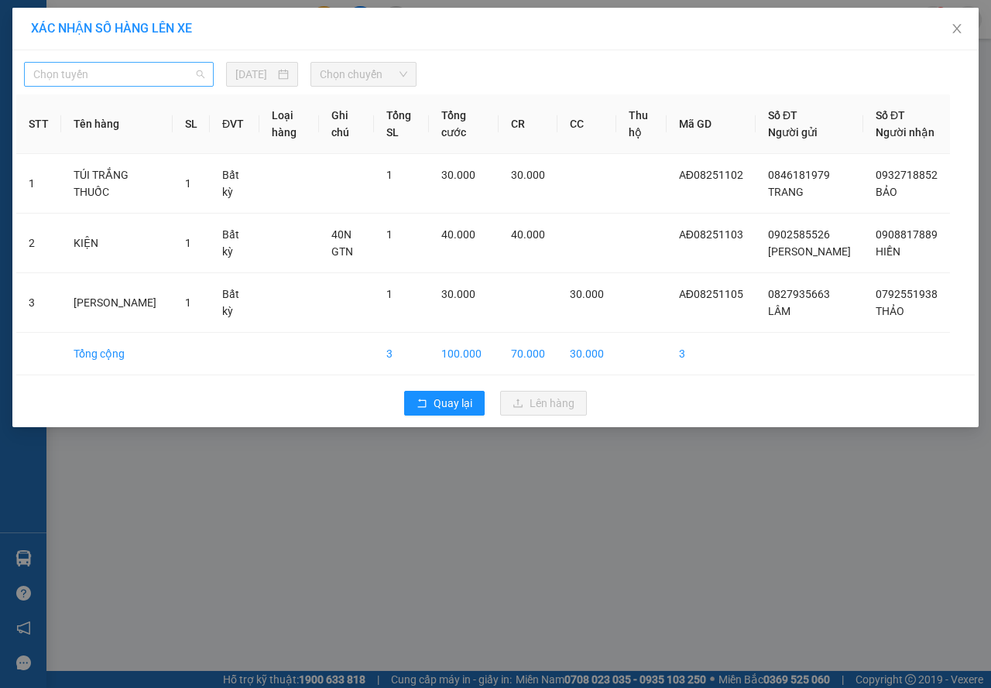
drag, startPoint x: 139, startPoint y: 75, endPoint x: 135, endPoint y: 66, distance: 10.1
click at [138, 74] on span "Chọn tuyến" at bounding box center [118, 74] width 171 height 23
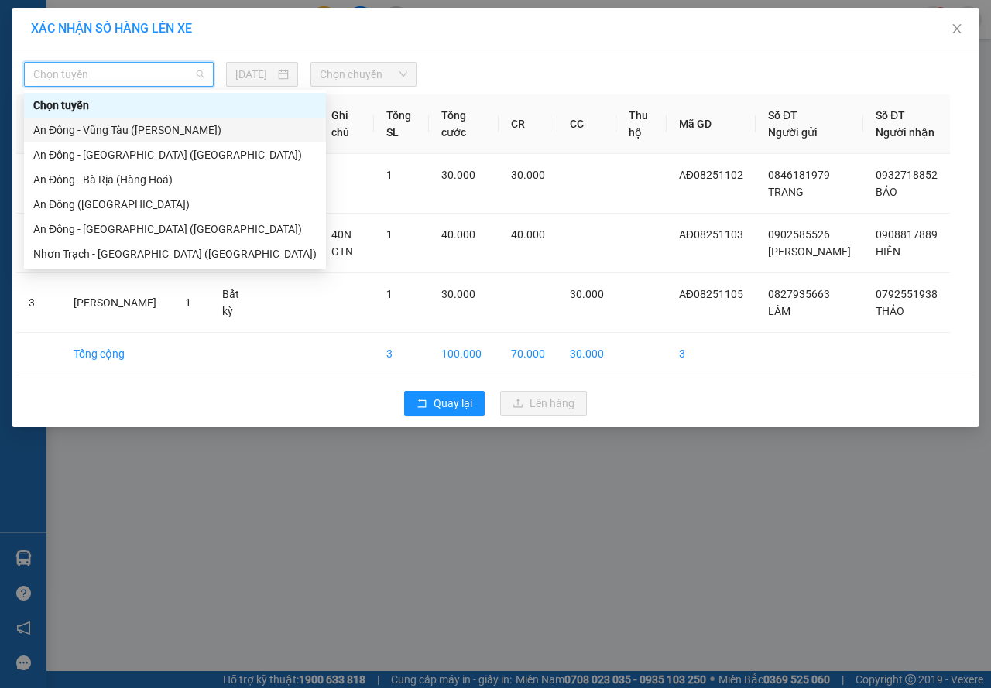
click at [115, 129] on div "An Đông - Vũng Tàu ([PERSON_NAME])" at bounding box center [174, 130] width 283 height 17
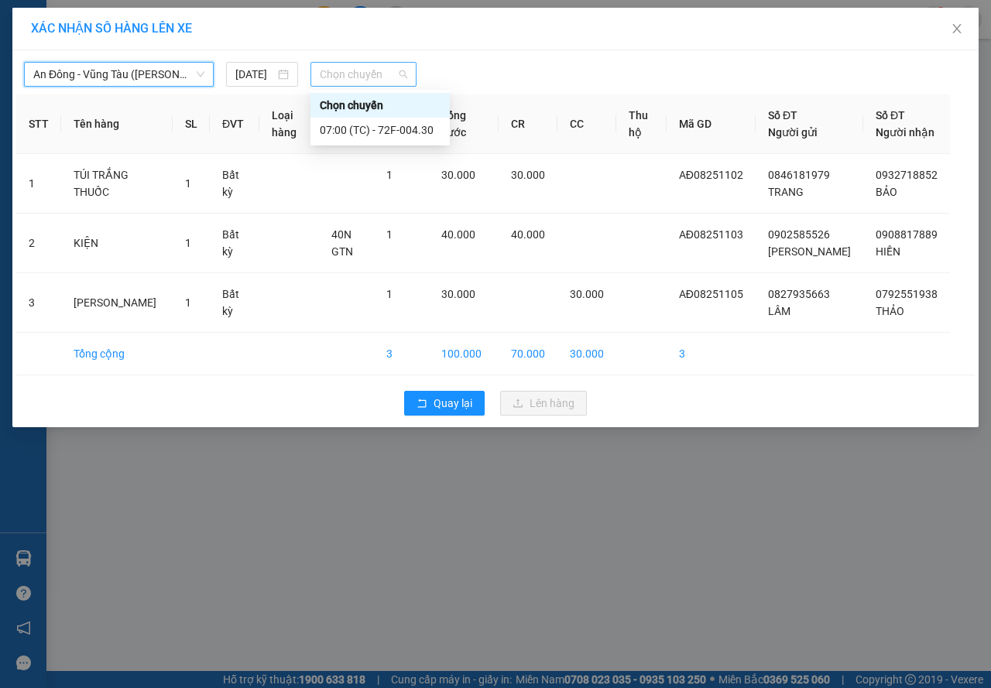
click at [373, 77] on span "Chọn chuyến" at bounding box center [363, 74] width 87 height 23
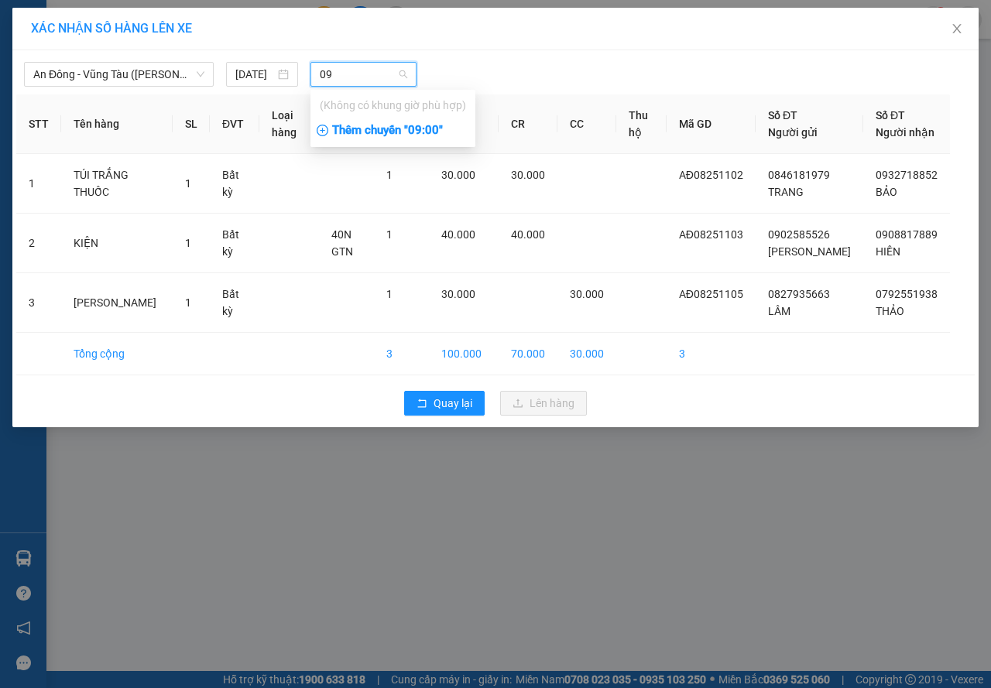
type input "09"
click at [409, 132] on div "Thêm chuyến " 09:00 "" at bounding box center [393, 131] width 165 height 26
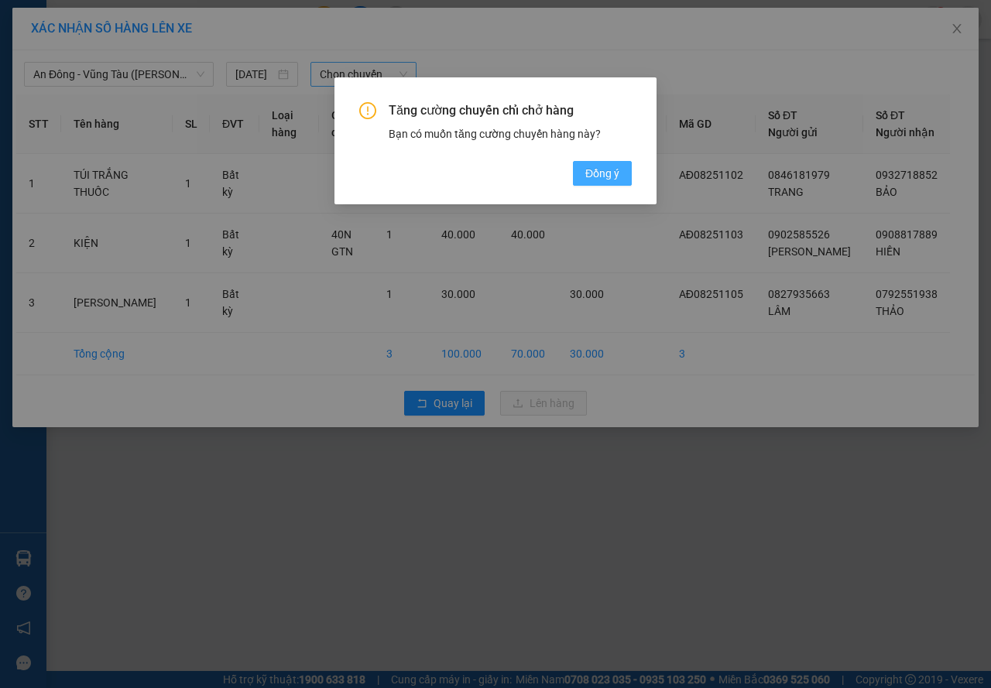
click at [608, 170] on span "Đồng ý" at bounding box center [602, 173] width 34 height 17
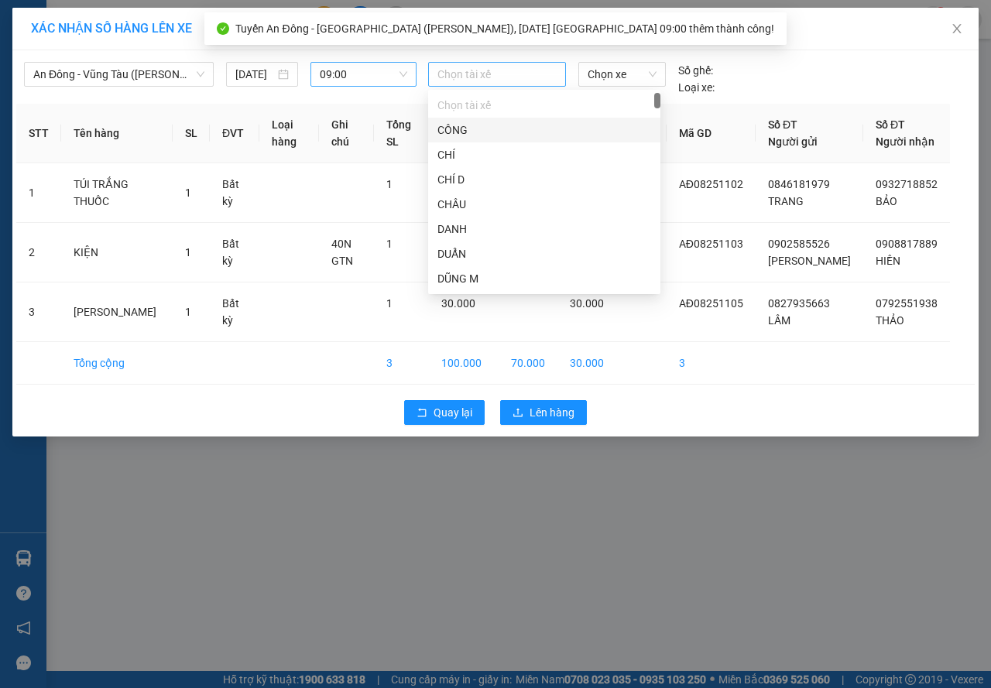
click at [500, 72] on div at bounding box center [497, 74] width 130 height 19
type input "T"
type input "H"
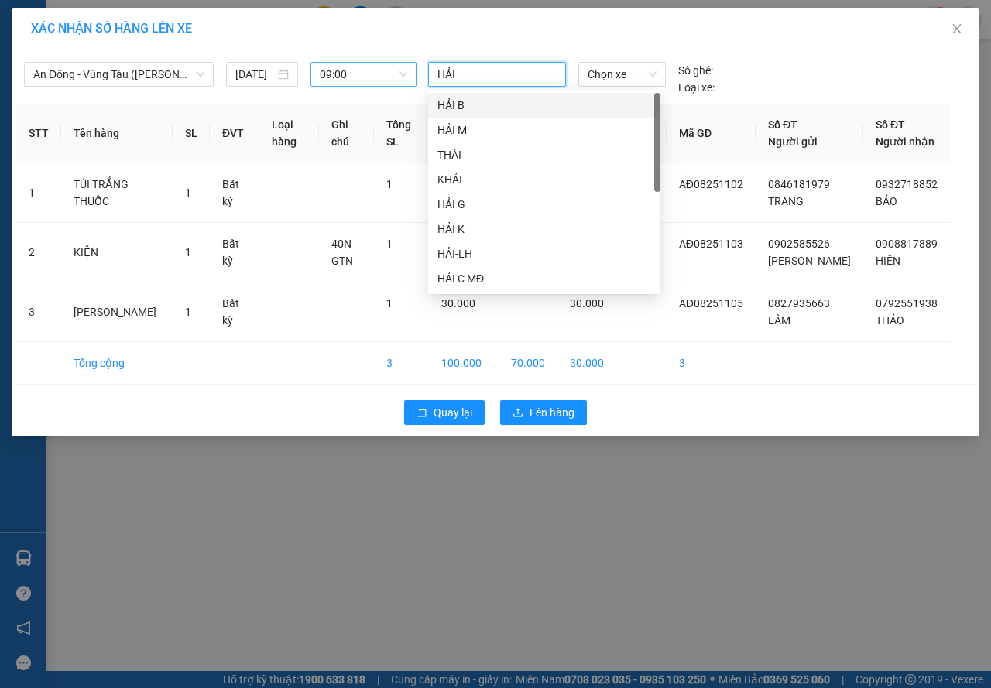
type input "HẢI"
drag, startPoint x: 465, startPoint y: 185, endPoint x: 465, endPoint y: 196, distance: 10.8
click at [465, 196] on div "HẢI B HẢI M THÁI KHẢI HẢI G HẢI K HẢI C MĐ KHẢI MĐ HẢI A MĐ THÁI MĐ" at bounding box center [544, 217] width 232 height 248
click at [466, 196] on div "HẢI G" at bounding box center [545, 204] width 214 height 17
click at [638, 77] on span "Chọn xe" at bounding box center [622, 74] width 69 height 23
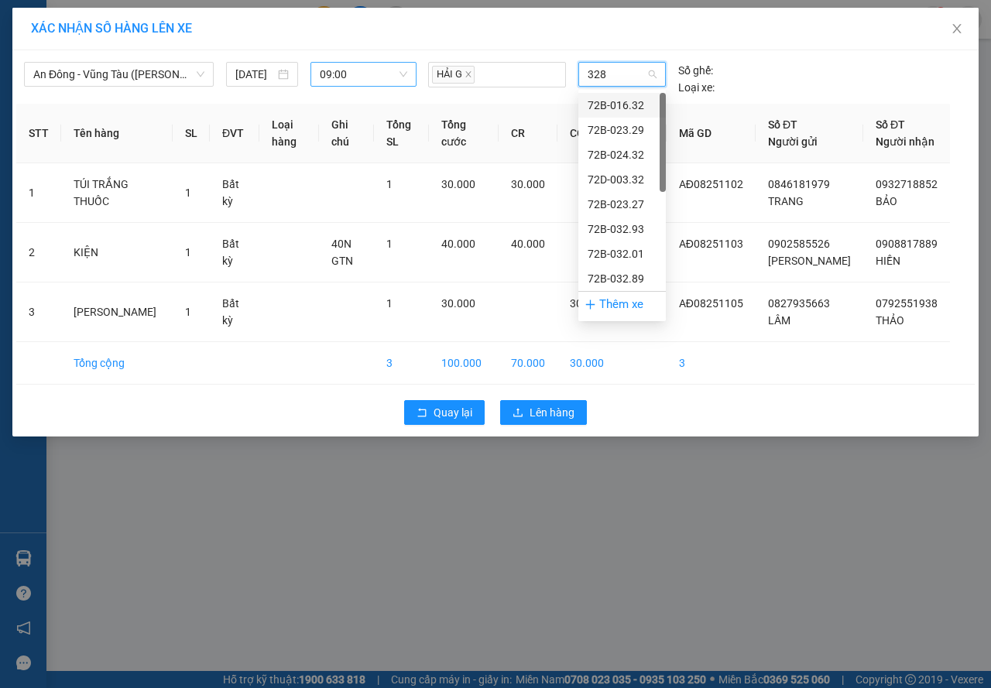
type input "3282"
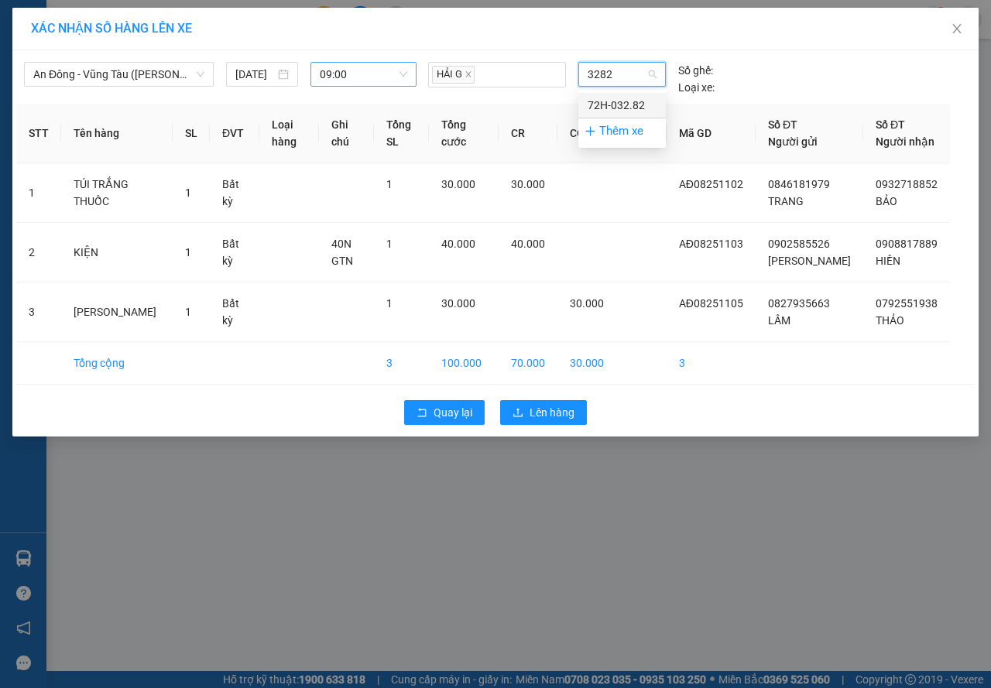
click at [658, 104] on div "72H-032.82" at bounding box center [622, 105] width 88 height 25
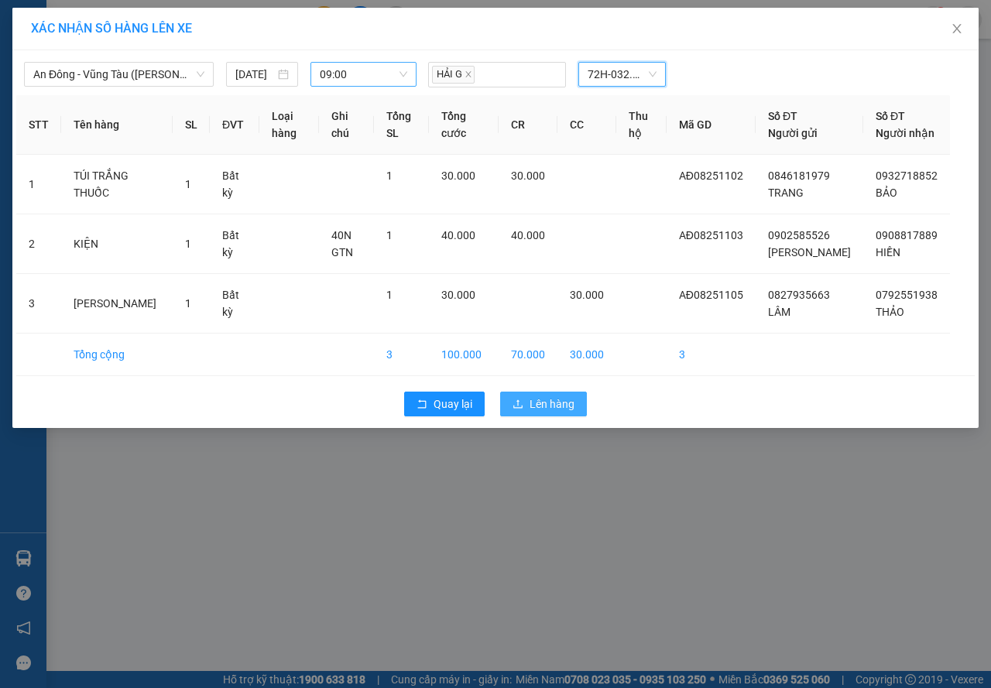
click at [555, 413] on span "Lên hàng" at bounding box center [552, 404] width 45 height 17
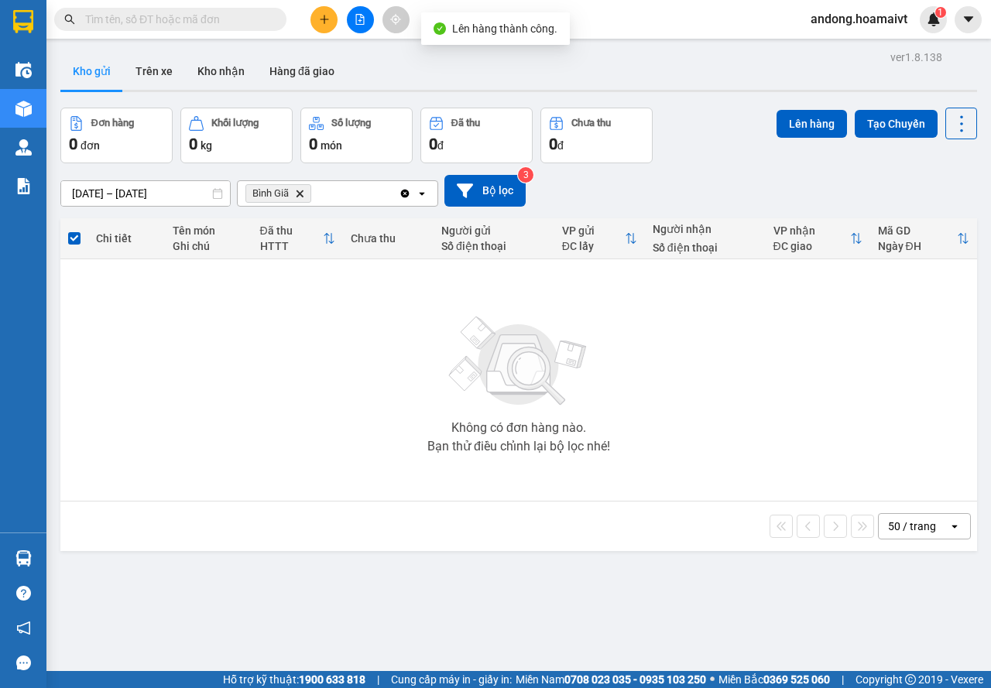
click at [298, 197] on icon "Delete" at bounding box center [299, 193] width 9 height 9
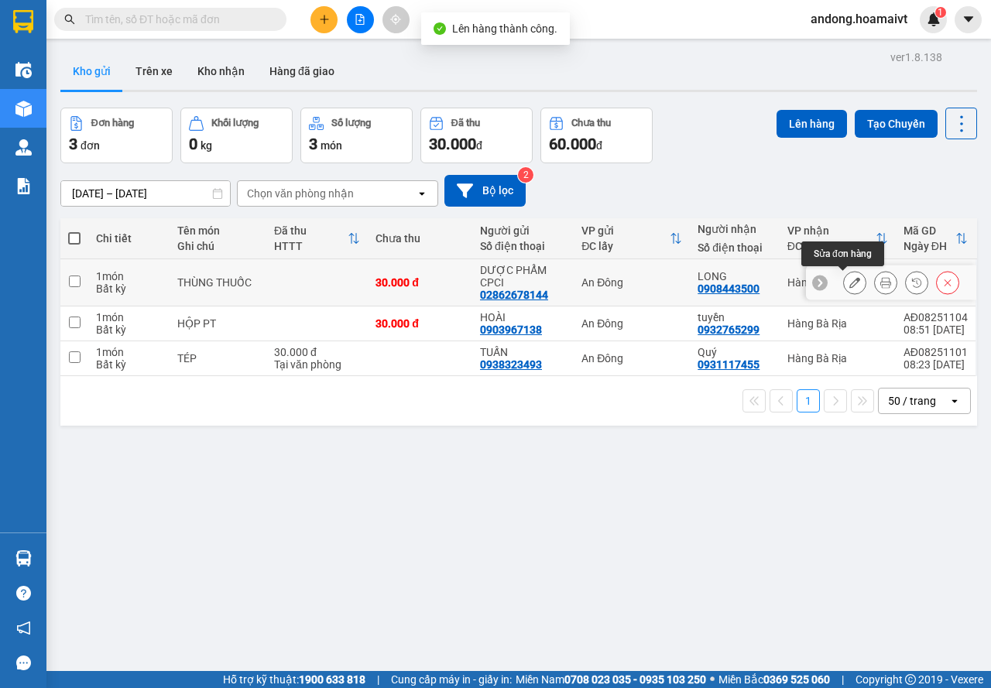
click at [849, 281] on icon at bounding box center [854, 282] width 11 height 11
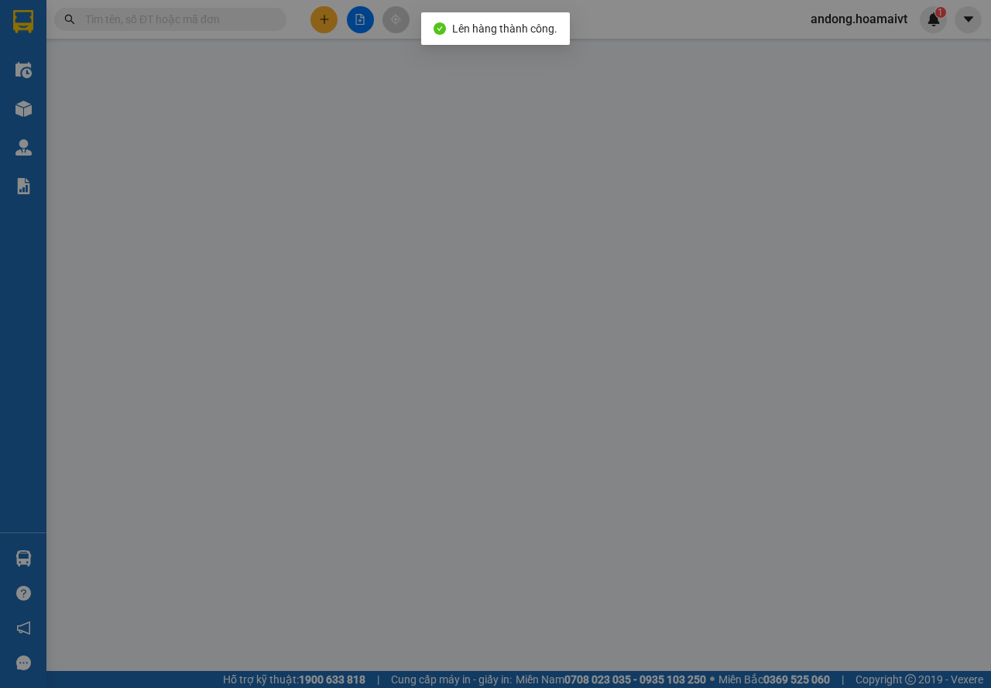
type input "02862678144"
type input "DƯỢC PHẨM CPCI"
type input "0908443500"
type input "LONG"
type input "30.000"
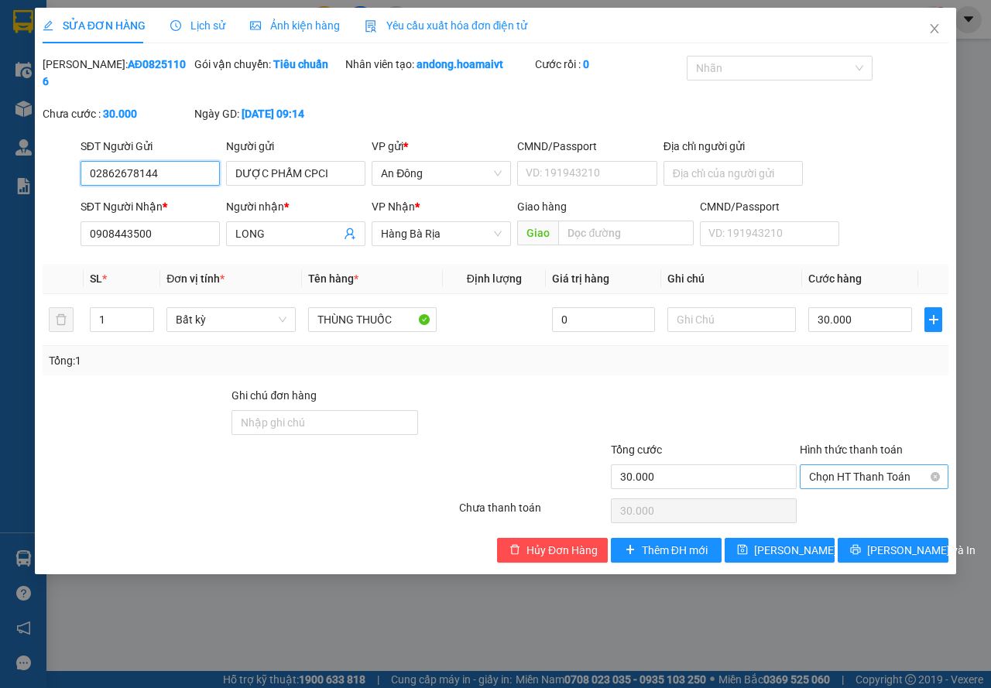
click at [873, 484] on span "Chọn HT Thanh Toán" at bounding box center [874, 476] width 130 height 23
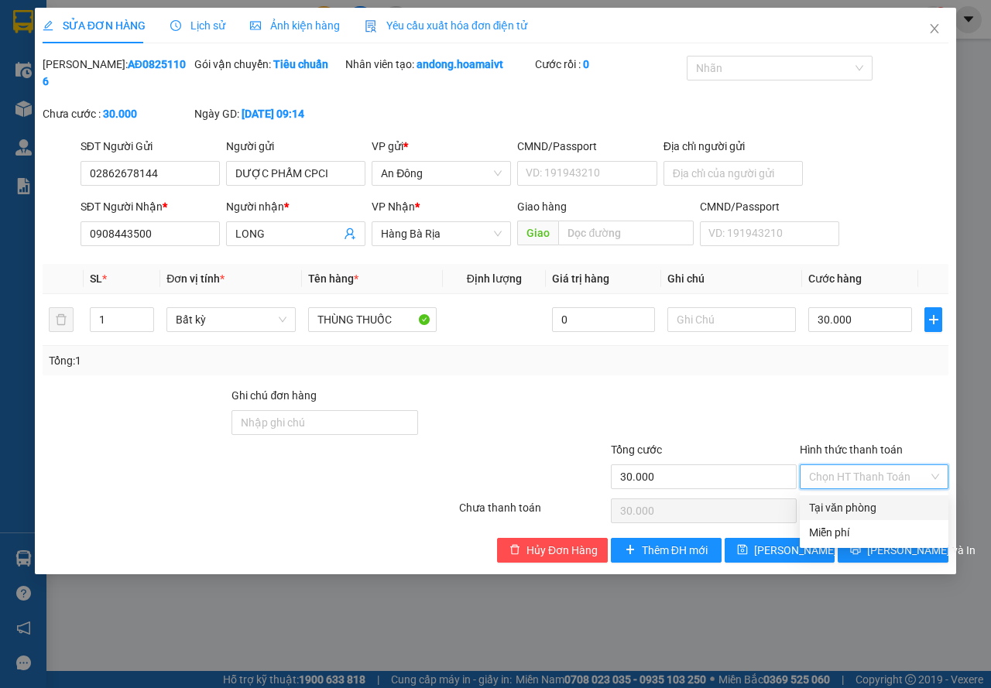
drag, startPoint x: 863, startPoint y: 506, endPoint x: 852, endPoint y: 520, distance: 18.7
click at [863, 506] on div "Tại văn phòng" at bounding box center [874, 507] width 130 height 17
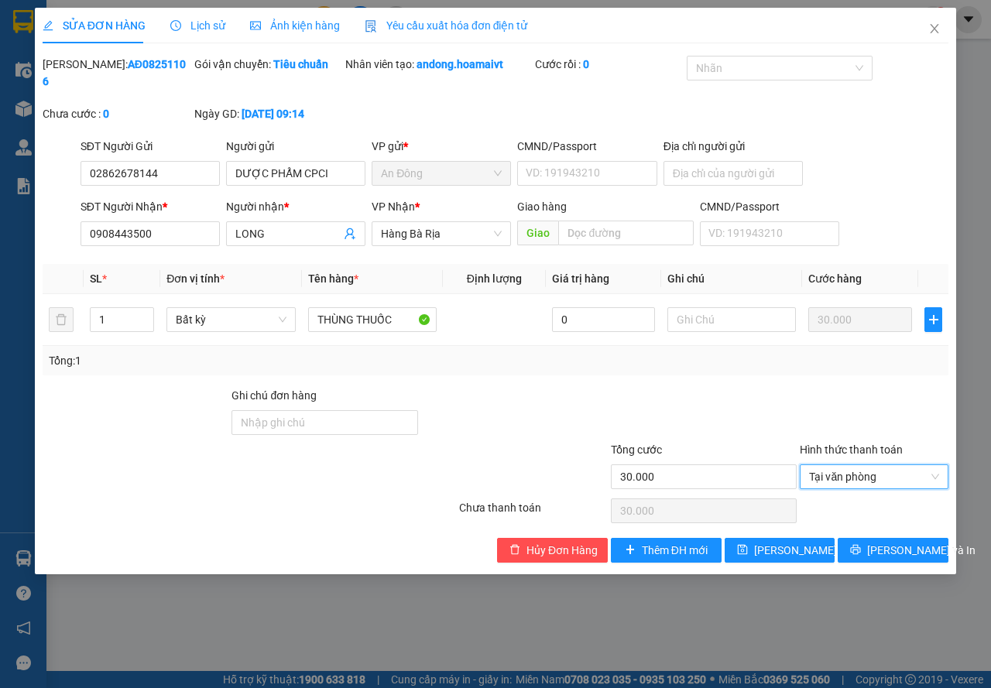
type input "0"
click at [769, 558] on span "[PERSON_NAME] thay đổi" at bounding box center [816, 550] width 124 height 17
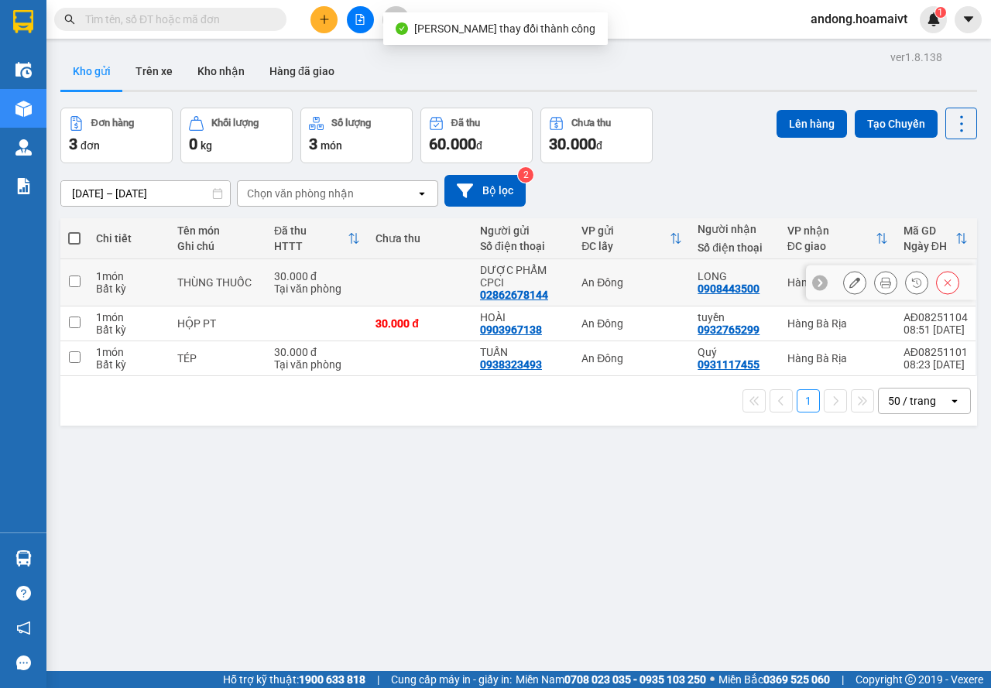
click at [880, 282] on icon at bounding box center [885, 282] width 11 height 11
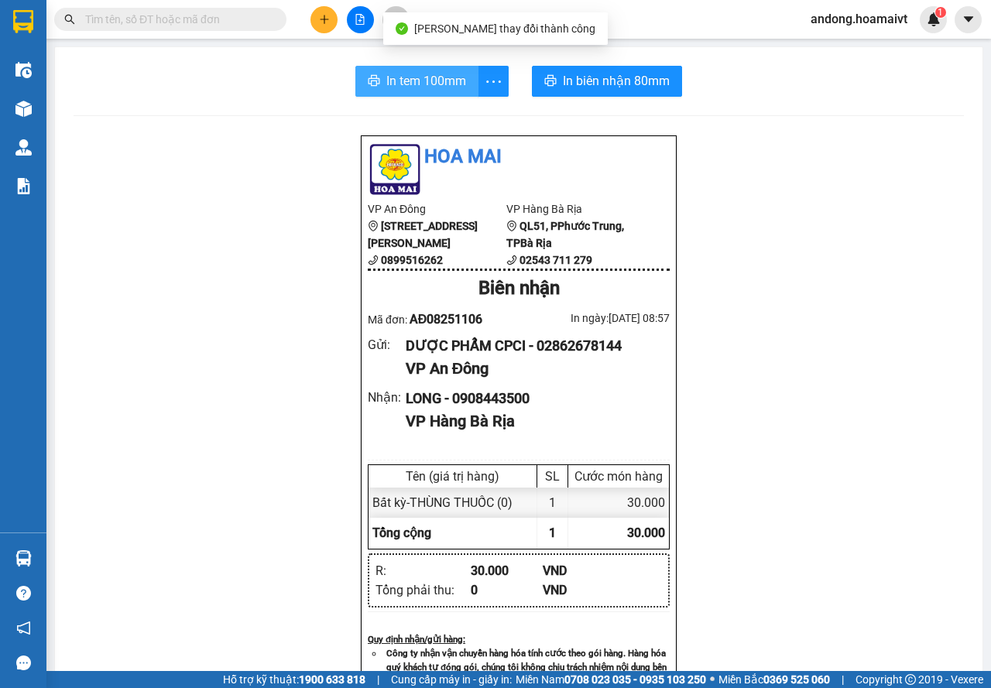
click at [431, 77] on span "In tem 100mm" at bounding box center [426, 80] width 80 height 19
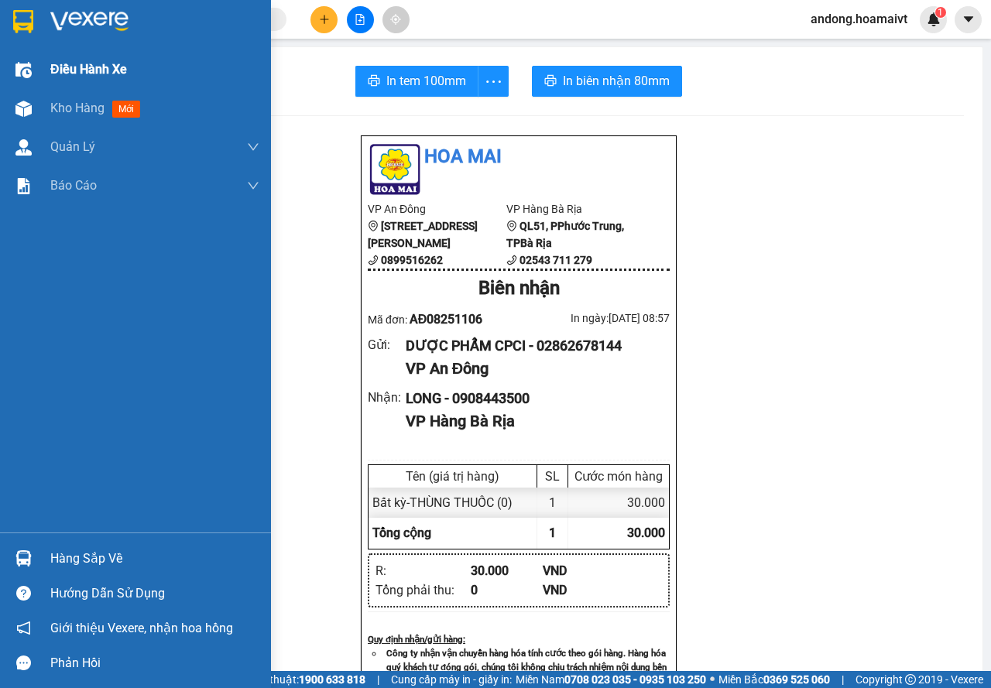
drag, startPoint x: 35, startPoint y: 13, endPoint x: 145, endPoint y: 72, distance: 124.7
click at [34, 13] on div at bounding box center [23, 21] width 27 height 27
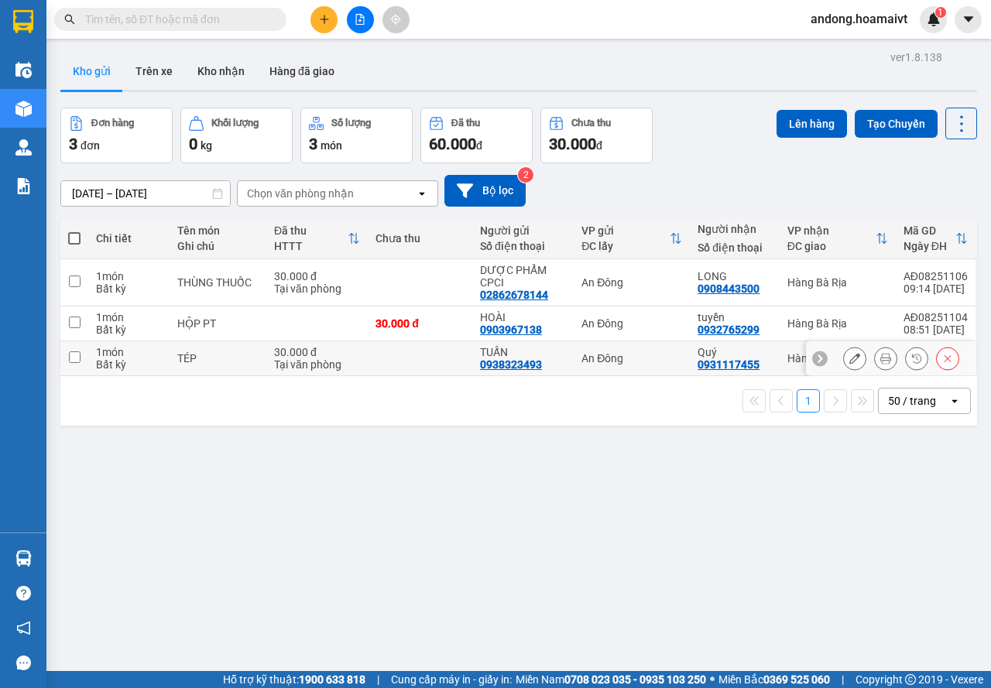
click at [324, 356] on div "30.000 đ" at bounding box center [317, 352] width 86 height 12
checkbox input "true"
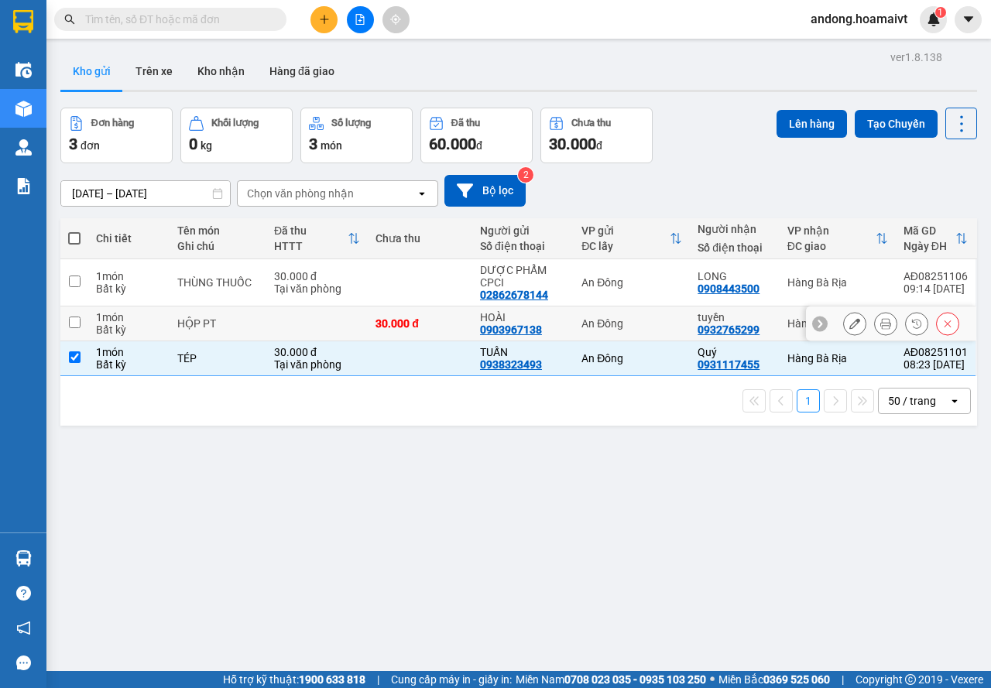
click at [302, 320] on td at bounding box center [316, 324] width 101 height 35
checkbox input "true"
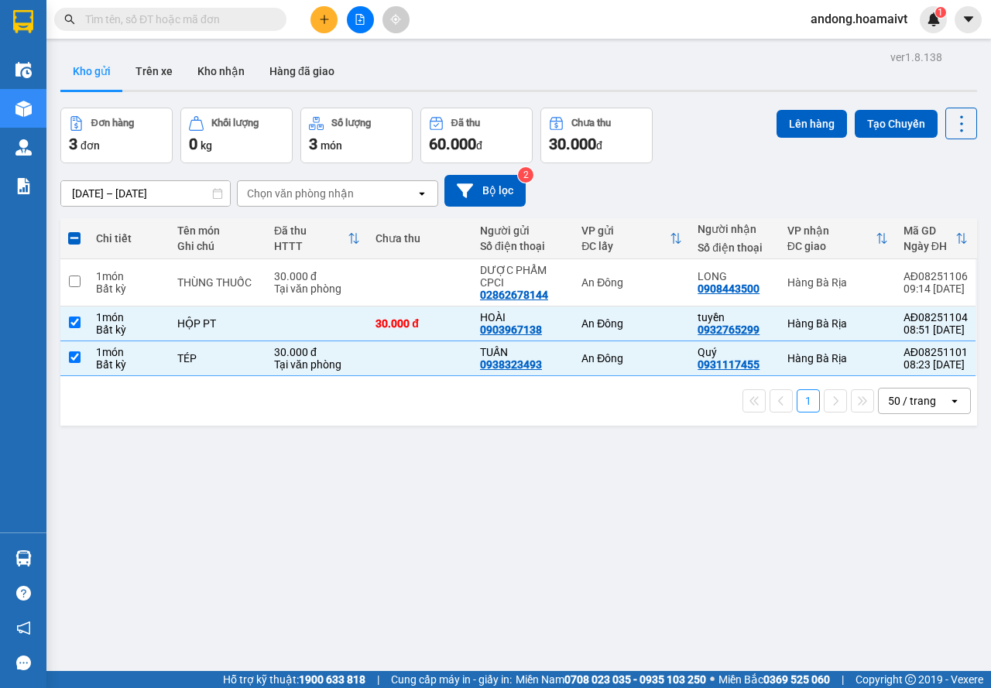
click at [808, 107] on div "ver 1.8.138 Kho gửi Trên xe Kho nhận Hàng đã giao Đơn hàng 3 đơn Khối lượng 0 k…" at bounding box center [518, 390] width 929 height 688
click at [801, 118] on button "Lên hàng" at bounding box center [812, 124] width 70 height 28
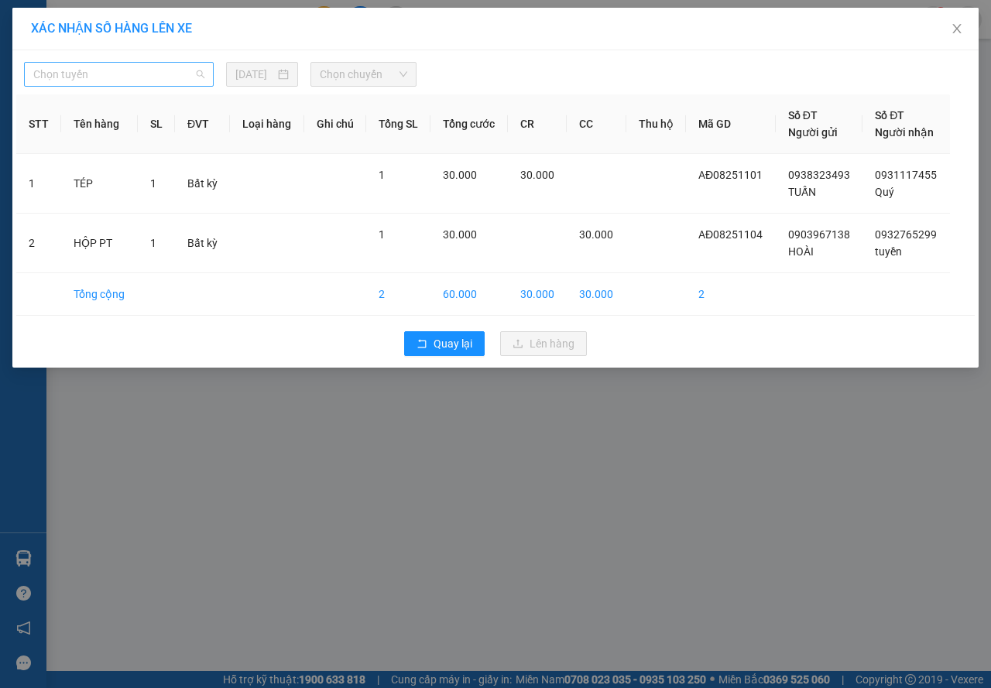
click at [156, 72] on span "Chọn tuyến" at bounding box center [118, 74] width 171 height 23
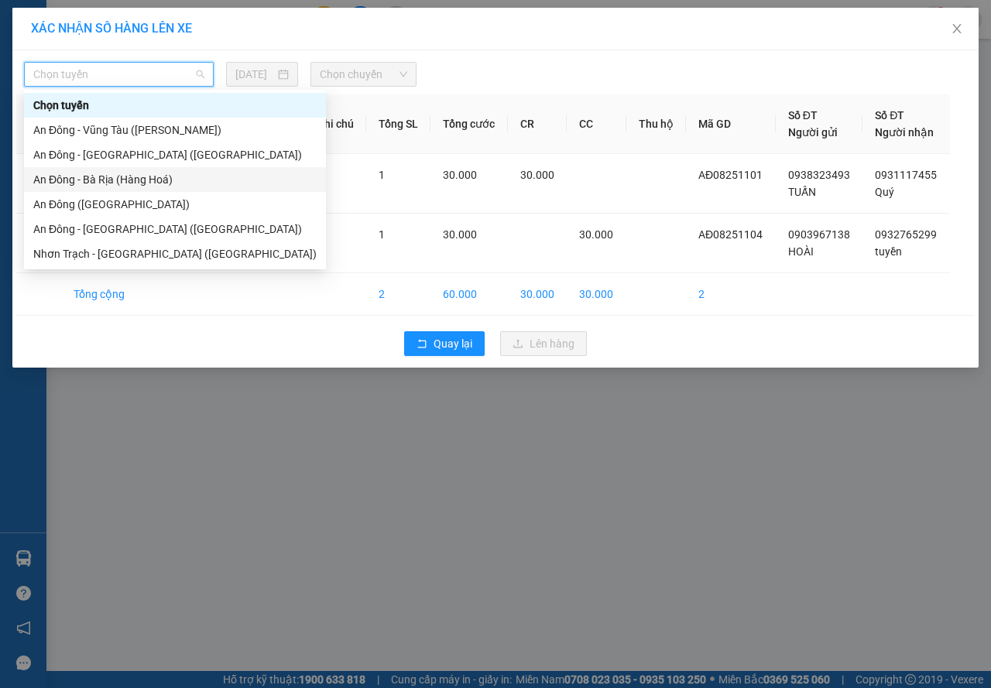
click at [121, 176] on div "An Đông - Bà Rịa (Hàng Hoá)" at bounding box center [174, 179] width 283 height 17
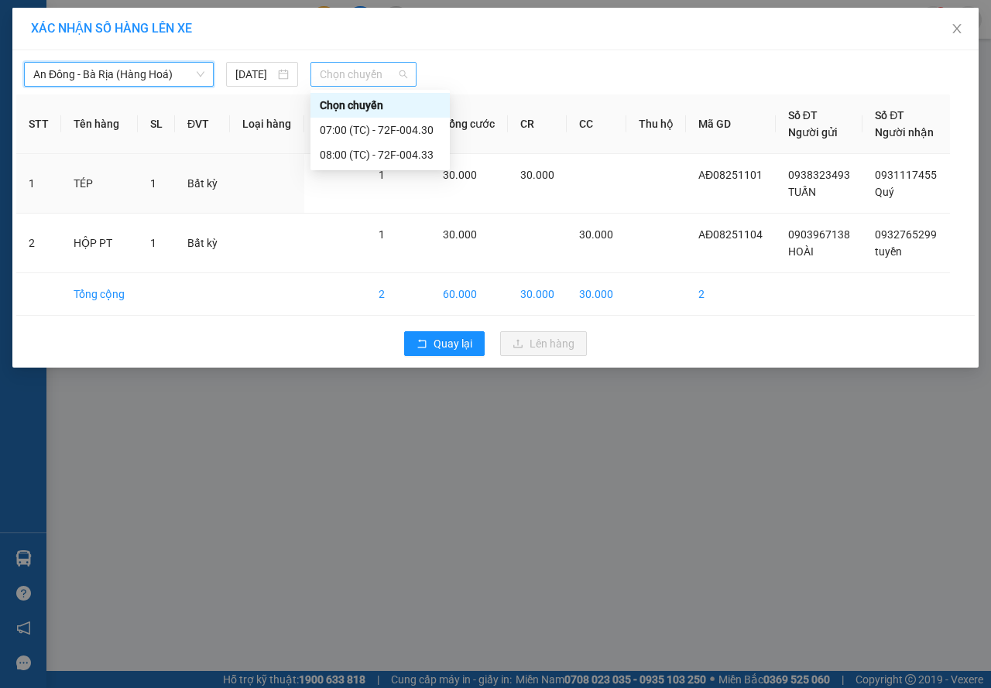
click at [367, 68] on span "Chọn chuyến" at bounding box center [363, 74] width 87 height 23
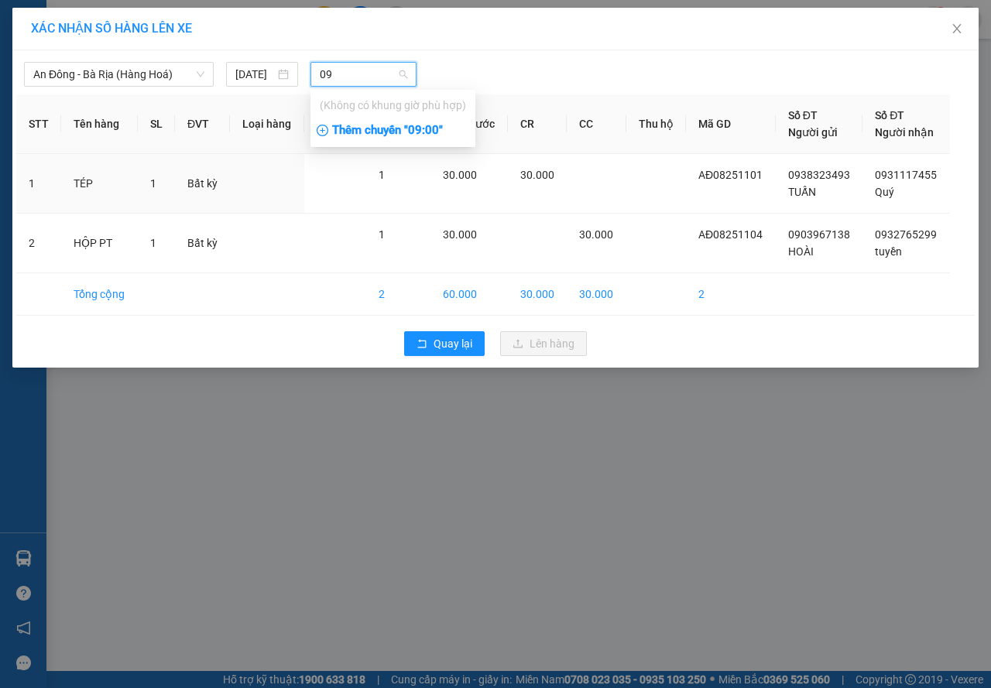
type input "09"
click at [370, 126] on div "Thêm chuyến " 09:00 "" at bounding box center [393, 131] width 165 height 26
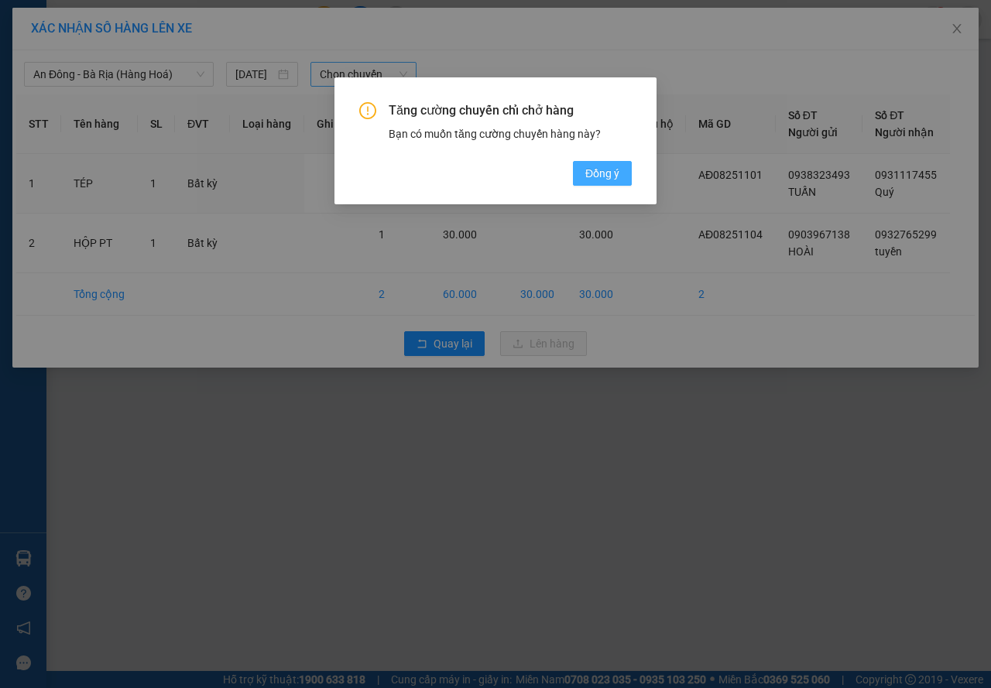
click at [619, 173] on span "Đồng ý" at bounding box center [602, 173] width 34 height 17
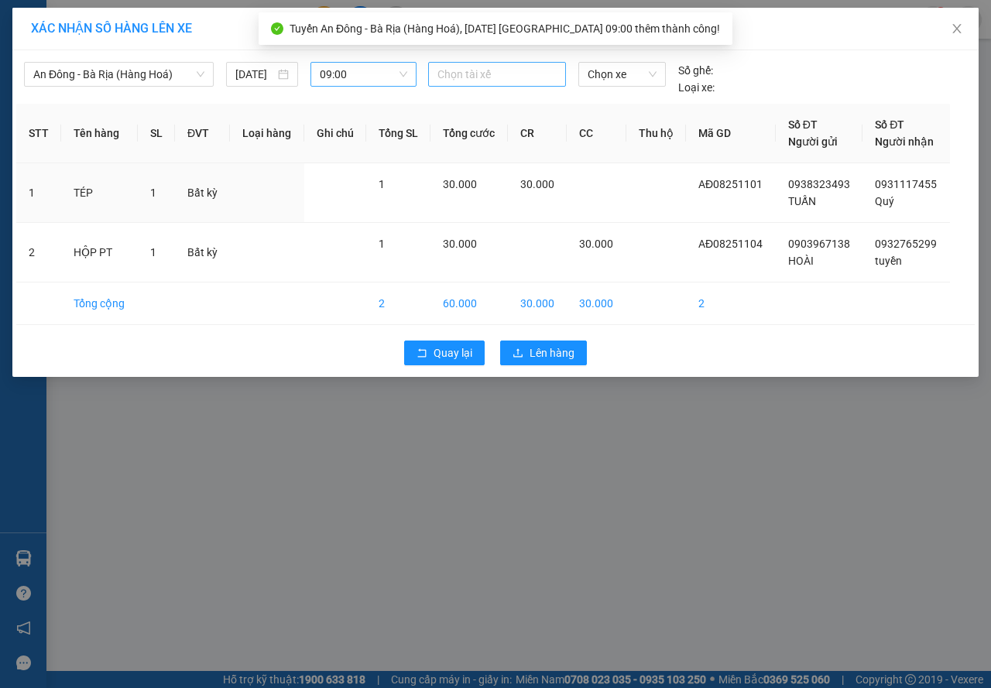
click at [483, 70] on div at bounding box center [497, 74] width 130 height 19
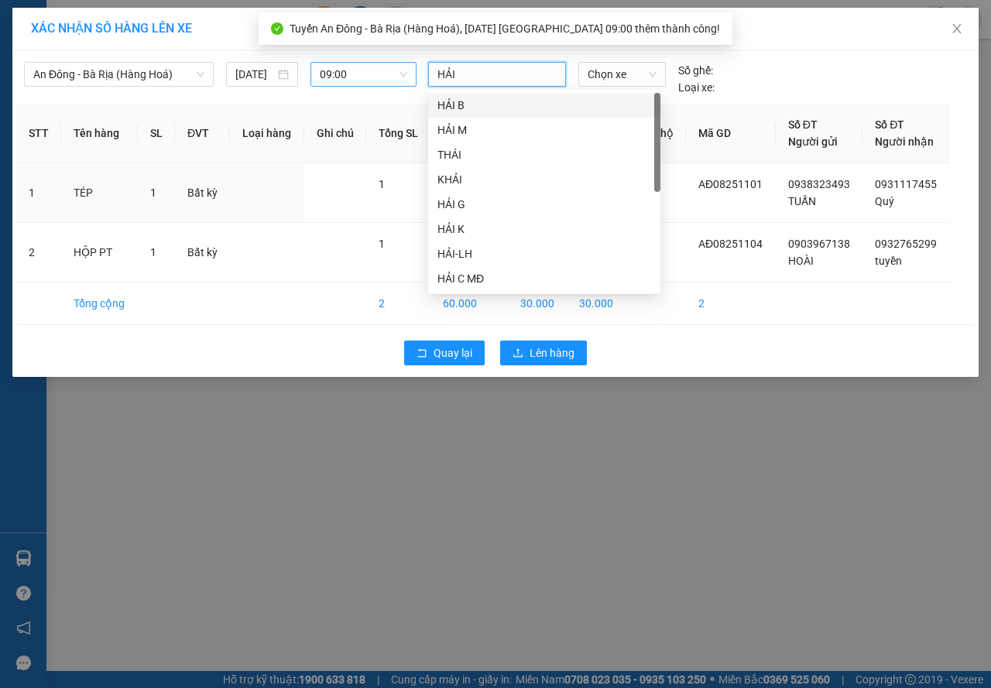
type input "HẢI"
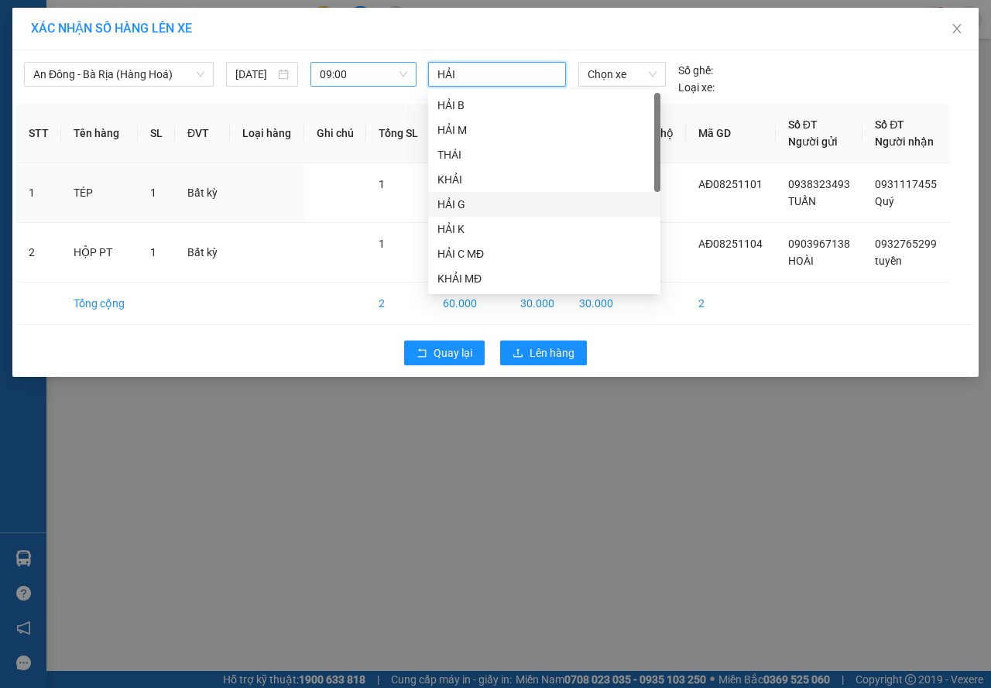
click at [457, 199] on div "HẢI G" at bounding box center [545, 204] width 214 height 17
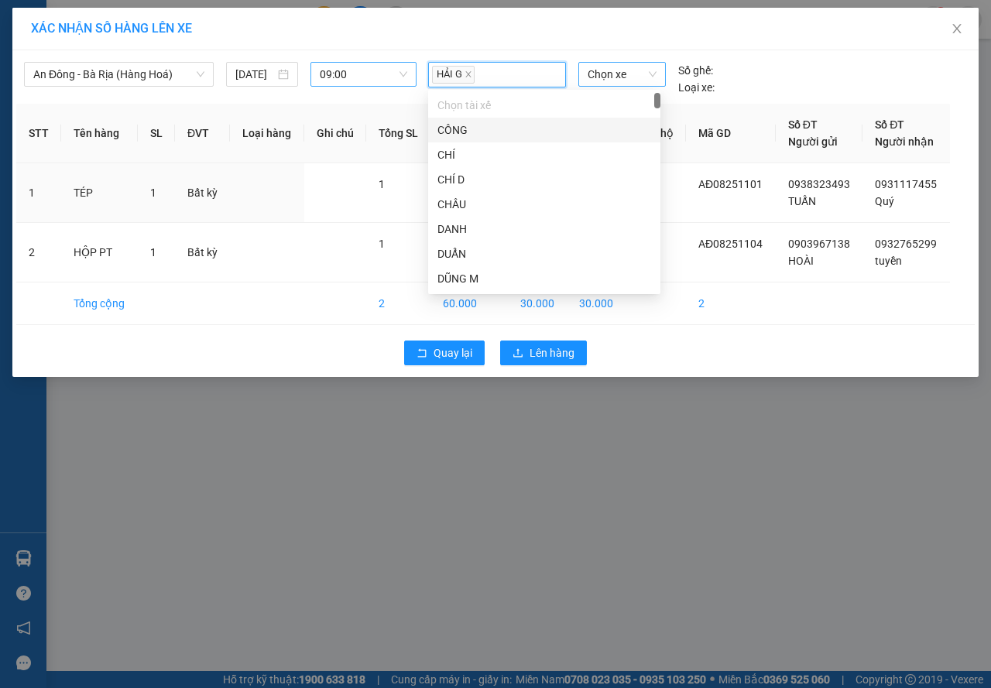
click at [639, 73] on span "Chọn xe" at bounding box center [622, 74] width 69 height 23
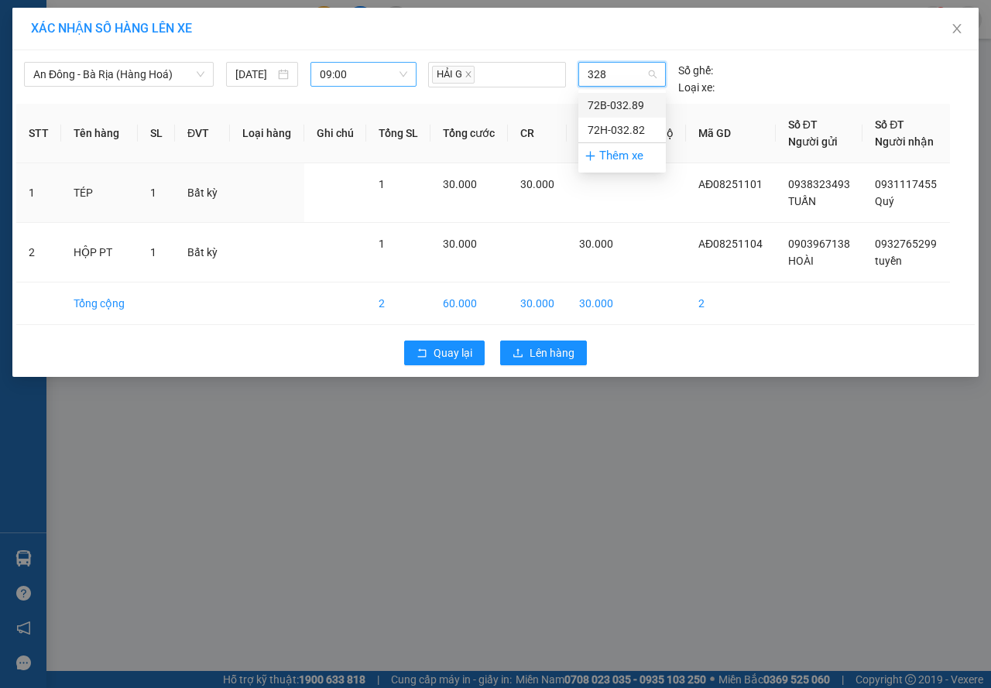
type input "3282"
click at [639, 109] on div "72H-032.82" at bounding box center [622, 105] width 69 height 17
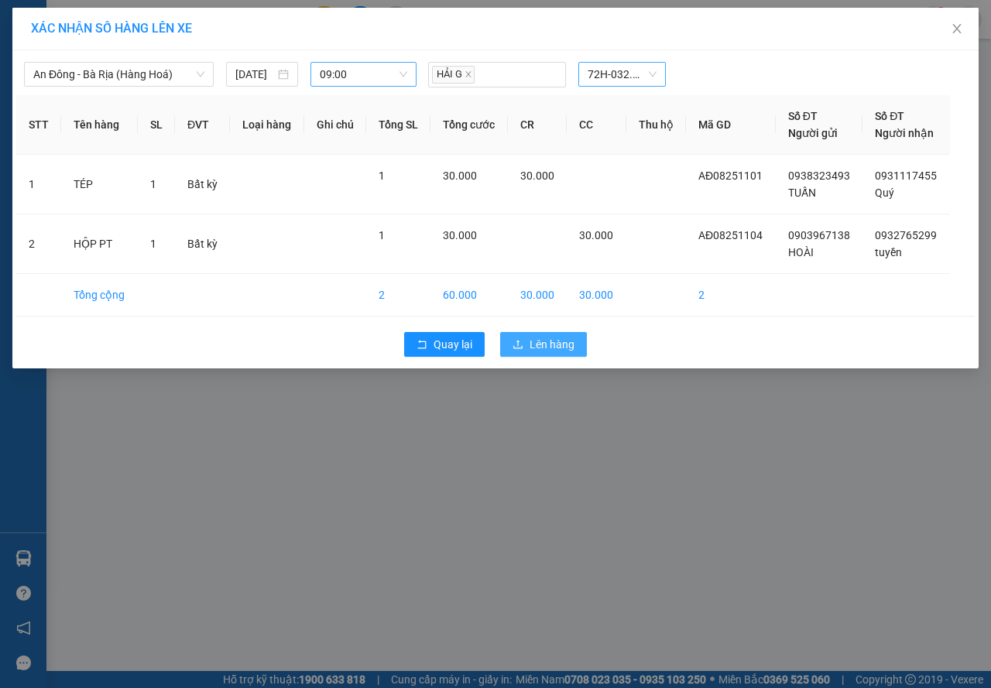
click at [558, 352] on button "Lên hàng" at bounding box center [543, 344] width 87 height 25
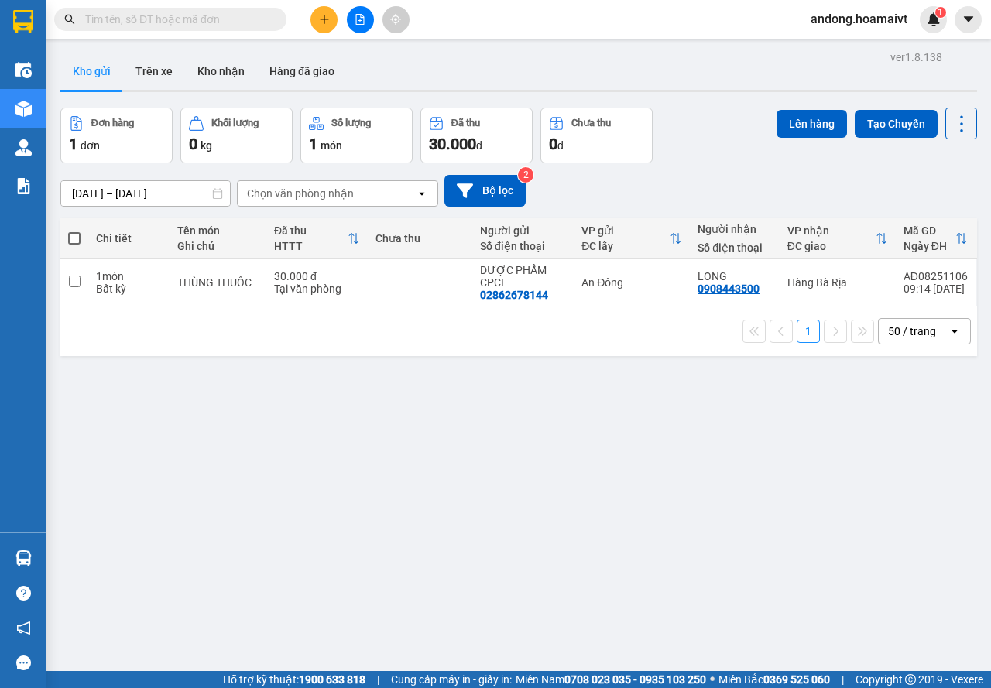
click at [317, 9] on button at bounding box center [324, 19] width 27 height 27
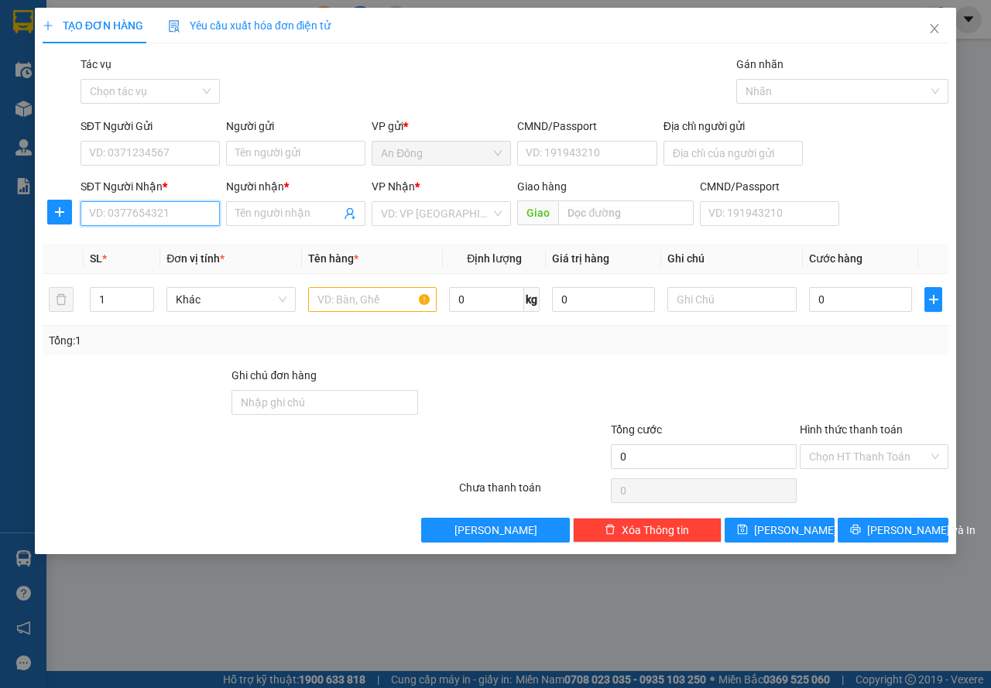
click at [180, 208] on input "SĐT Người Nhận *" at bounding box center [150, 213] width 139 height 25
click at [133, 245] on div "0906490491 - duy" at bounding box center [150, 244] width 121 height 17
type input "0906490491"
type input "duy"
type input "0906490491"
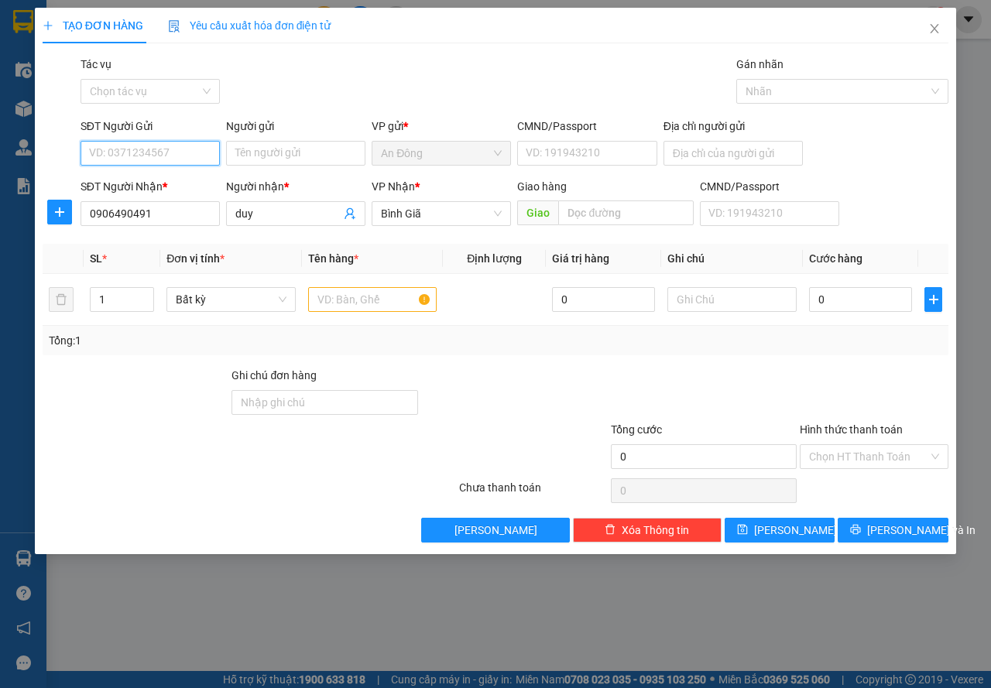
click at [169, 156] on input "SĐT Người Gửi" at bounding box center [150, 153] width 139 height 25
click at [175, 183] on div "0938499477 - MẪN" at bounding box center [150, 184] width 121 height 17
type input "0938499477"
type input "MẪN"
drag, startPoint x: 269, startPoint y: 216, endPoint x: 156, endPoint y: 242, distance: 116.1
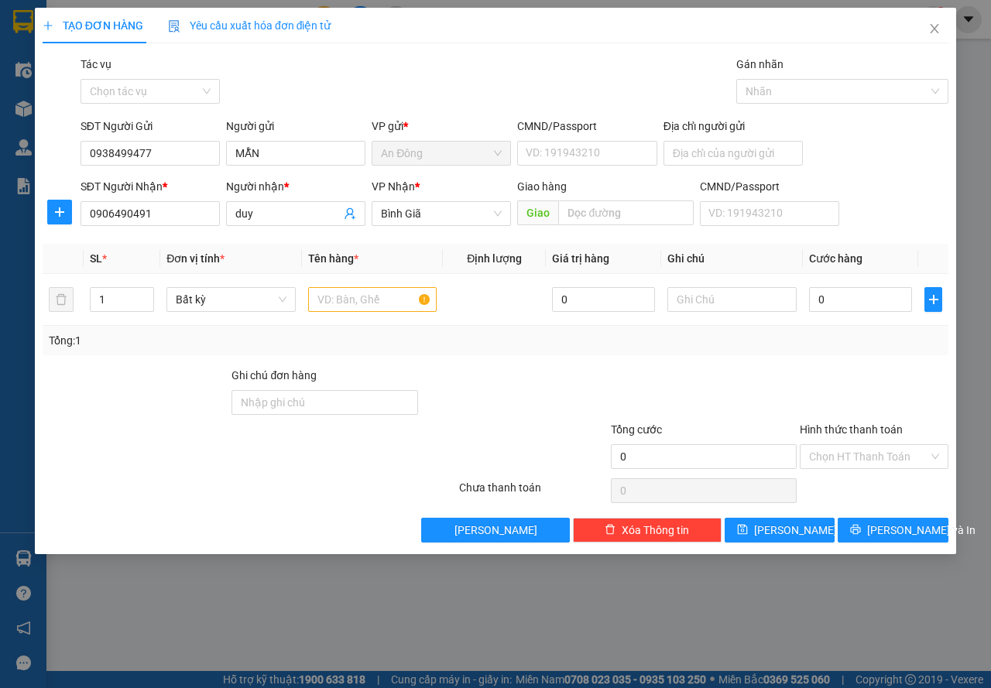
click at [156, 242] on div "Transit Pickup Surcharge Ids Transit Deliver Surcharge Ids Transit Deliver Surc…" at bounding box center [496, 299] width 906 height 487
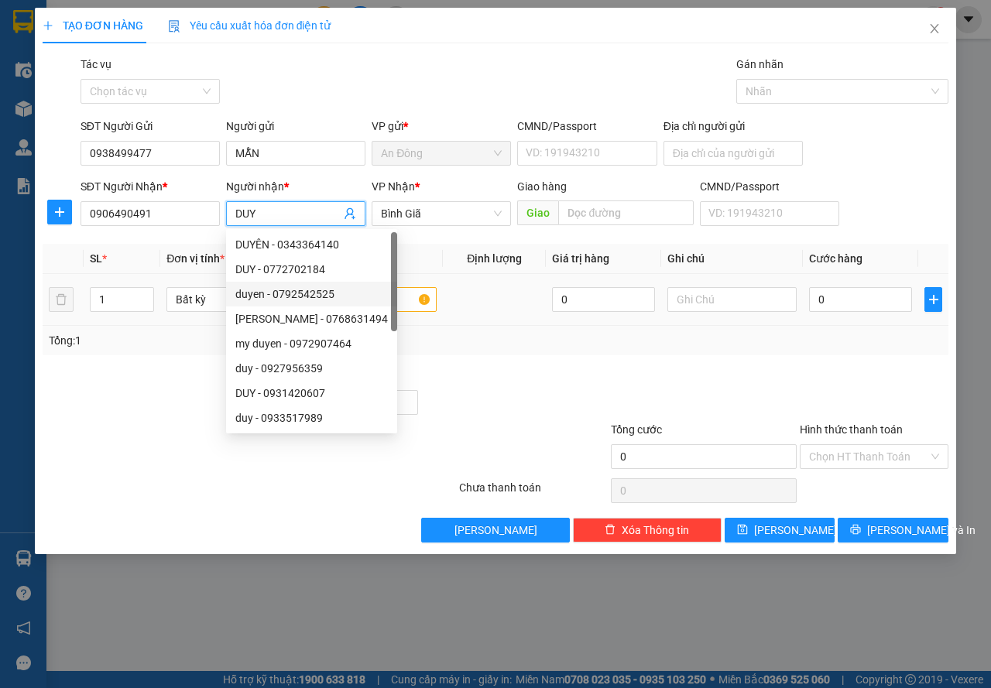
type input "DUY"
click at [388, 301] on input "text" at bounding box center [372, 299] width 129 height 25
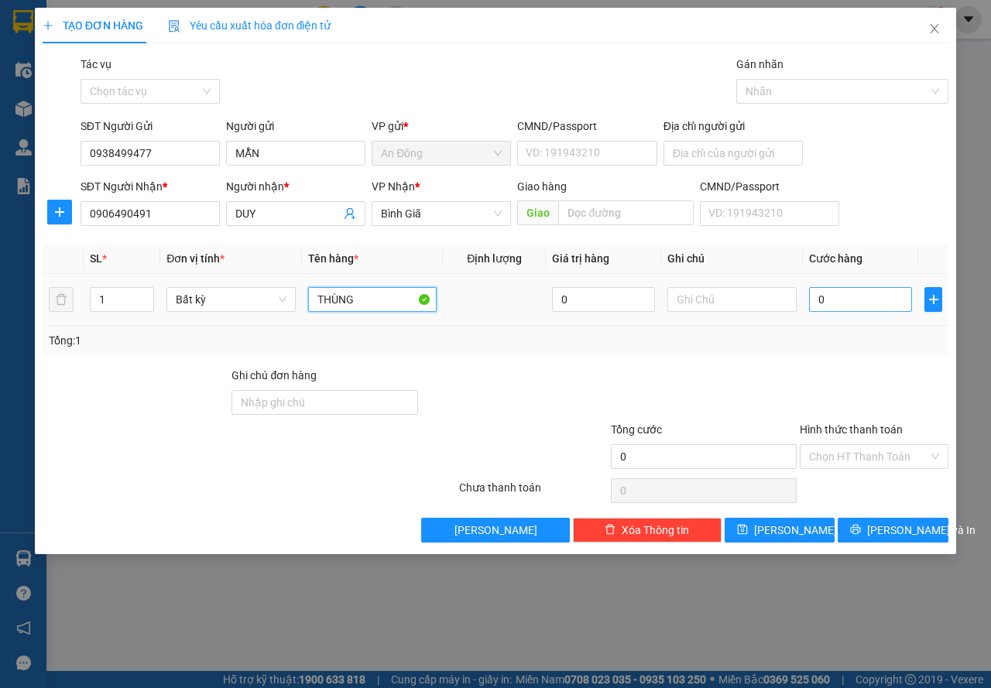
type input "THÙNG"
click at [836, 293] on input "0" at bounding box center [860, 299] width 103 height 25
type input "3"
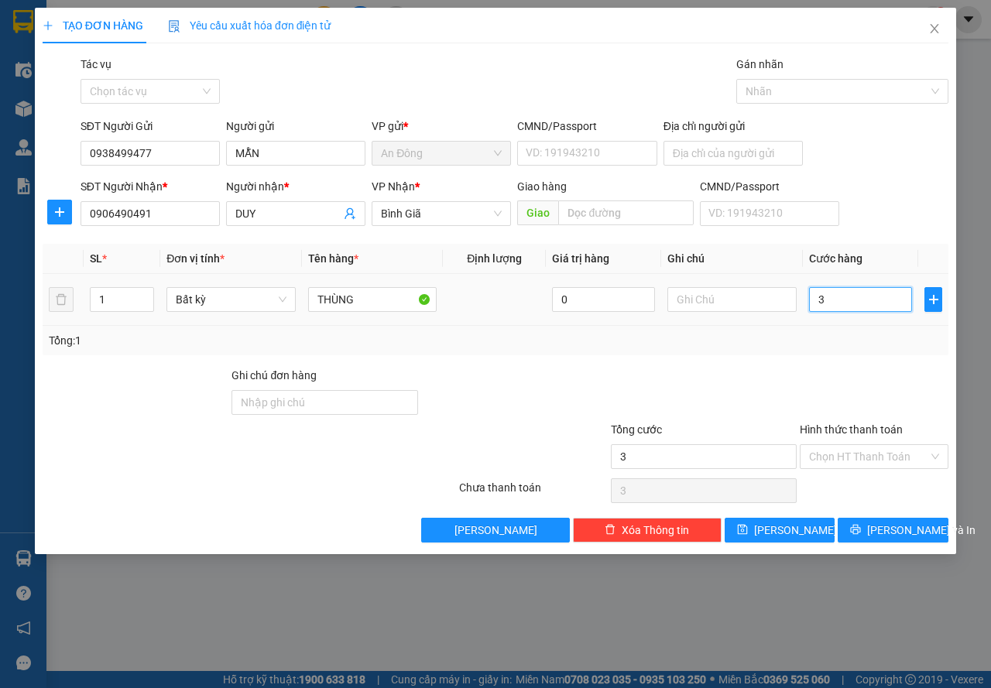
type input "30"
type input "30.000"
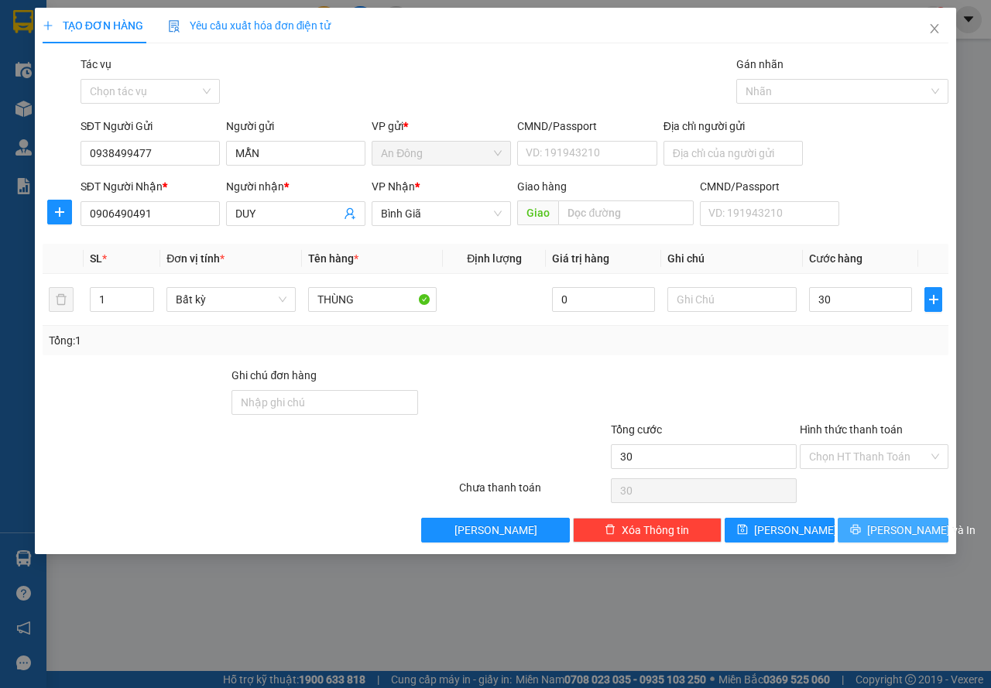
type input "30.000"
click at [913, 527] on span "[PERSON_NAME] và In" at bounding box center [921, 530] width 108 height 17
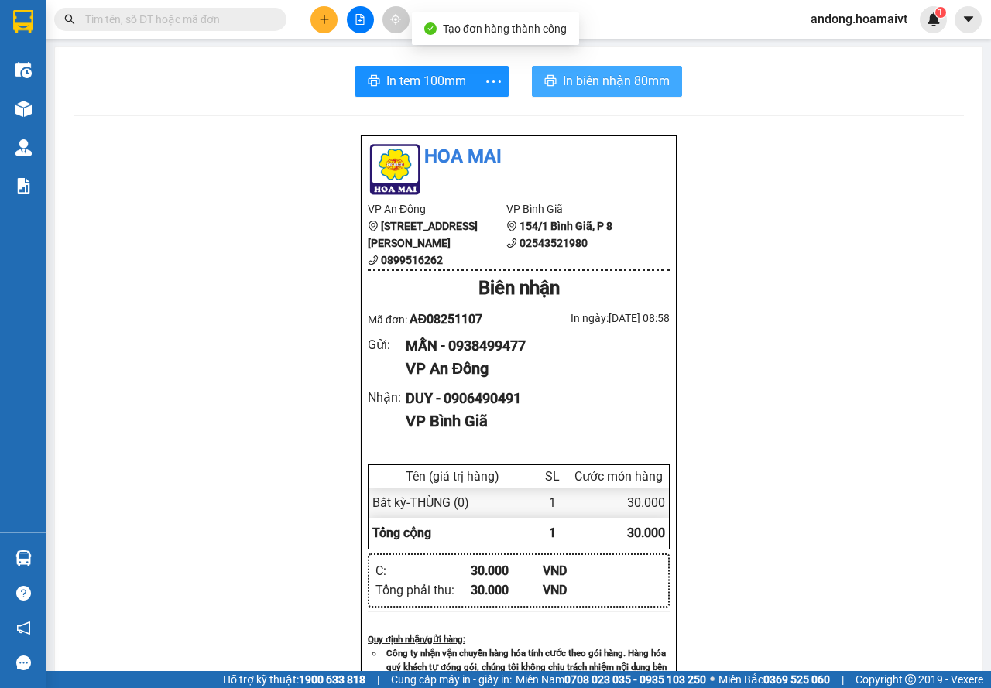
click at [639, 80] on span "In biên nhận 80mm" at bounding box center [616, 80] width 107 height 19
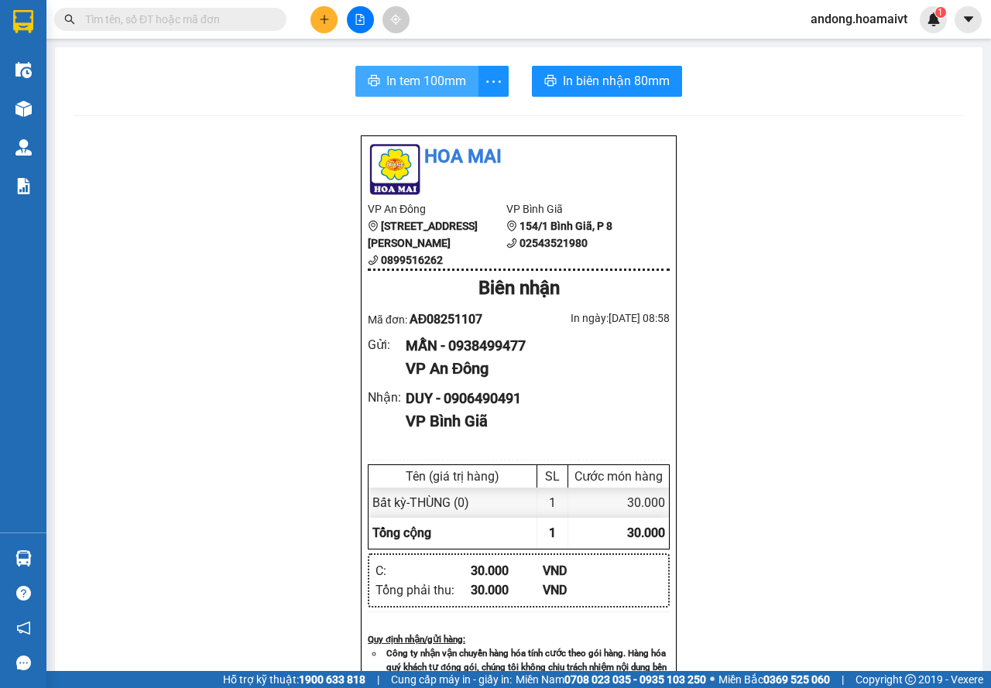
click at [410, 79] on span "In tem 100mm" at bounding box center [426, 80] width 80 height 19
click at [330, 11] on button at bounding box center [324, 19] width 27 height 27
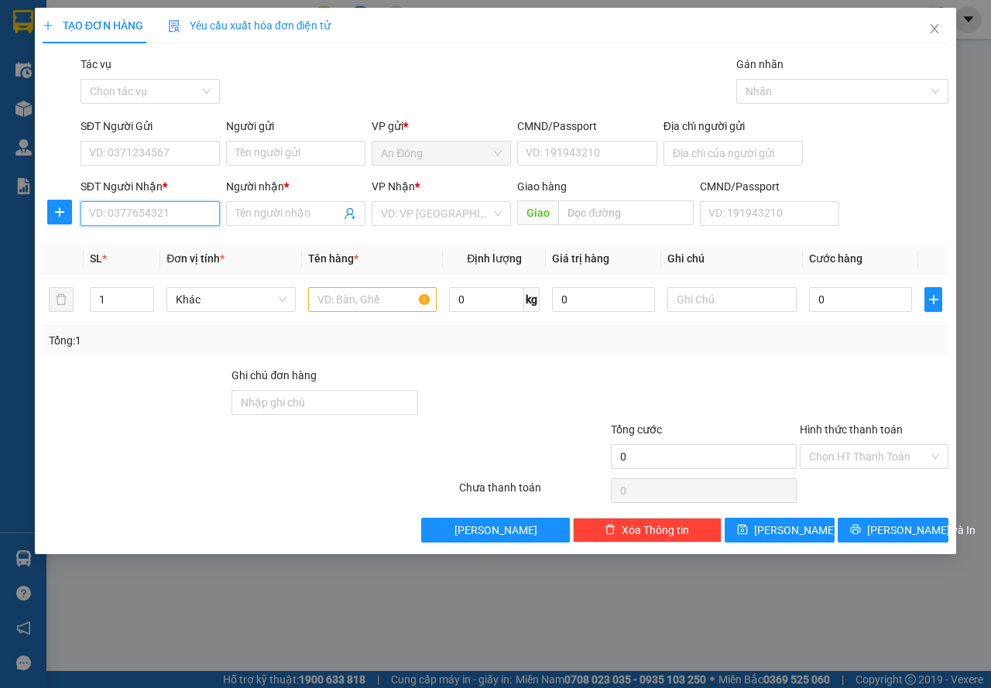
click at [158, 221] on input "SĐT Người Nhận *" at bounding box center [150, 213] width 139 height 25
type input "0979407168"
drag, startPoint x: 148, startPoint y: 242, endPoint x: 164, endPoint y: 198, distance: 46.3
click at [149, 241] on div "0979407168 - HOA" at bounding box center [150, 244] width 121 height 17
type input "HOA"
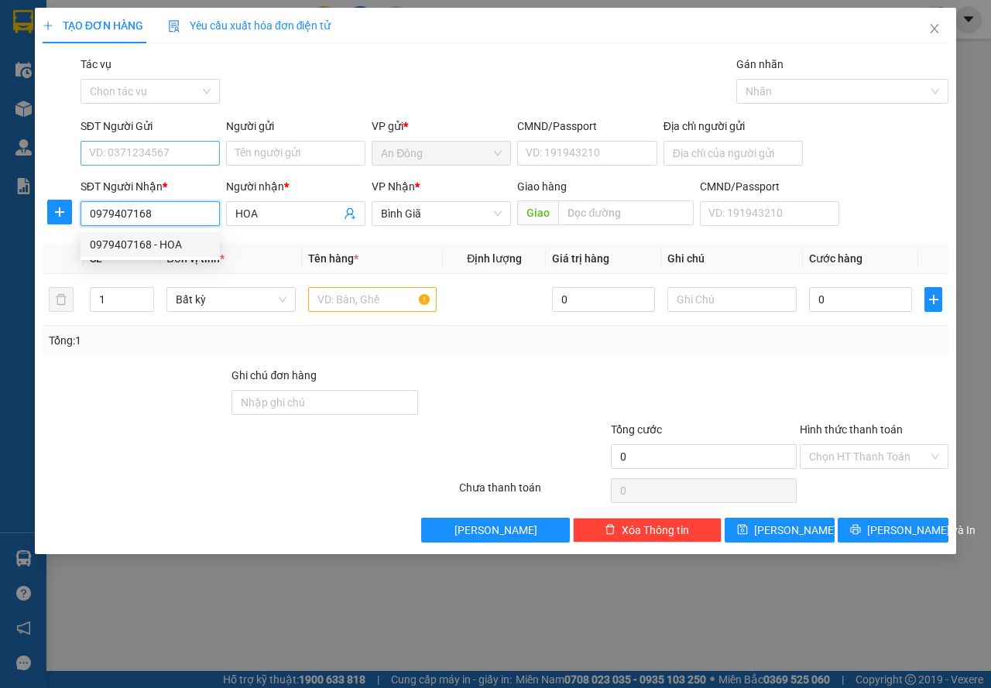
type input "0979407168"
click at [190, 156] on input "SĐT Người Gửi" at bounding box center [150, 153] width 139 height 25
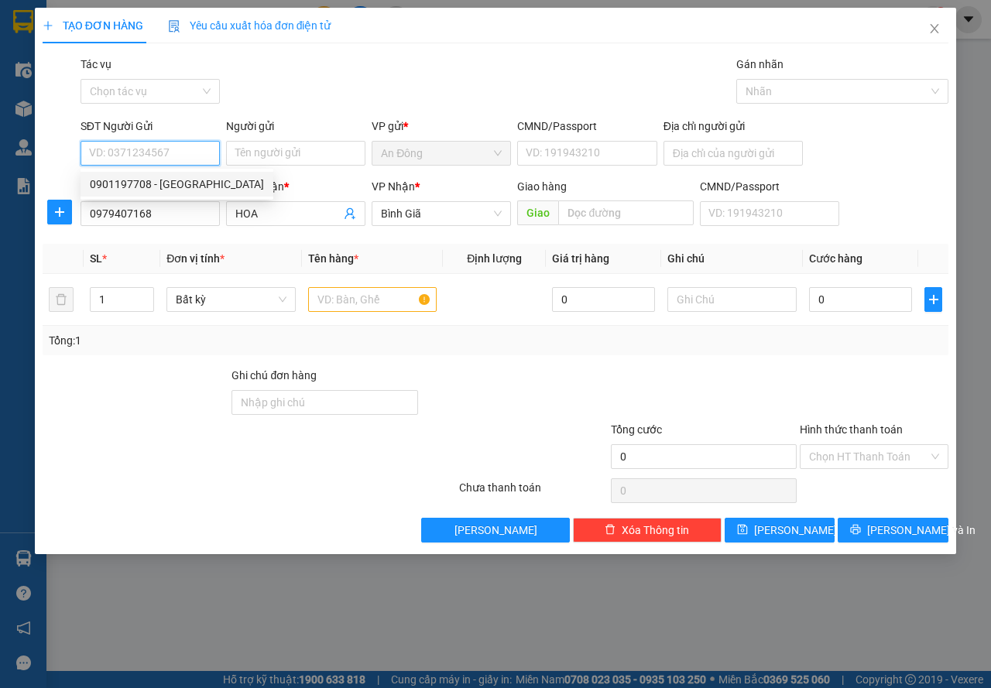
click at [191, 180] on div "0901197708 - [GEOGRAPHIC_DATA]" at bounding box center [177, 184] width 174 height 17
type input "0901197708"
type input "[PERSON_NAME]"
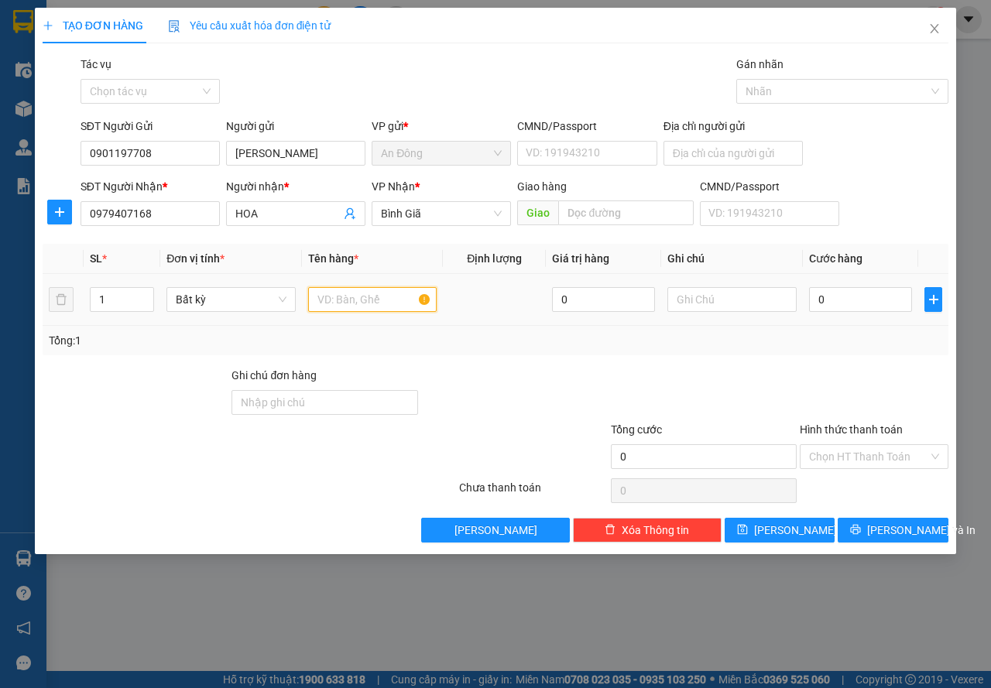
click at [354, 301] on input "text" at bounding box center [372, 299] width 129 height 25
type input "THÙNG"
click at [844, 311] on input "0" at bounding box center [860, 299] width 103 height 25
type input "4"
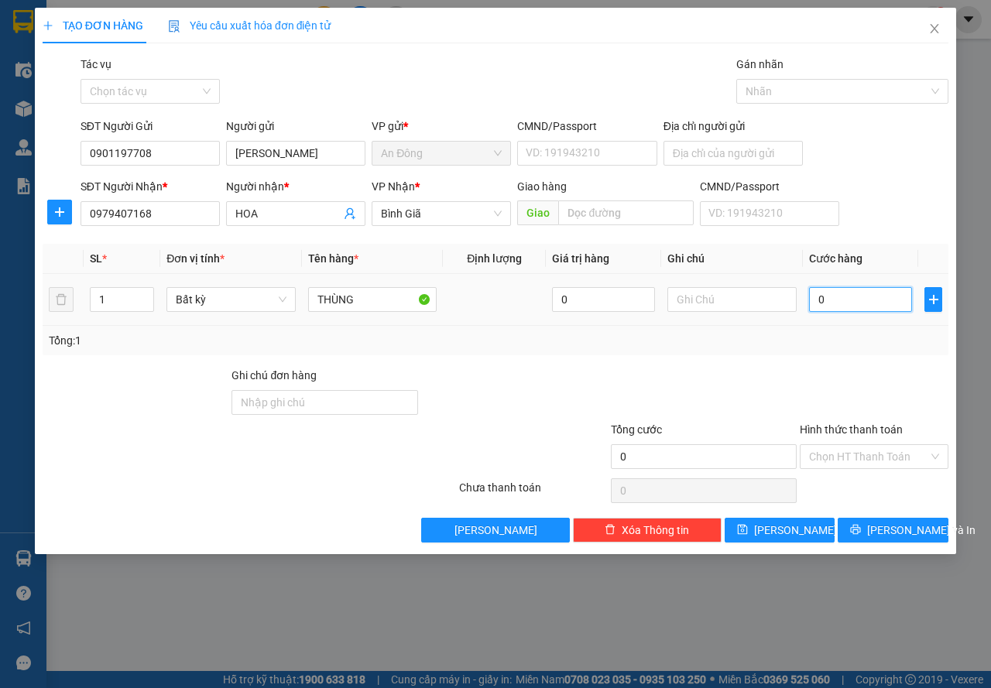
type input "4"
type input "40"
type input "40.000"
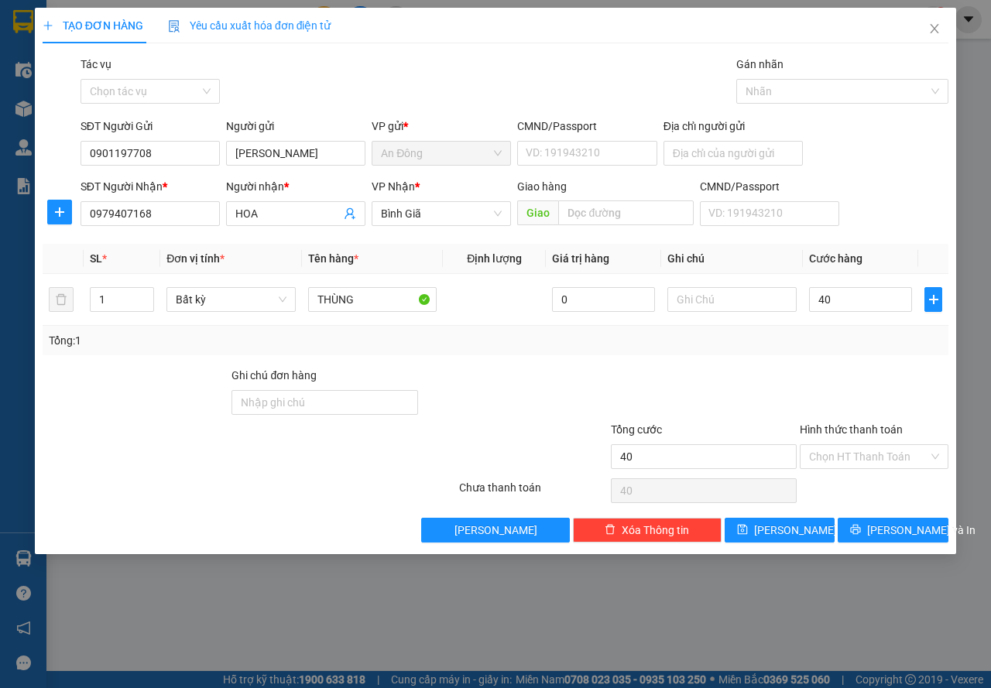
type input "40.000"
click at [393, 297] on input "THÙNG" at bounding box center [372, 299] width 129 height 25
type input "THÙNG BỘT"
click at [861, 527] on icon "printer" at bounding box center [855, 529] width 11 height 11
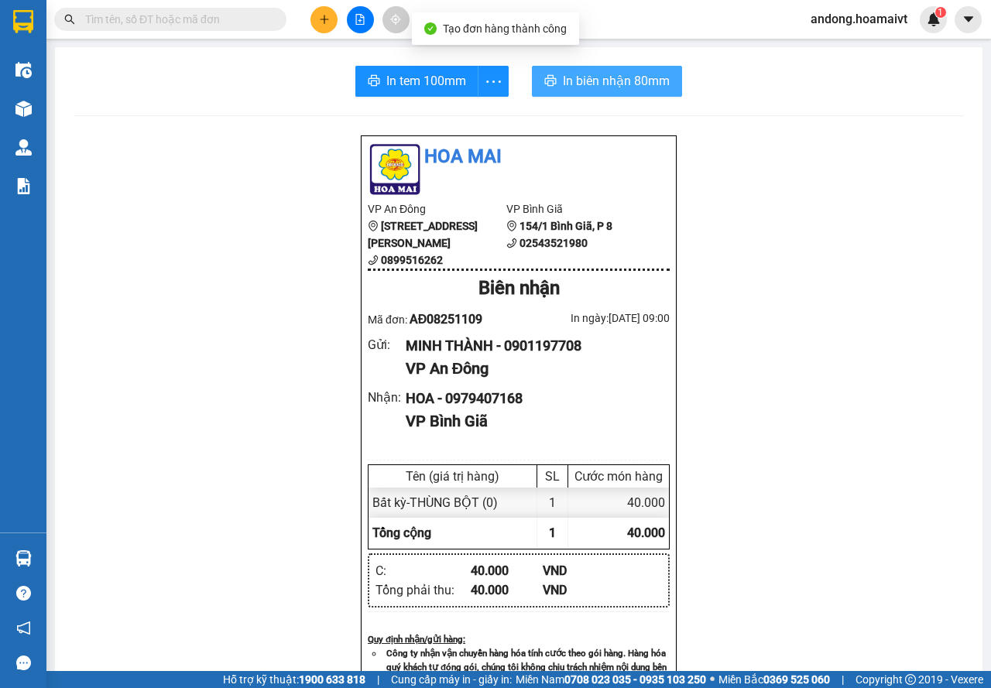
click at [636, 79] on span "In biên nhận 80mm" at bounding box center [616, 80] width 107 height 19
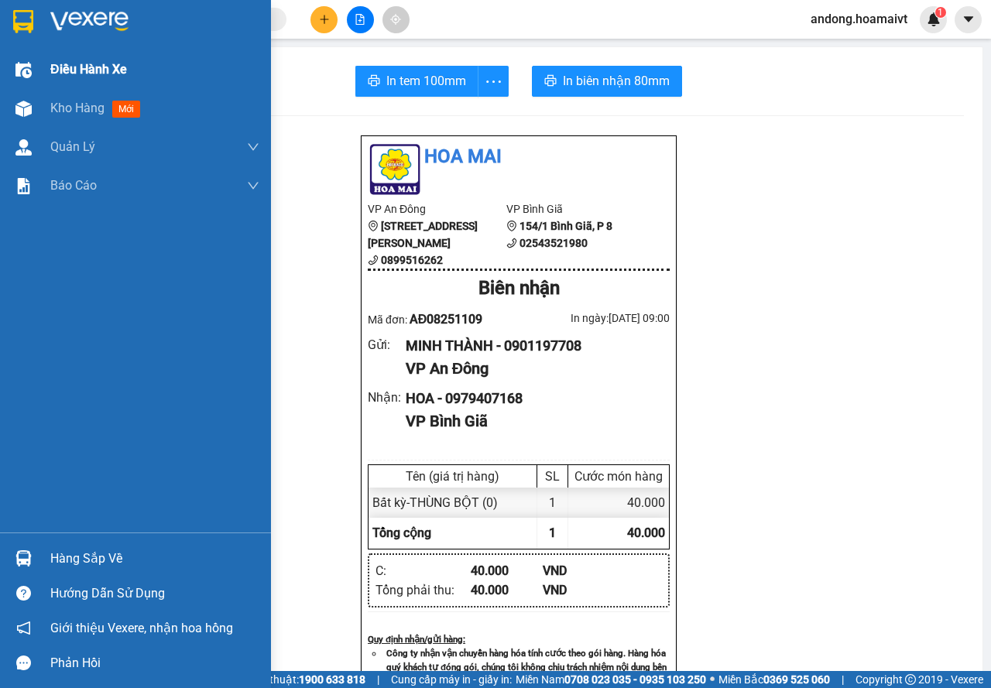
click at [35, 75] on div at bounding box center [23, 70] width 27 height 27
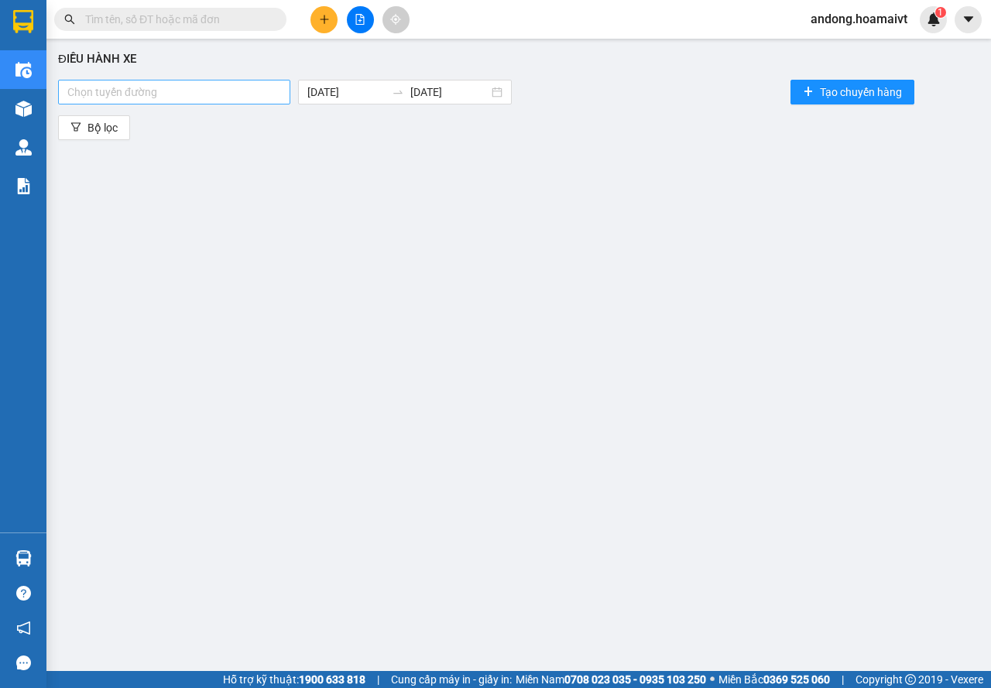
click at [239, 94] on div at bounding box center [174, 92] width 225 height 19
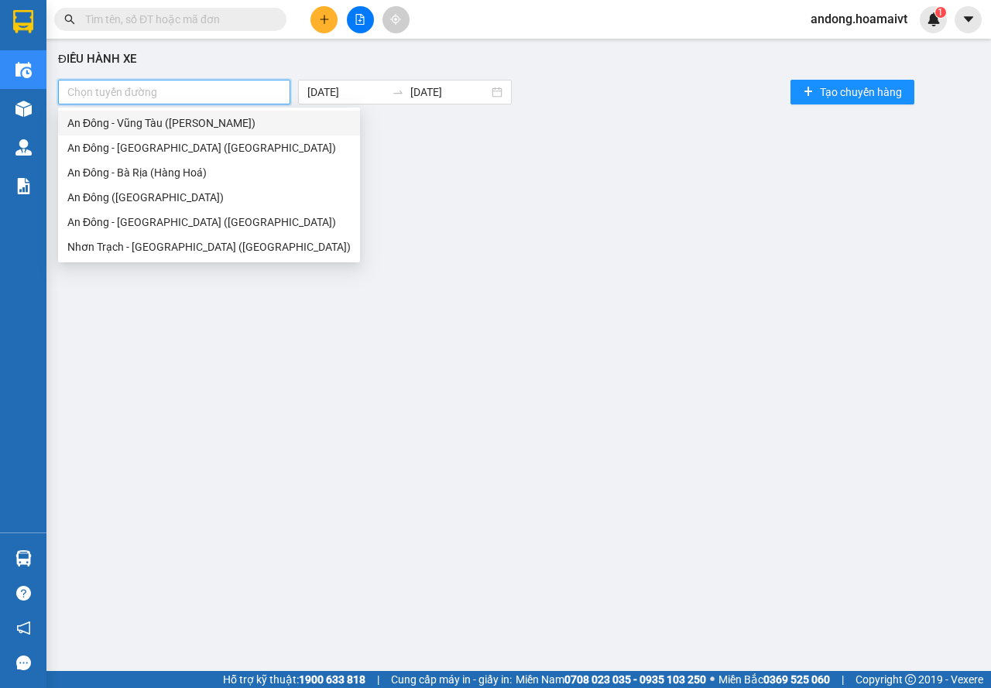
click at [144, 125] on div "An Đông - Vũng Tàu ([PERSON_NAME])" at bounding box center [208, 123] width 283 height 17
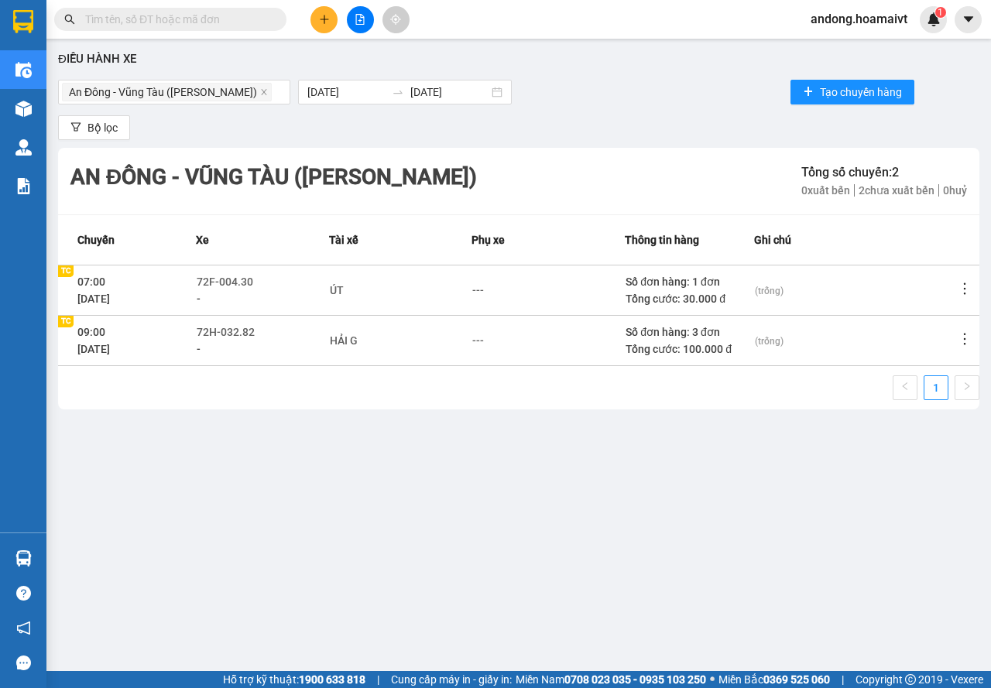
click at [963, 333] on icon "more" at bounding box center [964, 338] width 15 height 15
click at [936, 416] on li "Xem phơi" at bounding box center [922, 405] width 100 height 31
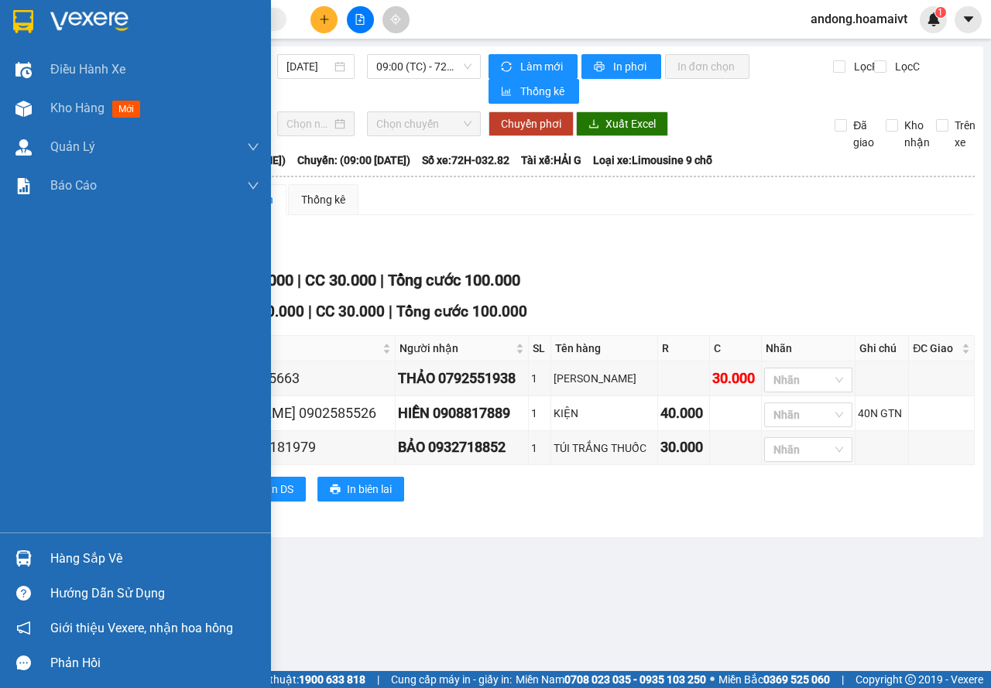
click at [16, 20] on img at bounding box center [23, 21] width 20 height 23
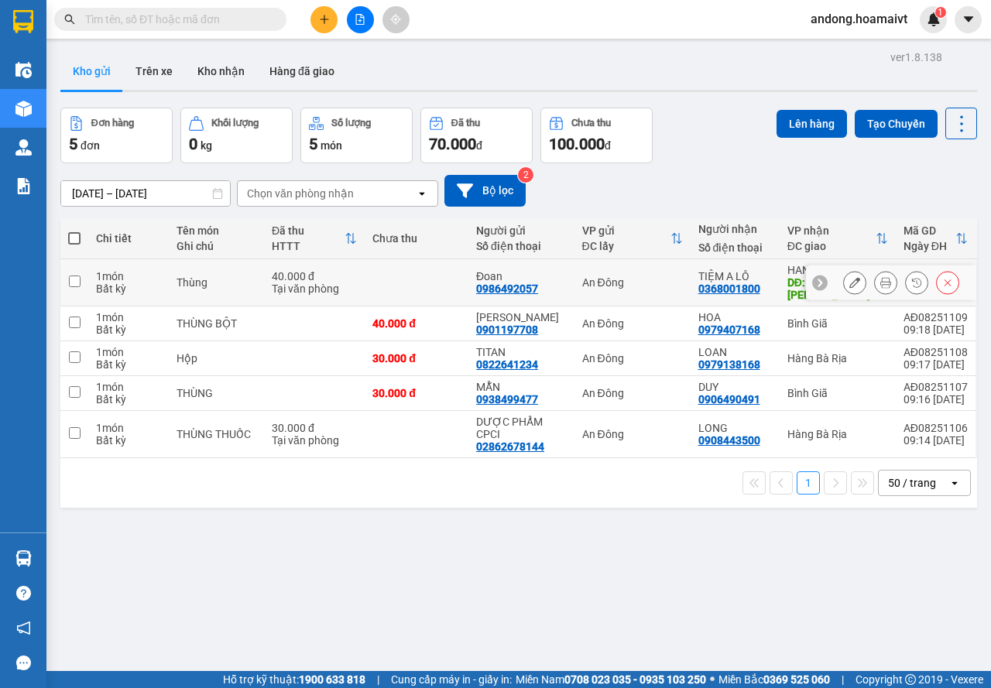
click at [880, 277] on icon at bounding box center [885, 282] width 11 height 11
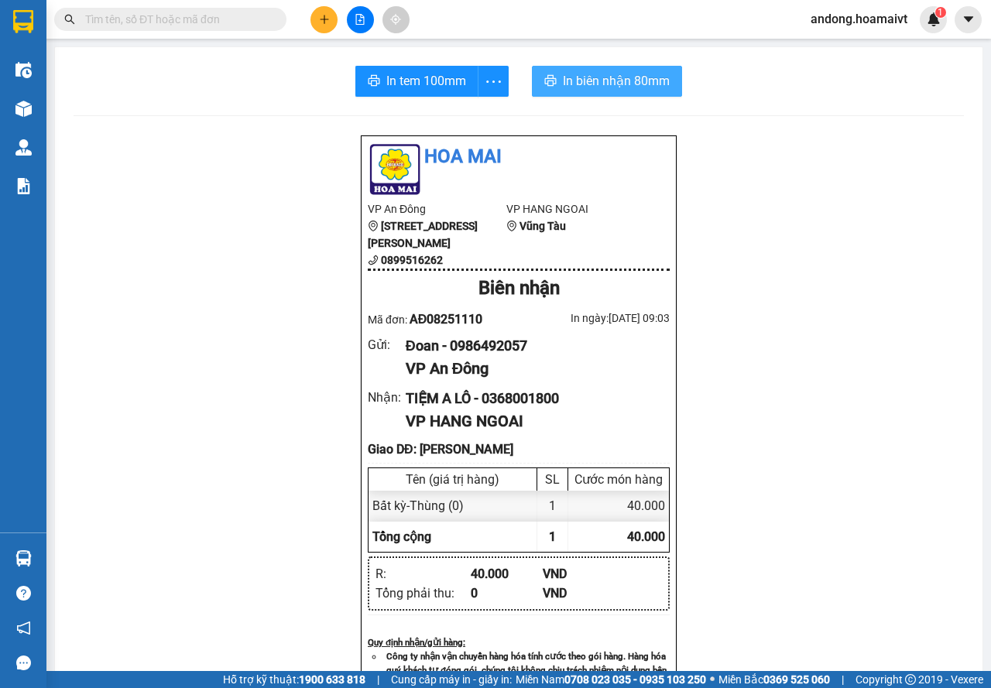
click at [637, 86] on span "In biên nhận 80mm" at bounding box center [616, 80] width 107 height 19
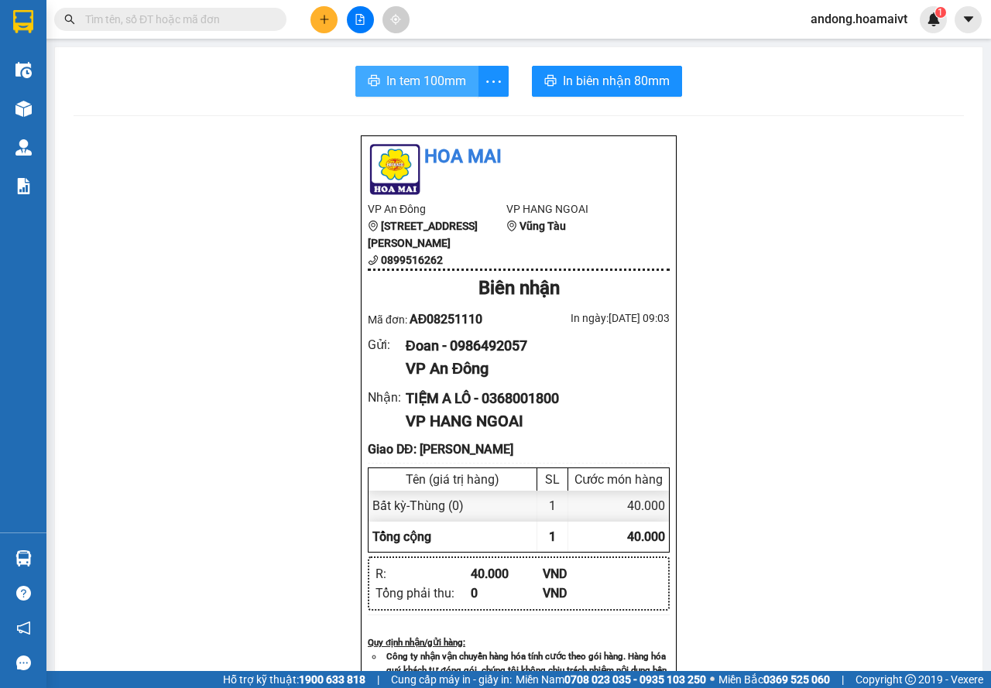
click at [423, 79] on span "In tem 100mm" at bounding box center [426, 80] width 80 height 19
click at [326, 20] on icon "plus" at bounding box center [324, 19] width 11 height 11
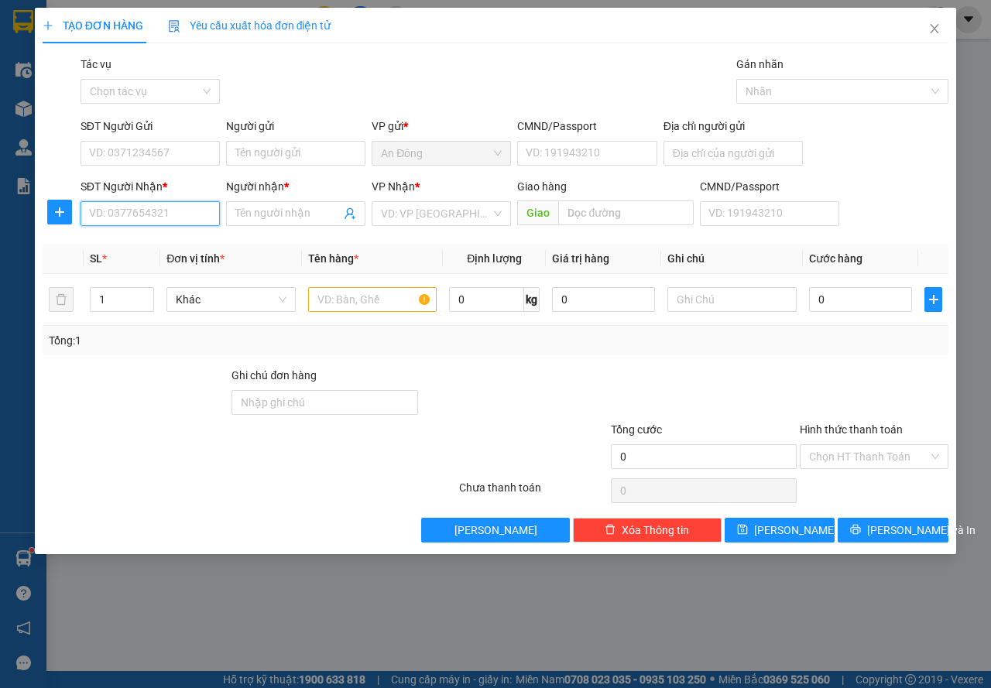
click at [188, 208] on input "SĐT Người Nhận *" at bounding box center [150, 213] width 139 height 25
click at [252, 216] on input "Người nhận *" at bounding box center [287, 213] width 105 height 17
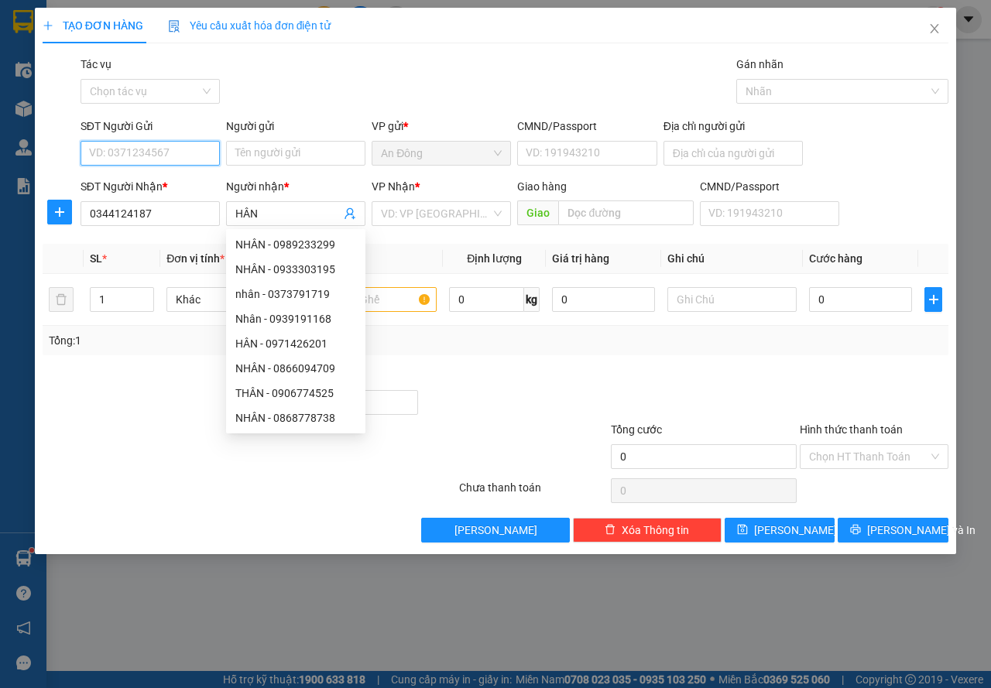
click at [180, 151] on input "SĐT Người Gửi" at bounding box center [150, 153] width 139 height 25
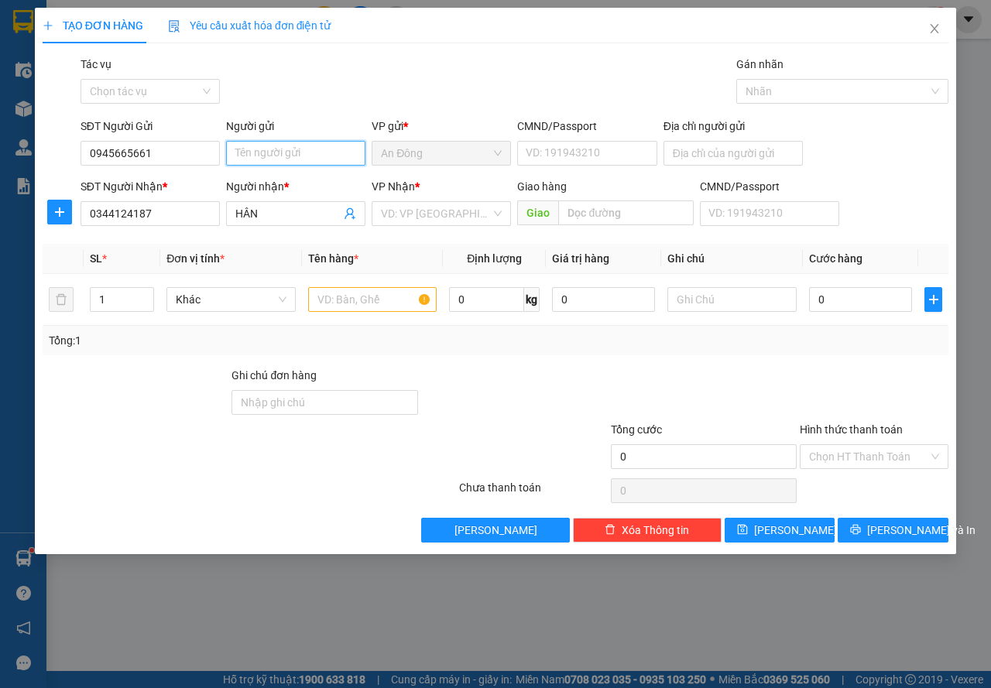
click at [261, 156] on input "Người gửi" at bounding box center [295, 153] width 139 height 25
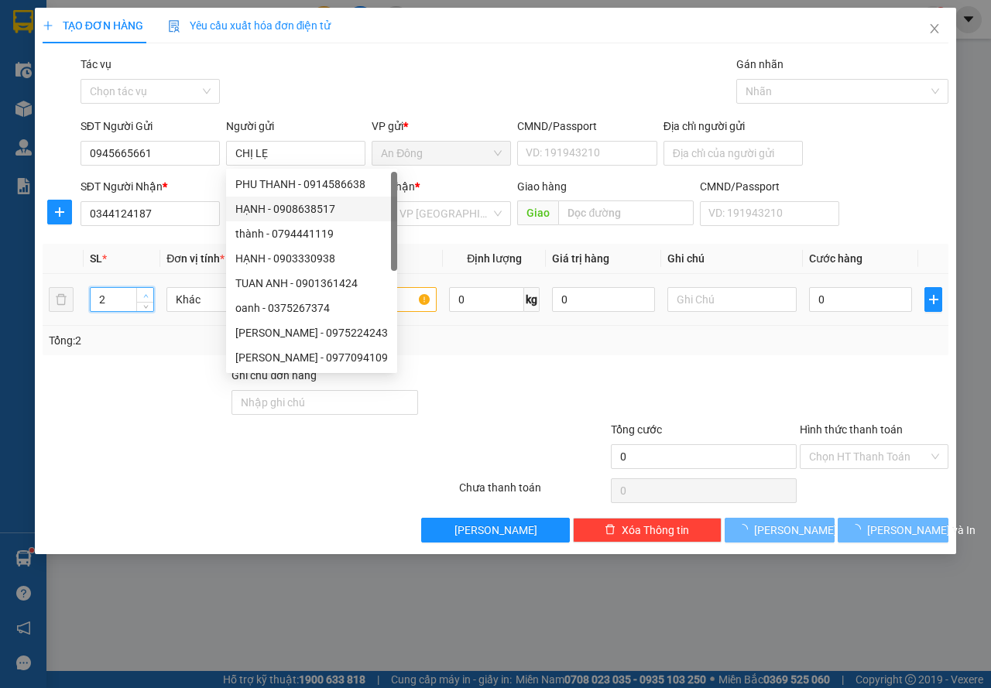
click at [152, 293] on span "Increase Value" at bounding box center [144, 295] width 17 height 14
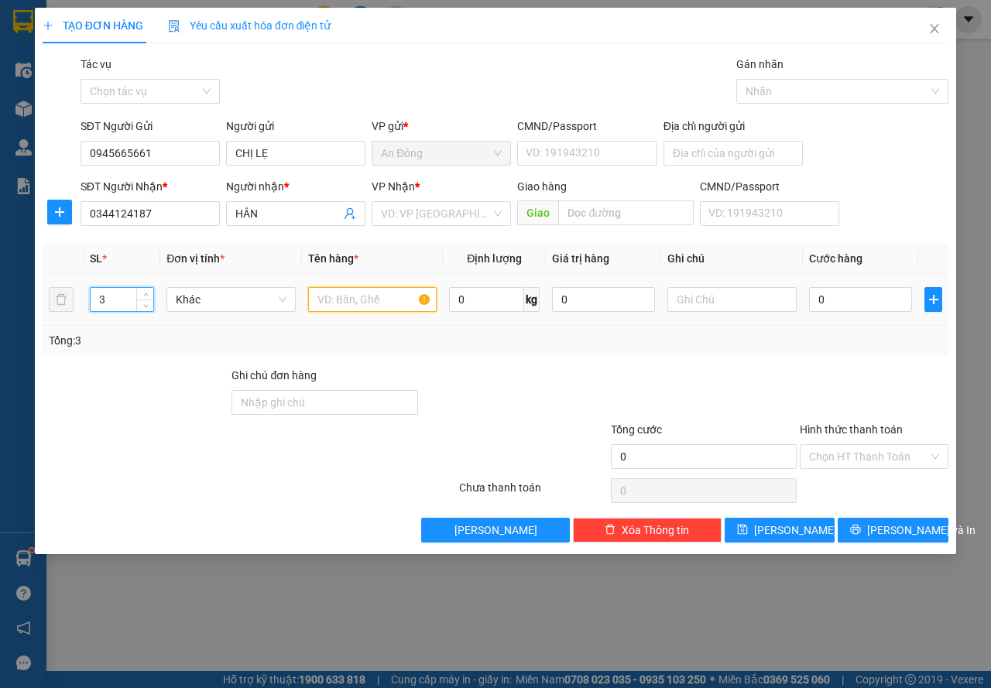
click at [343, 309] on input "text" at bounding box center [372, 299] width 129 height 25
click at [880, 295] on input "0" at bounding box center [860, 299] width 103 height 25
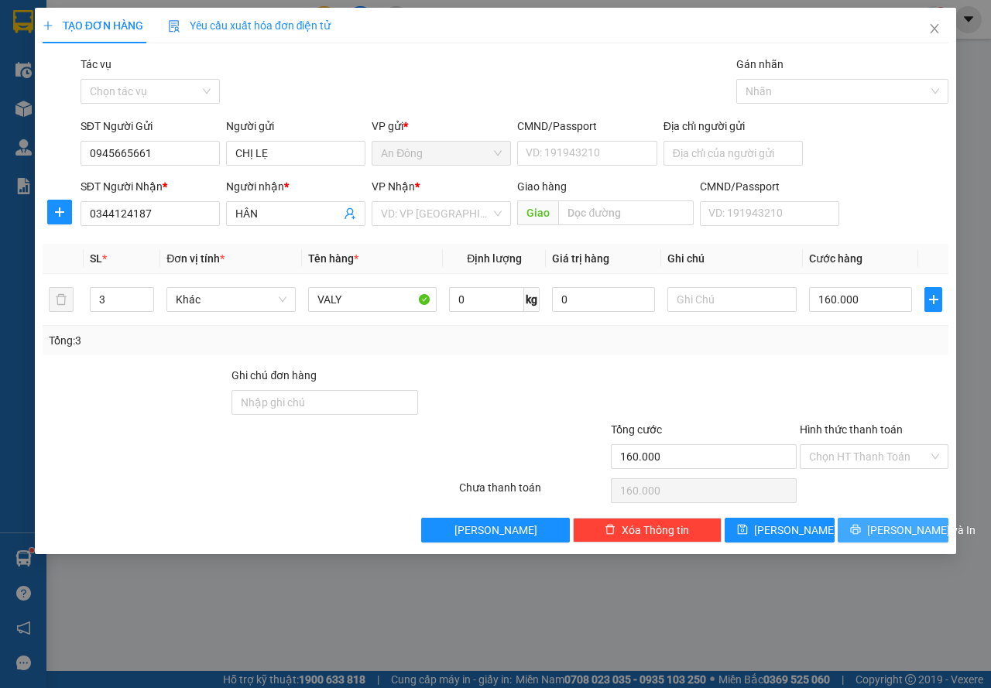
click at [885, 530] on span "[PERSON_NAME] và In" at bounding box center [921, 530] width 108 height 17
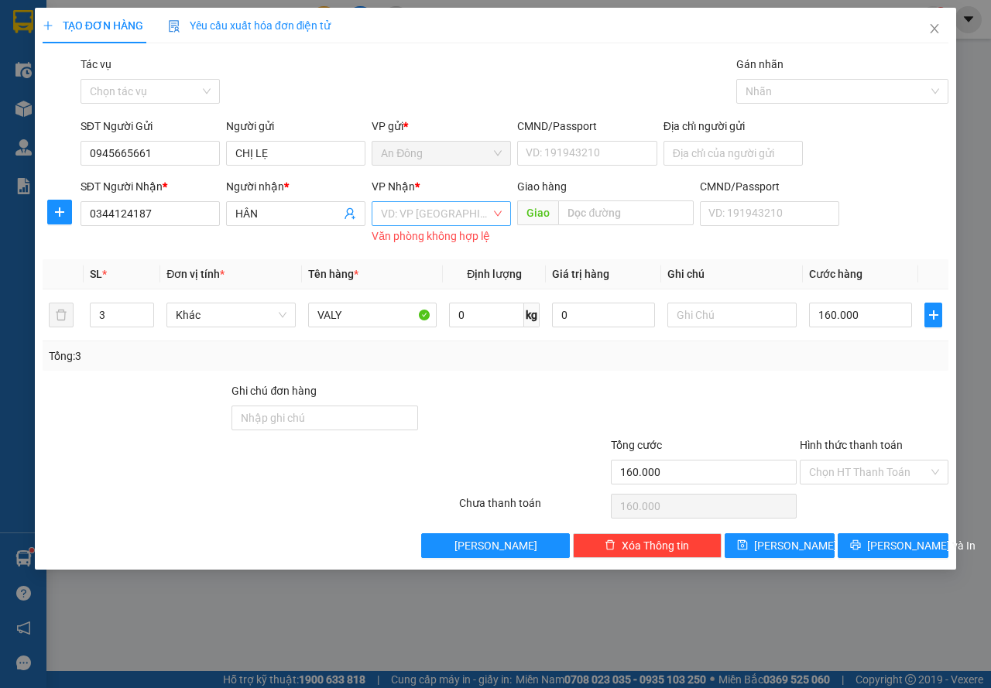
click at [438, 207] on input "search" at bounding box center [436, 213] width 110 height 23
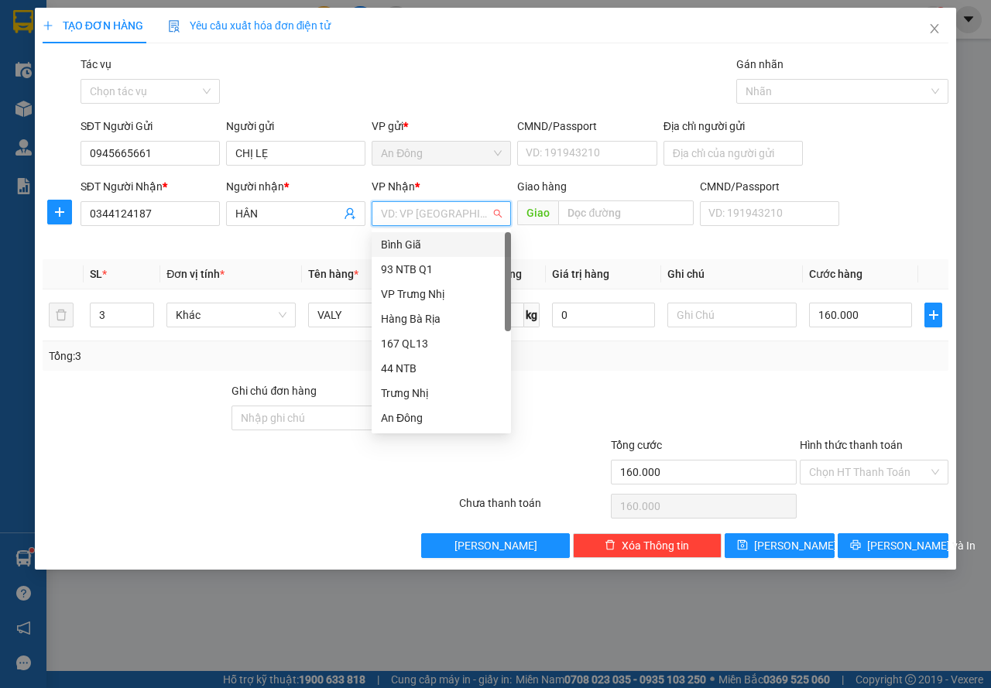
click at [420, 248] on div "Bình Giã" at bounding box center [441, 244] width 121 height 17
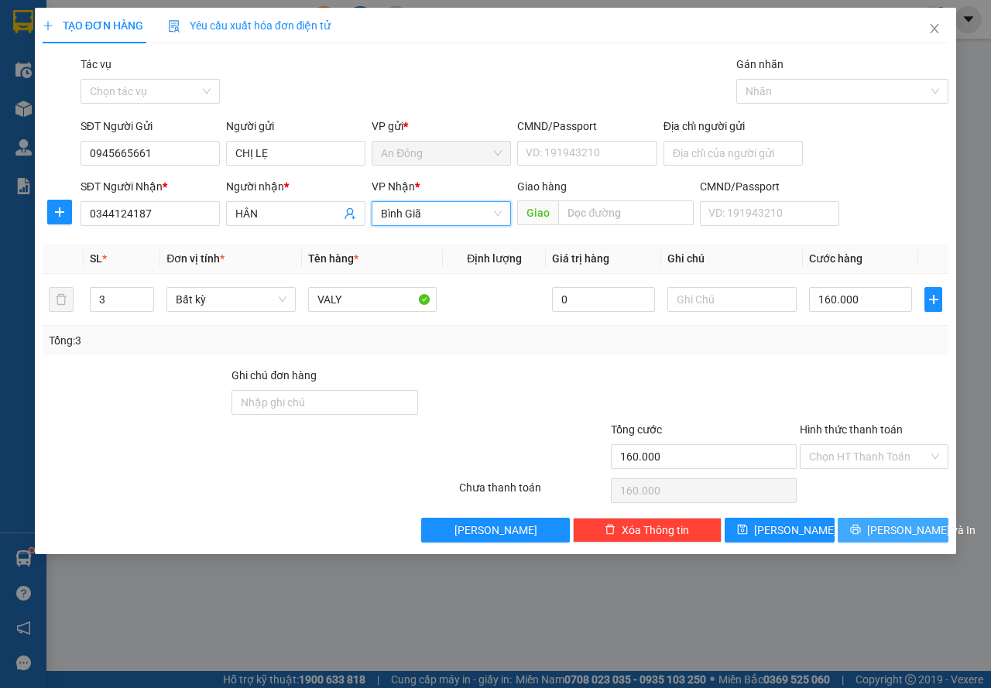
click at [876, 530] on button "[PERSON_NAME] và In" at bounding box center [893, 530] width 111 height 25
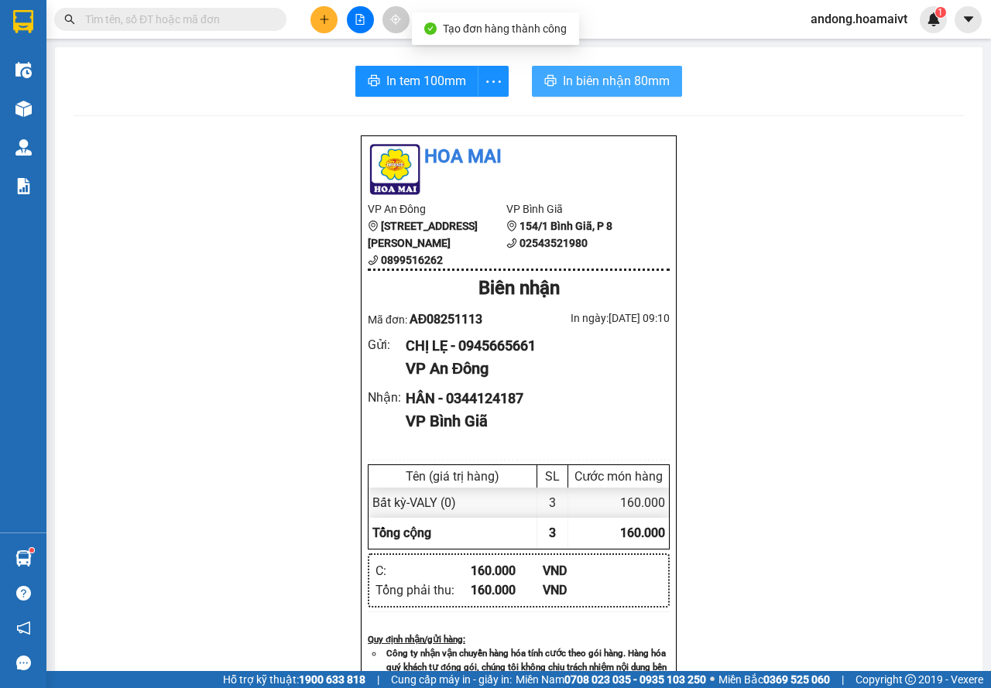
click at [629, 88] on span "In biên nhận 80mm" at bounding box center [616, 80] width 107 height 19
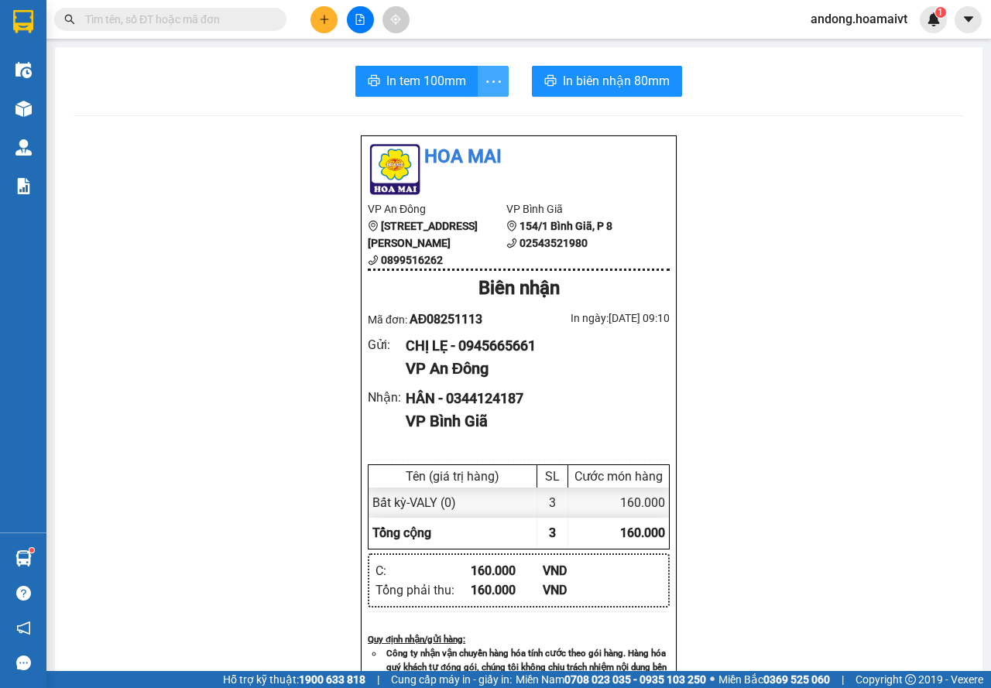
click at [484, 81] on icon "more" at bounding box center [493, 81] width 19 height 19
click at [495, 115] on li "In tem 100mm theo số lượng (3)" at bounding box center [416, 115] width 173 height 25
click at [487, 85] on icon "more" at bounding box center [493, 81] width 19 height 19
click at [482, 112] on div "In tem 100mm theo số lượng (3)" at bounding box center [416, 115] width 155 height 17
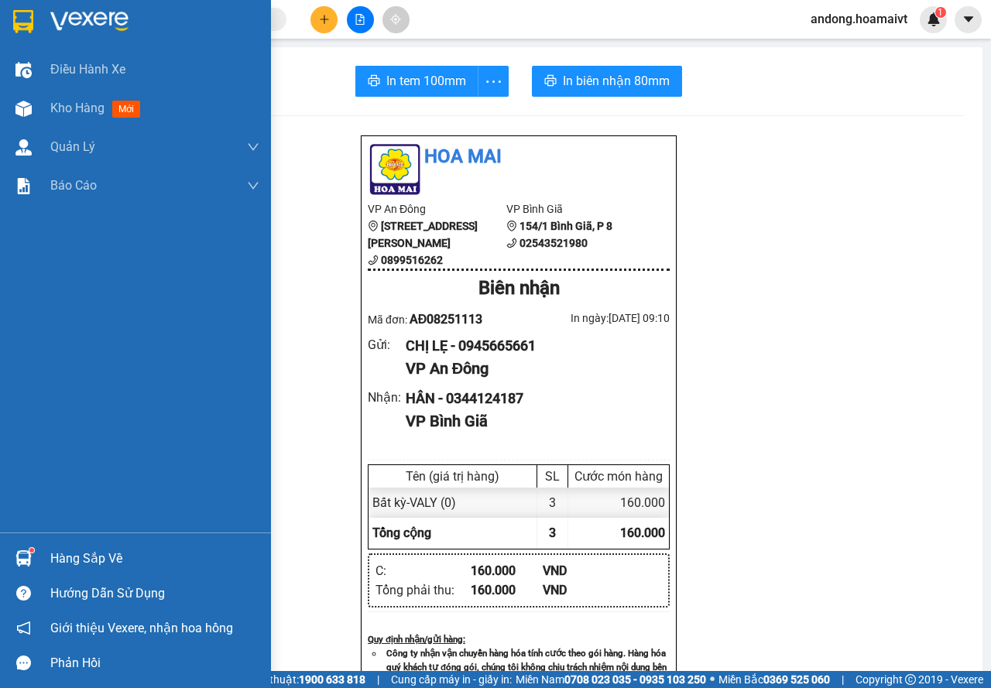
click at [22, 31] on img at bounding box center [23, 21] width 20 height 23
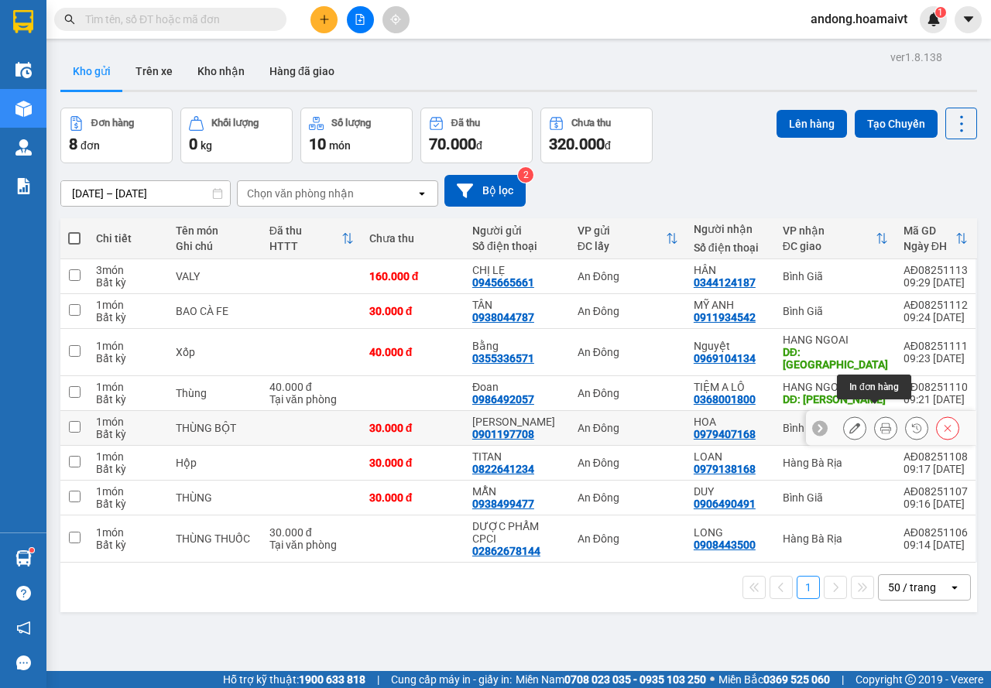
click at [875, 418] on button at bounding box center [886, 428] width 22 height 27
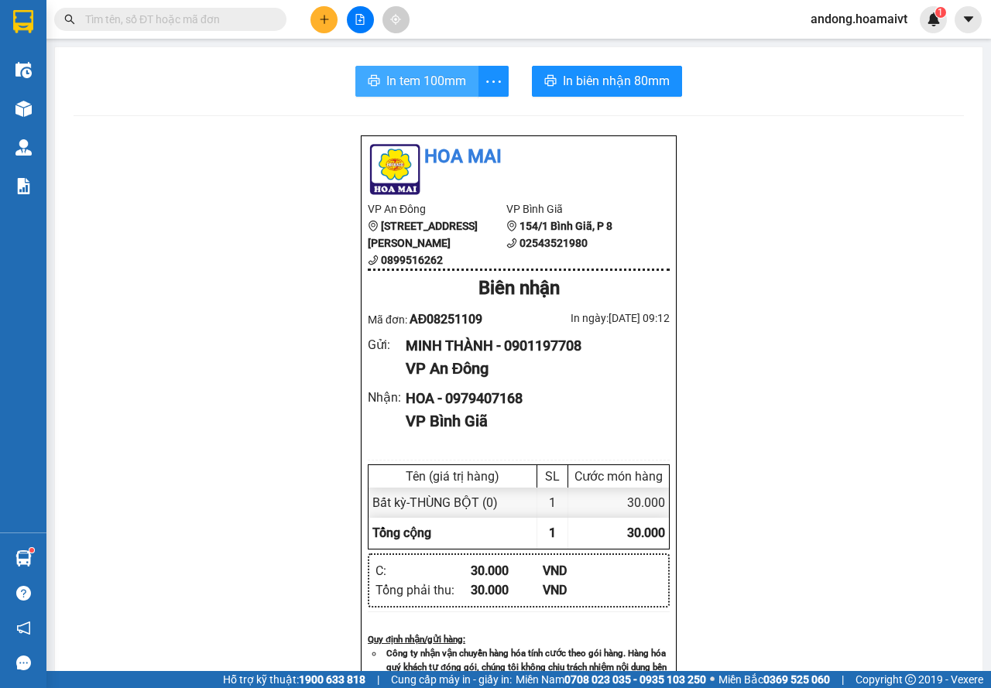
click at [433, 88] on span "In tem 100mm" at bounding box center [426, 80] width 80 height 19
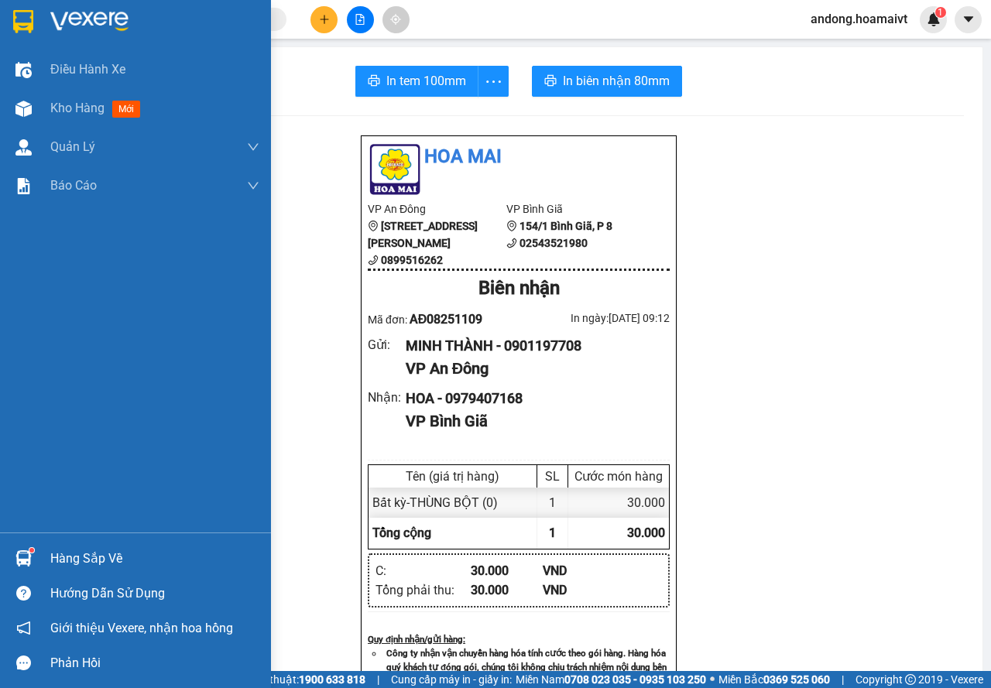
click at [29, 22] on img at bounding box center [23, 21] width 20 height 23
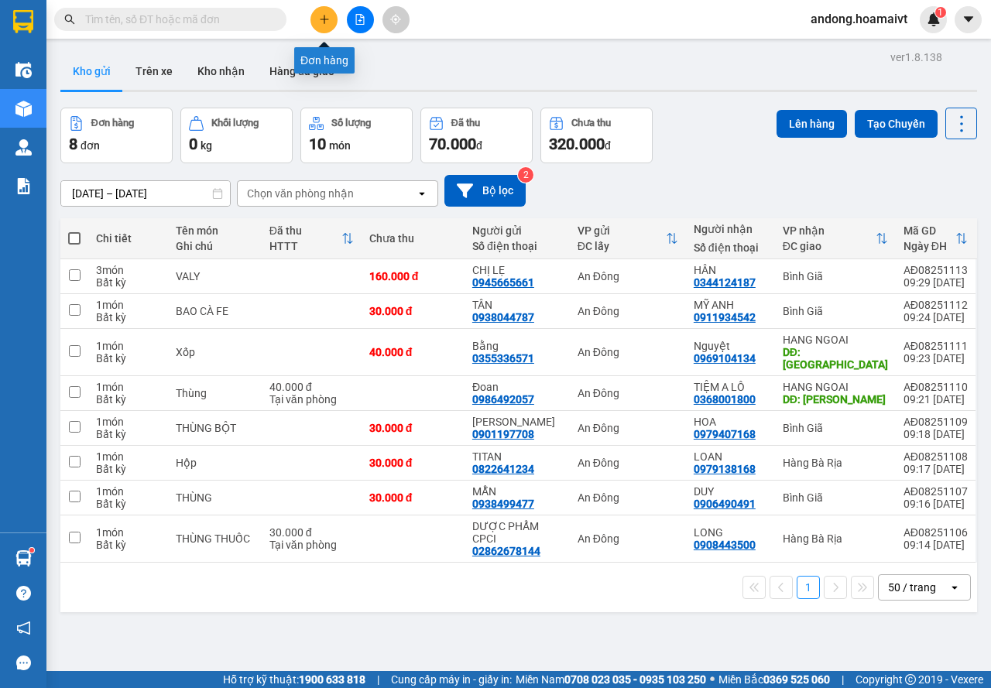
click at [333, 12] on button at bounding box center [324, 19] width 27 height 27
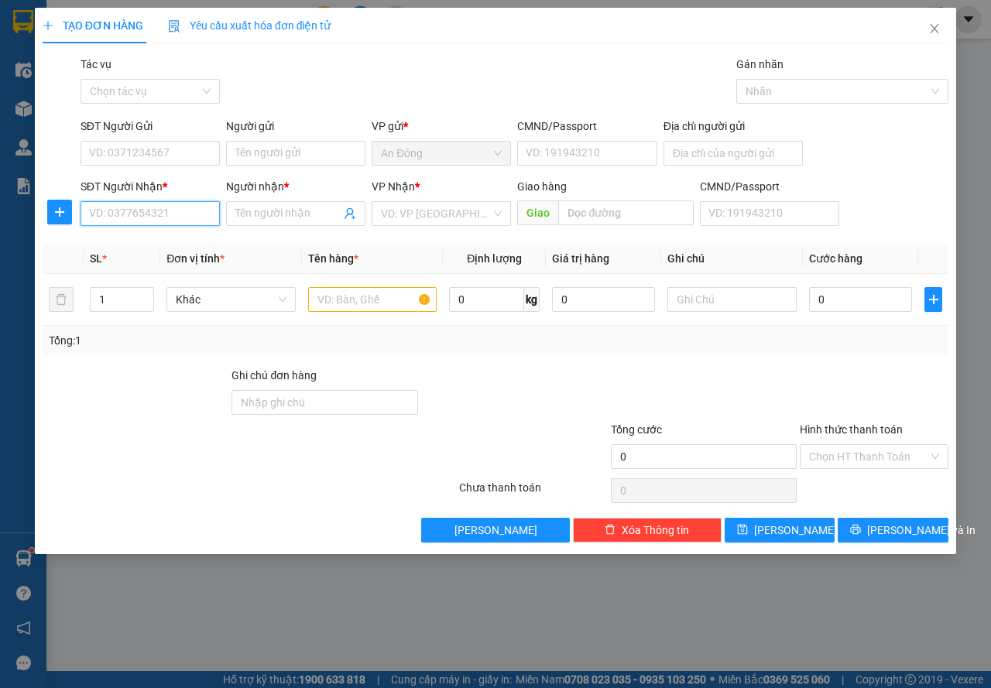
click at [151, 216] on input "SĐT Người Nhận *" at bounding box center [150, 213] width 139 height 25
click at [108, 212] on input "0959129676" at bounding box center [150, 213] width 139 height 25
click at [144, 239] on div "0969129676 - sang" at bounding box center [150, 244] width 121 height 17
click at [144, 166] on div "SĐT Người Gửi VD: 0371234567" at bounding box center [150, 145] width 139 height 54
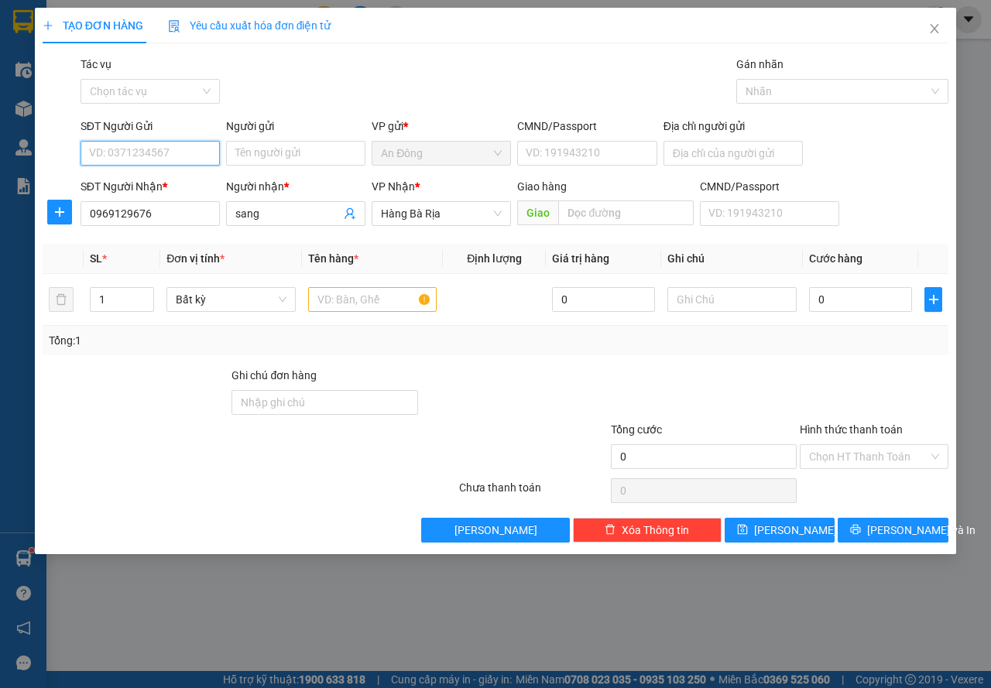
click at [145, 164] on input "SĐT Người Gửi" at bounding box center [150, 153] width 139 height 25
click at [341, 304] on input "text" at bounding box center [372, 299] width 129 height 25
click at [201, 174] on form "SĐT Người Gửi VD: 0371234567 Người gửi Tên người gửi VP gửi * An Đông CMND/Pass…" at bounding box center [496, 175] width 906 height 115
click at [189, 158] on input "SĐT Người Gửi" at bounding box center [150, 153] width 139 height 25
click at [187, 182] on div "0913638238 - cô TÁM" at bounding box center [150, 184] width 121 height 17
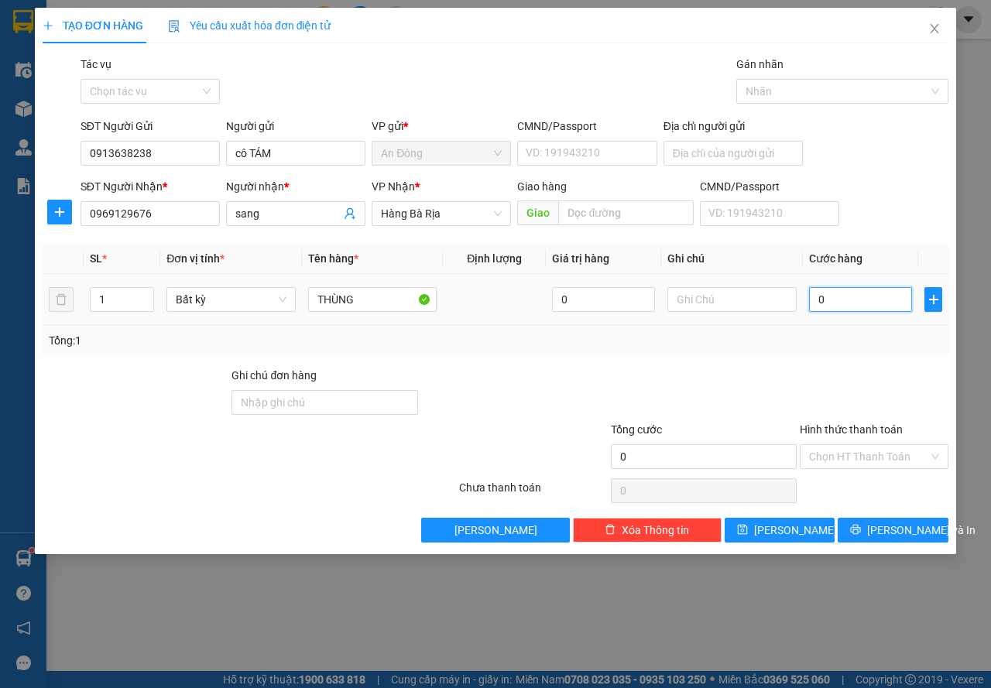
click at [896, 294] on input "0" at bounding box center [860, 299] width 103 height 25
drag, startPoint x: 162, startPoint y: 160, endPoint x: 52, endPoint y: 189, distance: 113.8
click at [58, 188] on form "SĐT Người Gửi 0913638238 0913638238 Người gửi cô TÁM VP gửi * An Đông CMND/Pass…" at bounding box center [496, 175] width 906 height 115
drag, startPoint x: 286, startPoint y: 154, endPoint x: 140, endPoint y: 190, distance: 149.9
click at [142, 189] on form "SĐT Người Gửi 0918245999 Người gửi cô TÁM cô TÁM VP gửi * An Đông CMND/Passport…" at bounding box center [496, 175] width 906 height 115
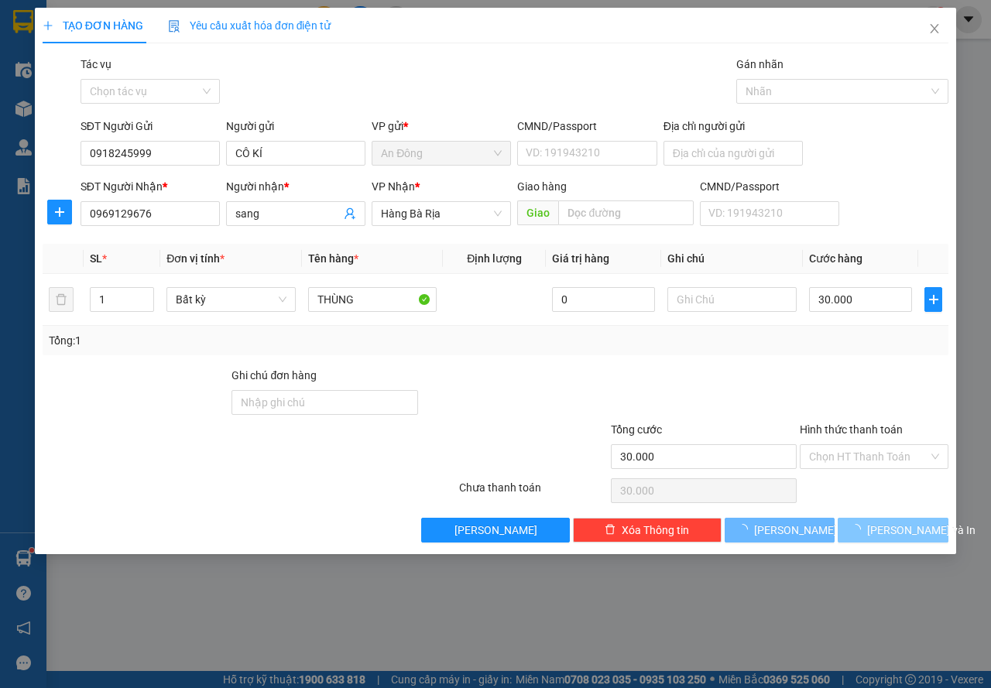
click at [888, 535] on span "[PERSON_NAME] và In" at bounding box center [921, 530] width 108 height 17
click at [867, 534] on span "loading" at bounding box center [858, 529] width 17 height 11
click at [876, 534] on button "[PERSON_NAME] và In" at bounding box center [893, 530] width 111 height 25
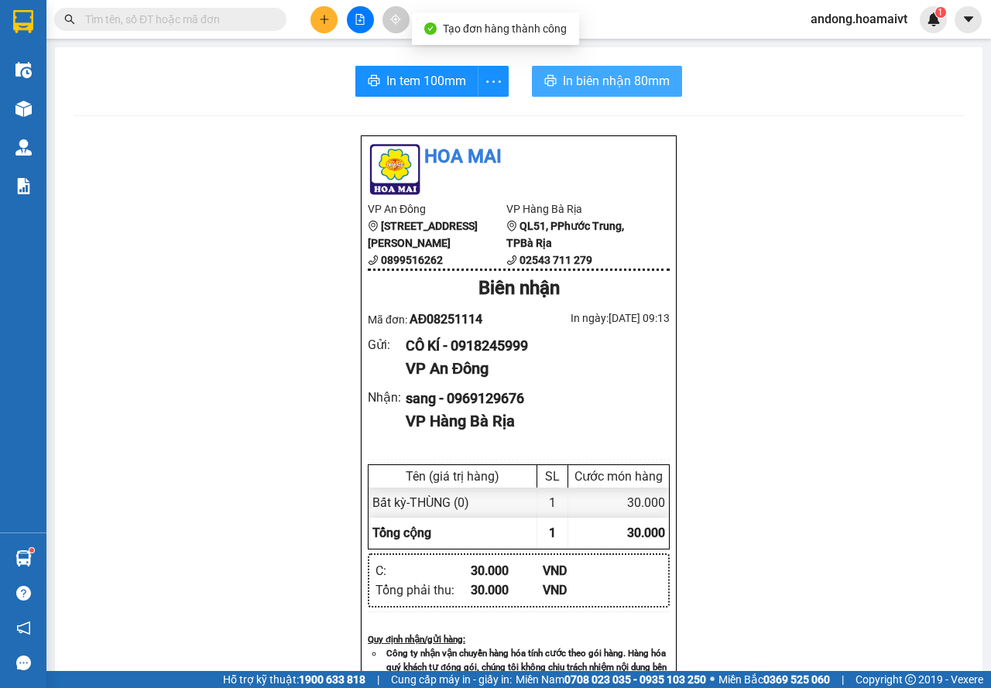
click at [558, 69] on button "In biên nhận 80mm" at bounding box center [607, 81] width 150 height 31
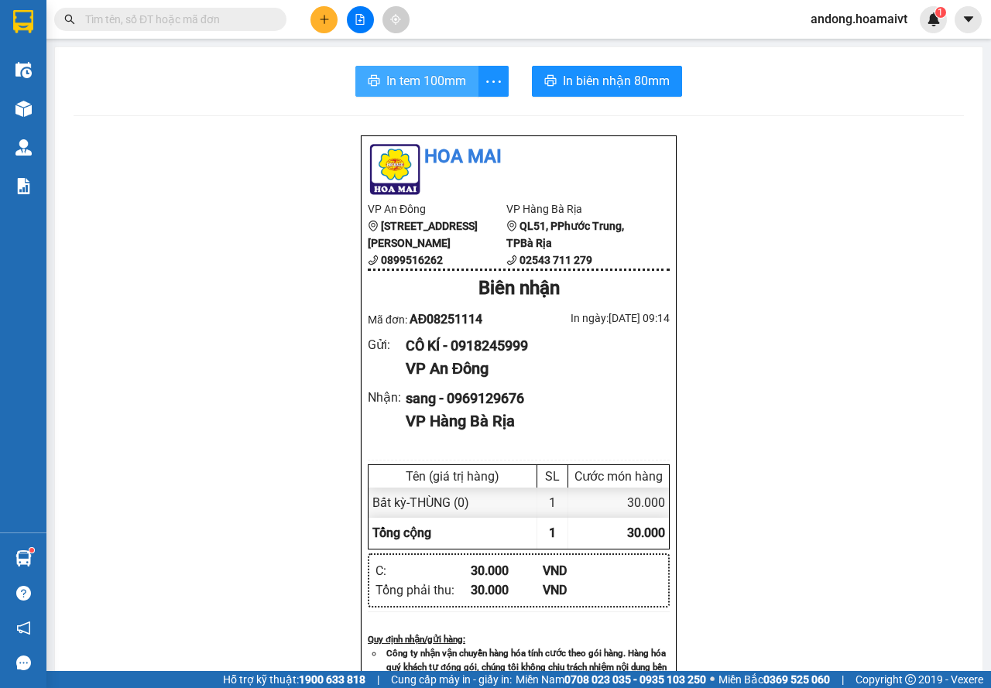
click at [406, 71] on span "In tem 100mm" at bounding box center [426, 80] width 80 height 19
click at [325, 15] on icon "plus" at bounding box center [324, 19] width 11 height 11
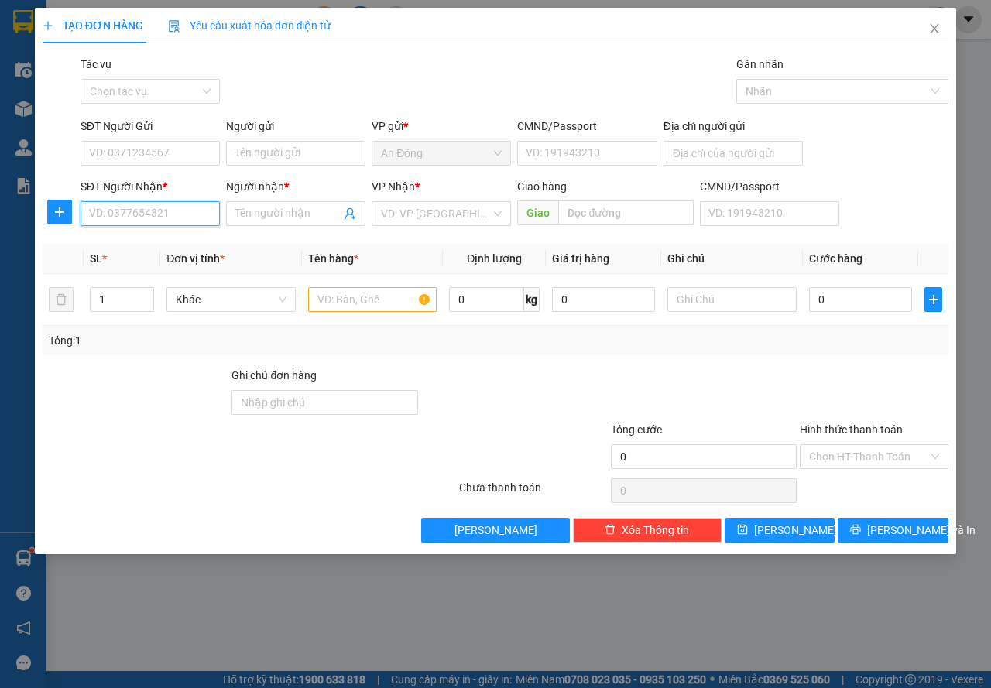
click at [197, 209] on input "SĐT Người Nhận *" at bounding box center [150, 213] width 139 height 25
click at [179, 247] on div "0909790606 - LỢI" at bounding box center [150, 244] width 121 height 17
drag, startPoint x: 256, startPoint y: 218, endPoint x: 172, endPoint y: 242, distance: 87.2
click at [172, 242] on div "Transit Pickup Surcharge Ids Transit Deliver Surcharge Ids Transit Deliver Surc…" at bounding box center [496, 299] width 906 height 487
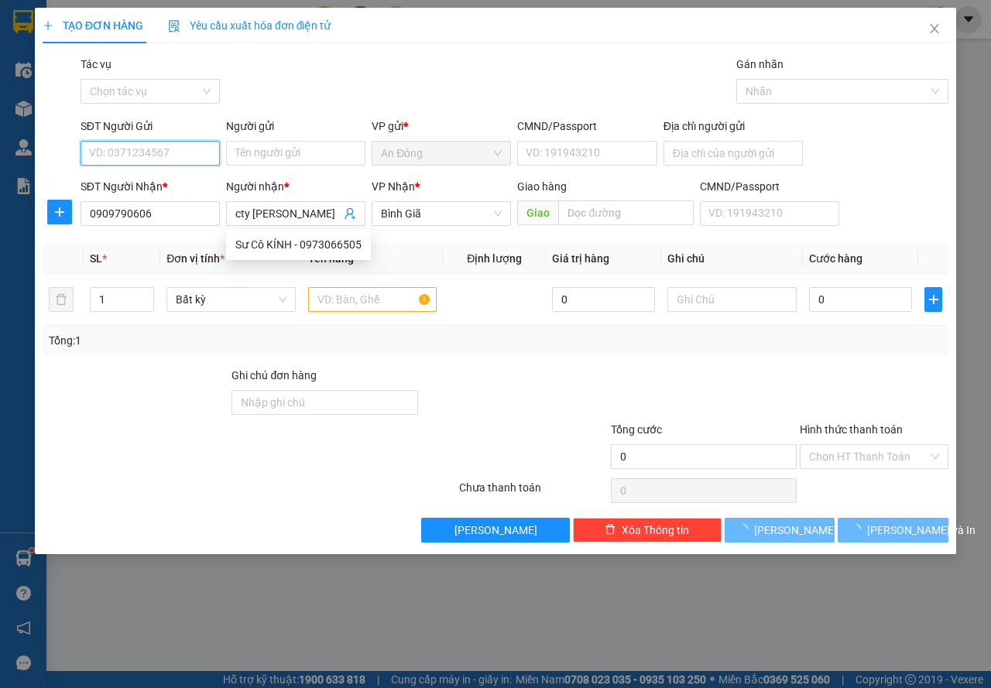
click at [166, 142] on input "SĐT Người Gửi" at bounding box center [150, 153] width 139 height 25
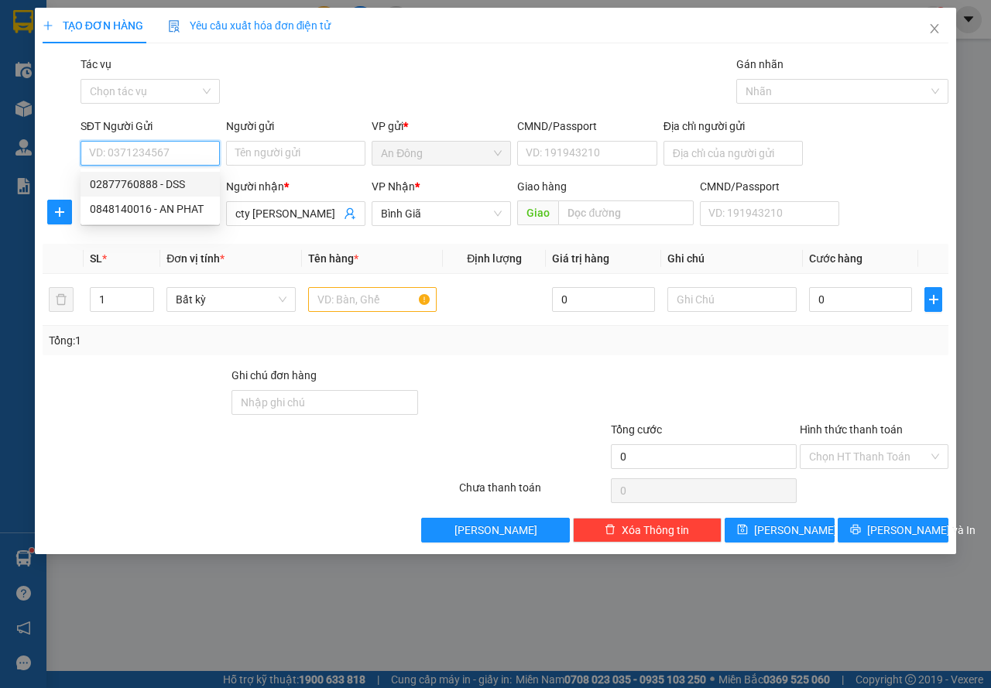
click at [164, 181] on div "02877760888 - DSS" at bounding box center [150, 184] width 121 height 17
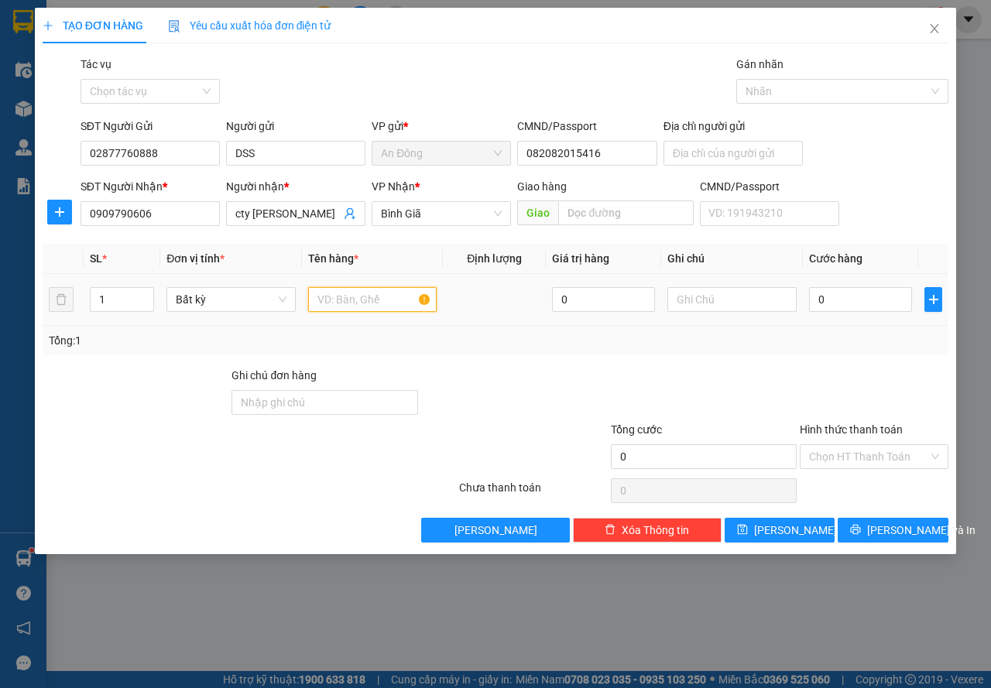
click at [348, 309] on input "text" at bounding box center [372, 299] width 129 height 25
click at [854, 300] on input "0" at bounding box center [860, 299] width 103 height 25
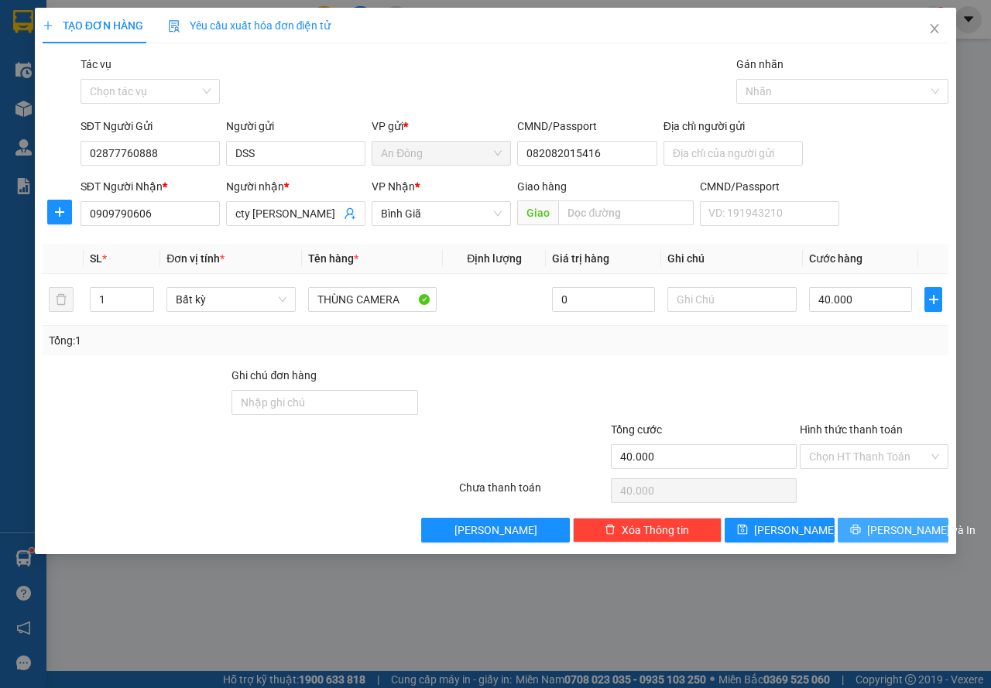
click at [894, 523] on span "[PERSON_NAME] và In" at bounding box center [921, 530] width 108 height 17
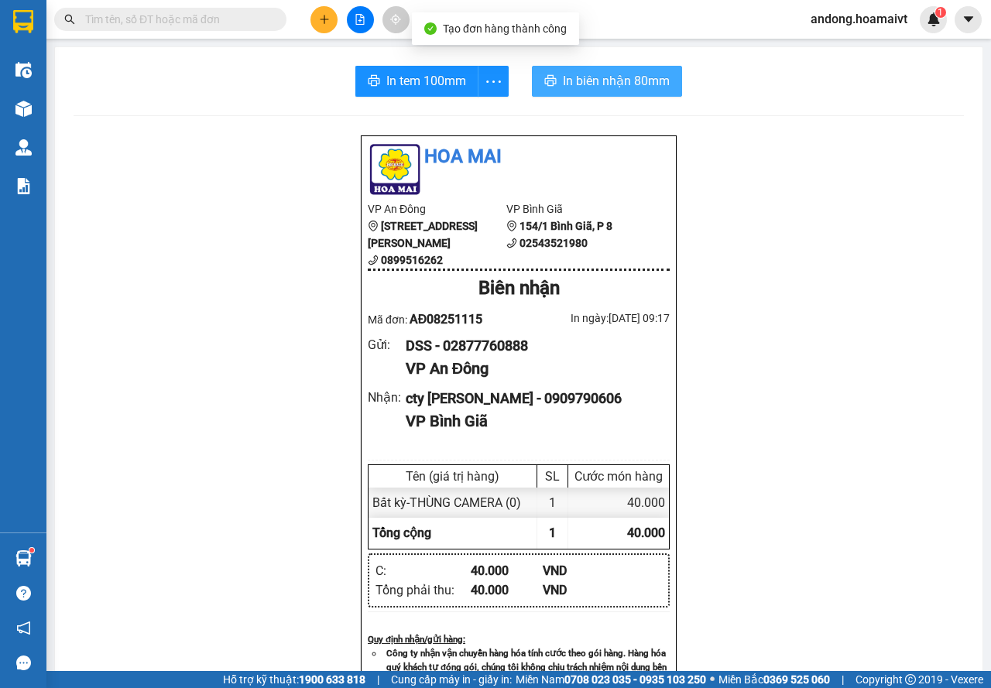
click at [609, 90] on span "In biên nhận 80mm" at bounding box center [616, 80] width 107 height 19
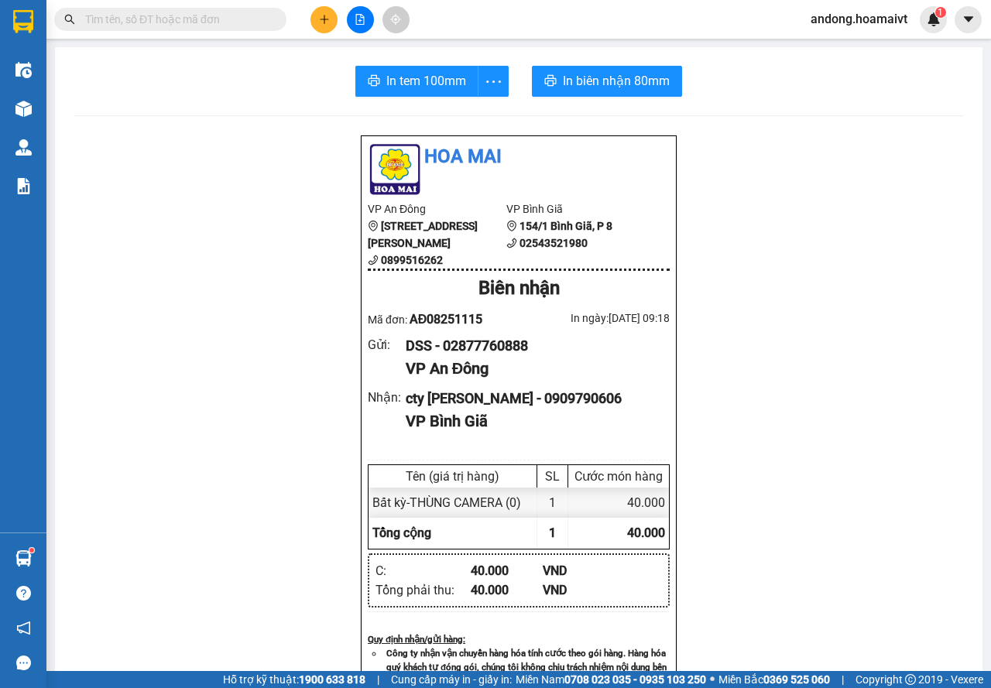
click at [372, 63] on div "In tem 100mm In biên nhận 80mm Hoa Mai VP An Đông [STREET_ADDRESS][PERSON_NAME]…" at bounding box center [519, 600] width 928 height 1107
click at [412, 71] on button "In tem 100mm" at bounding box center [416, 81] width 123 height 31
click at [324, 20] on icon "plus" at bounding box center [324, 19] width 11 height 11
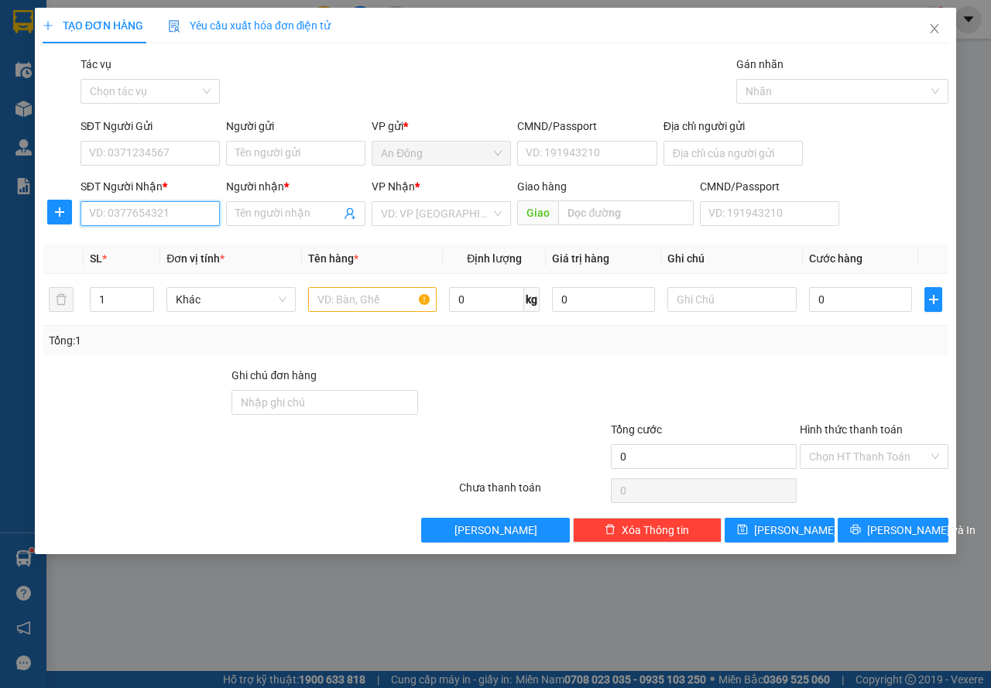
click at [188, 213] on input "SĐT Người Nhận *" at bounding box center [150, 213] width 139 height 25
click at [181, 239] on div "0934070719 - Phượng" at bounding box center [150, 244] width 121 height 17
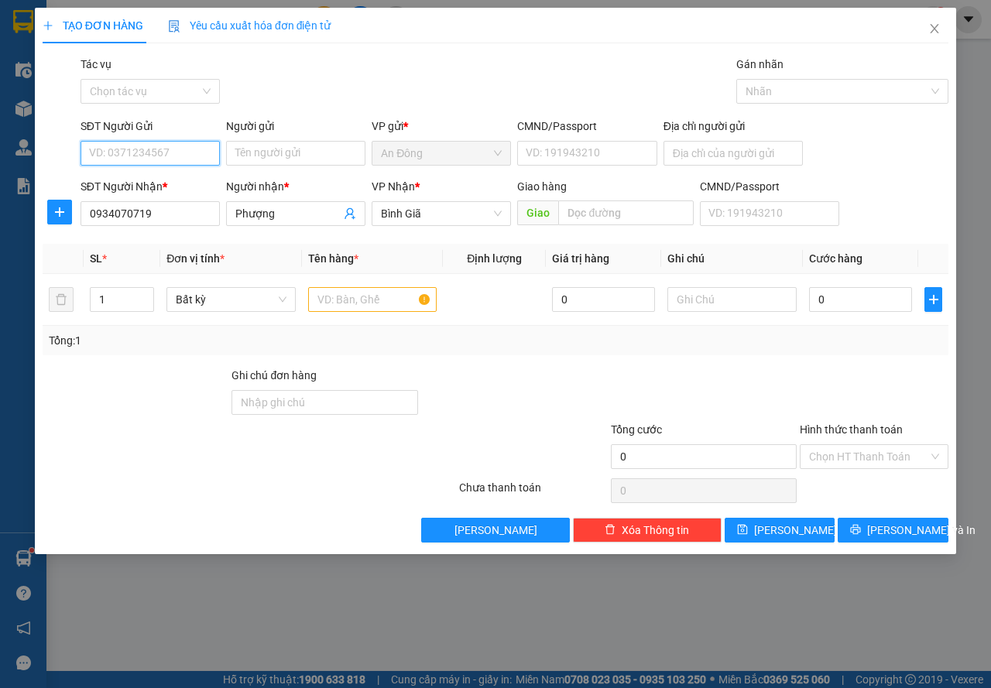
click at [180, 155] on input "SĐT Người Gửi" at bounding box center [150, 153] width 139 height 25
click at [177, 211] on div "0337009142 - dũng" at bounding box center [166, 209] width 153 height 17
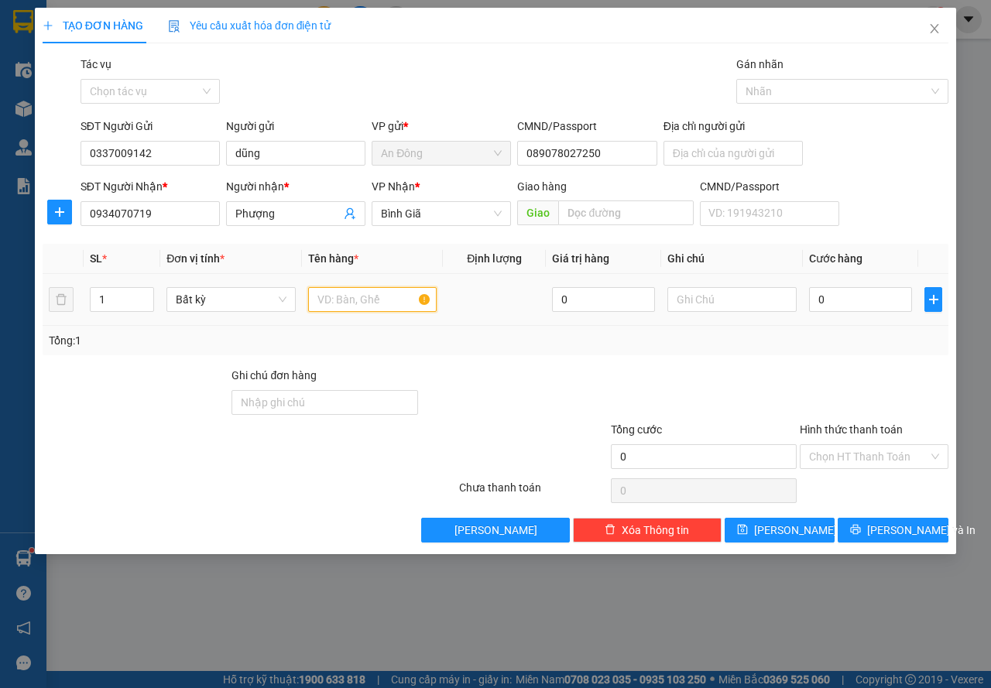
click at [378, 310] on input "text" at bounding box center [372, 299] width 129 height 25
click at [813, 290] on input "0" at bounding box center [860, 299] width 103 height 25
click at [896, 536] on span "[PERSON_NAME] và In" at bounding box center [921, 530] width 108 height 17
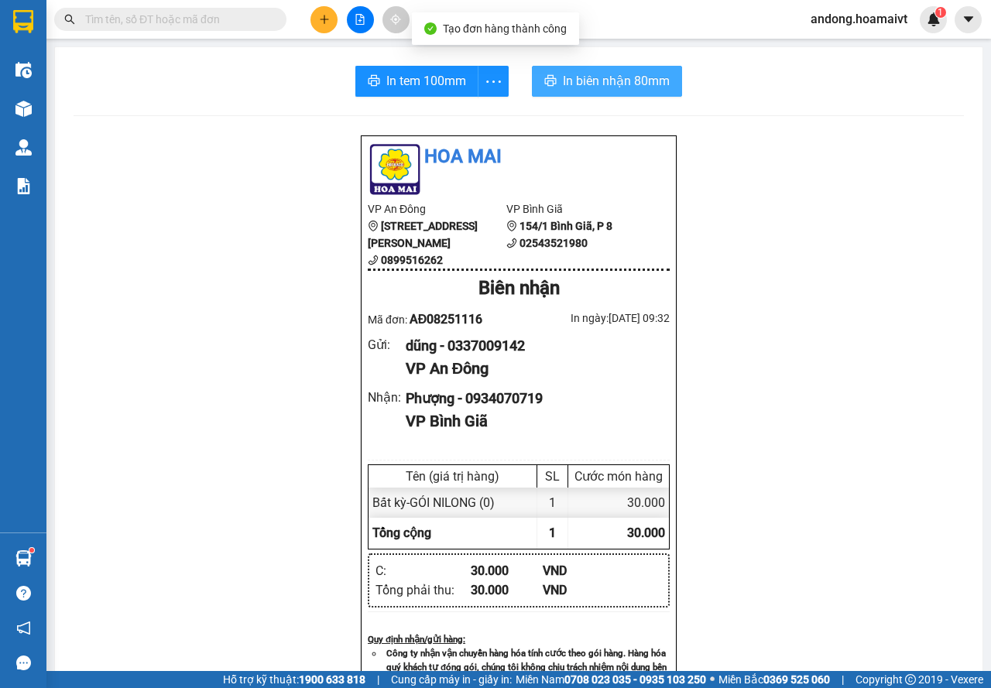
click at [603, 86] on span "In biên nhận 80mm" at bounding box center [616, 80] width 107 height 19
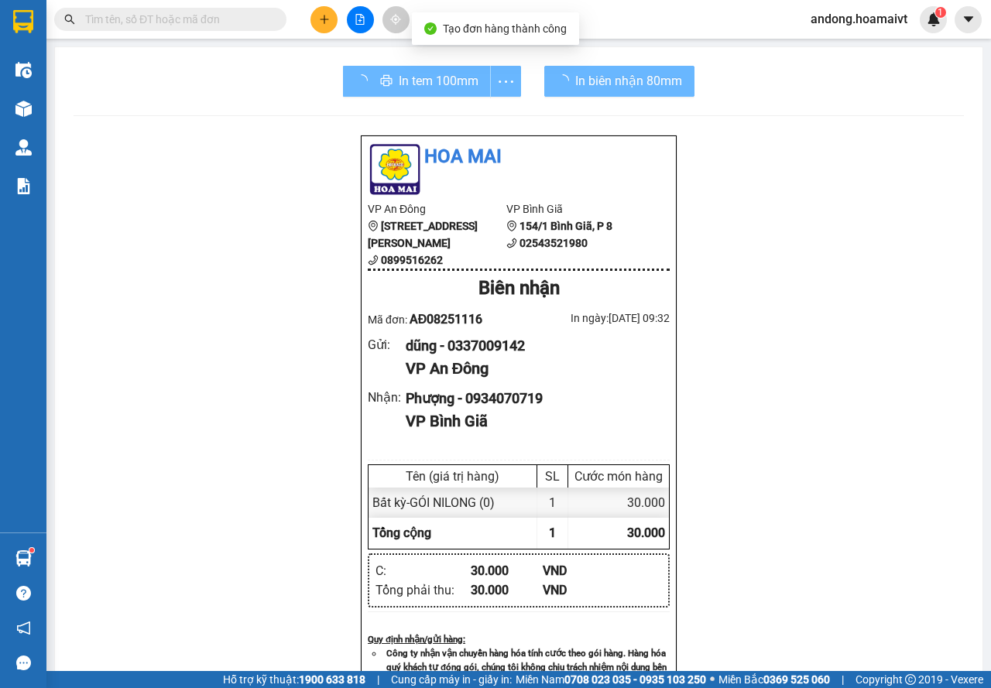
click at [770, 465] on div "Hoa Mai VP An Đông [STREET_ADDRESS][PERSON_NAME] 0899516262 VP Bình Giã 154/1…" at bounding box center [519, 635] width 891 height 1000
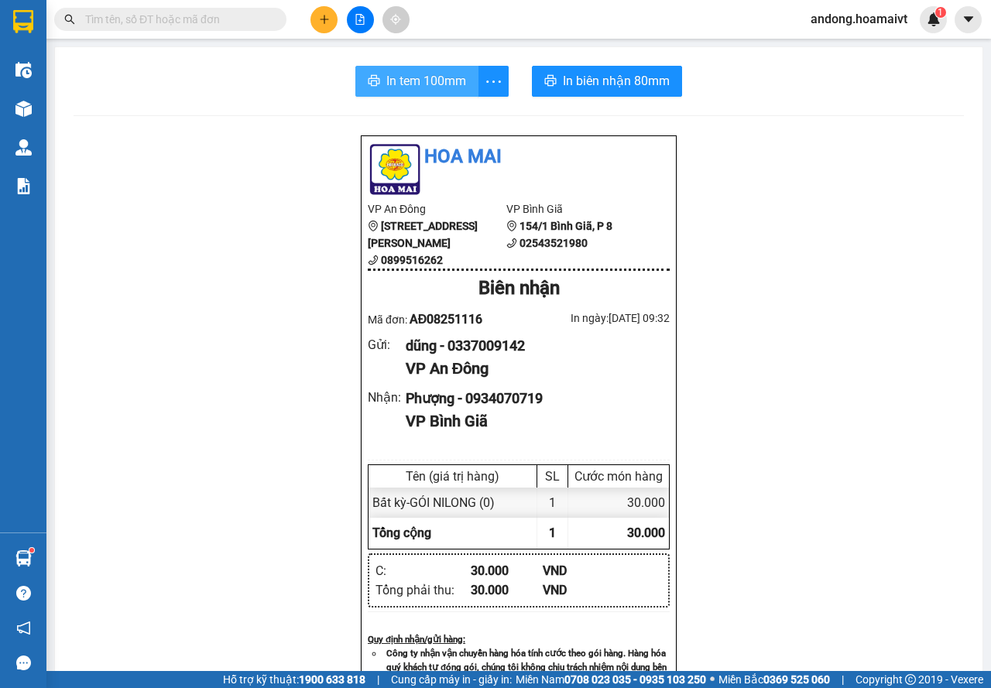
drag, startPoint x: 395, startPoint y: 85, endPoint x: 467, endPoint y: 54, distance: 78.4
click at [395, 84] on span "In tem 100mm" at bounding box center [426, 80] width 80 height 19
click at [29, 72] on div at bounding box center [23, 70] width 27 height 27
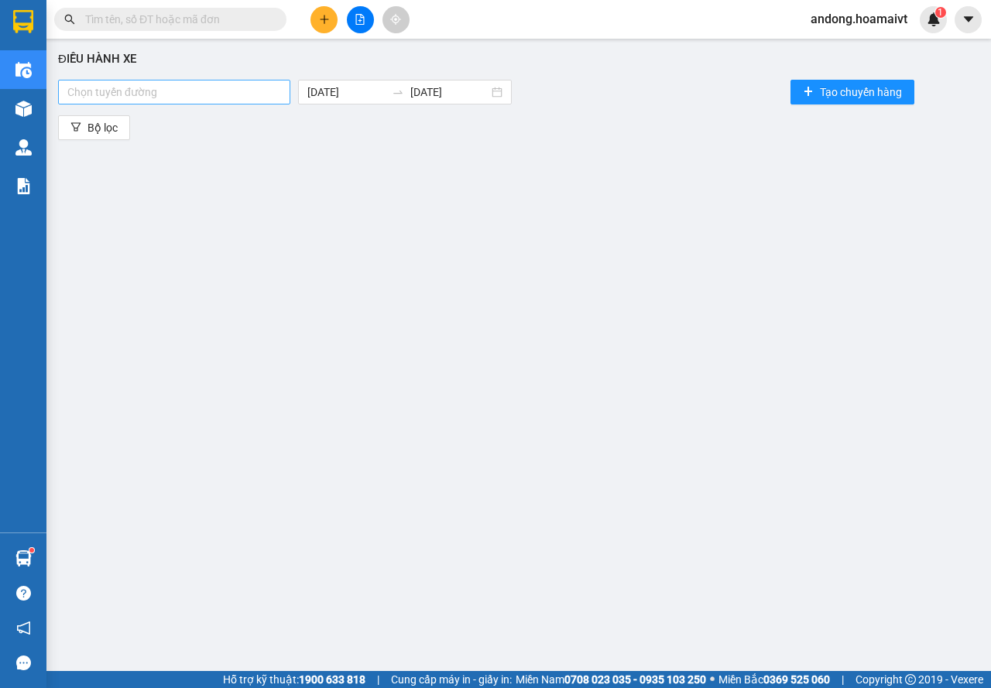
click at [246, 84] on div at bounding box center [174, 92] width 225 height 19
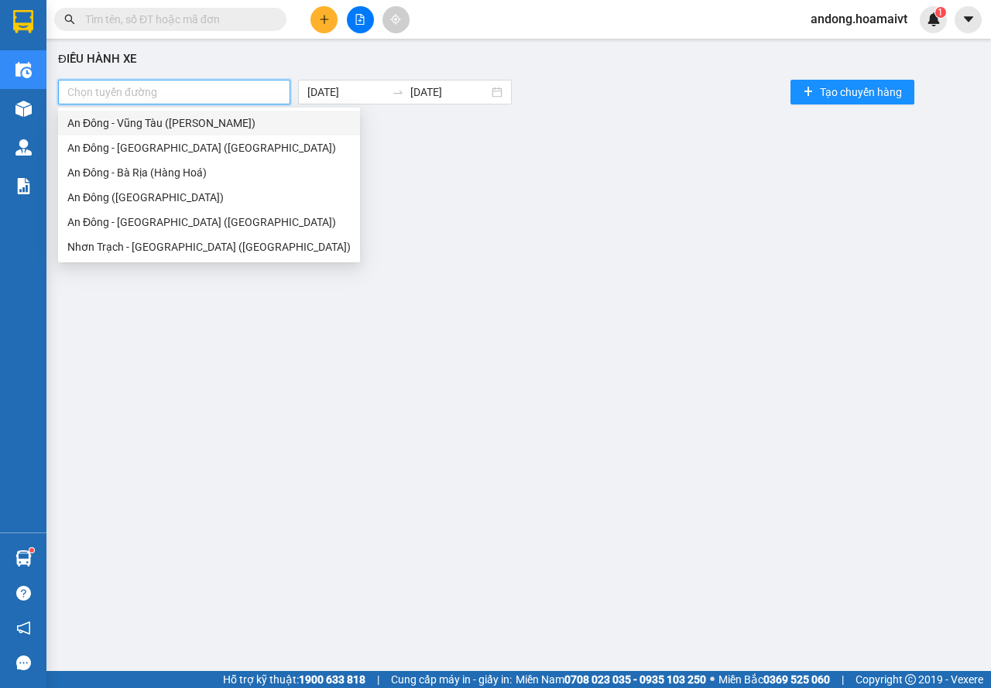
click at [153, 122] on div "An Đông - Vũng Tàu ([PERSON_NAME])" at bounding box center [208, 123] width 283 height 17
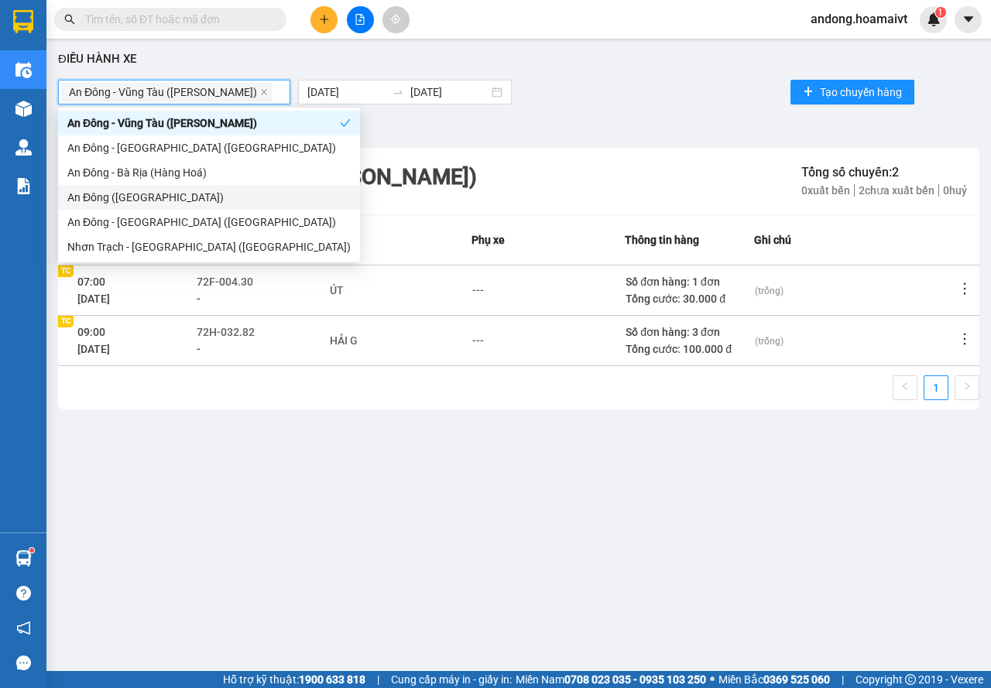
click at [959, 338] on icon "more" at bounding box center [964, 338] width 15 height 15
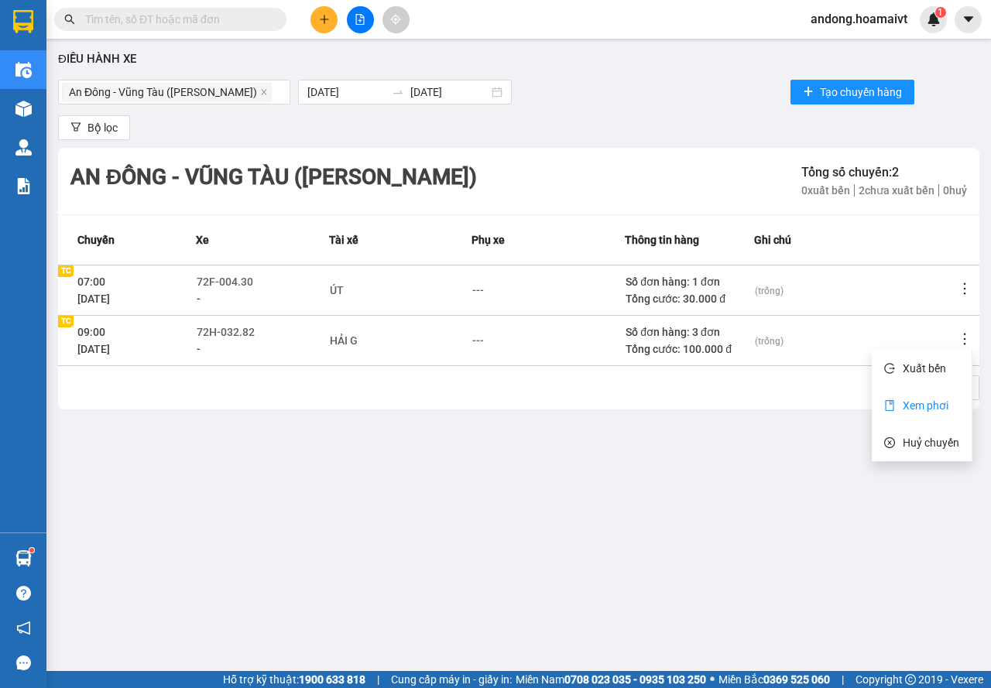
click at [942, 400] on span "Xem phơi" at bounding box center [926, 406] width 46 height 12
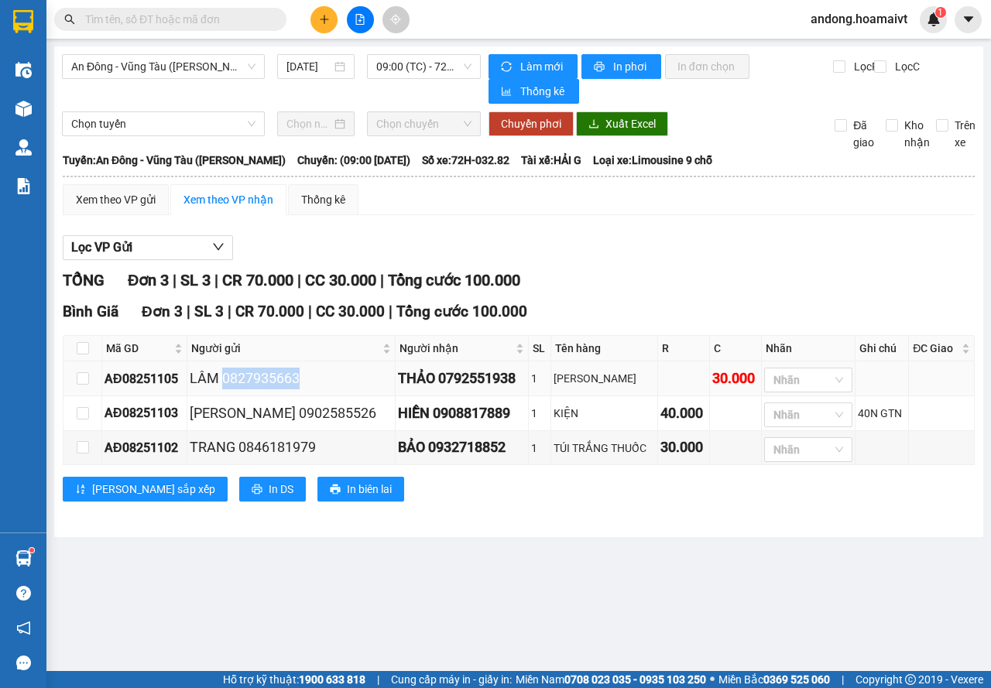
drag, startPoint x: 241, startPoint y: 377, endPoint x: 306, endPoint y: 379, distance: 65.1
click at [306, 379] on div "LÂM 0827935663" at bounding box center [291, 379] width 203 height 22
copy div "0827935663"
click at [194, 16] on input "text" at bounding box center [176, 19] width 183 height 17
paste input "0827935663"
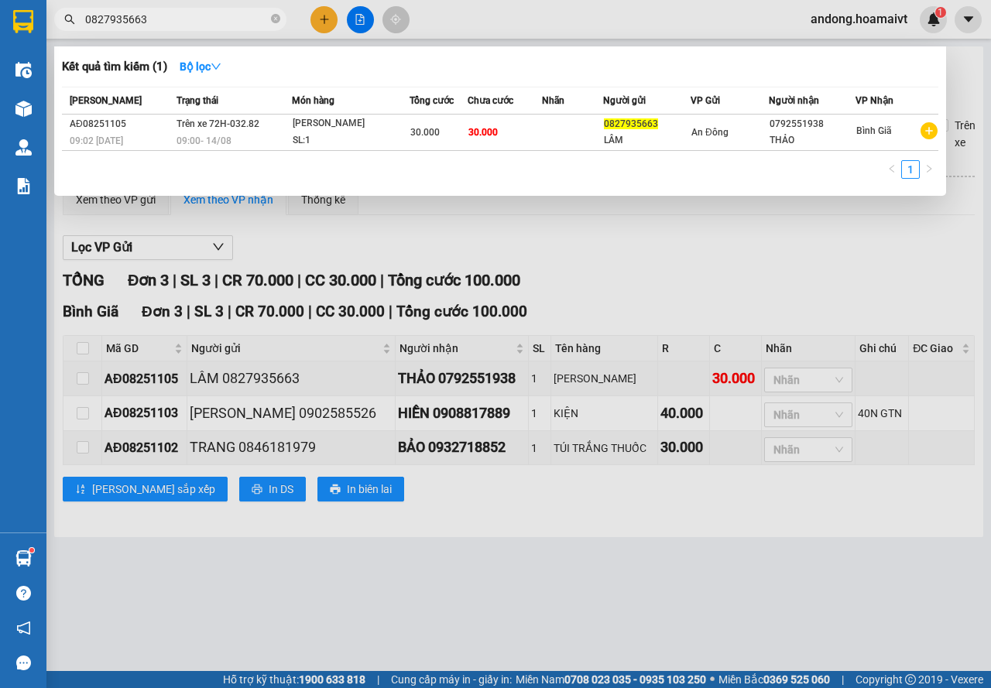
click at [104, 14] on input "0827935663" at bounding box center [176, 19] width 183 height 17
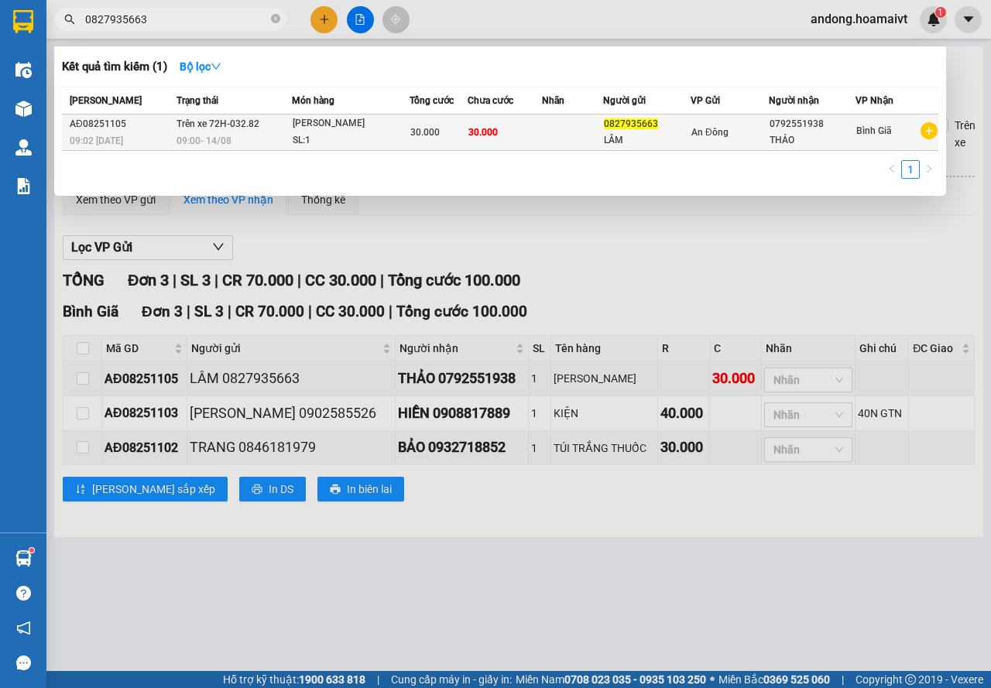
click at [605, 143] on div "LÂM" at bounding box center [647, 140] width 86 height 16
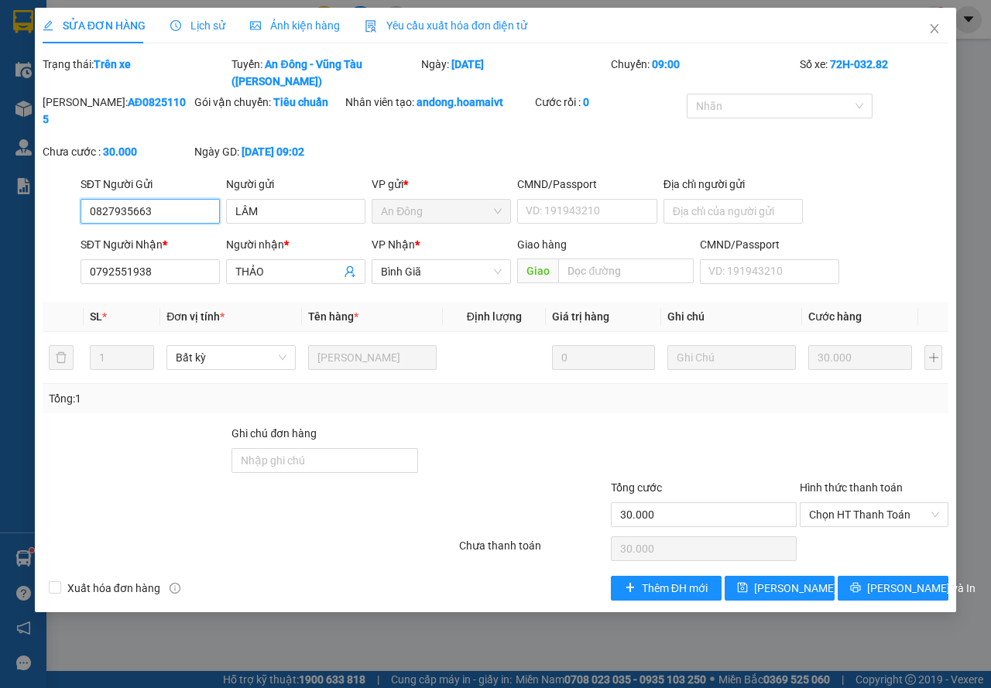
click at [107, 207] on input "0827935663" at bounding box center [150, 211] width 139 height 25
click at [812, 588] on span "[PERSON_NAME] thay đổi" at bounding box center [816, 588] width 124 height 17
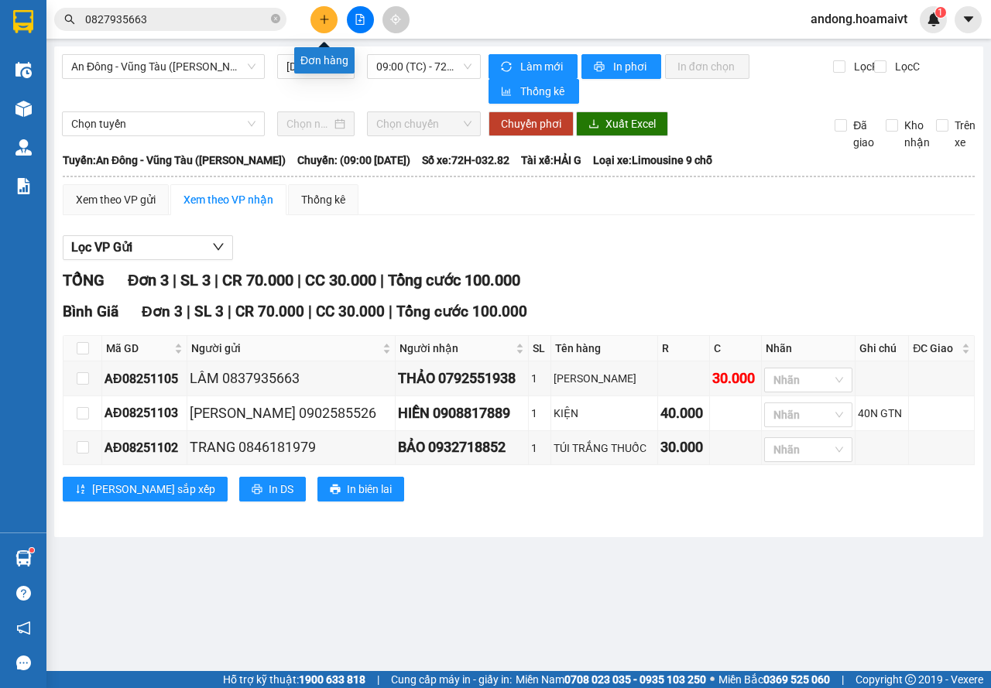
click at [328, 22] on icon "plus" at bounding box center [324, 19] width 11 height 11
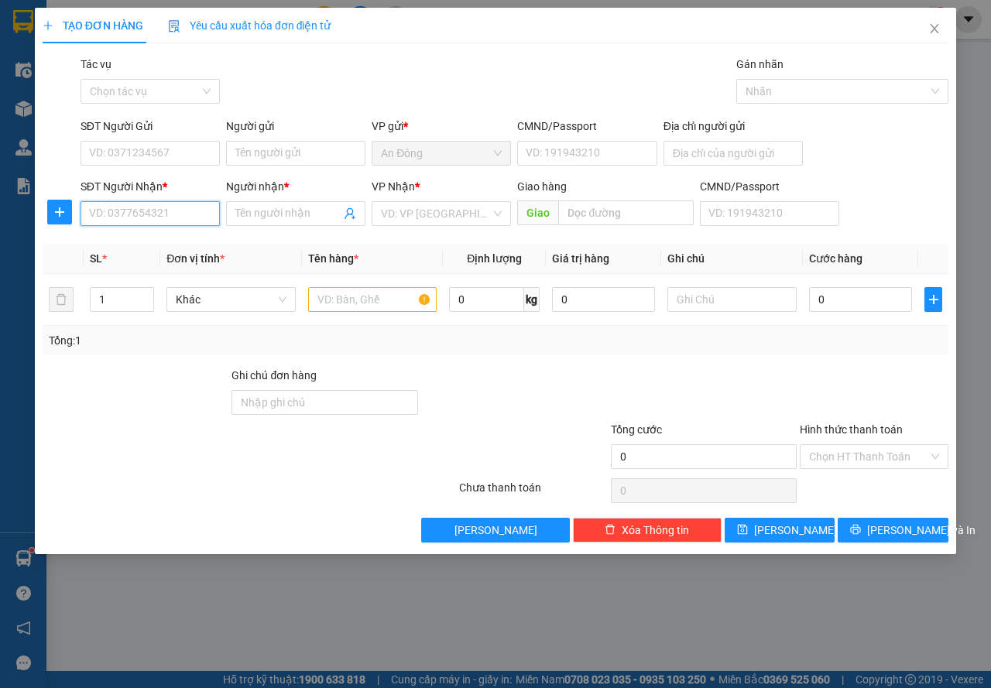
click at [191, 211] on input "SĐT Người Nhận *" at bounding box center [150, 213] width 139 height 25
click at [271, 215] on input "Người nhận *" at bounding box center [287, 213] width 105 height 17
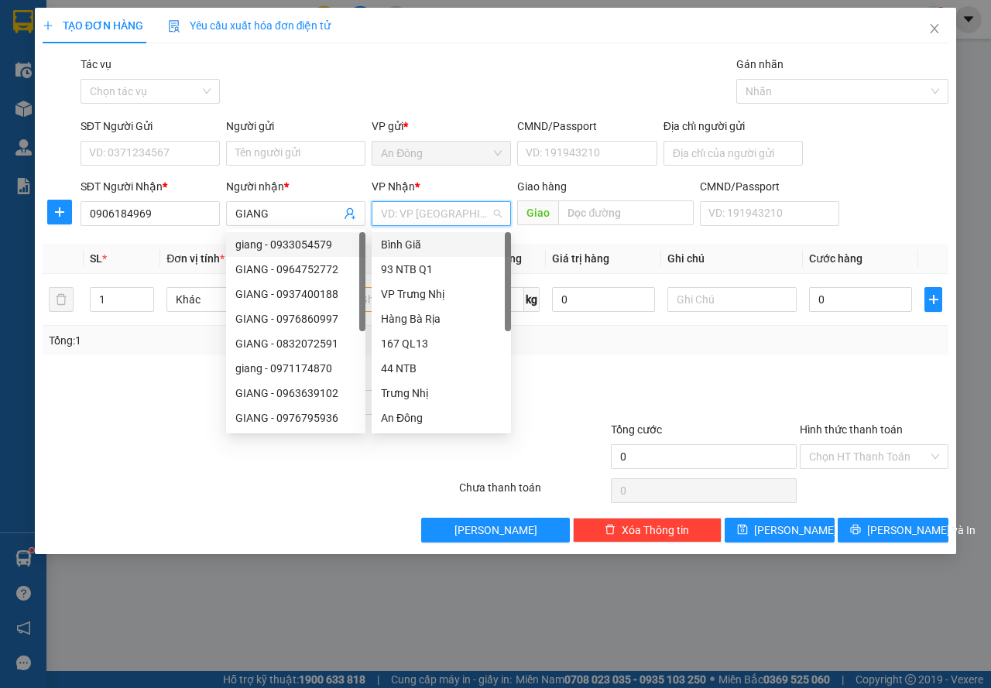
click at [384, 214] on input "search" at bounding box center [436, 213] width 110 height 23
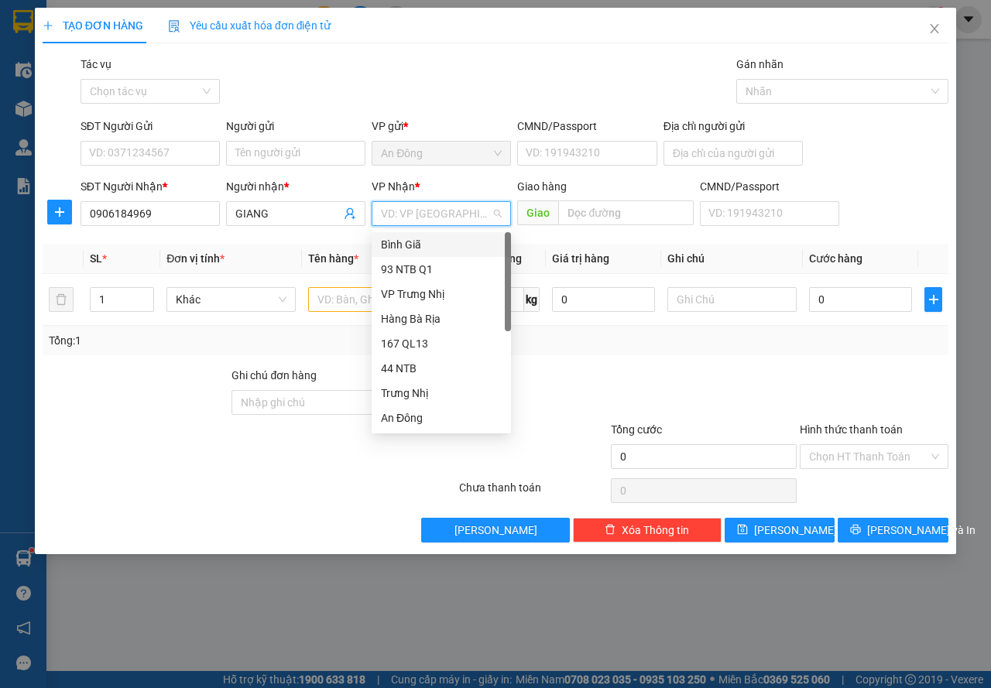
click at [401, 242] on div "Bình Giã" at bounding box center [441, 244] width 121 height 17
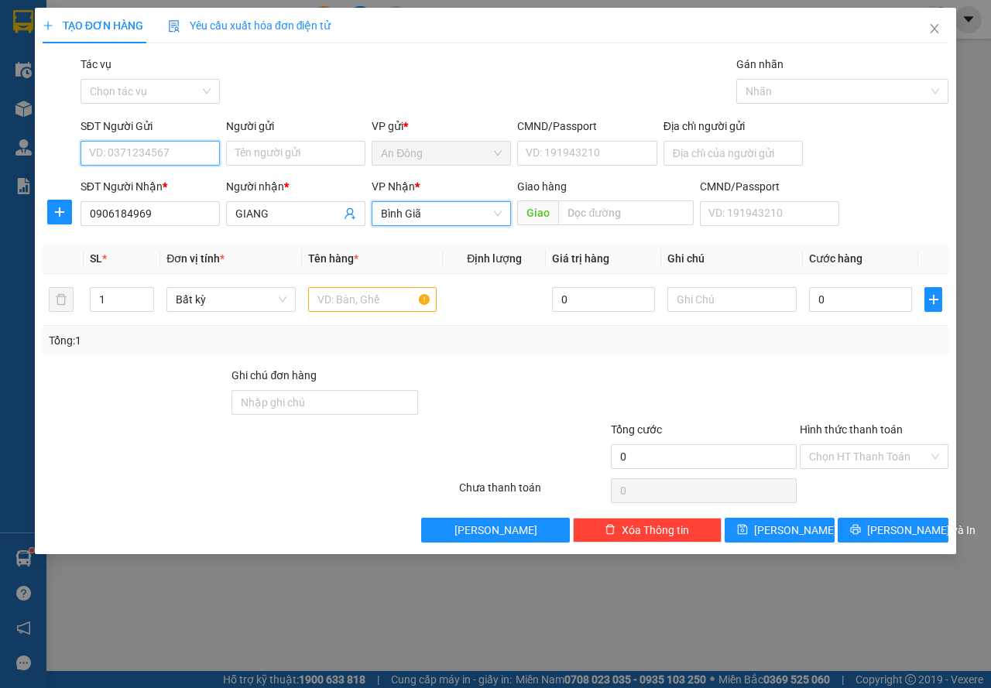
click at [163, 154] on input "SĐT Người Gửi" at bounding box center [150, 153] width 139 height 25
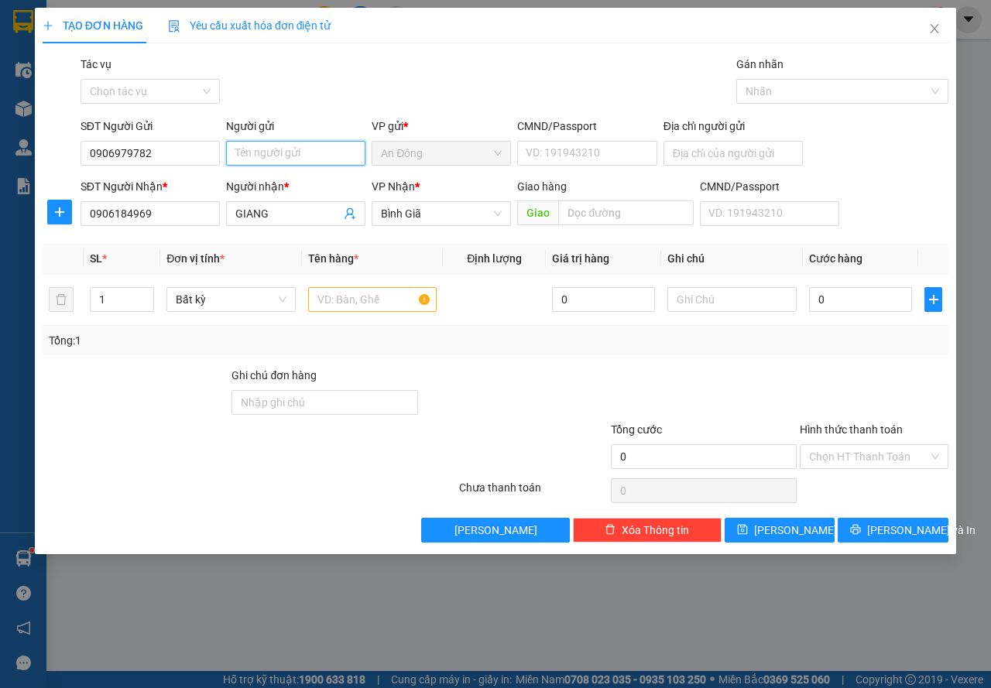
click at [255, 146] on input "Người gửi" at bounding box center [295, 153] width 139 height 25
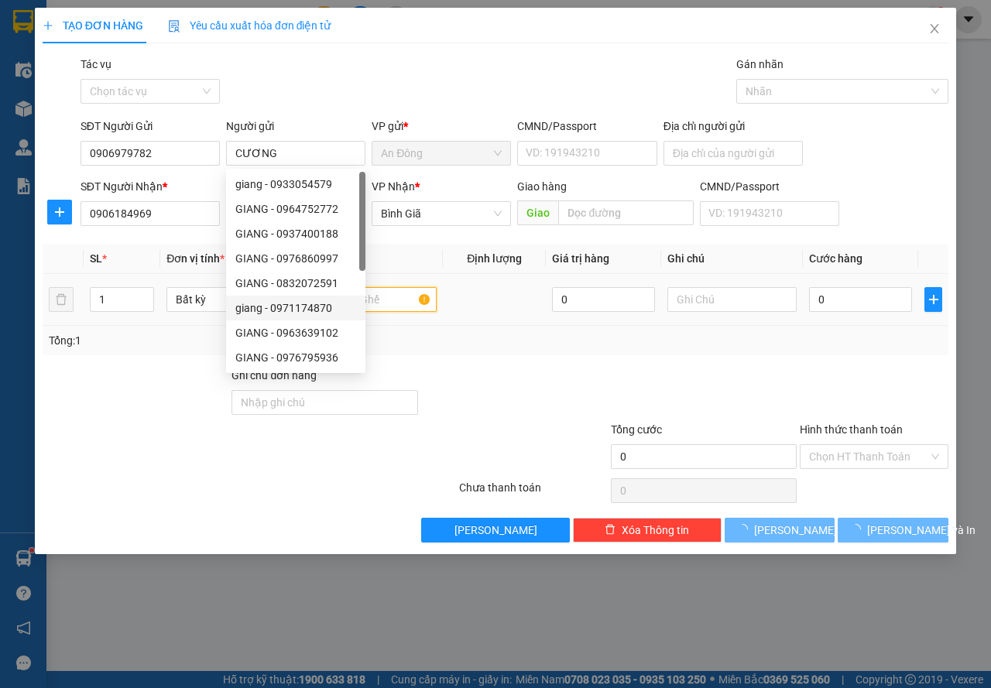
click at [379, 297] on input "text" at bounding box center [372, 299] width 129 height 25
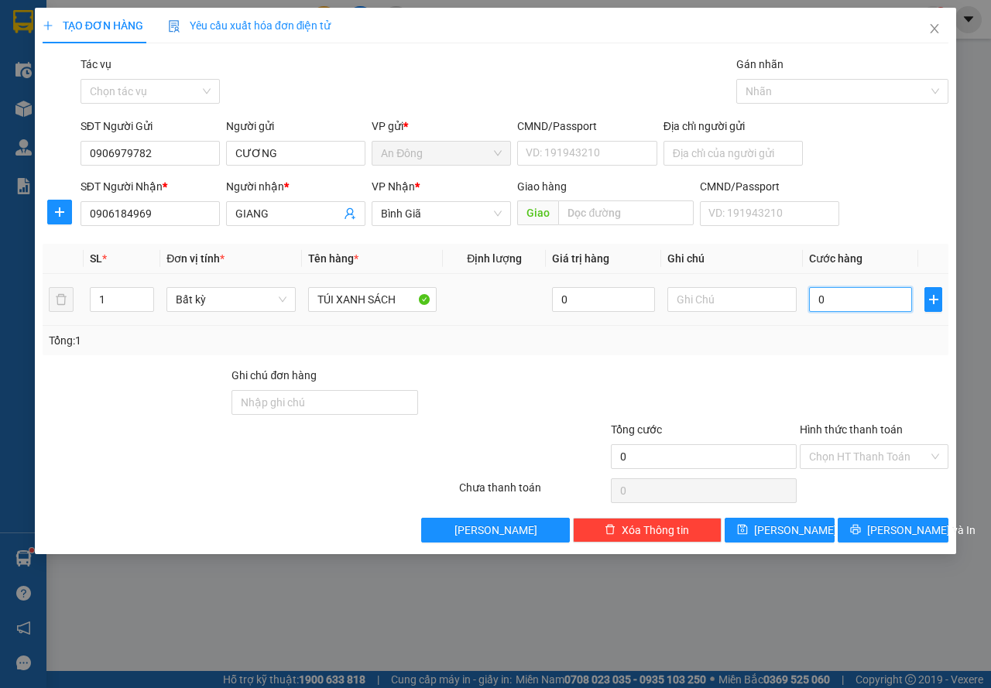
click at [846, 302] on input "0" at bounding box center [860, 299] width 103 height 25
click at [832, 523] on button "[PERSON_NAME]" at bounding box center [780, 530] width 111 height 25
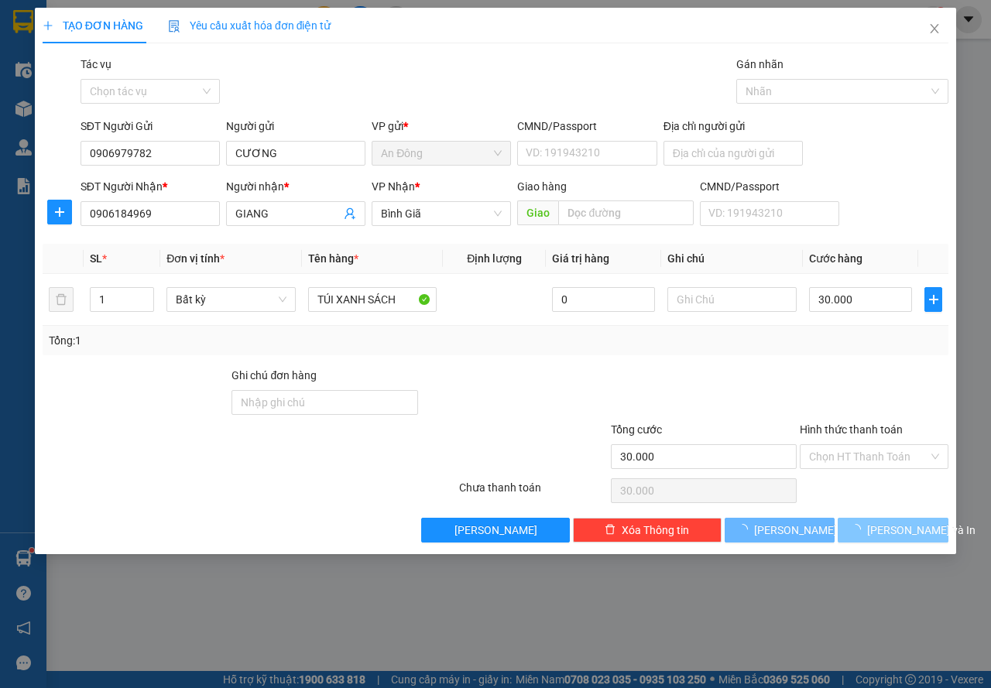
click at [849, 523] on button "[PERSON_NAME] và In" at bounding box center [893, 530] width 111 height 25
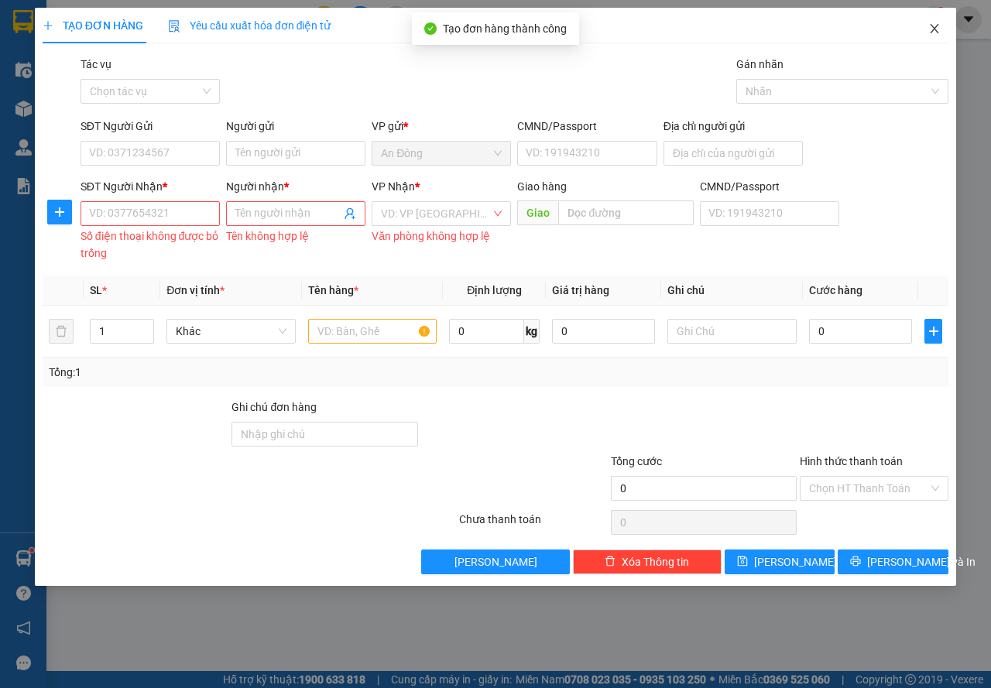
click at [936, 34] on icon "close" at bounding box center [934, 28] width 12 height 12
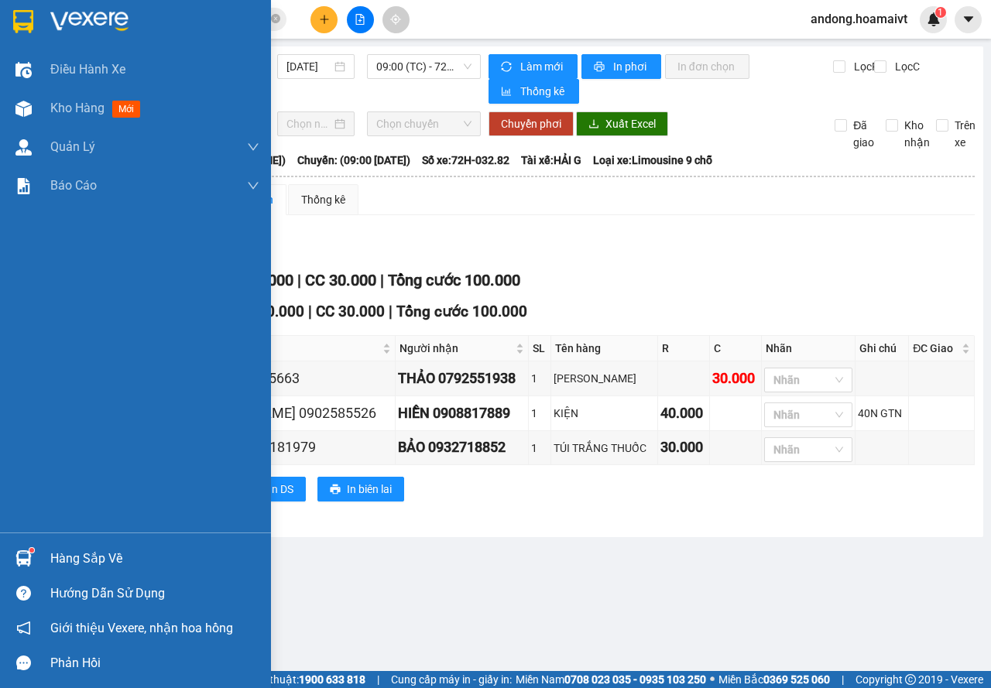
click at [40, 16] on div at bounding box center [135, 25] width 271 height 50
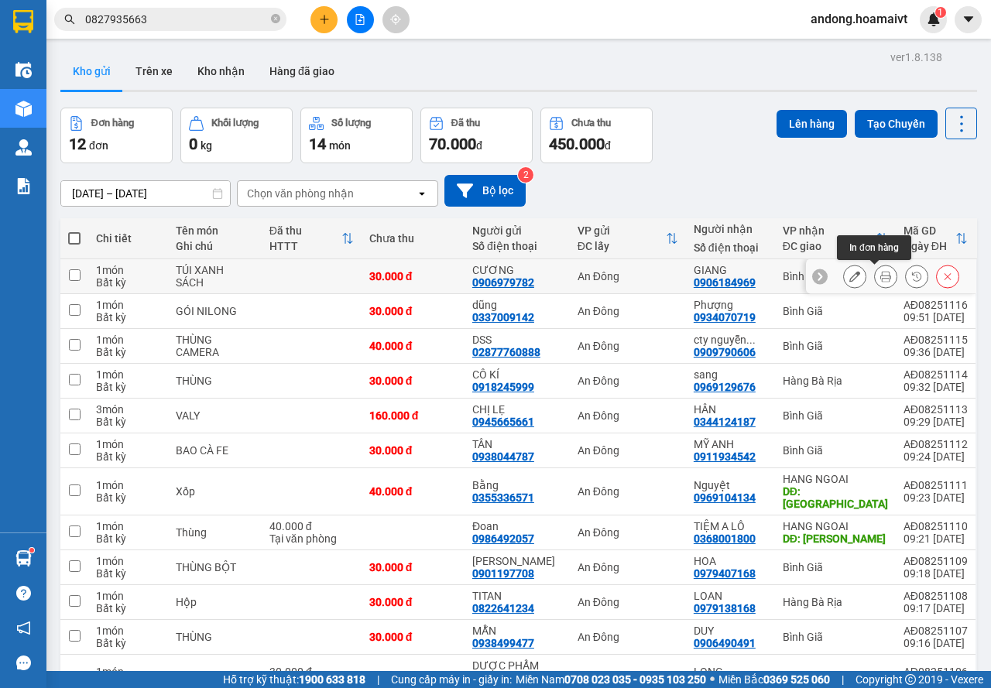
click at [880, 276] on icon at bounding box center [885, 276] width 11 height 11
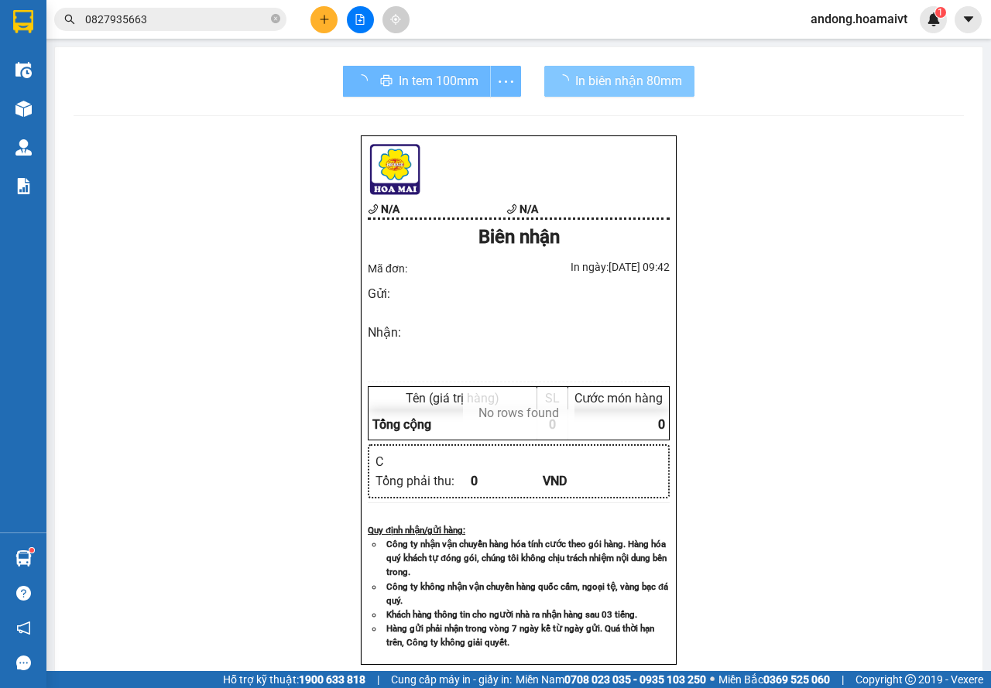
click at [615, 78] on span "In biên nhận 80mm" at bounding box center [628, 80] width 107 height 19
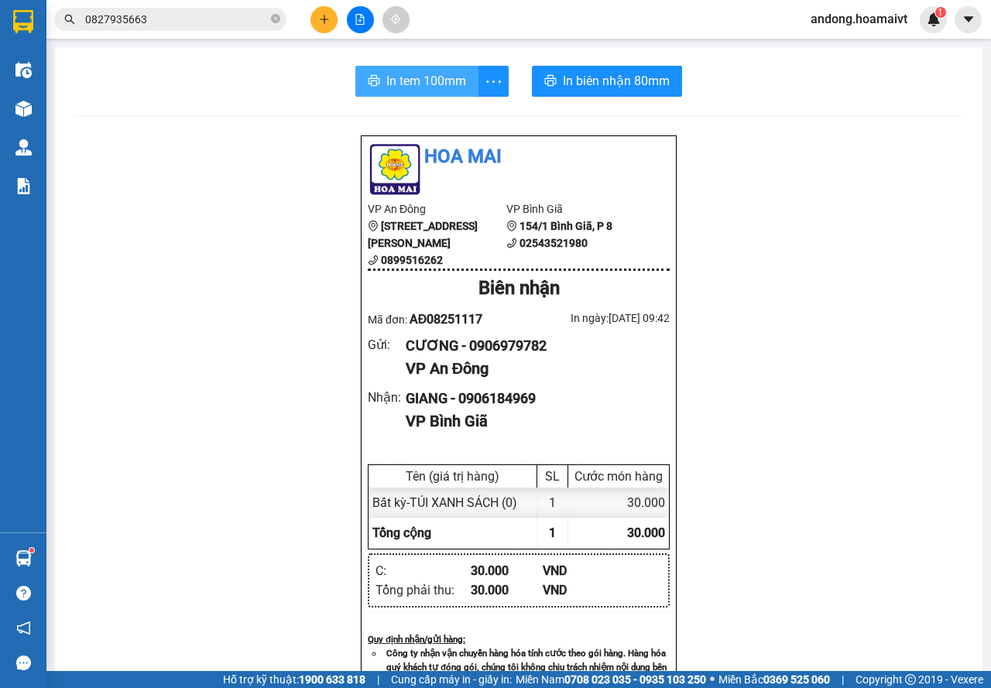
click at [414, 77] on span "In tem 100mm" at bounding box center [426, 80] width 80 height 19
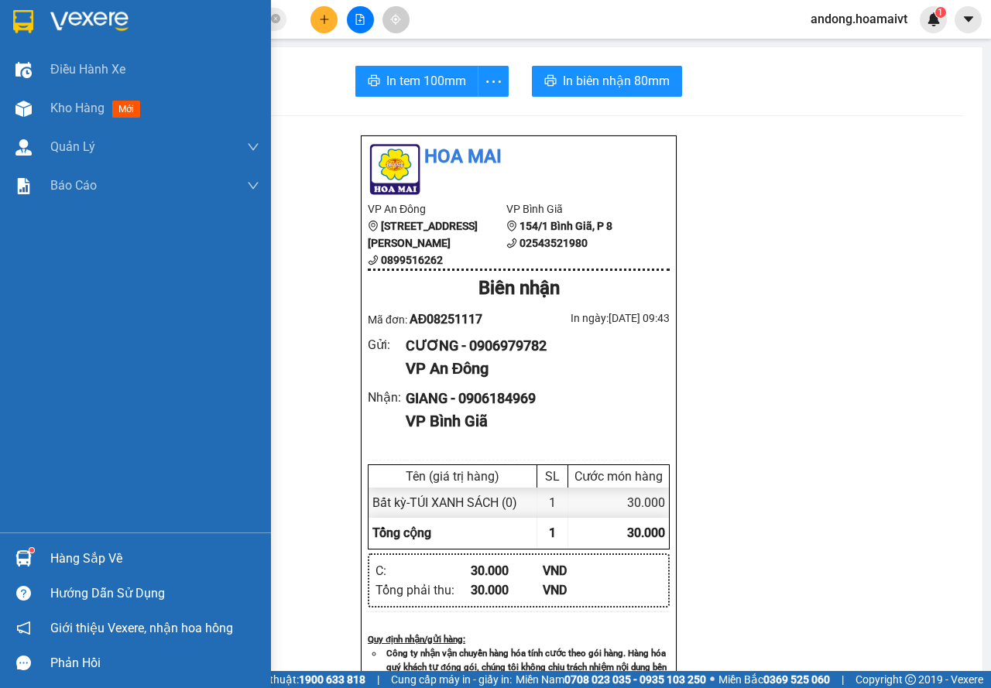
click at [52, 552] on div "Hàng sắp về" at bounding box center [154, 558] width 209 height 23
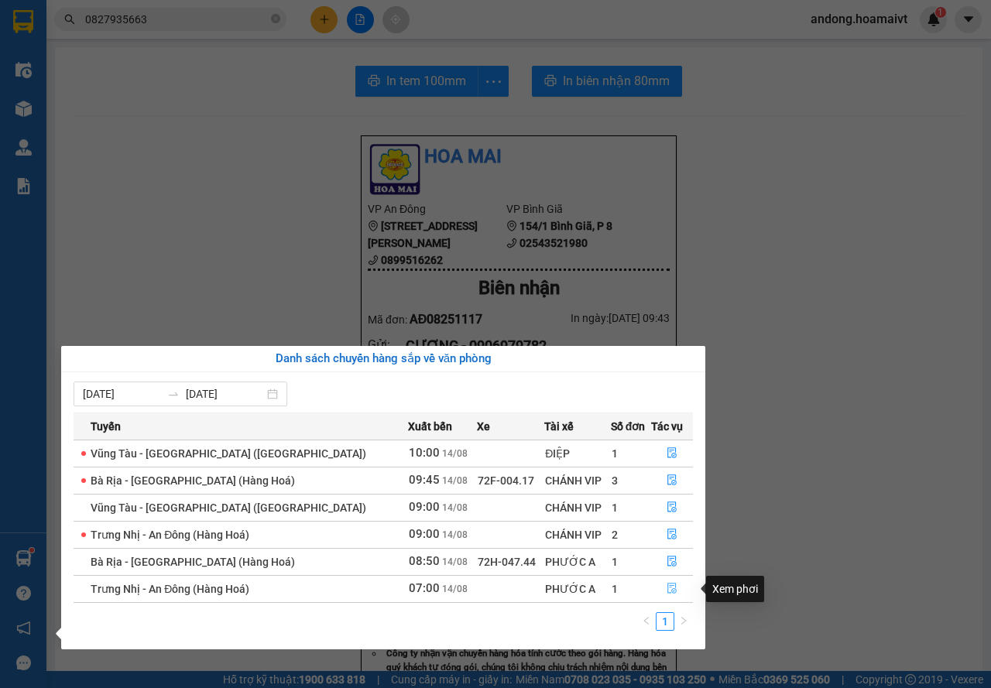
click at [667, 588] on icon "file-done" at bounding box center [672, 588] width 11 height 11
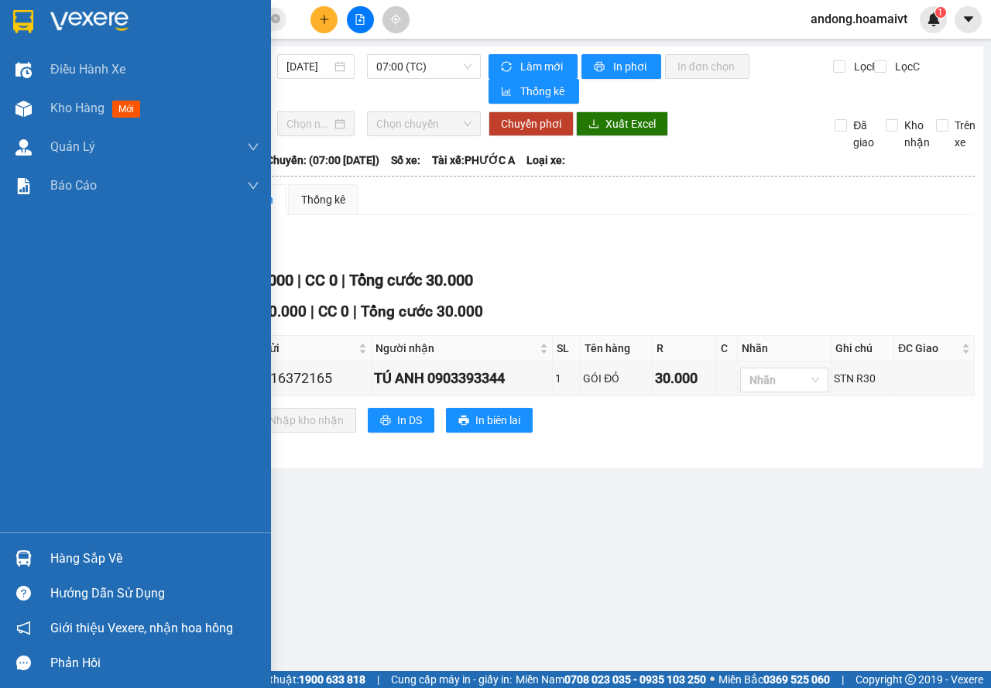
click at [36, 34] on div at bounding box center [23, 21] width 27 height 27
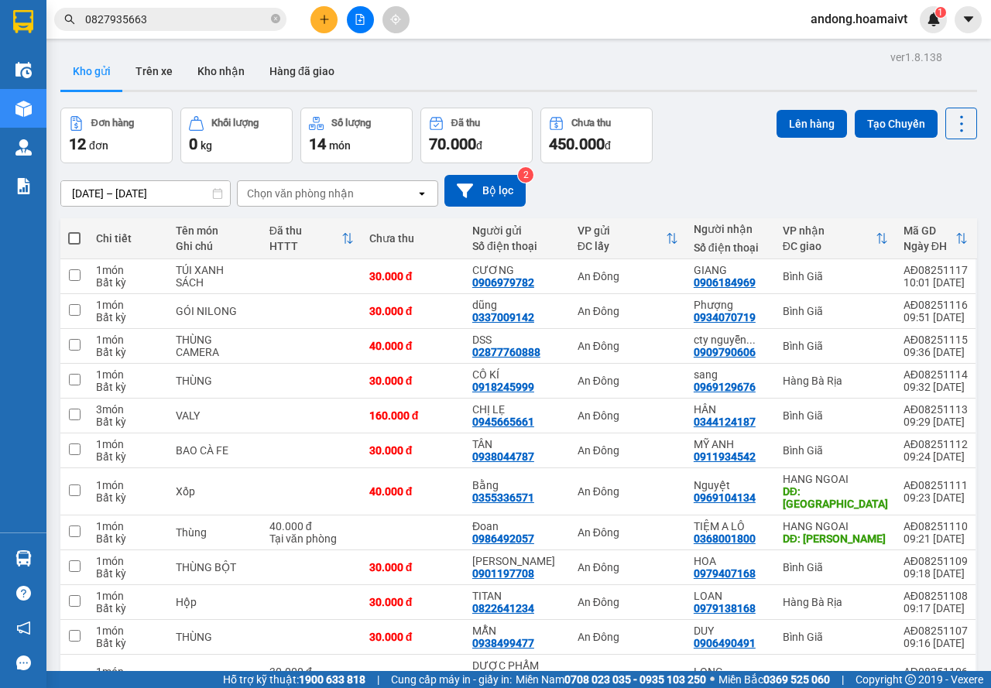
click at [292, 202] on div "Chọn văn phòng nhận" at bounding box center [327, 193] width 178 height 25
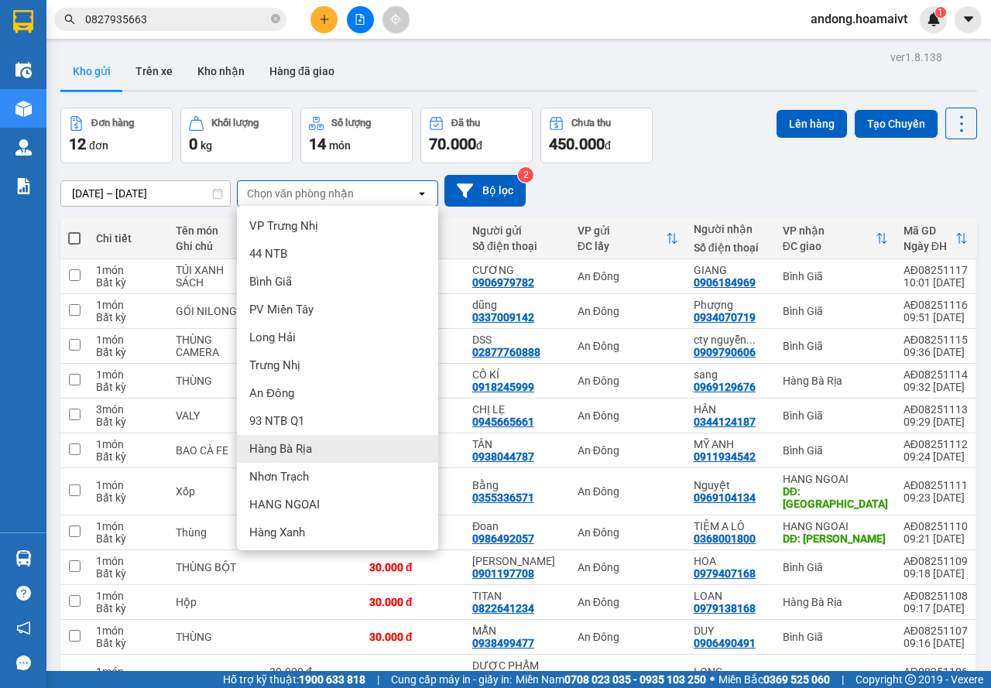
click at [276, 451] on span "Hàng Bà Rịa" at bounding box center [280, 448] width 63 height 15
